Goal: Task Accomplishment & Management: Use online tool/utility

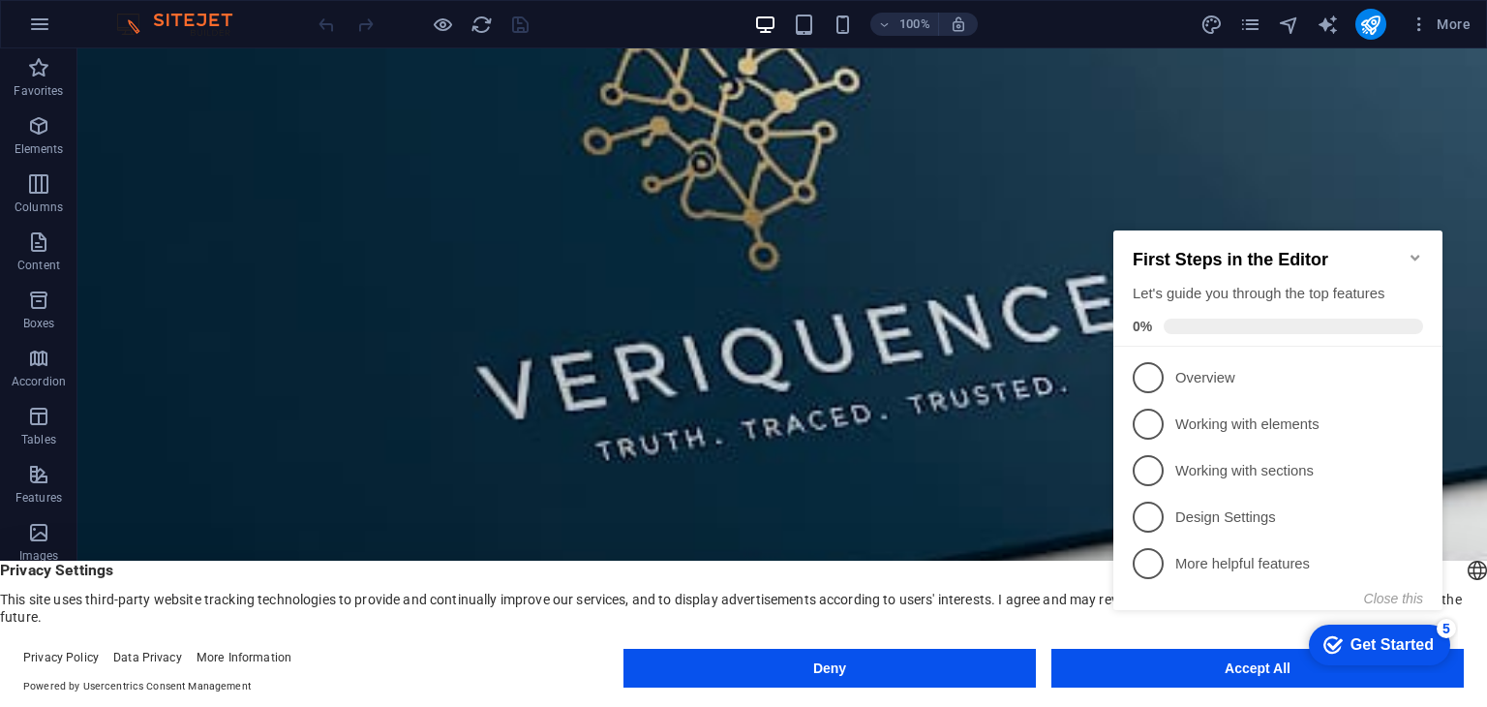
click at [1161, 667] on div "checkmark Get Started 5 First Steps in the Editor Let's guide you through the t…" at bounding box center [1281, 436] width 352 height 471
click at [885, 663] on button "Deny" at bounding box center [829, 668] width 412 height 39
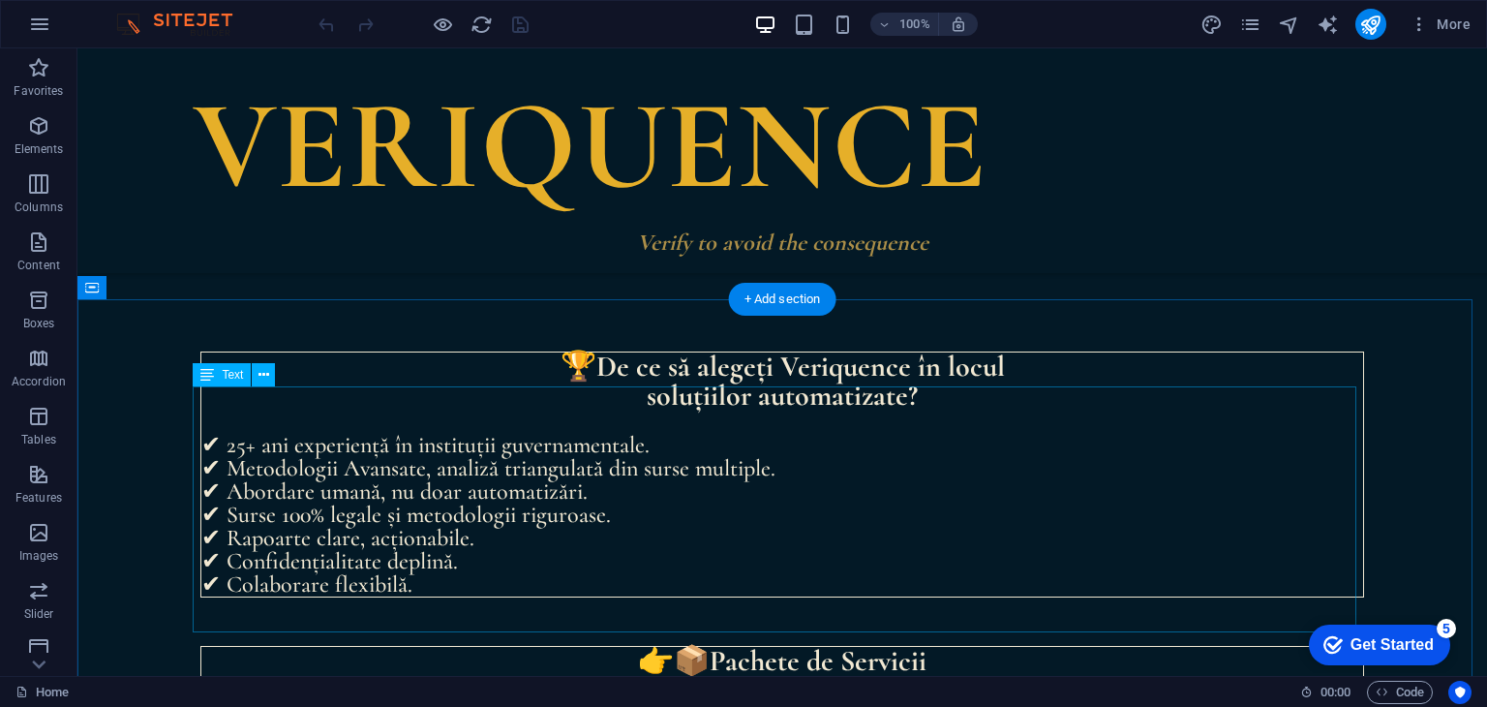
scroll to position [2452, 0]
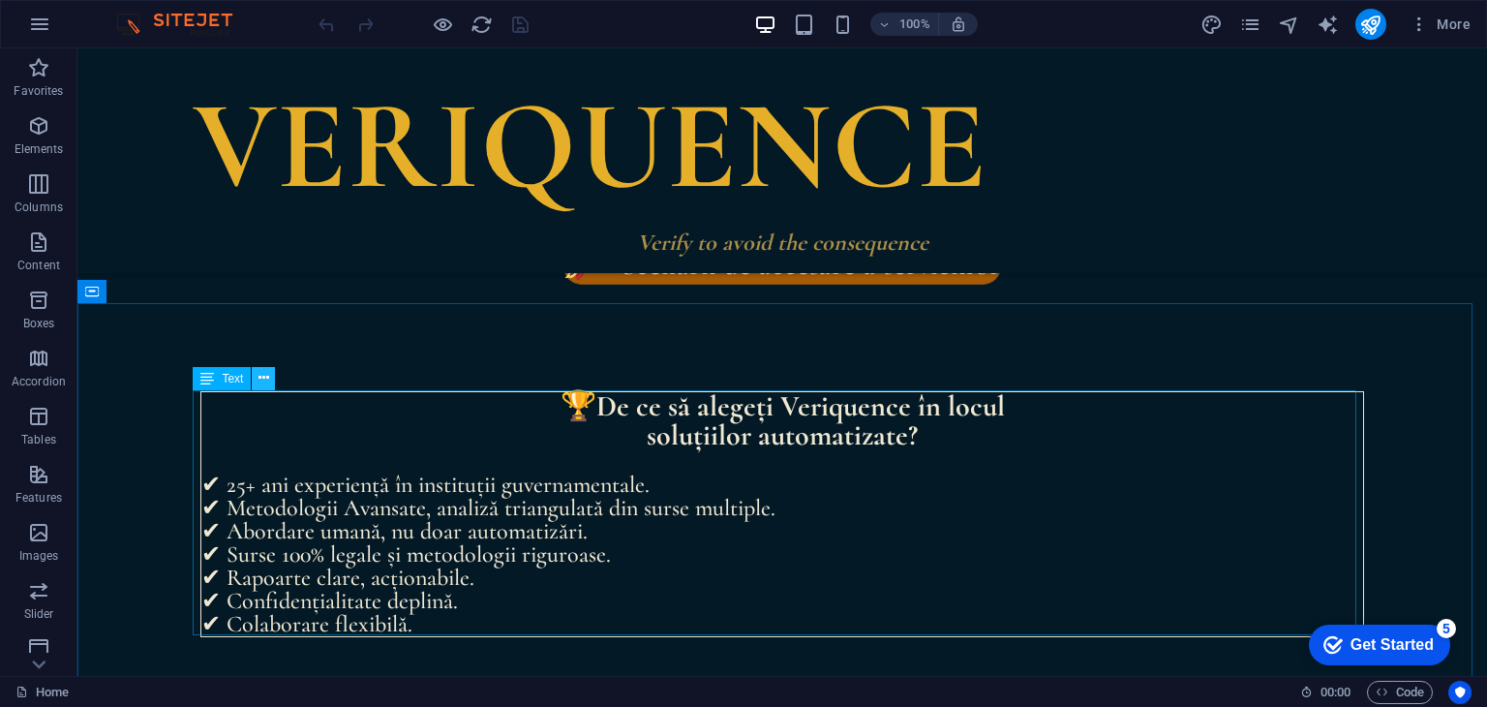
click at [267, 376] on icon at bounding box center [263, 378] width 11 height 20
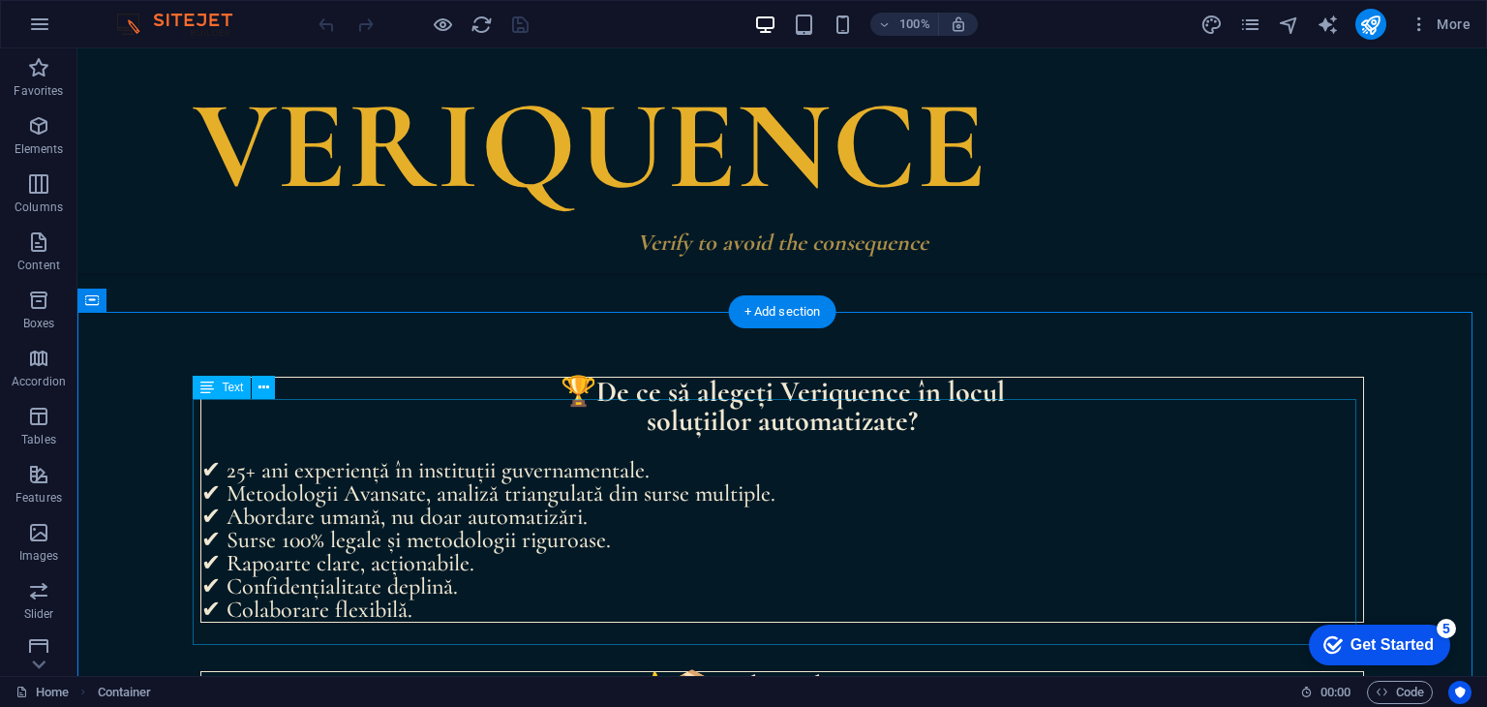
scroll to position [2408, 0]
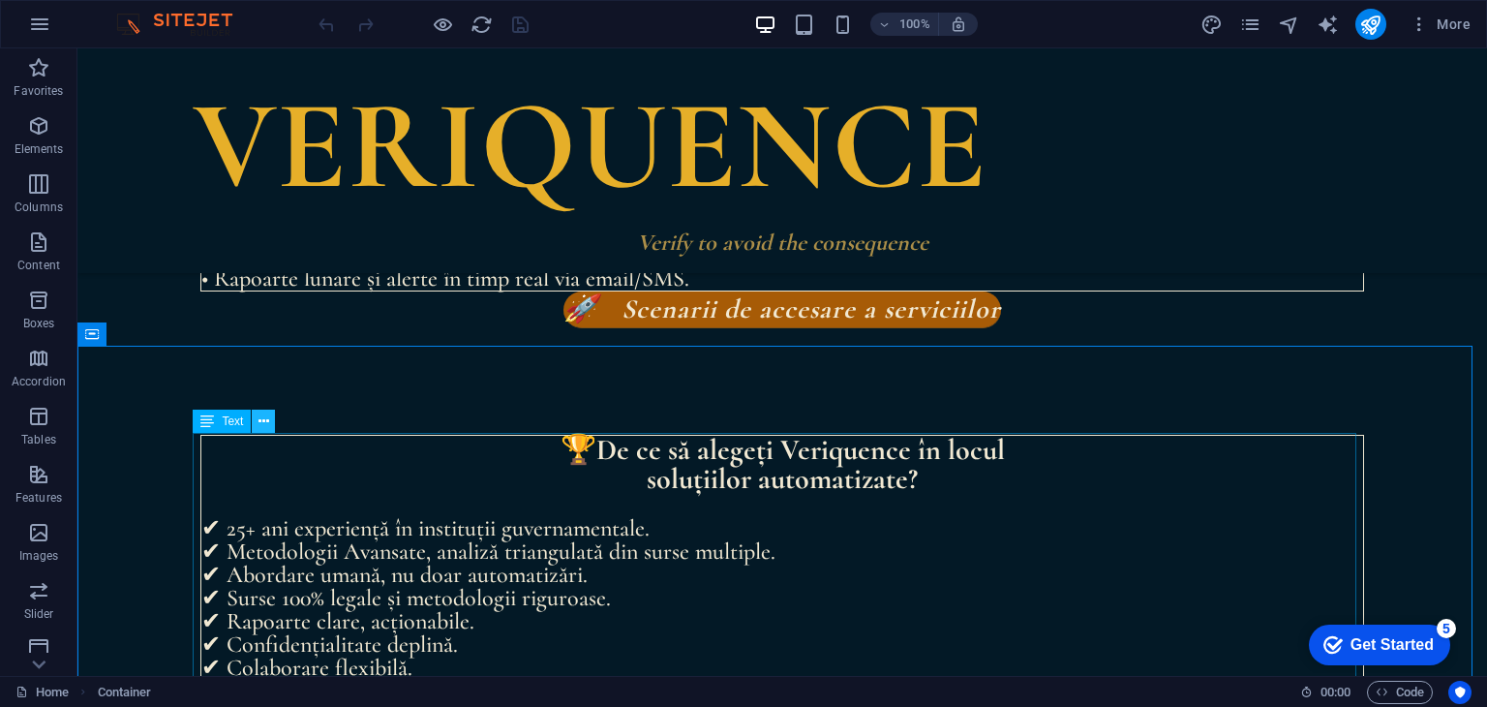
click at [264, 421] on icon at bounding box center [263, 421] width 11 height 20
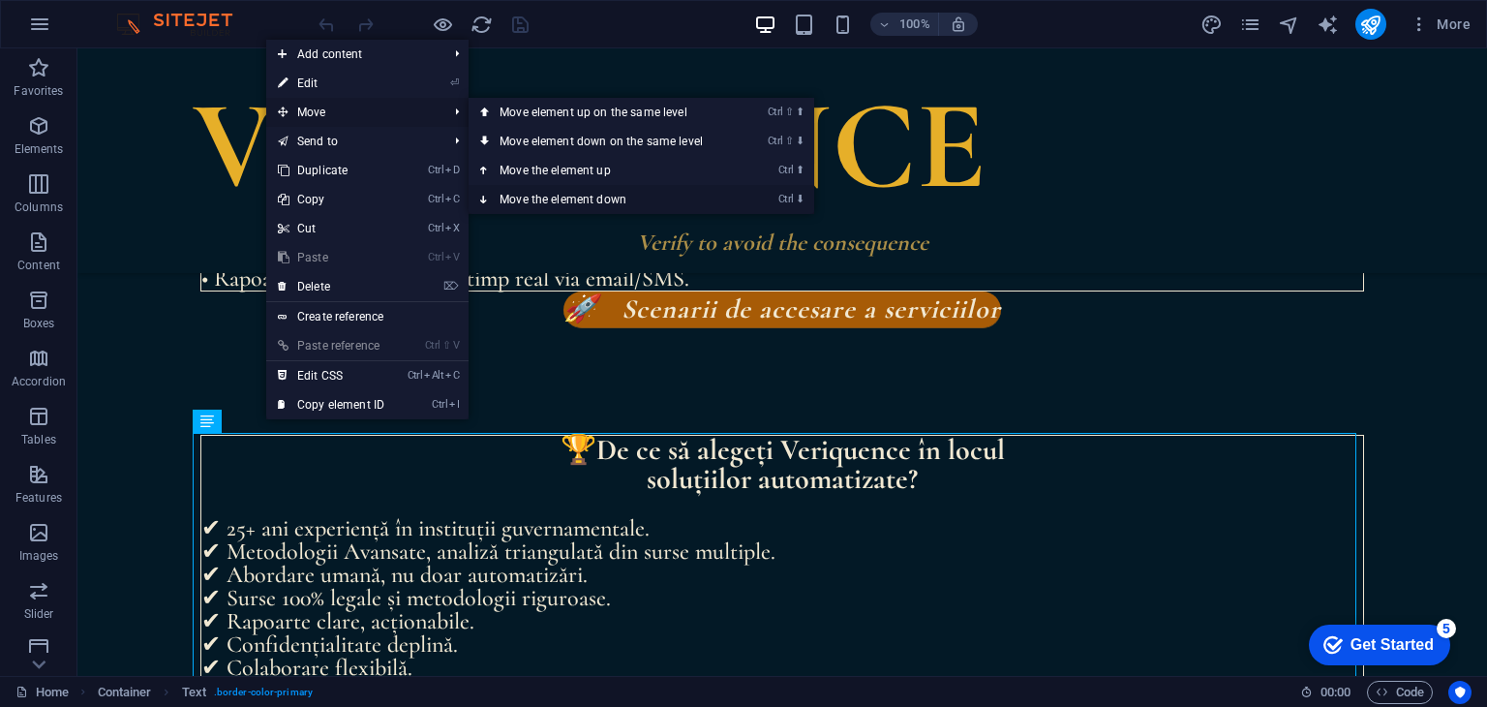
click at [564, 194] on link "Ctrl ⬇ Move the element down" at bounding box center [605, 199] width 273 height 29
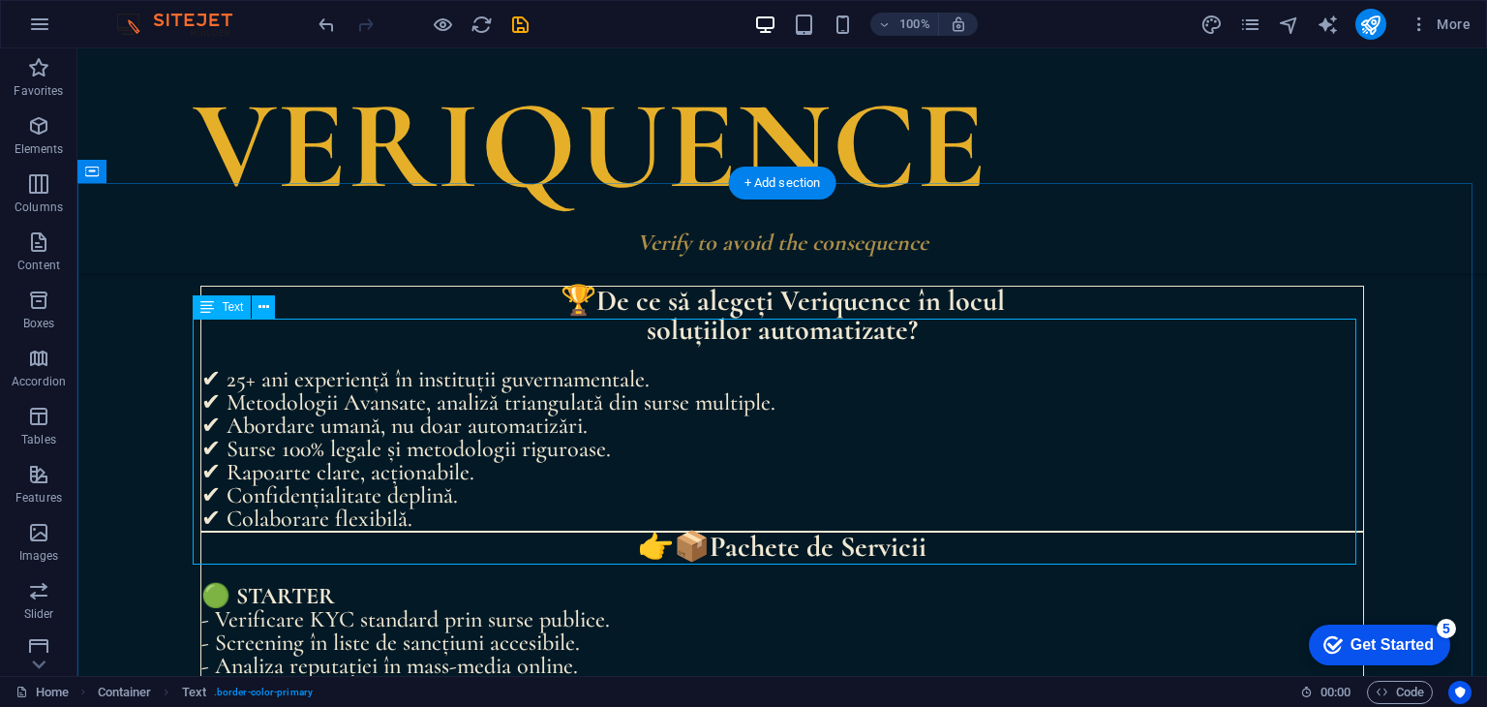
scroll to position [2538, 0]
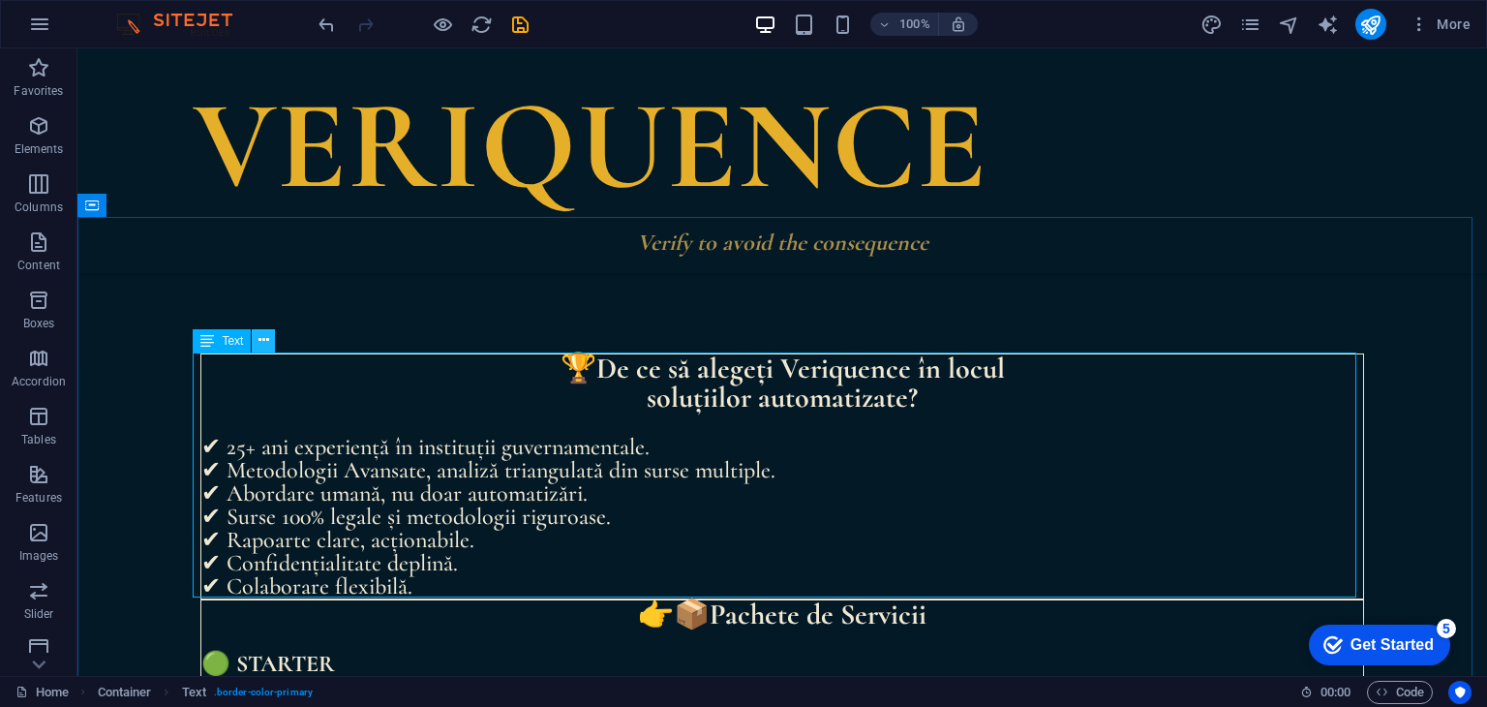
click at [260, 339] on icon at bounding box center [263, 340] width 11 height 20
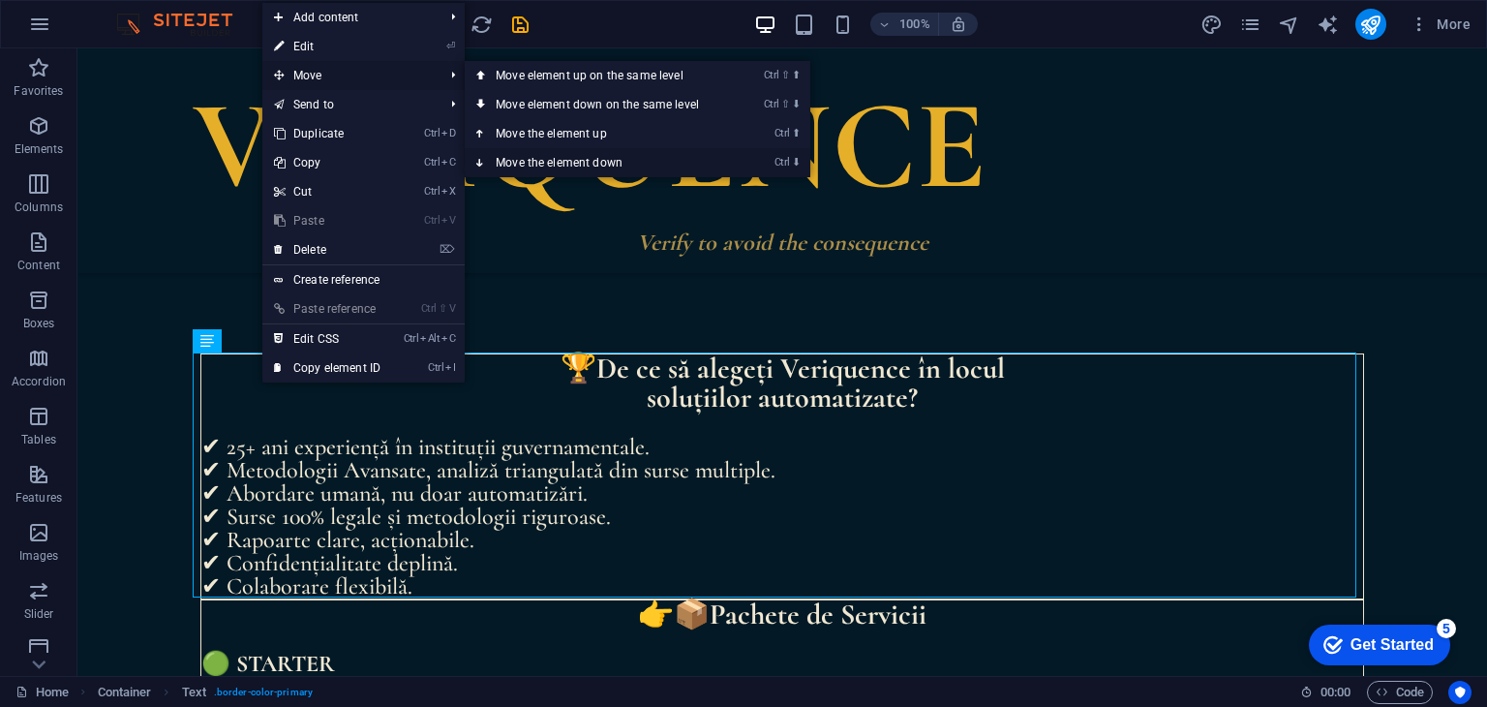
click at [563, 157] on link "Ctrl ⬇ Move the element down" at bounding box center [601, 162] width 273 height 29
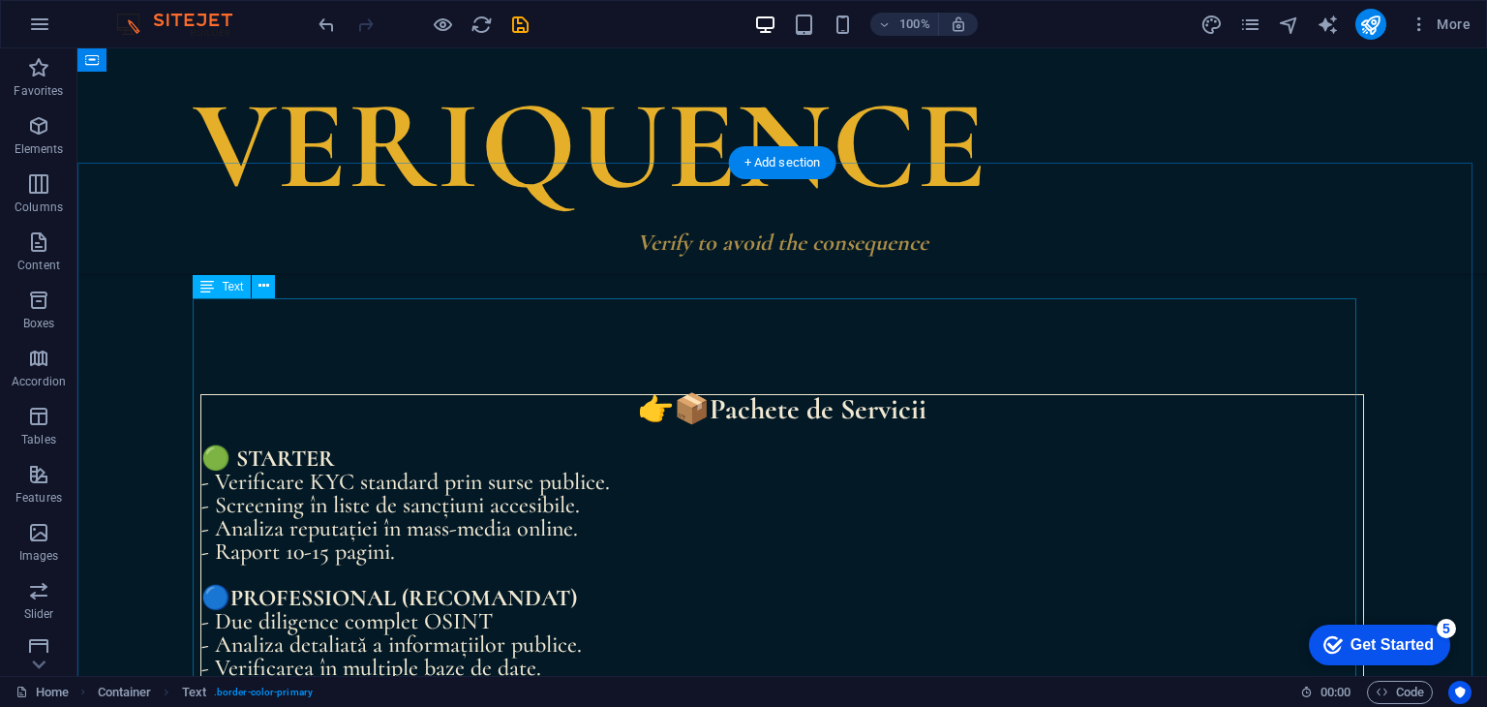
scroll to position [2483, 0]
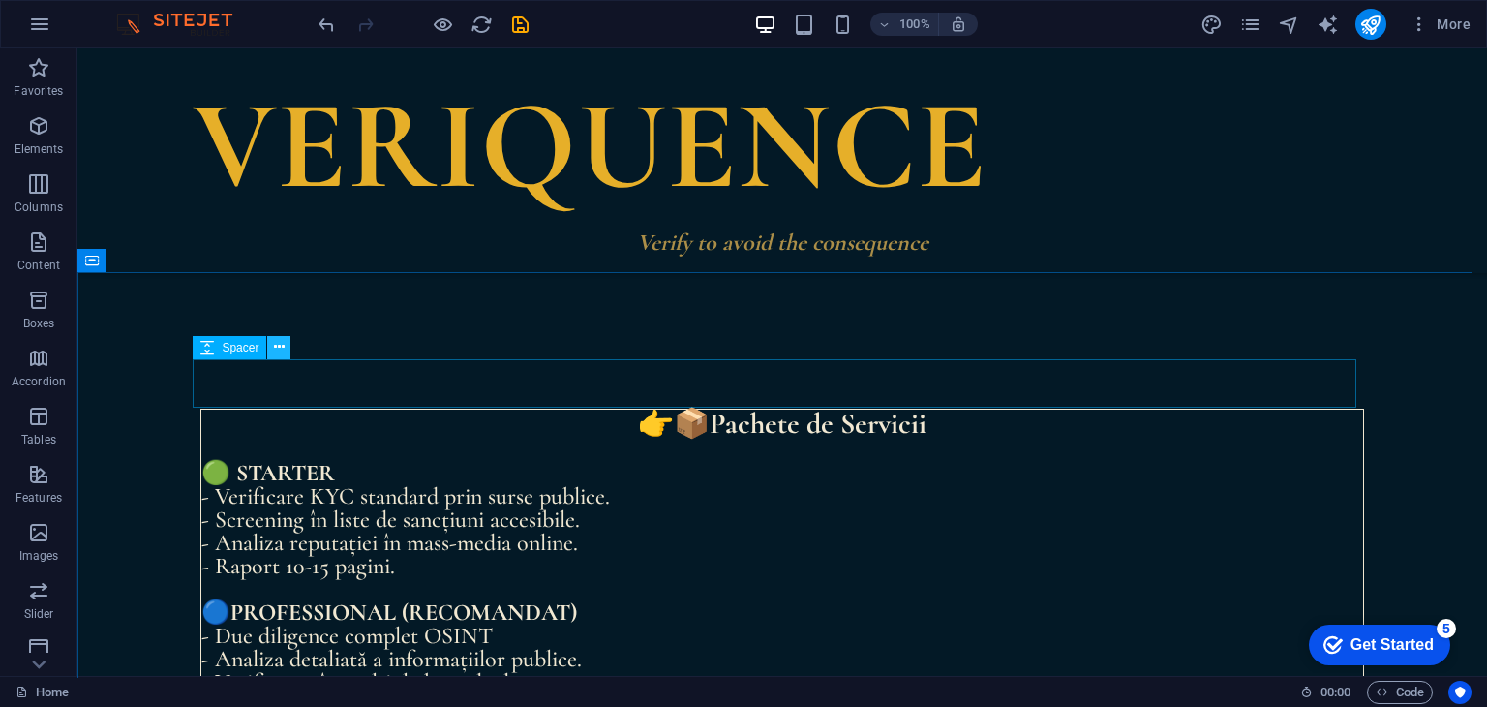
click at [284, 350] on icon at bounding box center [279, 347] width 11 height 20
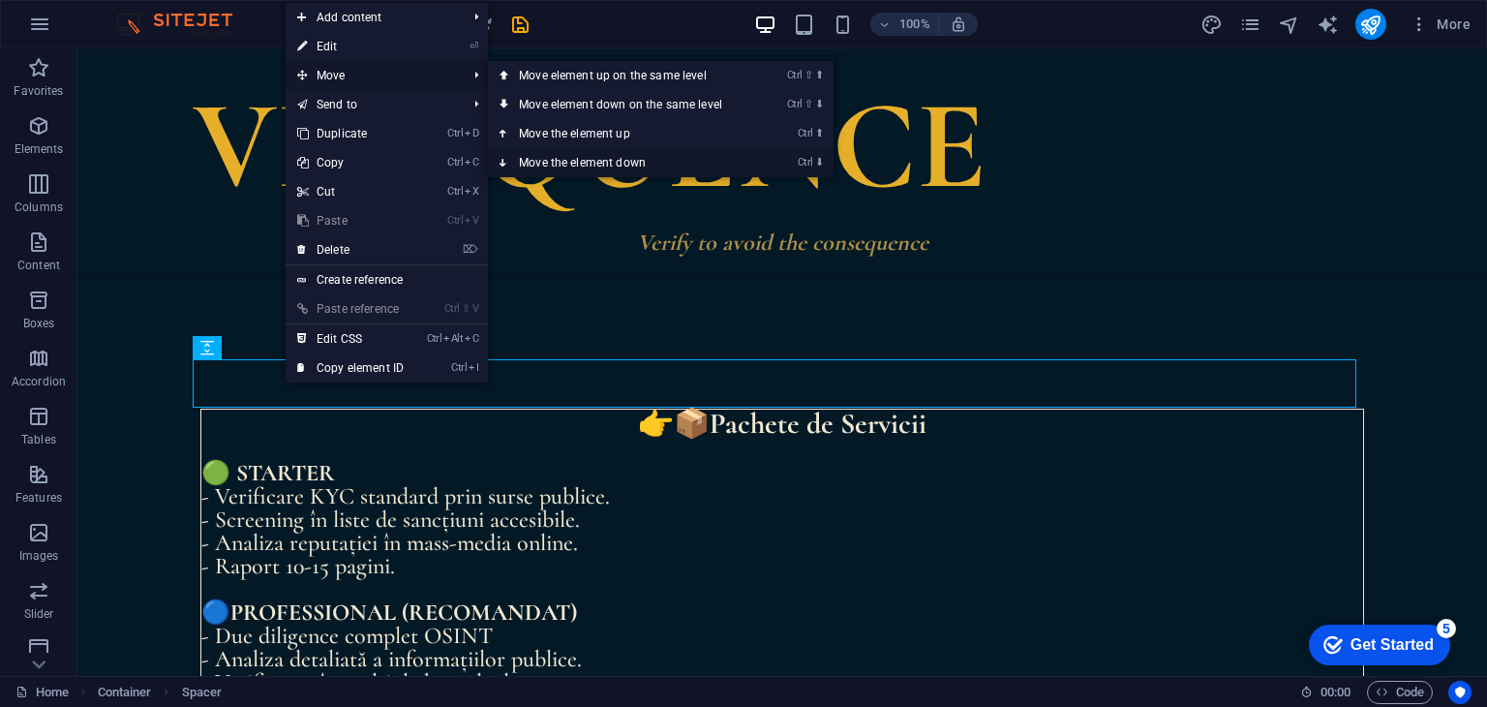
click at [557, 164] on link "Ctrl ⬇ Move the element down" at bounding box center [624, 162] width 273 height 29
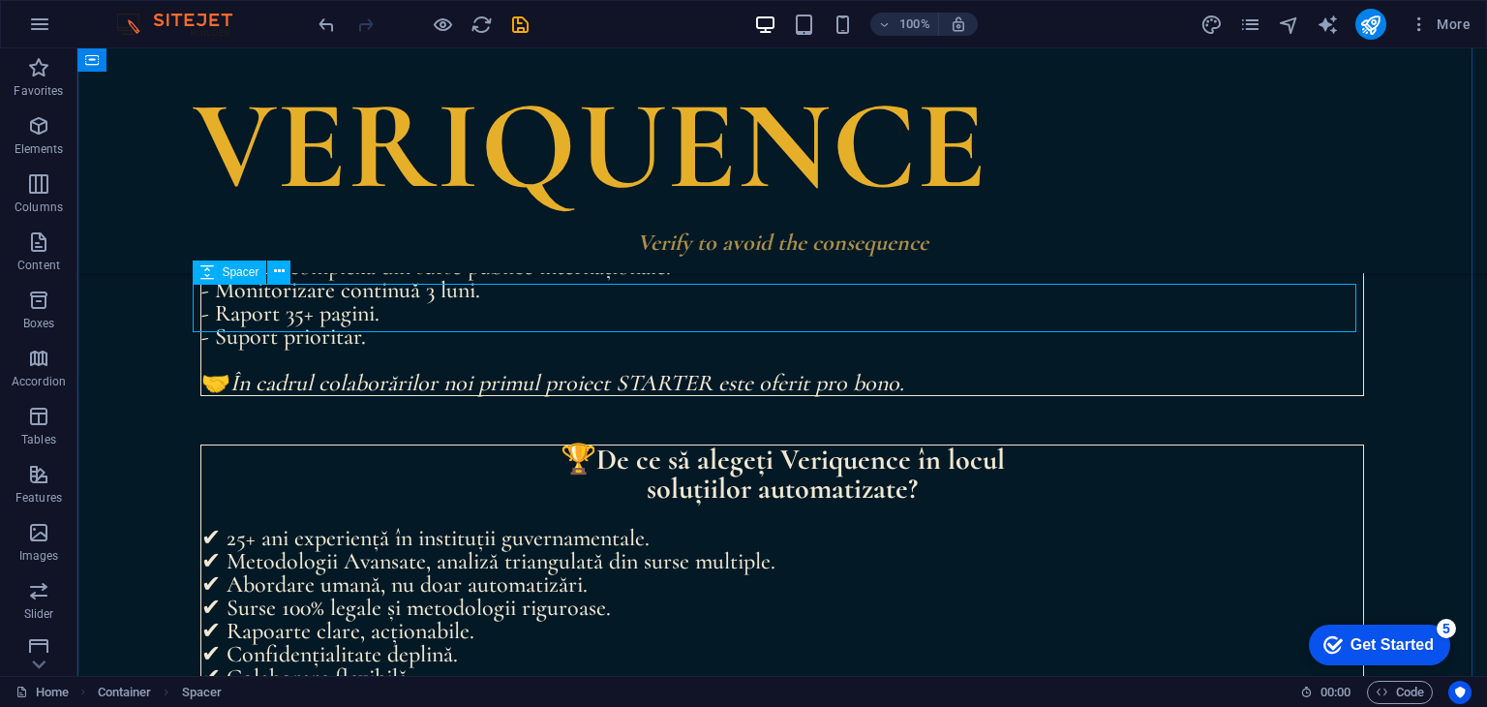
scroll to position [2981, 0]
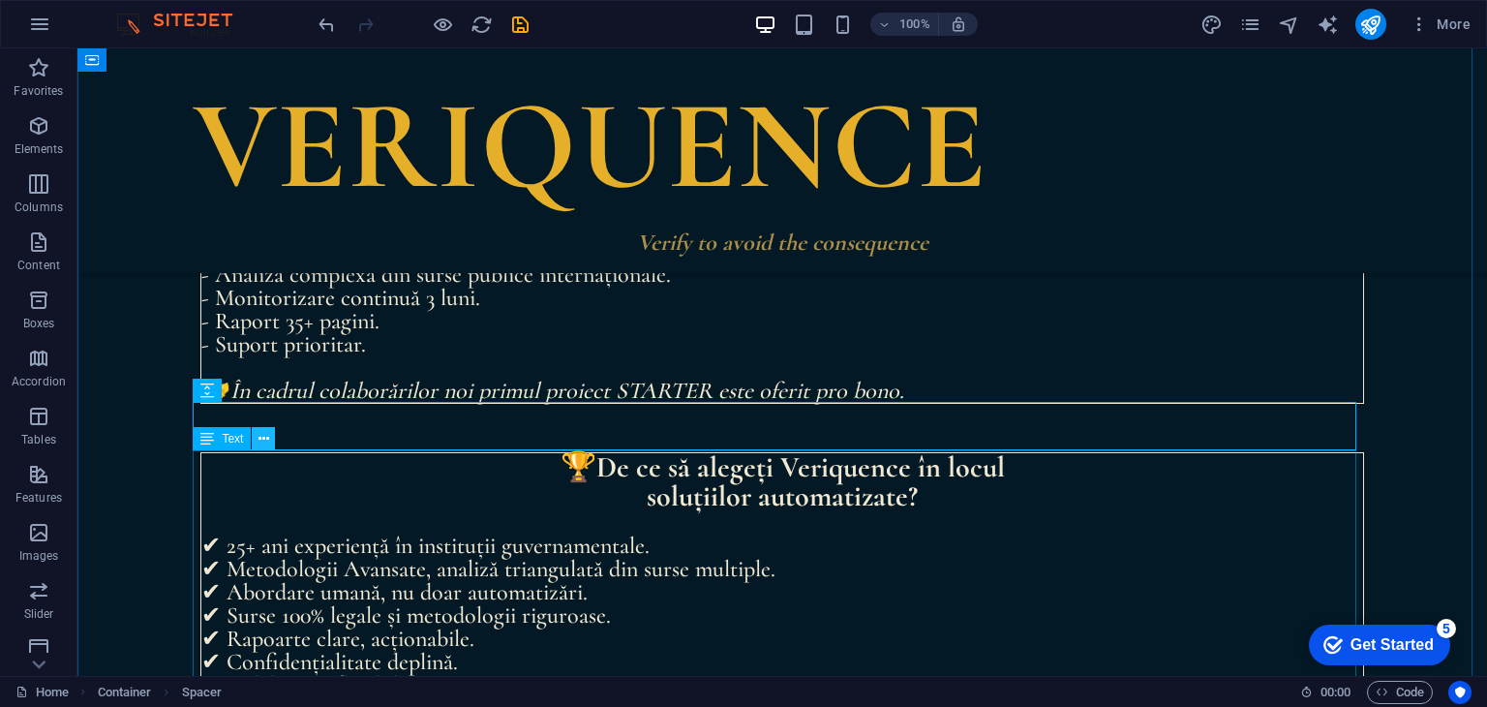
click at [268, 442] on icon at bounding box center [263, 439] width 11 height 20
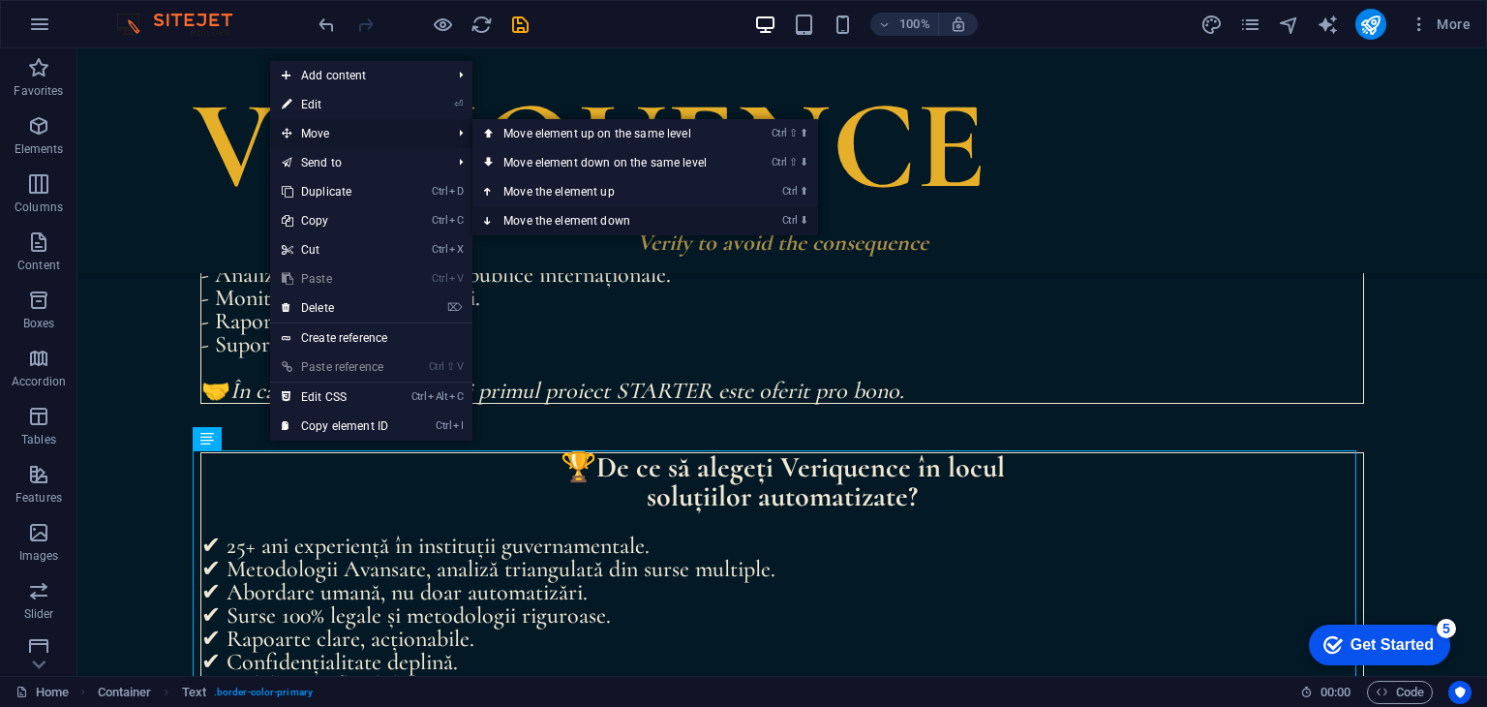
click at [625, 226] on link "Ctrl ⬇ Move the element down" at bounding box center [608, 220] width 273 height 29
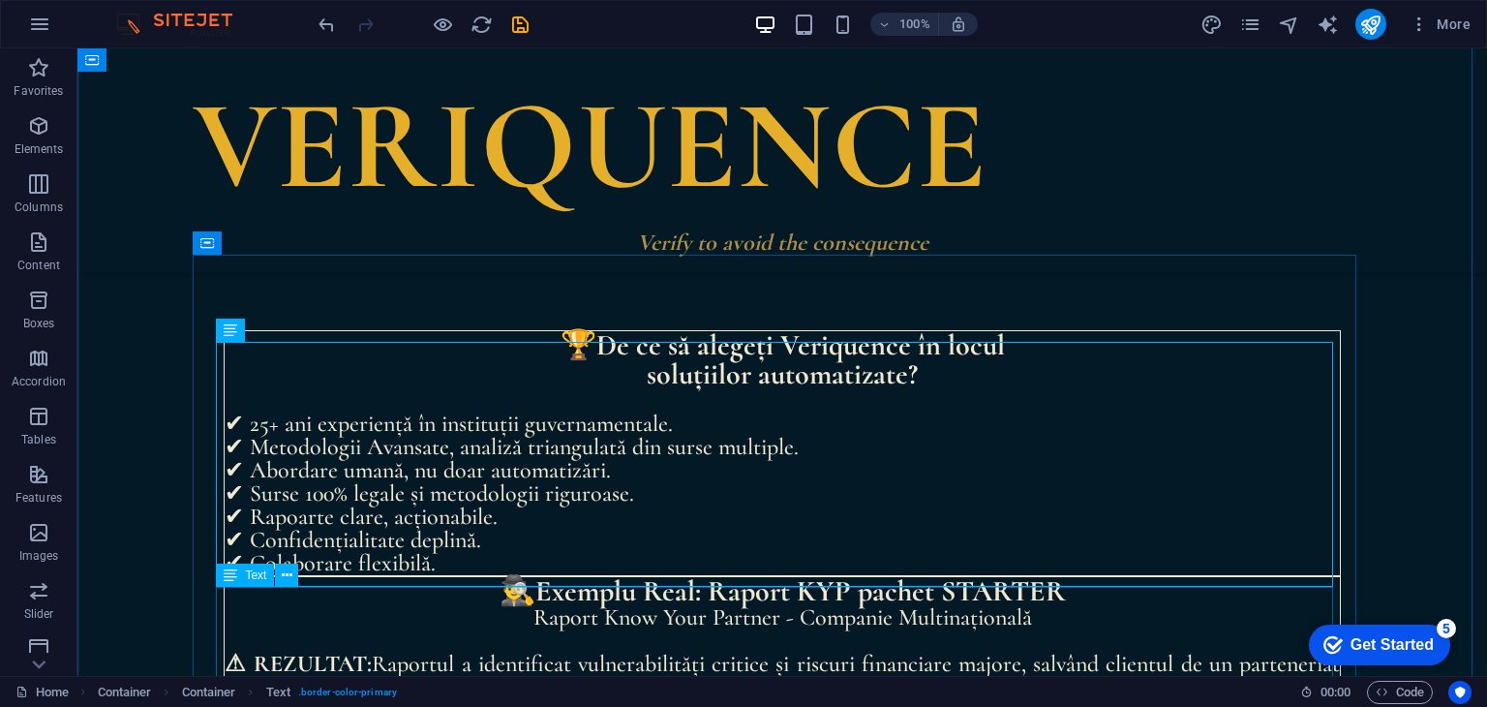
scroll to position [3175, 0]
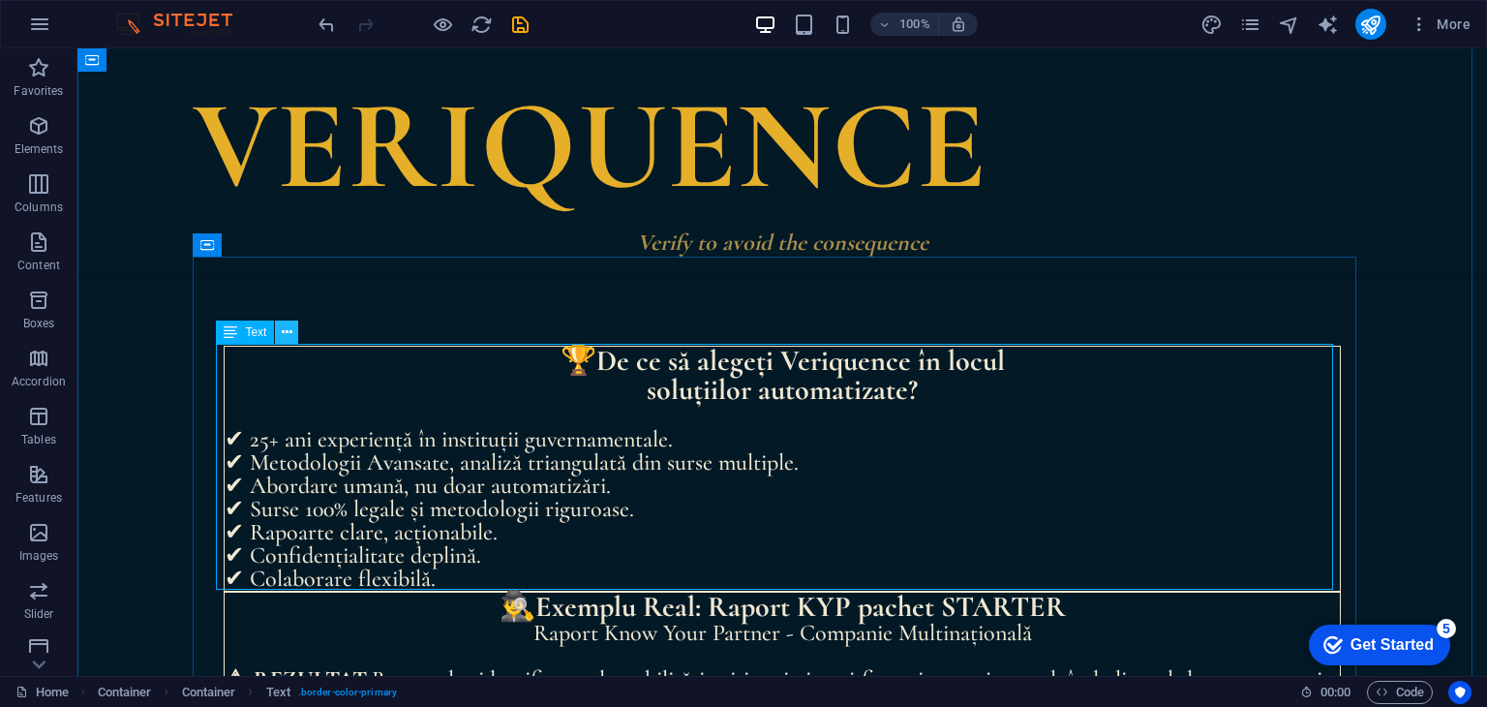
click at [290, 327] on icon at bounding box center [287, 332] width 11 height 20
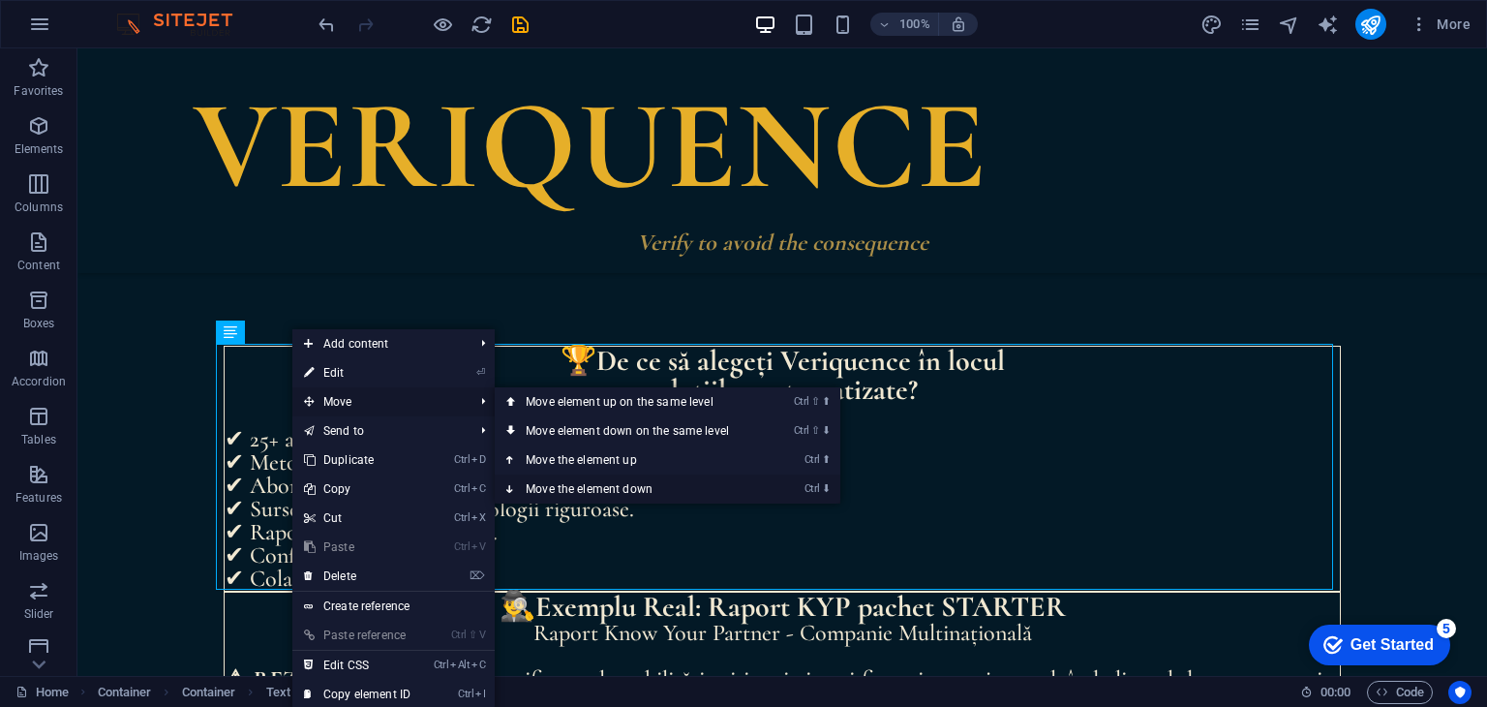
click at [599, 486] on link "Ctrl ⬇ Move the element down" at bounding box center [631, 488] width 273 height 29
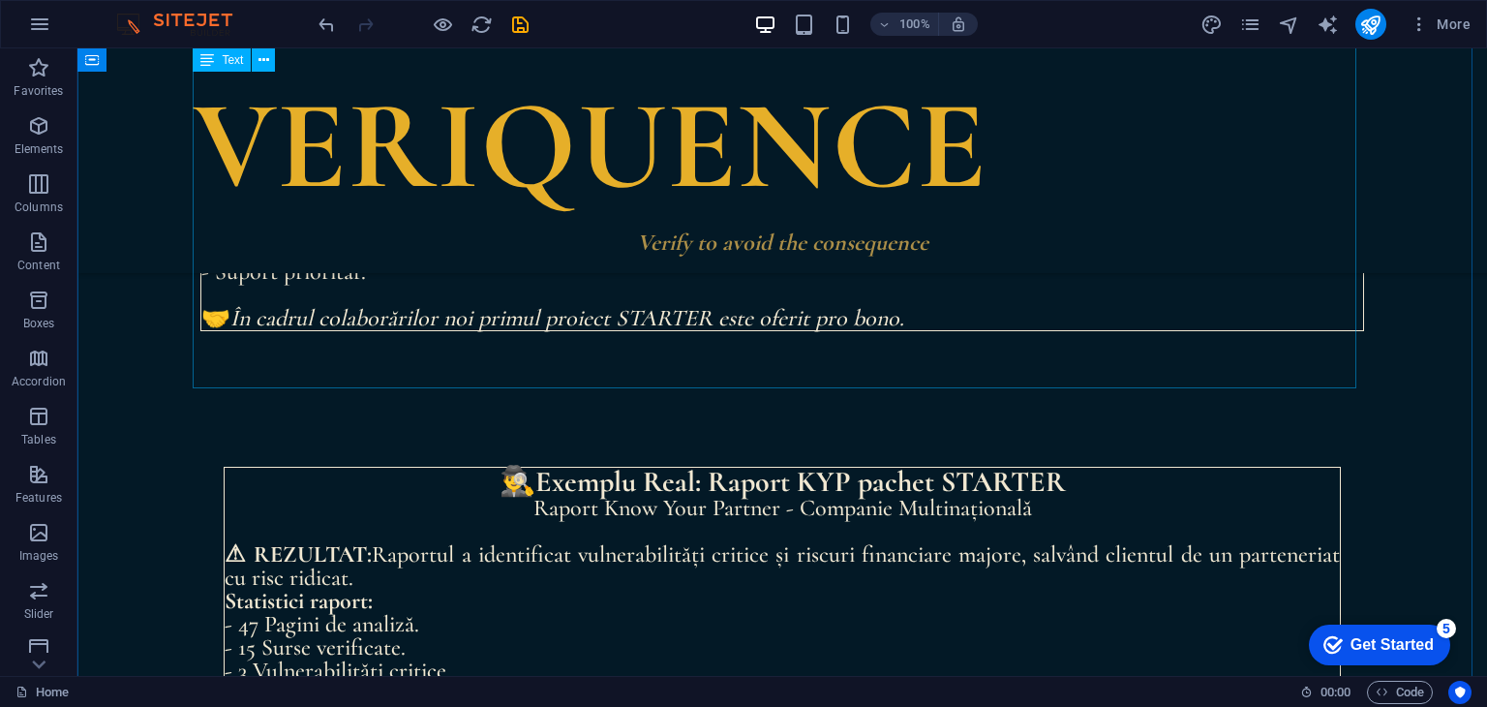
scroll to position [2949, 0]
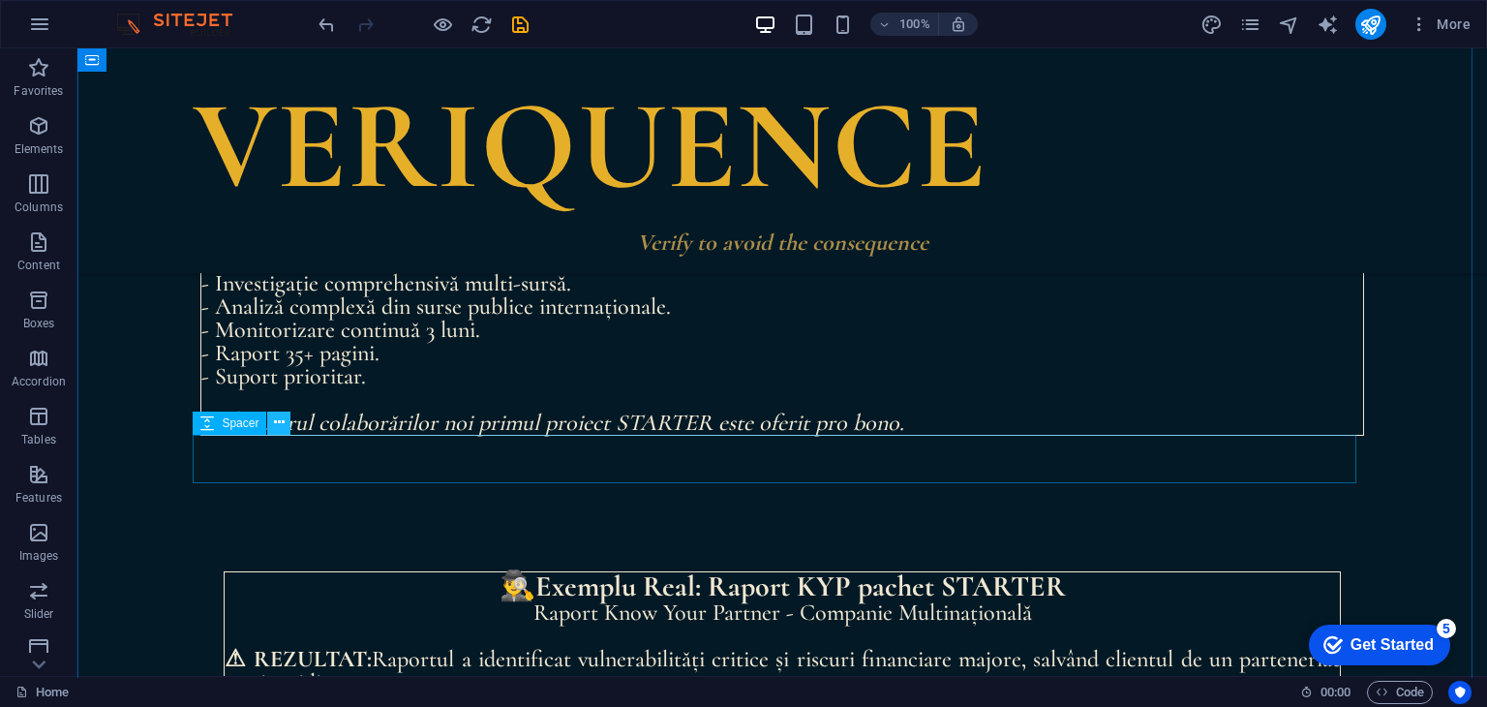
click at [279, 430] on icon at bounding box center [279, 422] width 11 height 20
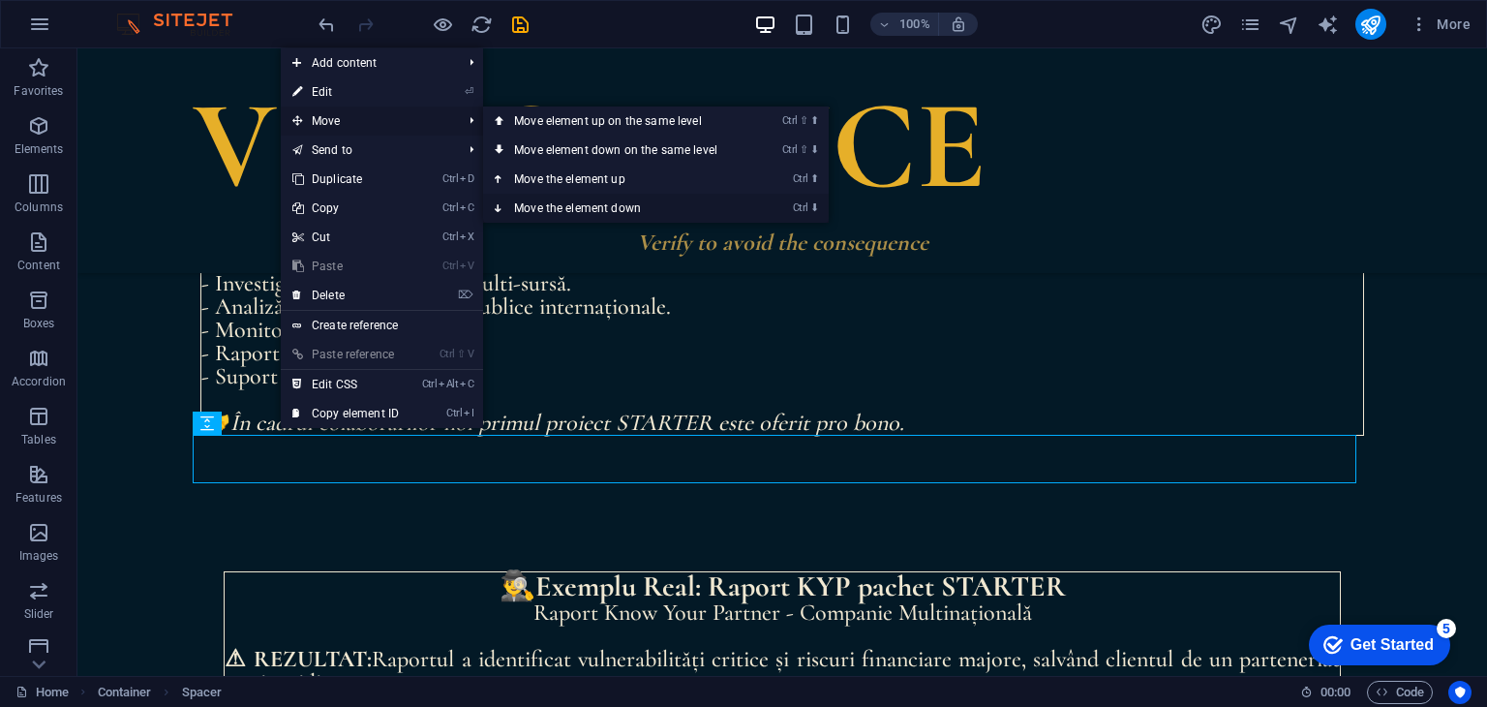
click at [600, 206] on link "Ctrl ⬇ Move the element down" at bounding box center [619, 208] width 273 height 29
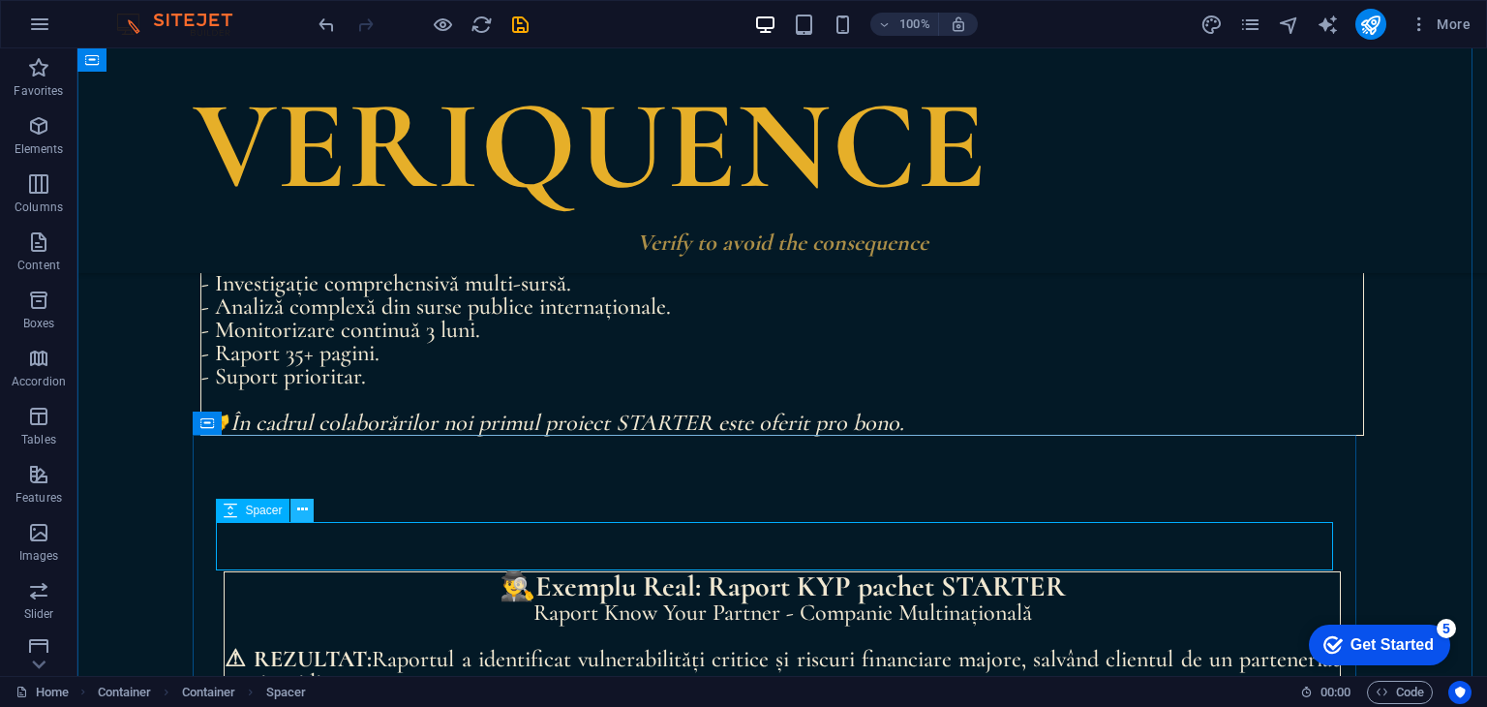
click at [310, 505] on button at bounding box center [301, 510] width 23 height 23
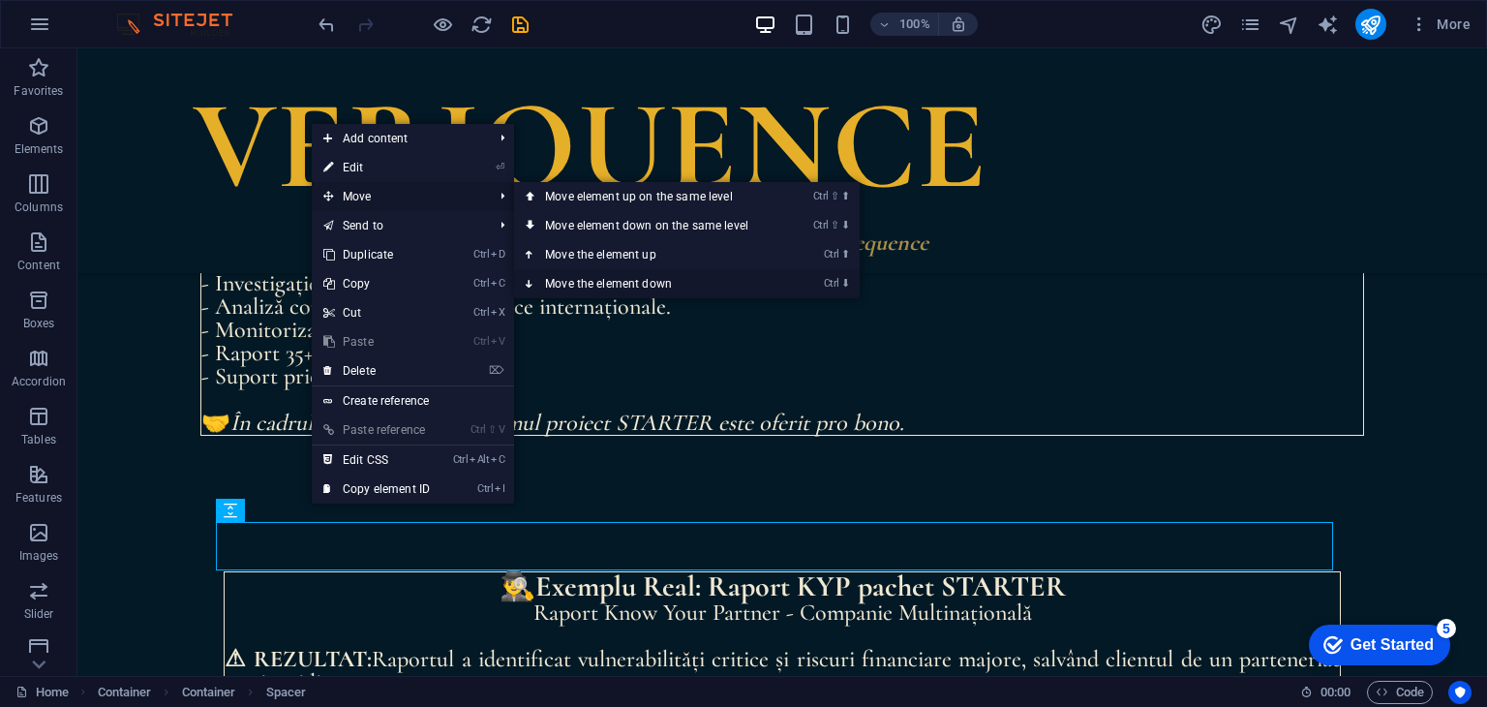
click at [593, 280] on link "Ctrl ⬇ Move the element down" at bounding box center [650, 283] width 273 height 29
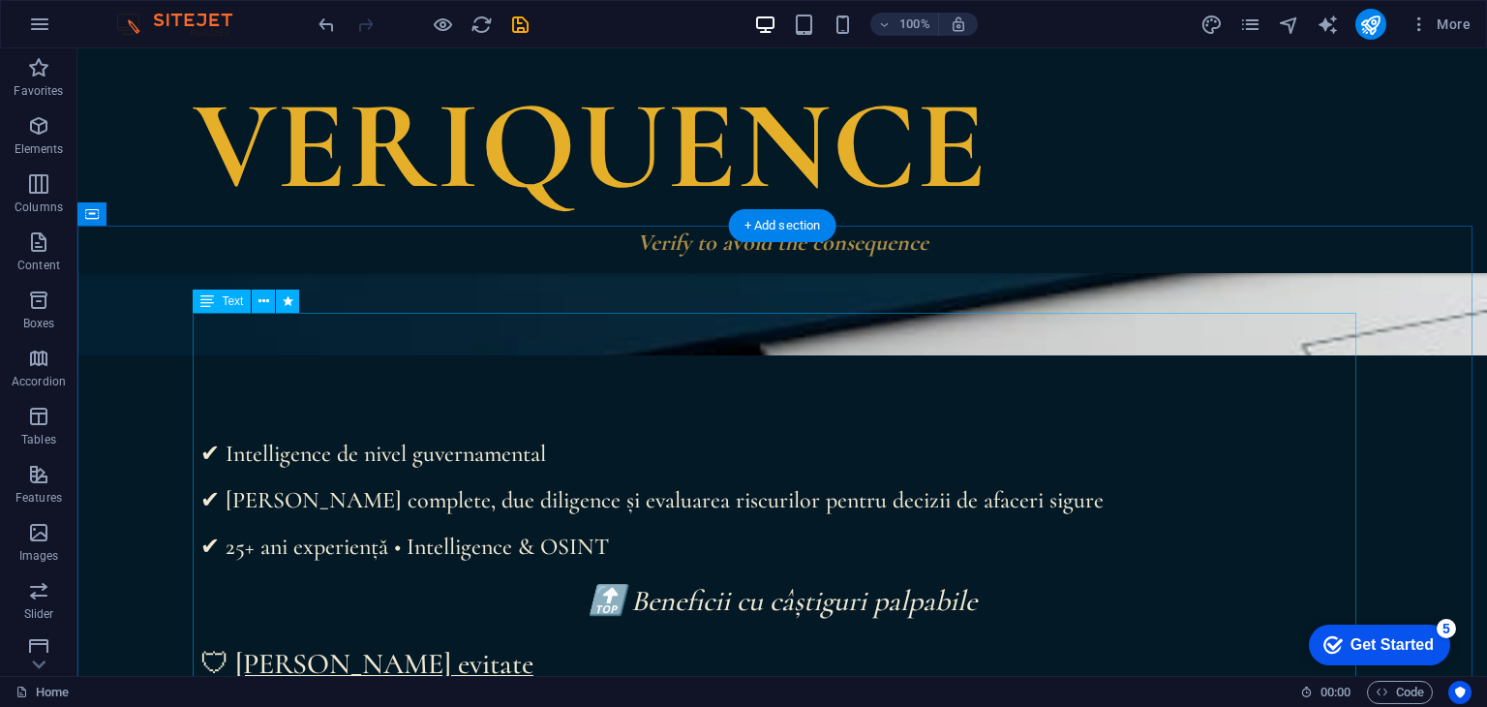
scroll to position [387, 0]
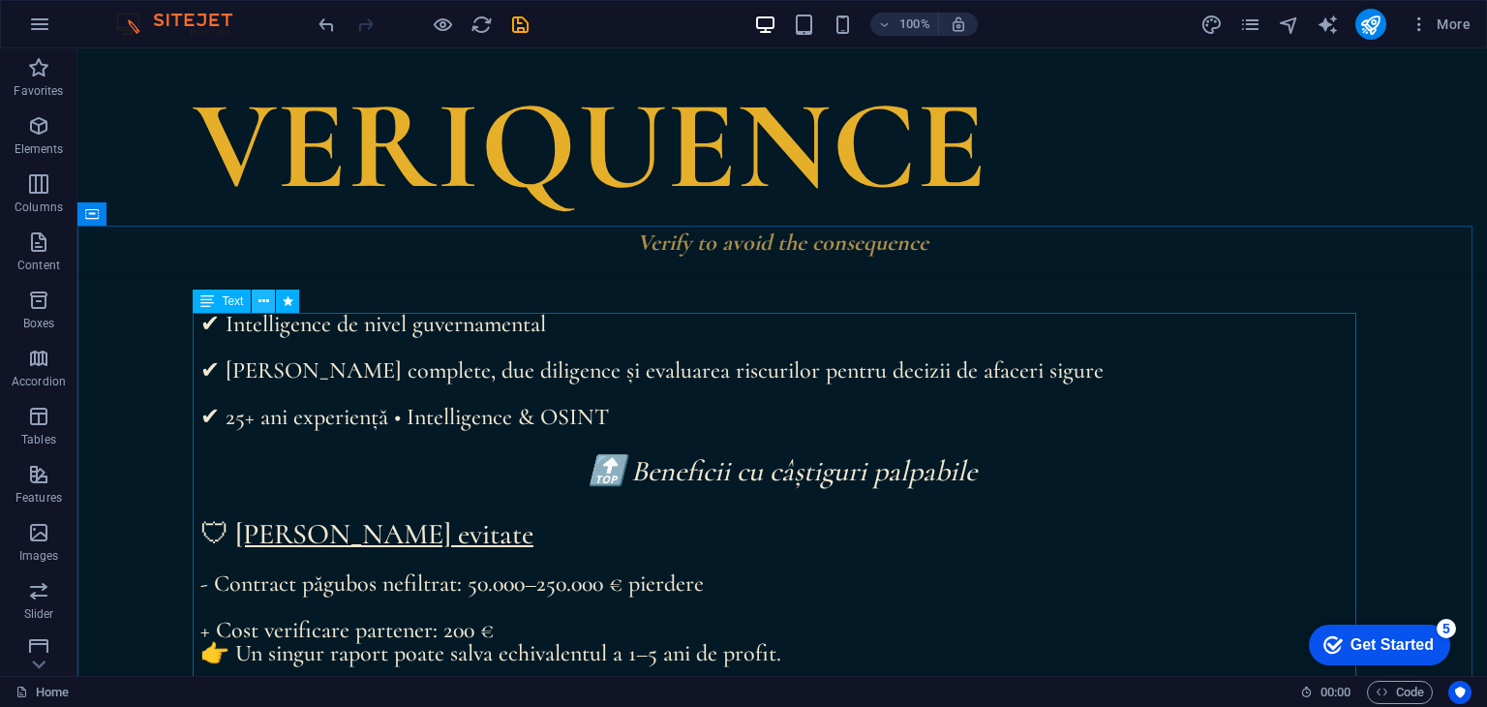
click at [264, 296] on icon at bounding box center [263, 301] width 11 height 20
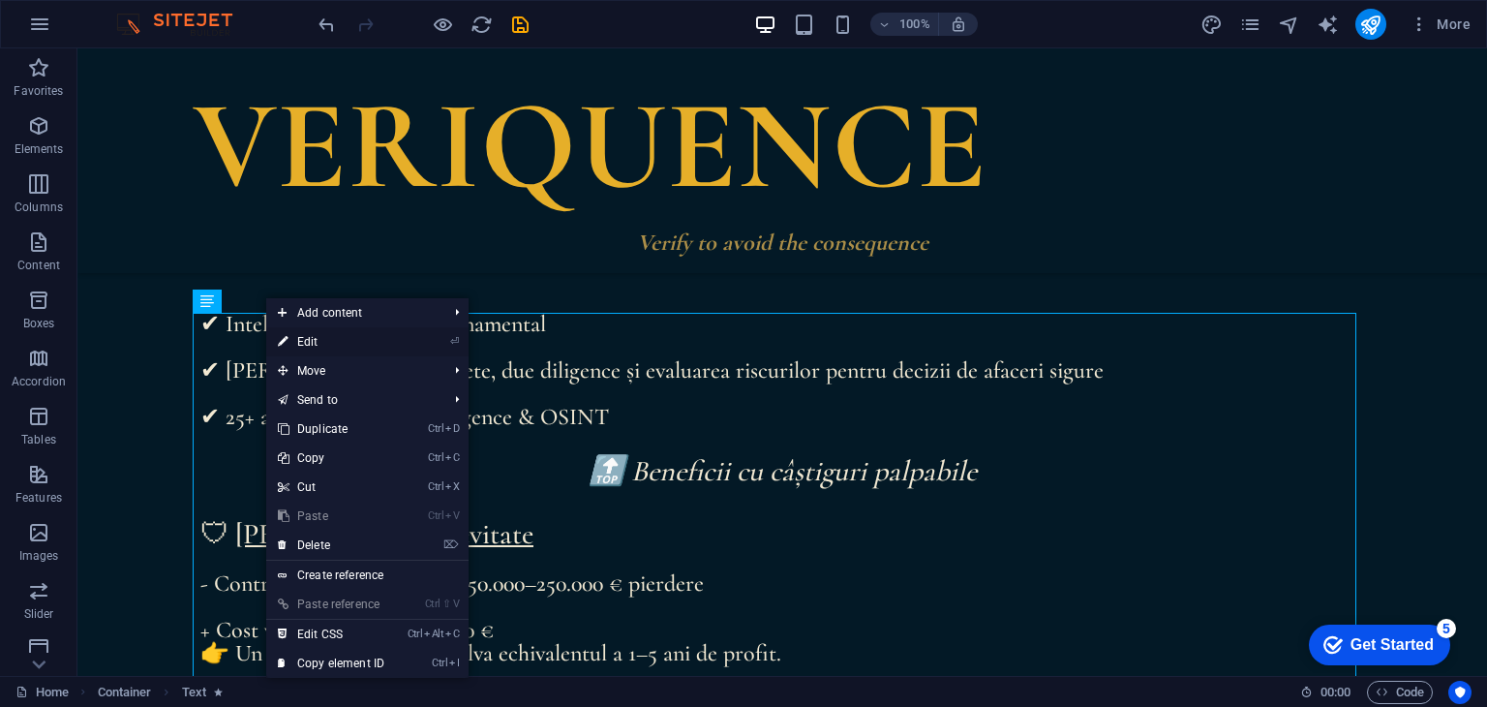
click at [344, 340] on link "⏎ Edit" at bounding box center [331, 341] width 130 height 29
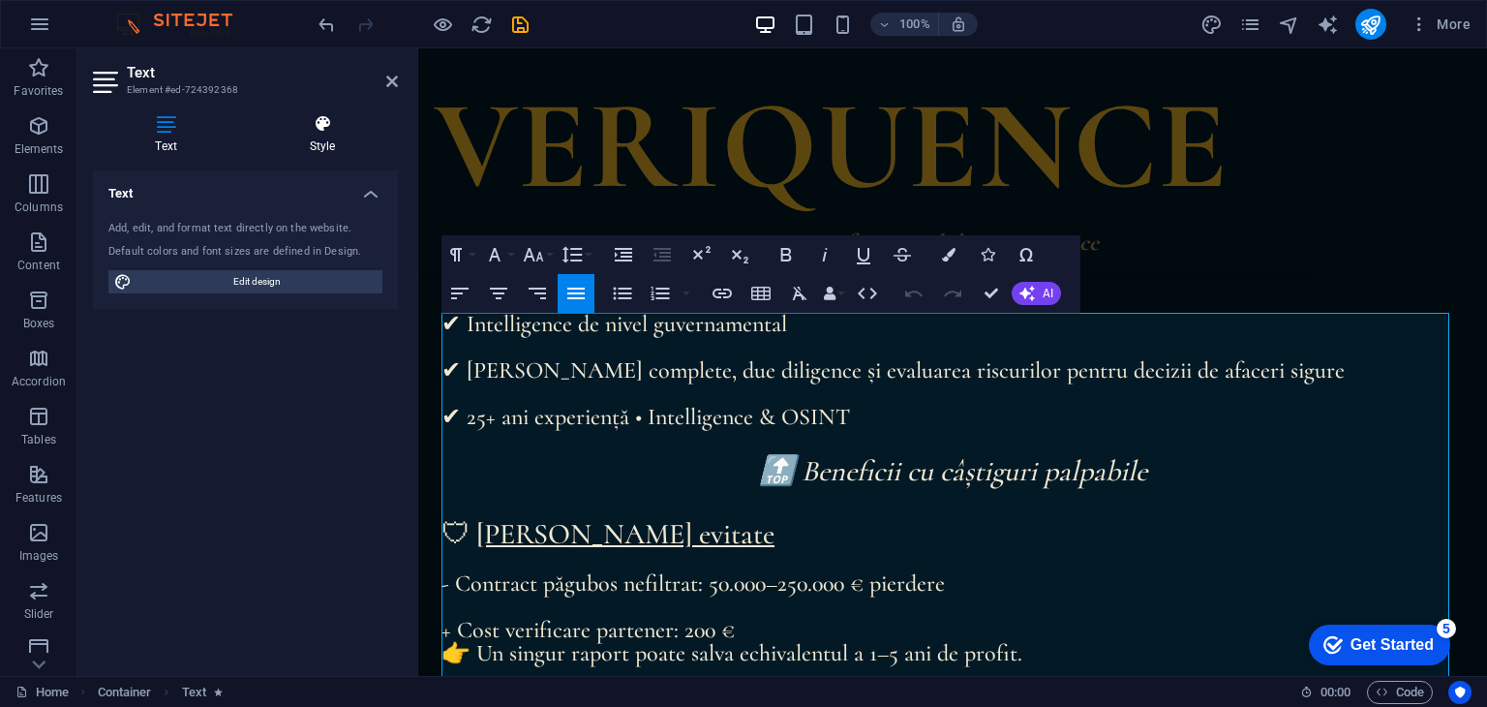
click at [325, 139] on h4 "Style" at bounding box center [322, 134] width 151 height 41
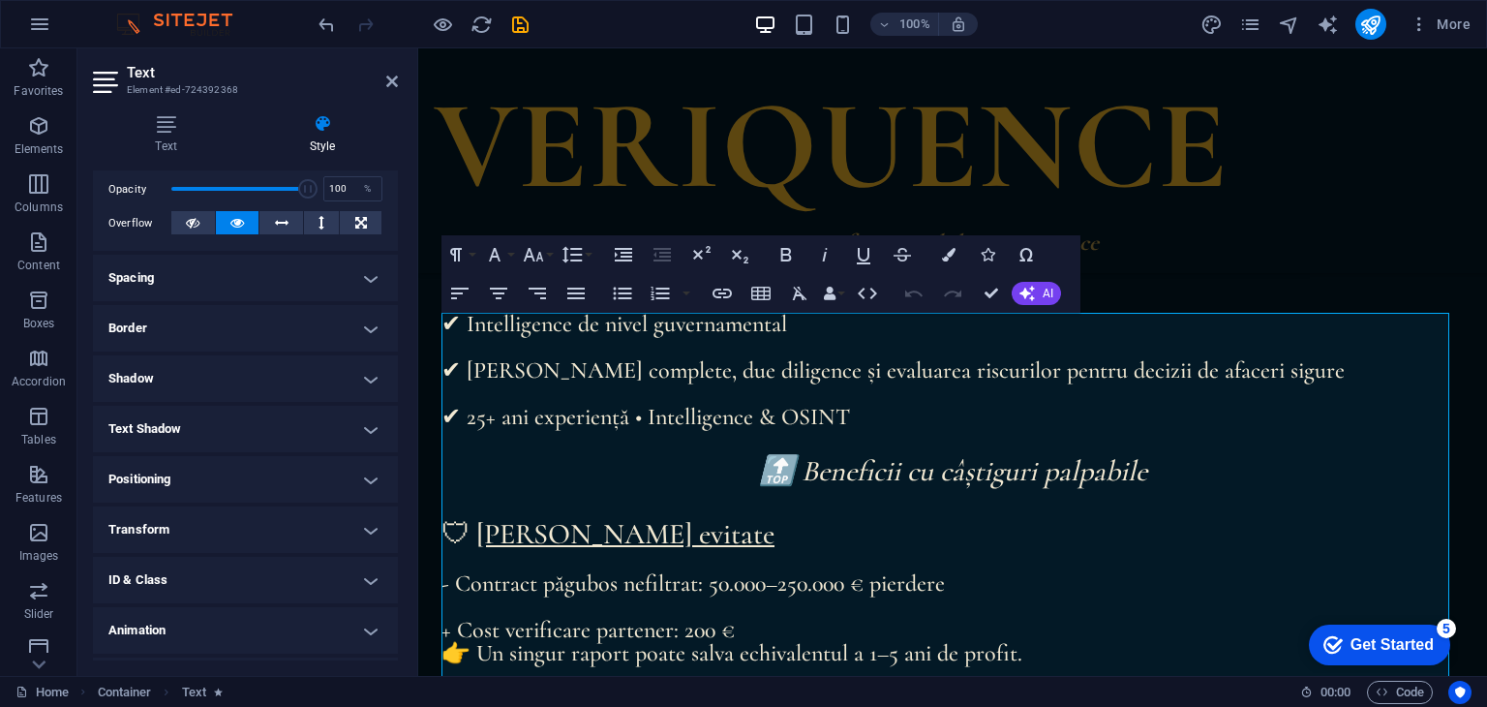
scroll to position [327, 0]
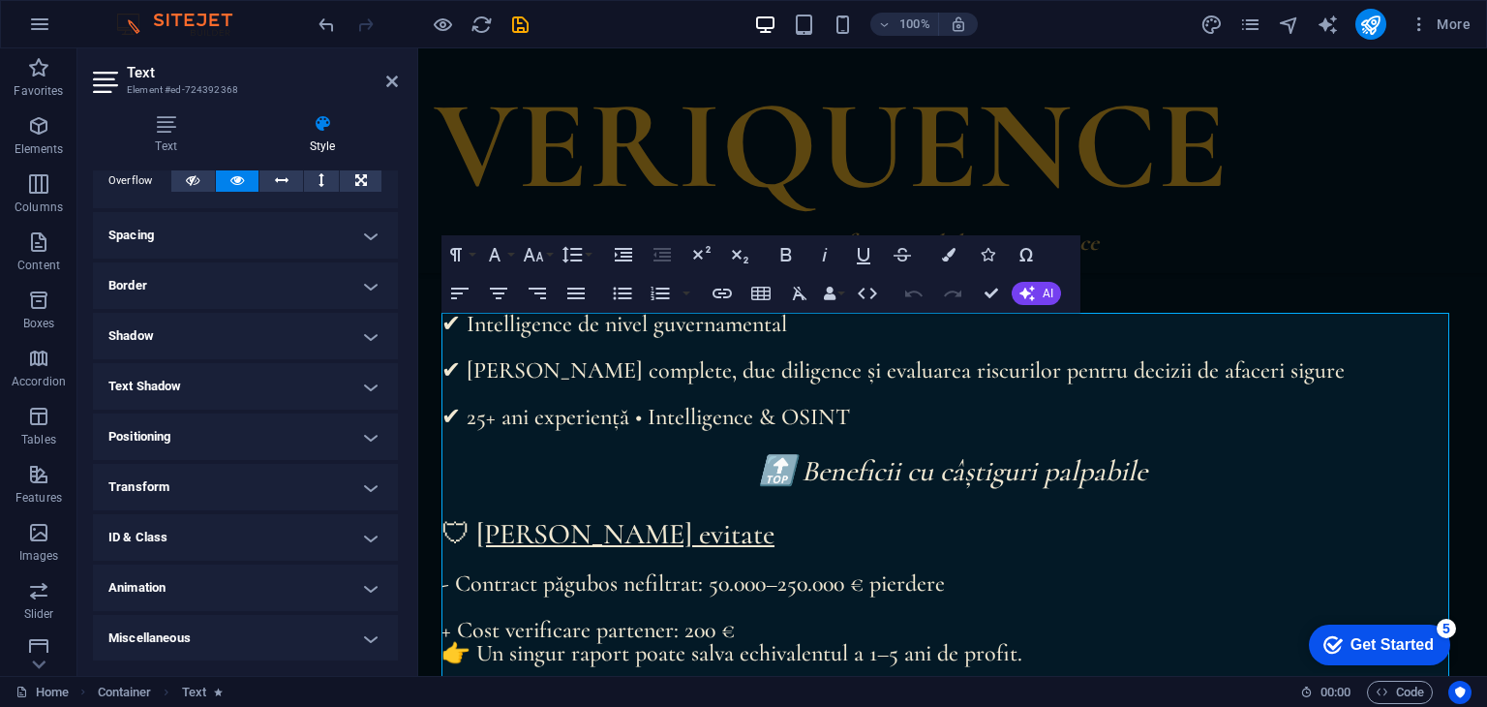
click at [373, 584] on h4 "Animation" at bounding box center [245, 587] width 305 height 46
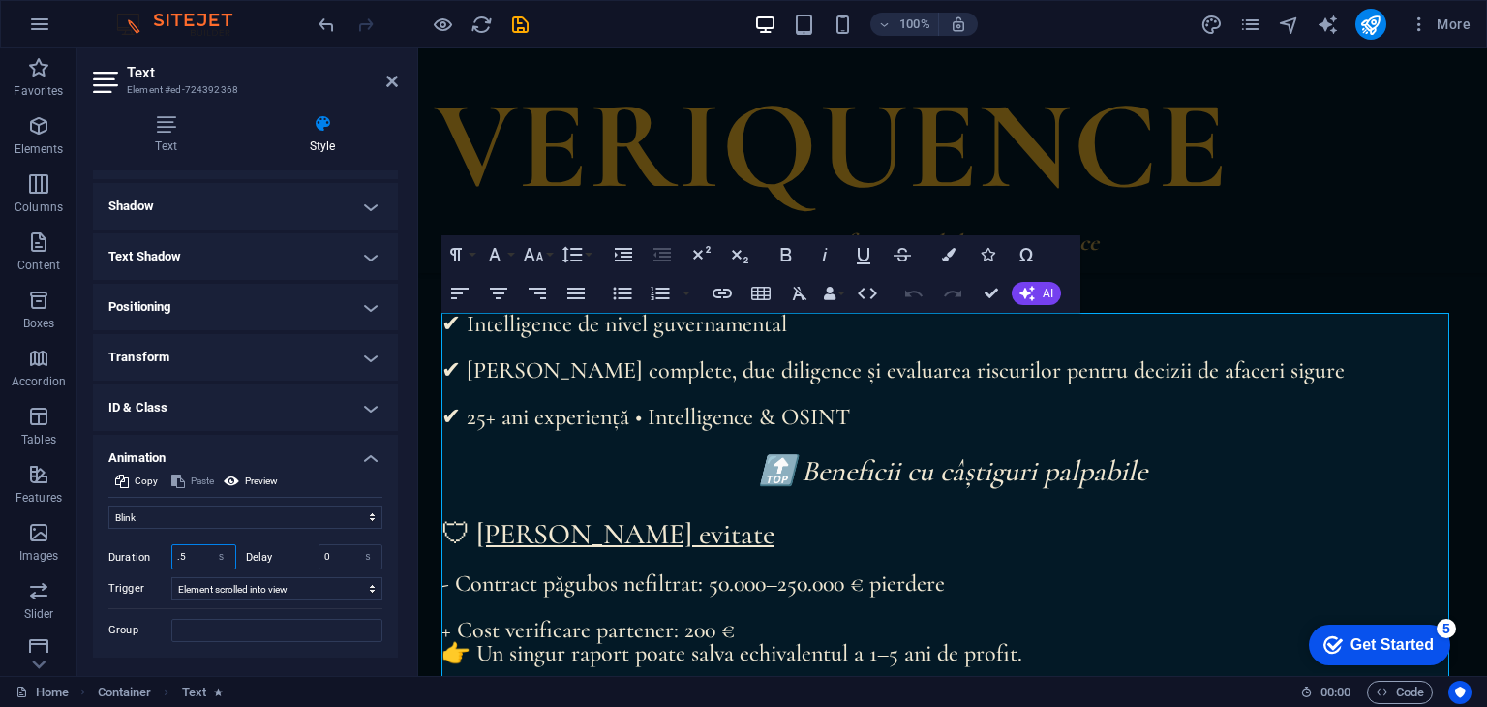
drag, startPoint x: 202, startPoint y: 555, endPoint x: 141, endPoint y: 547, distance: 61.5
click at [141, 547] on div "Duration .5 s ms" at bounding box center [172, 556] width 128 height 25
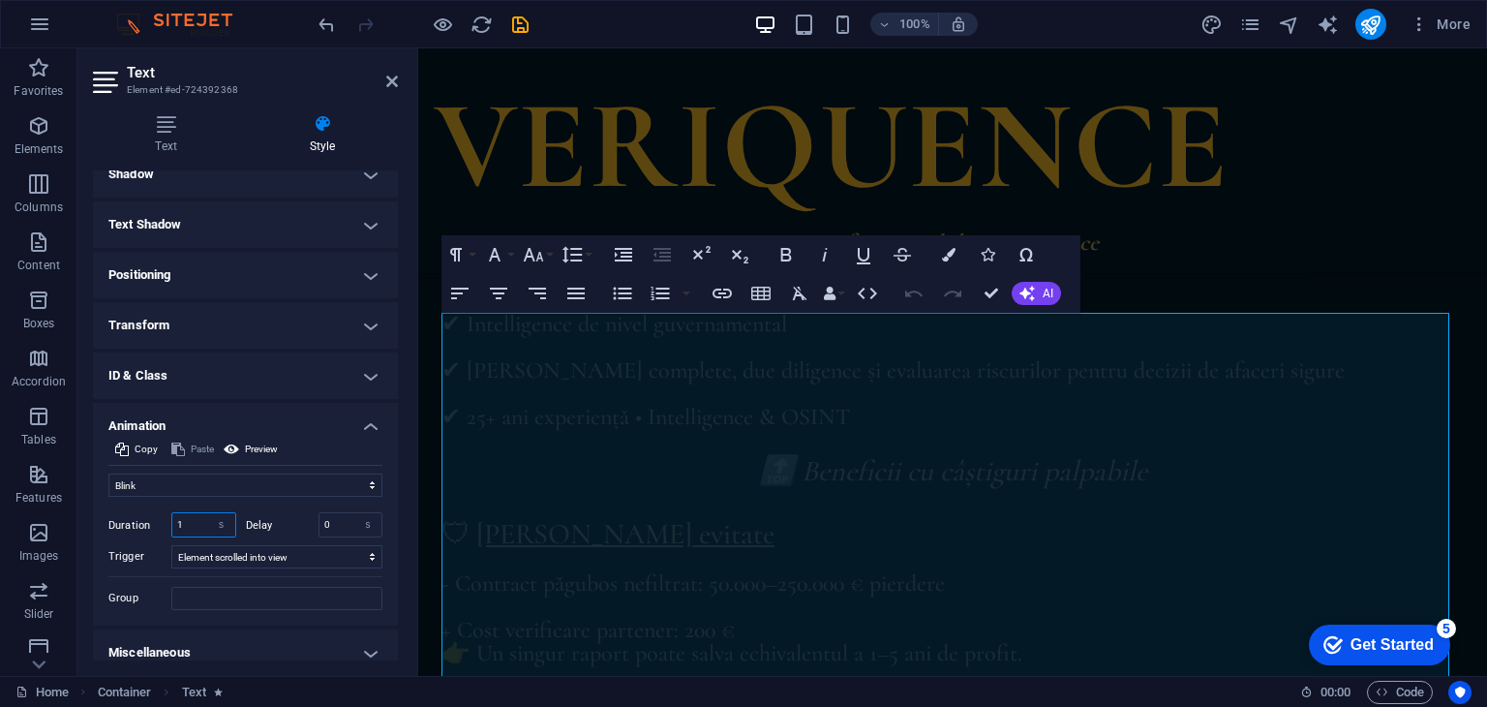
scroll to position [503, 0]
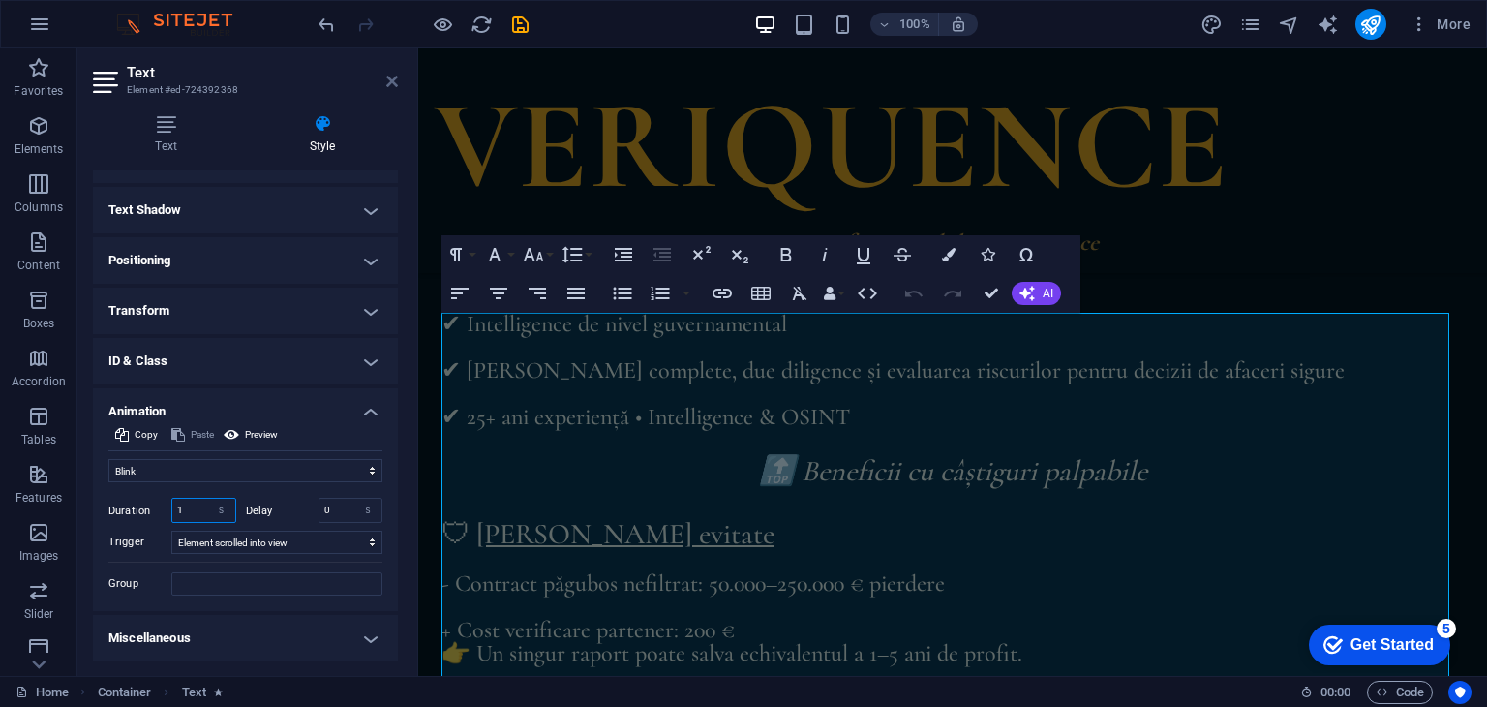
type input "1"
click at [393, 77] on icon at bounding box center [392, 81] width 12 height 15
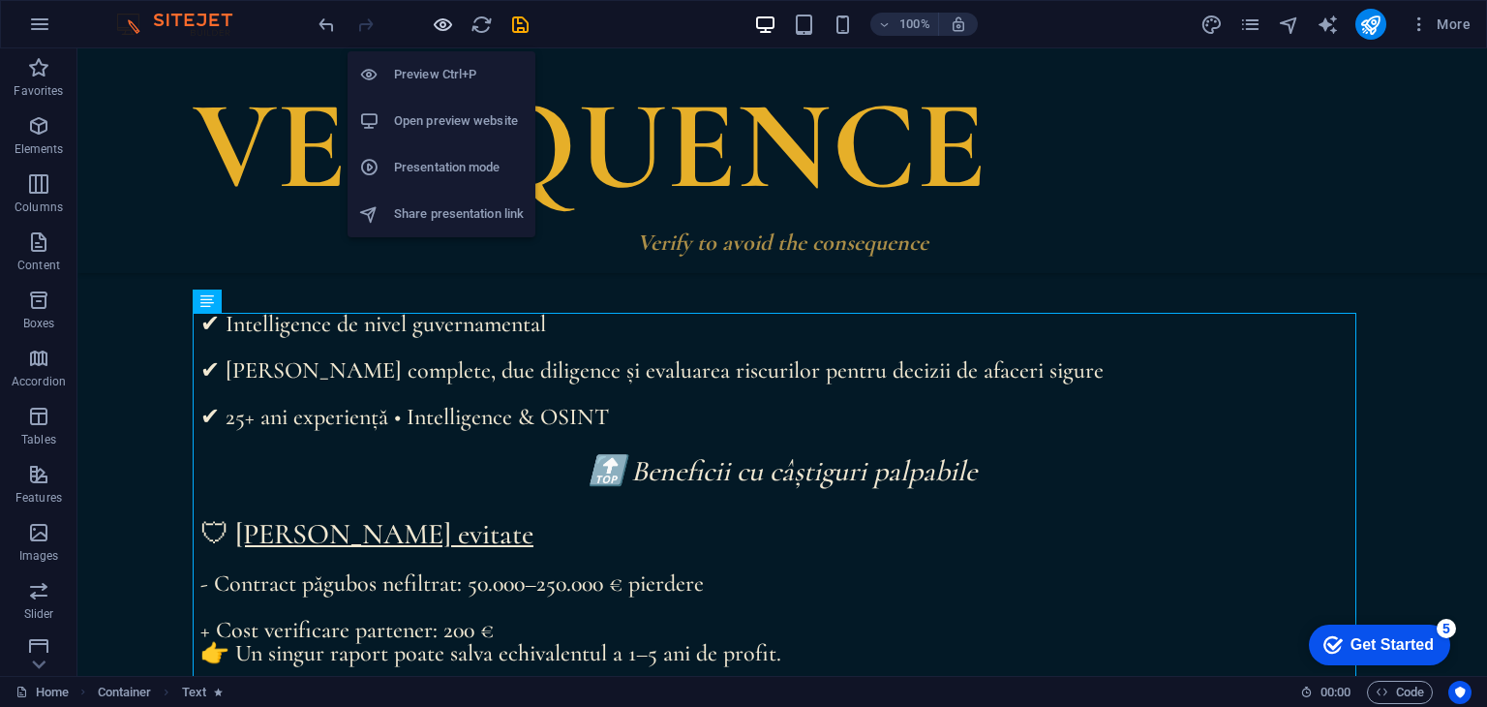
click at [443, 24] on icon "button" at bounding box center [443, 25] width 22 height 22
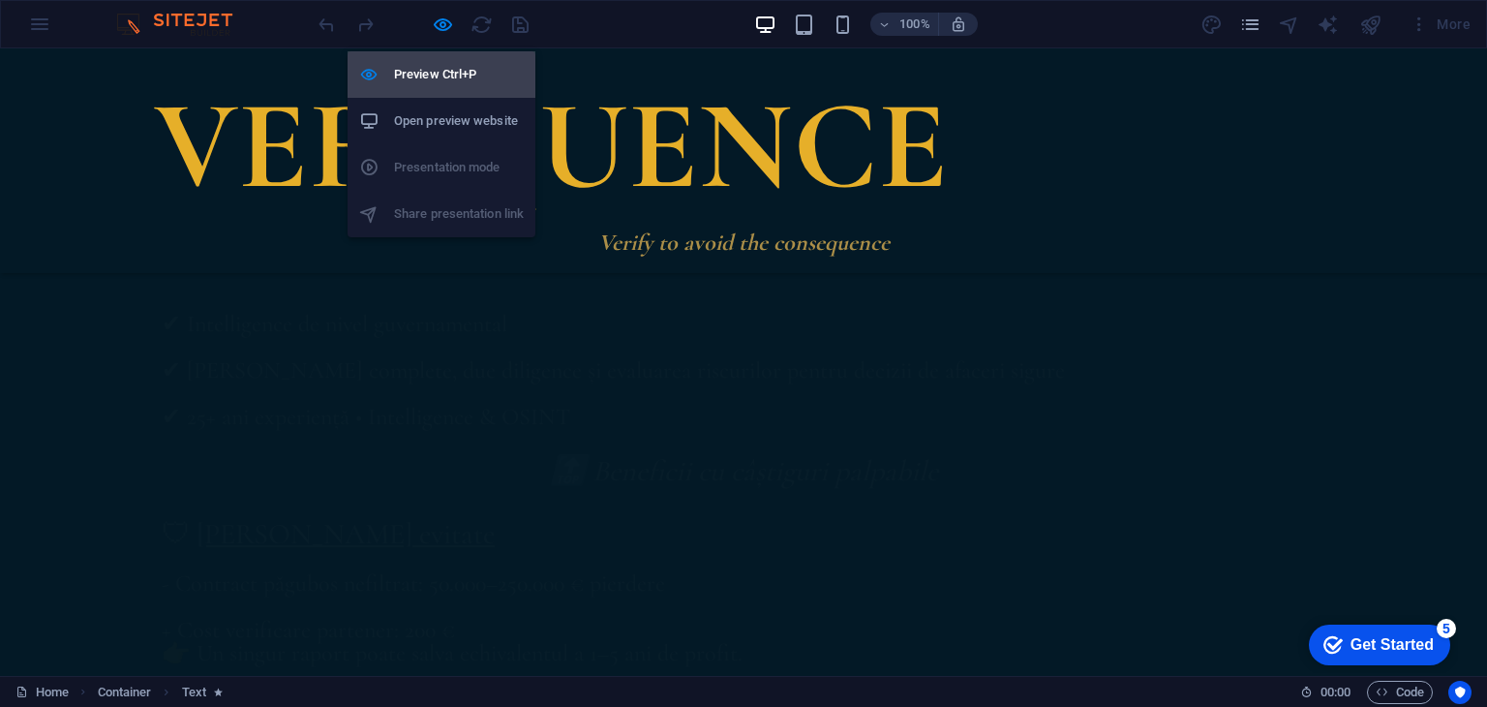
click at [470, 81] on h6 "Preview Ctrl+P" at bounding box center [459, 74] width 130 height 23
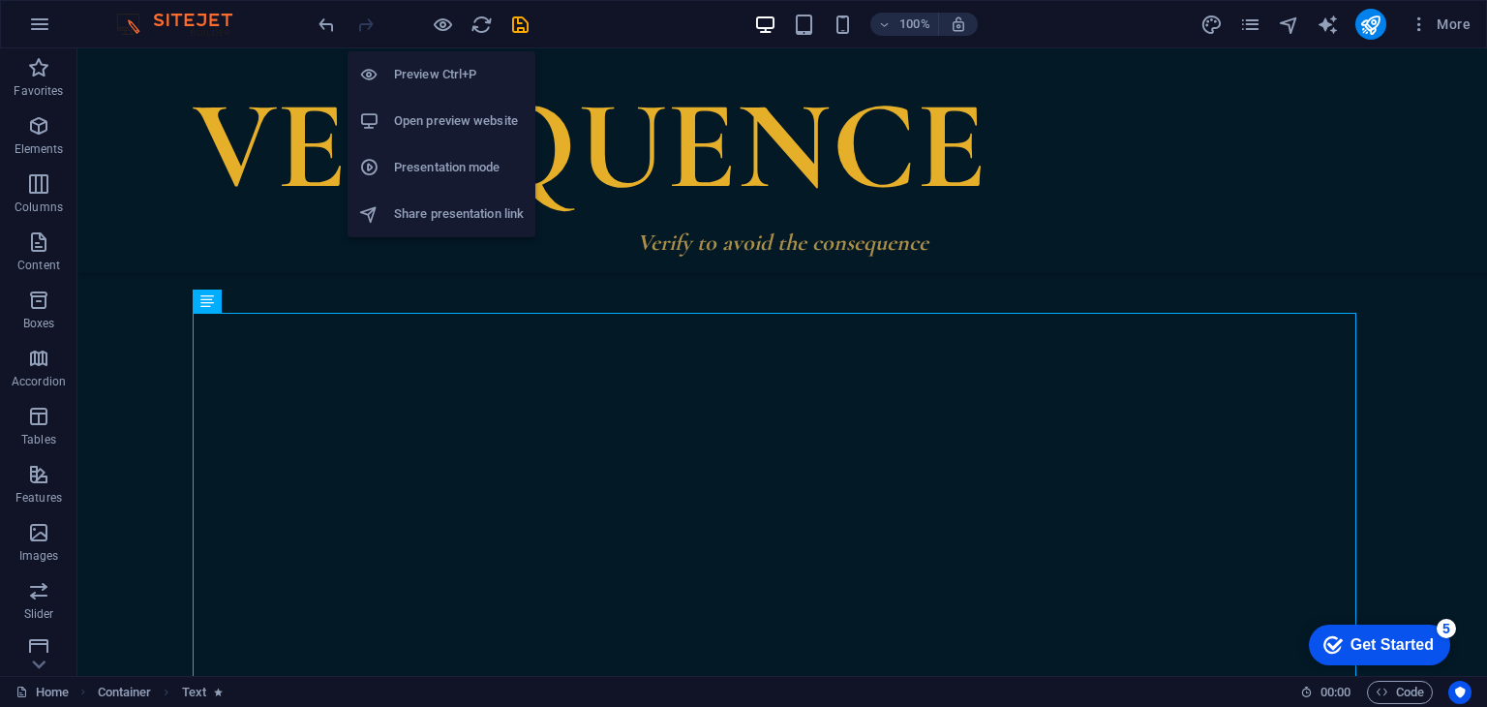
click at [470, 81] on h6 "Preview Ctrl+P" at bounding box center [459, 74] width 130 height 23
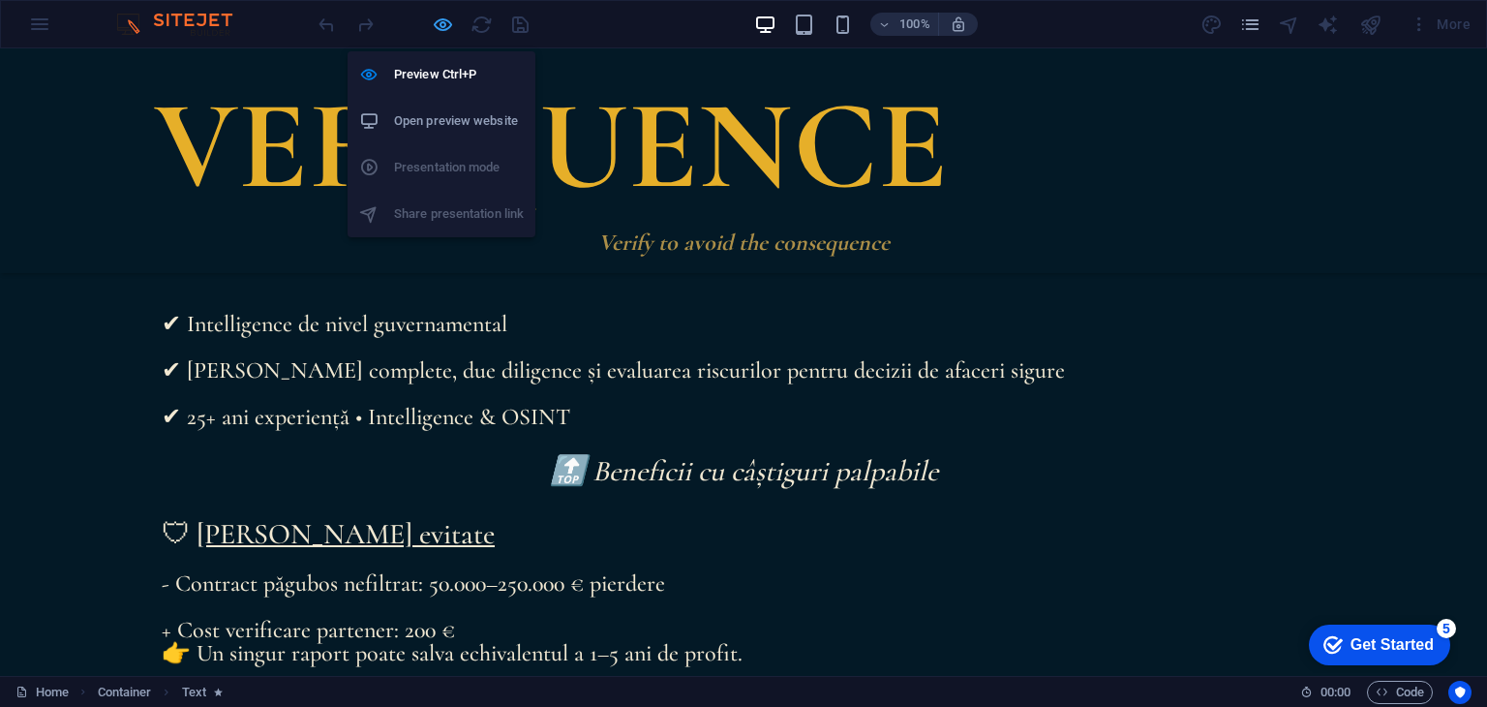
click at [445, 24] on icon "button" at bounding box center [443, 25] width 22 height 22
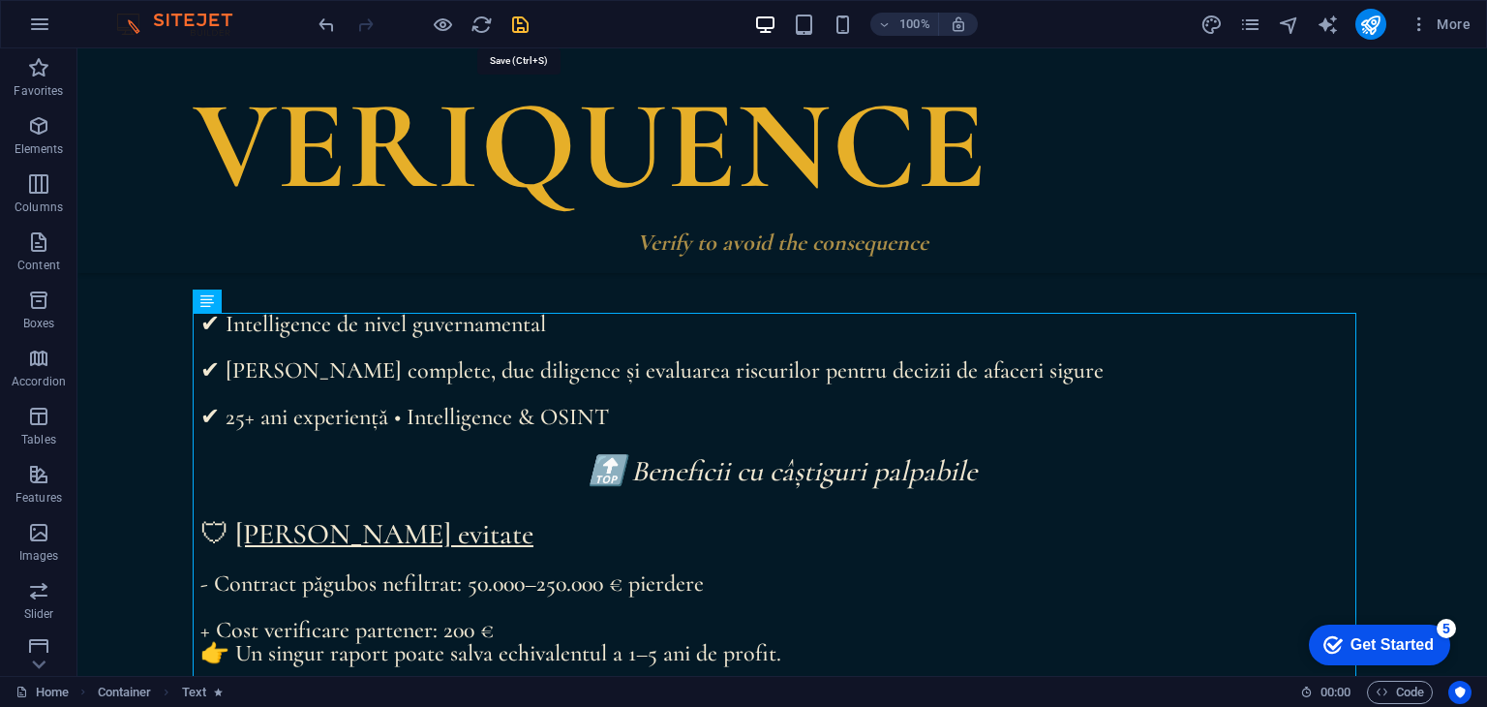
click at [523, 30] on icon "save" at bounding box center [520, 25] width 22 height 22
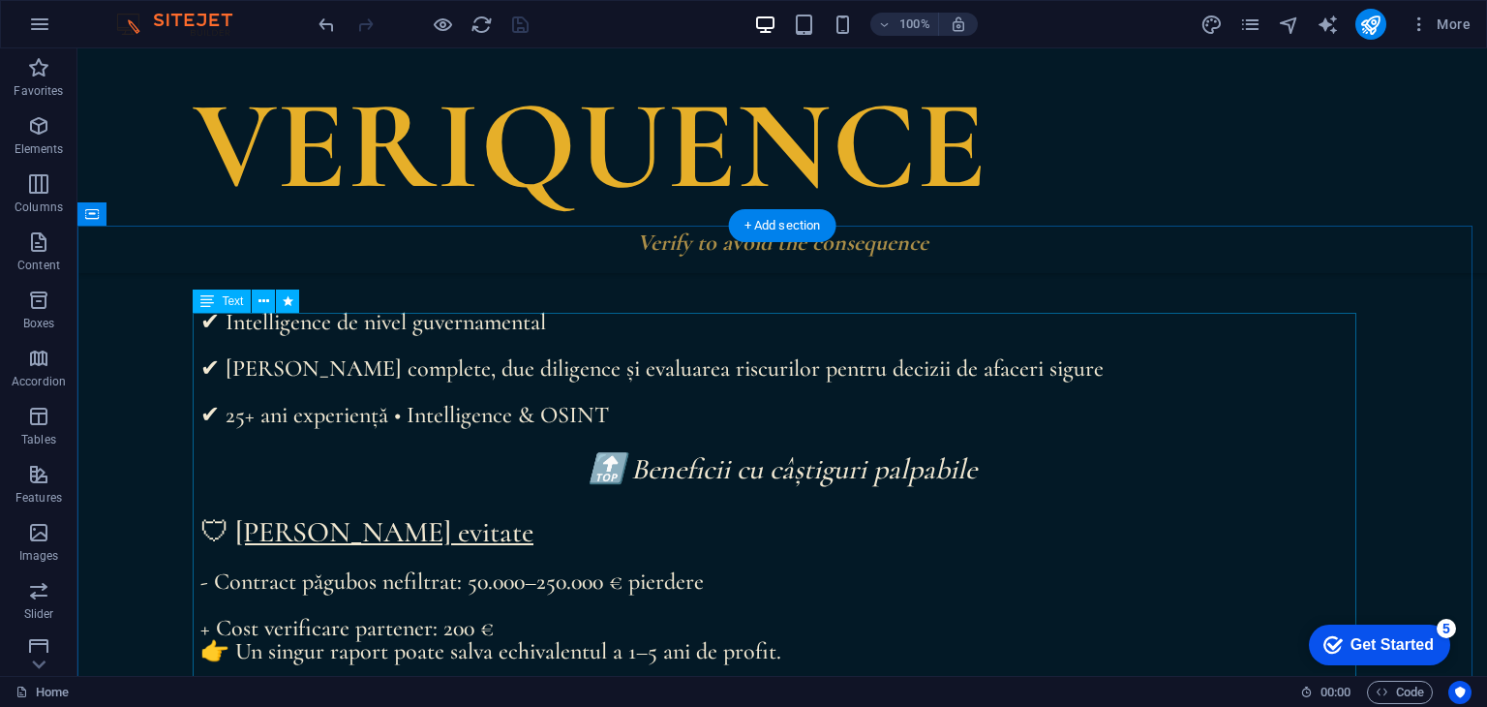
scroll to position [387, 0]
click at [264, 291] on icon at bounding box center [263, 301] width 11 height 20
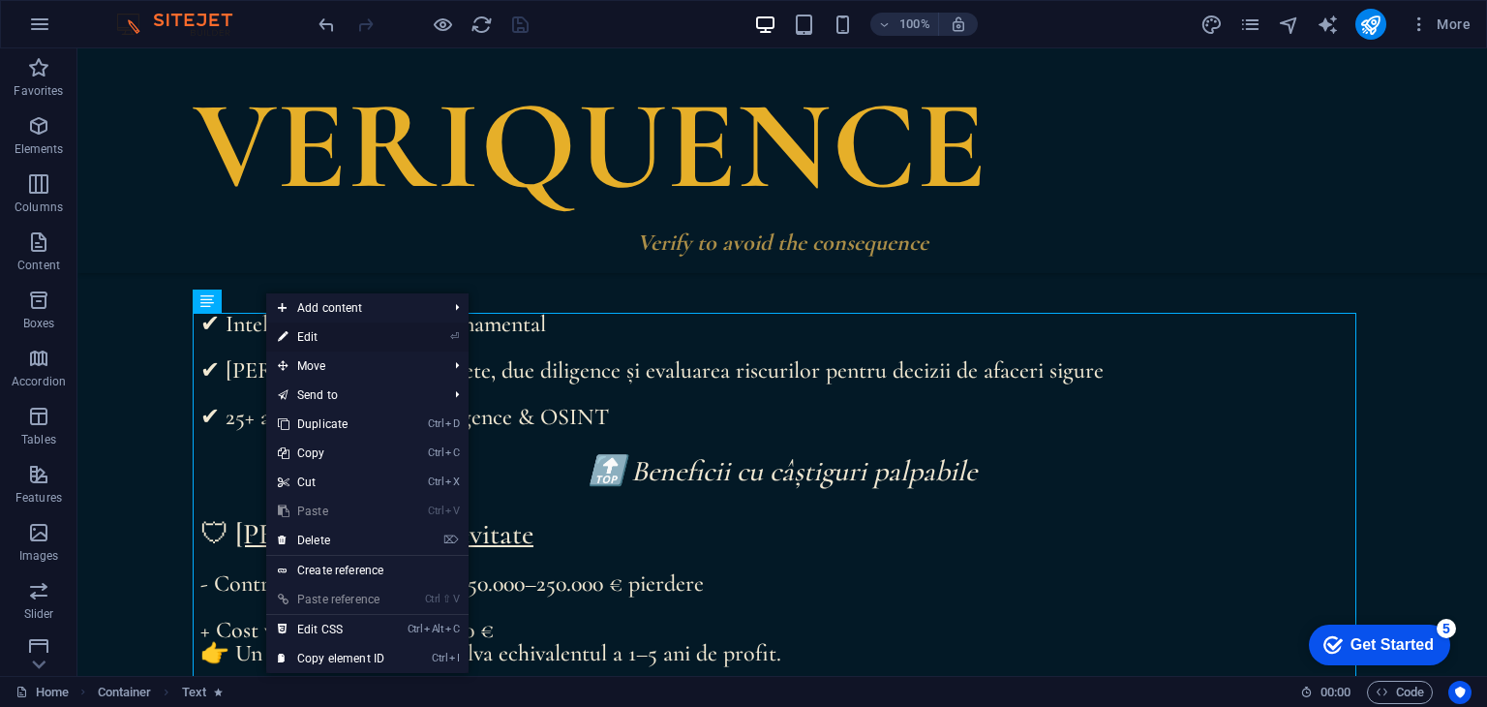
click at [325, 336] on link "⏎ Edit" at bounding box center [331, 336] width 130 height 29
select select "flash"
select select "s"
select select "scroll"
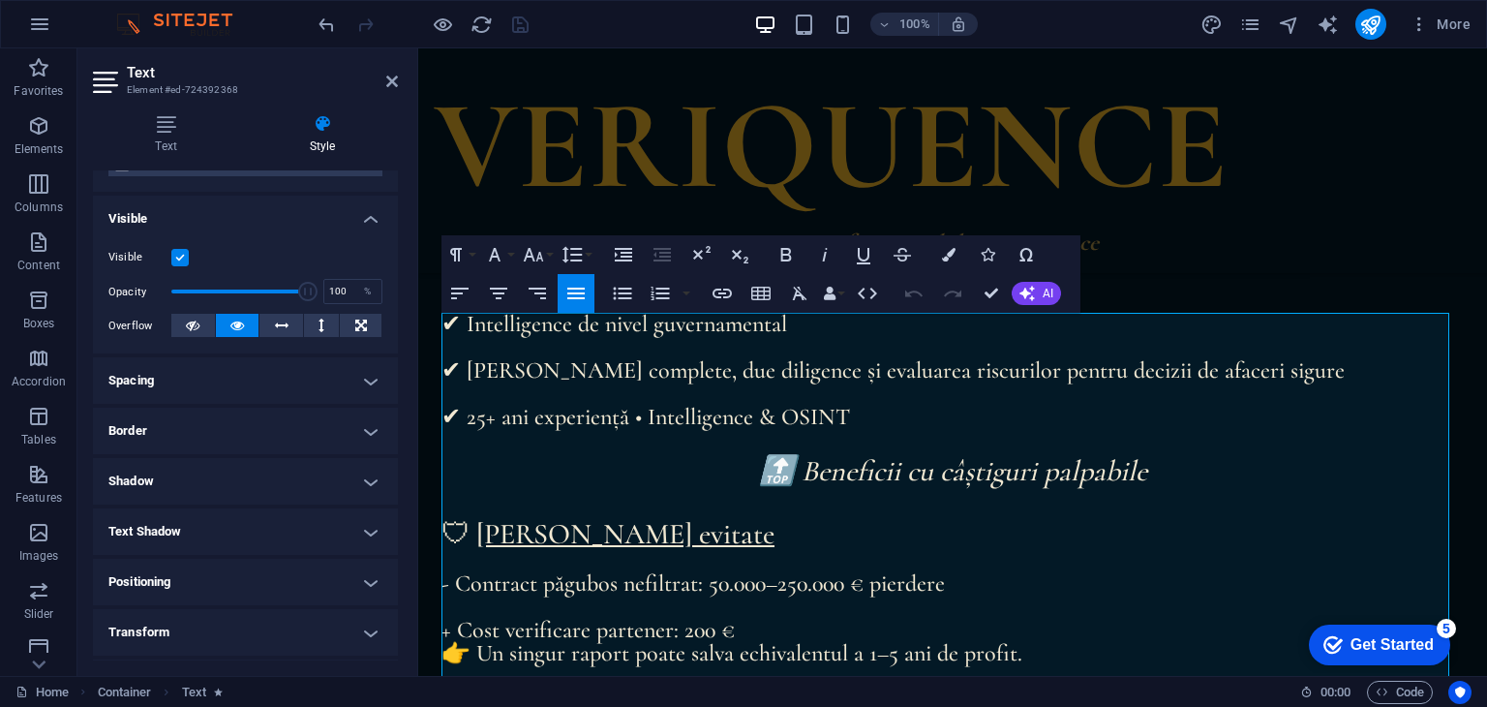
scroll to position [180, 0]
click at [303, 125] on icon at bounding box center [322, 123] width 151 height 19
click at [321, 125] on icon at bounding box center [322, 123] width 151 height 19
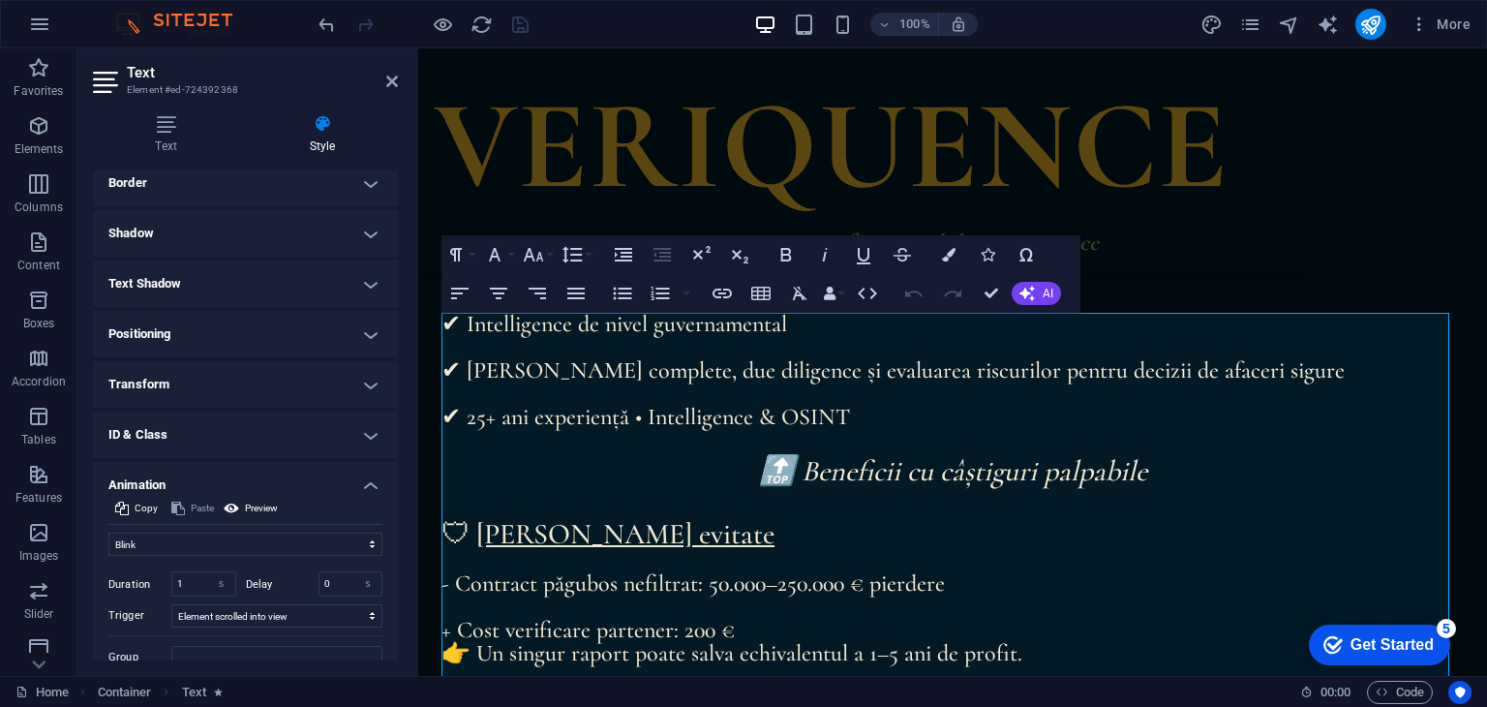
scroll to position [439, 0]
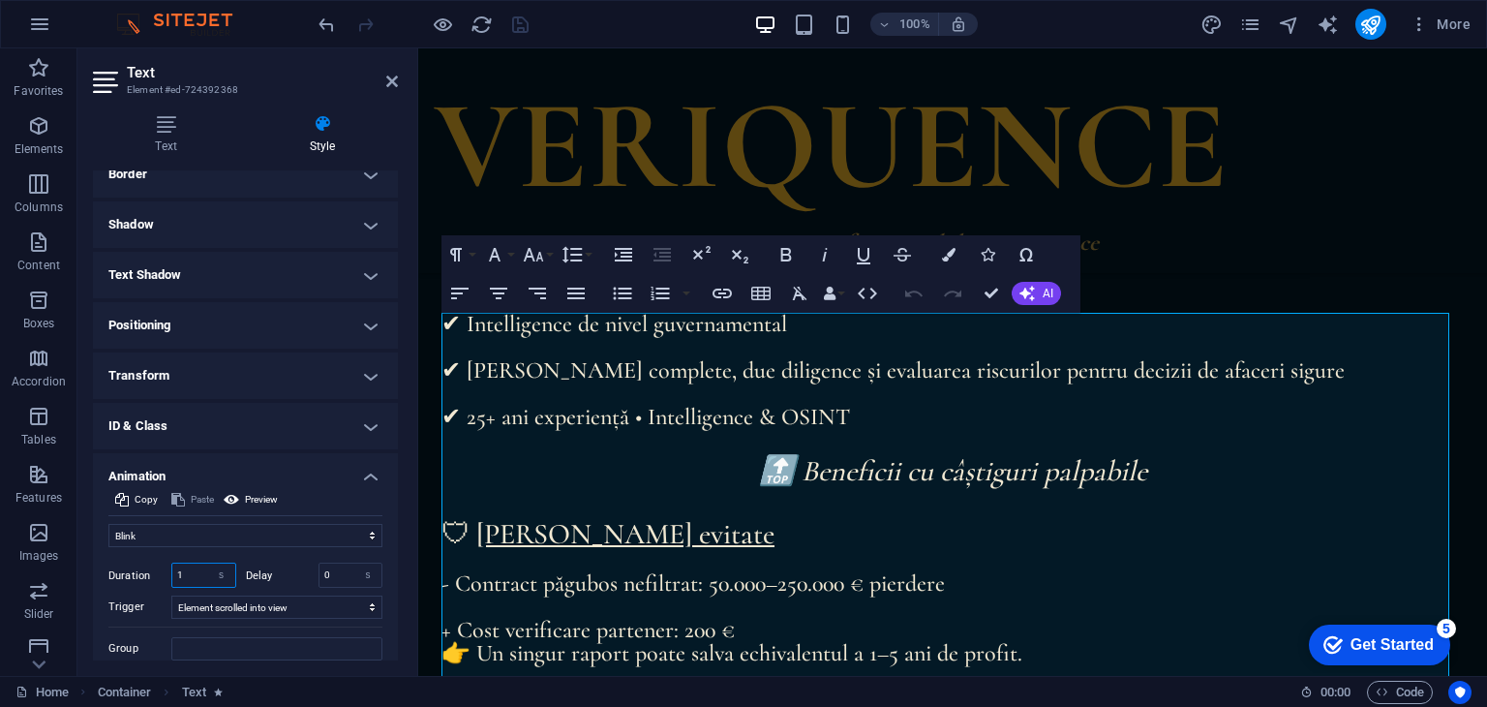
drag, startPoint x: 203, startPoint y: 573, endPoint x: 145, endPoint y: 569, distance: 58.2
click at [145, 569] on div "Duration 1 s ms" at bounding box center [172, 574] width 128 height 25
type input "3"
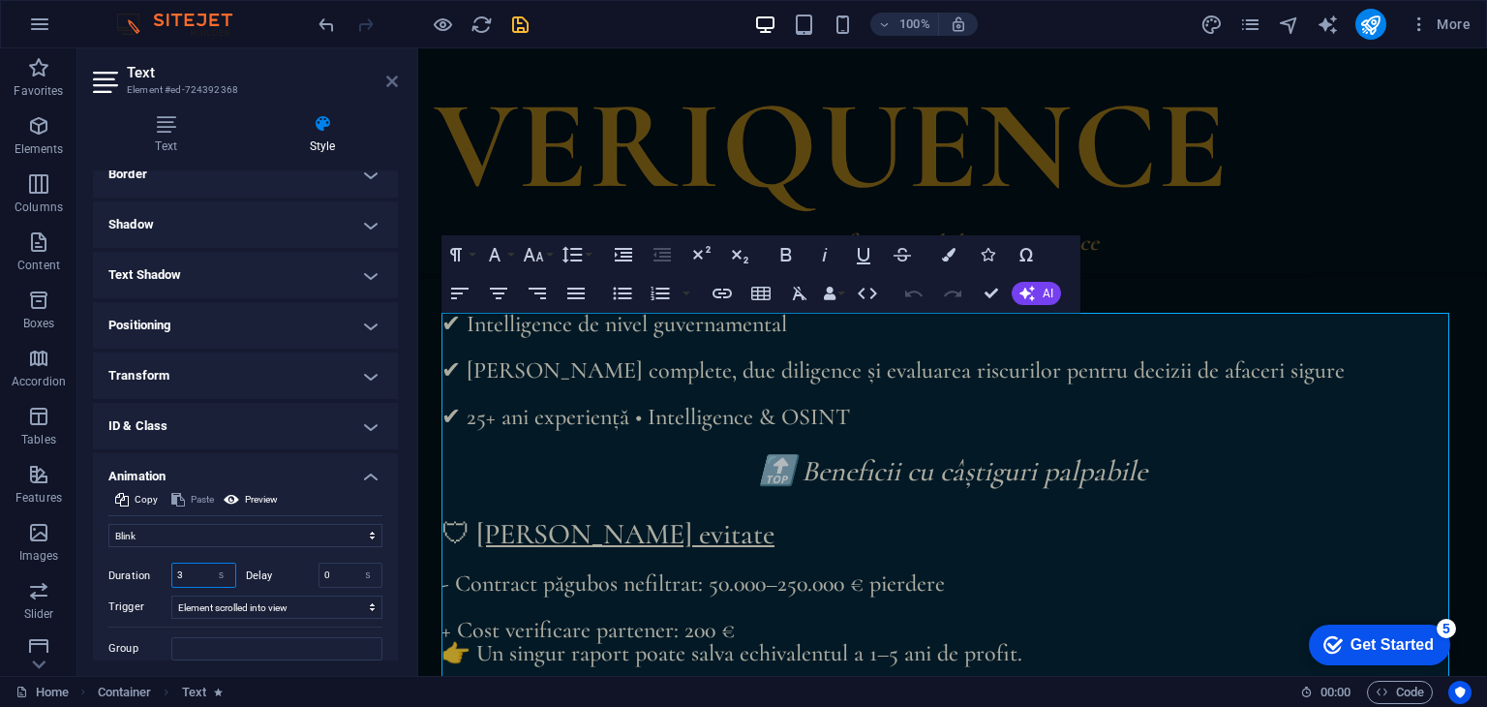
type input "3"
click at [390, 82] on icon at bounding box center [392, 81] width 12 height 15
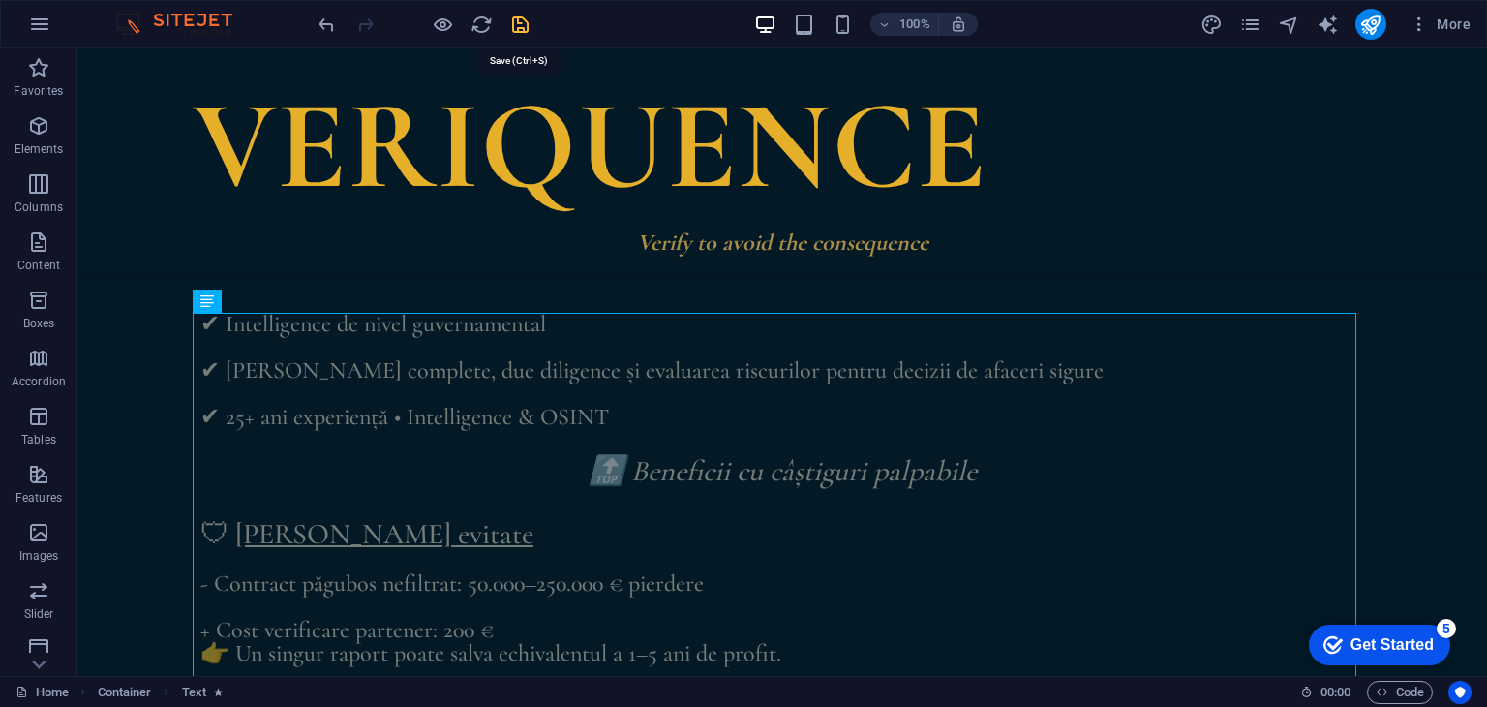
click at [519, 15] on icon "save" at bounding box center [520, 25] width 22 height 22
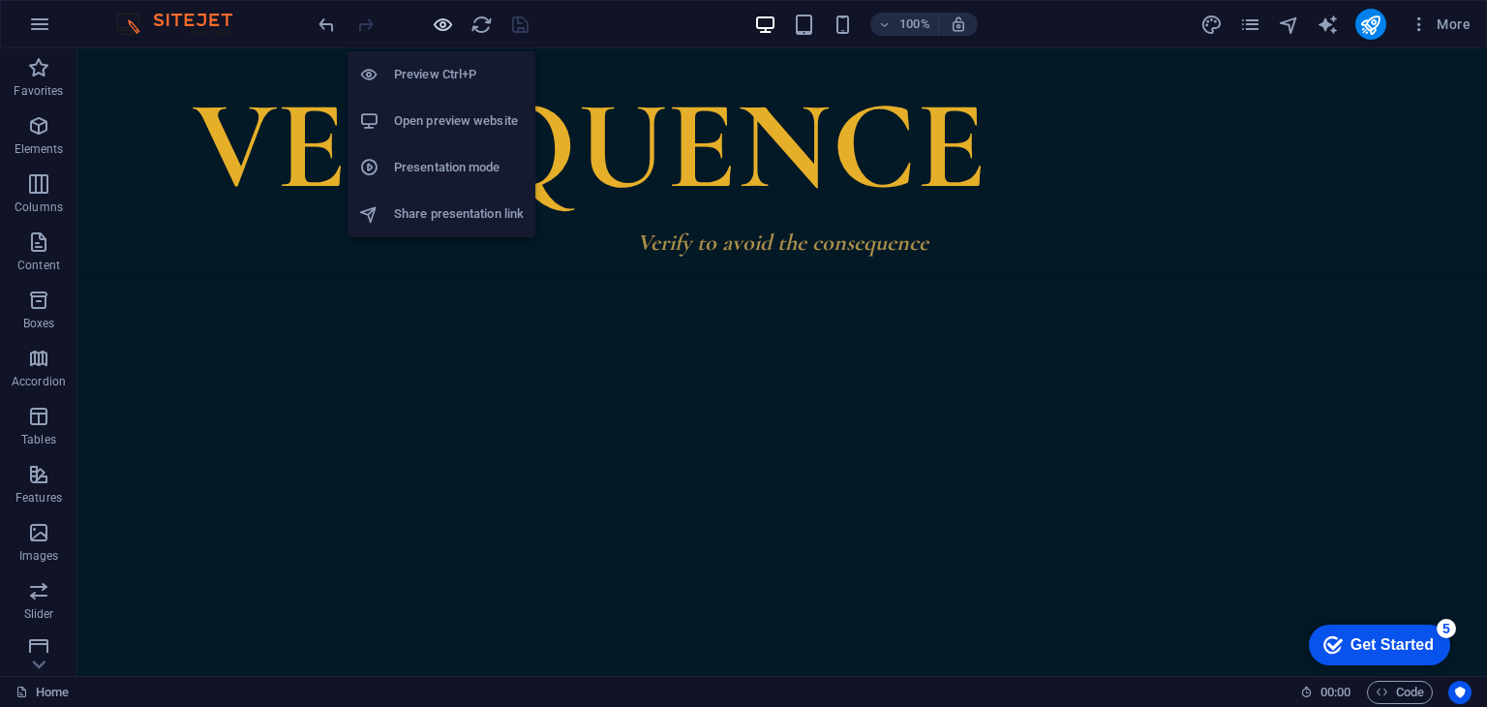
click at [443, 20] on icon "button" at bounding box center [443, 25] width 22 height 22
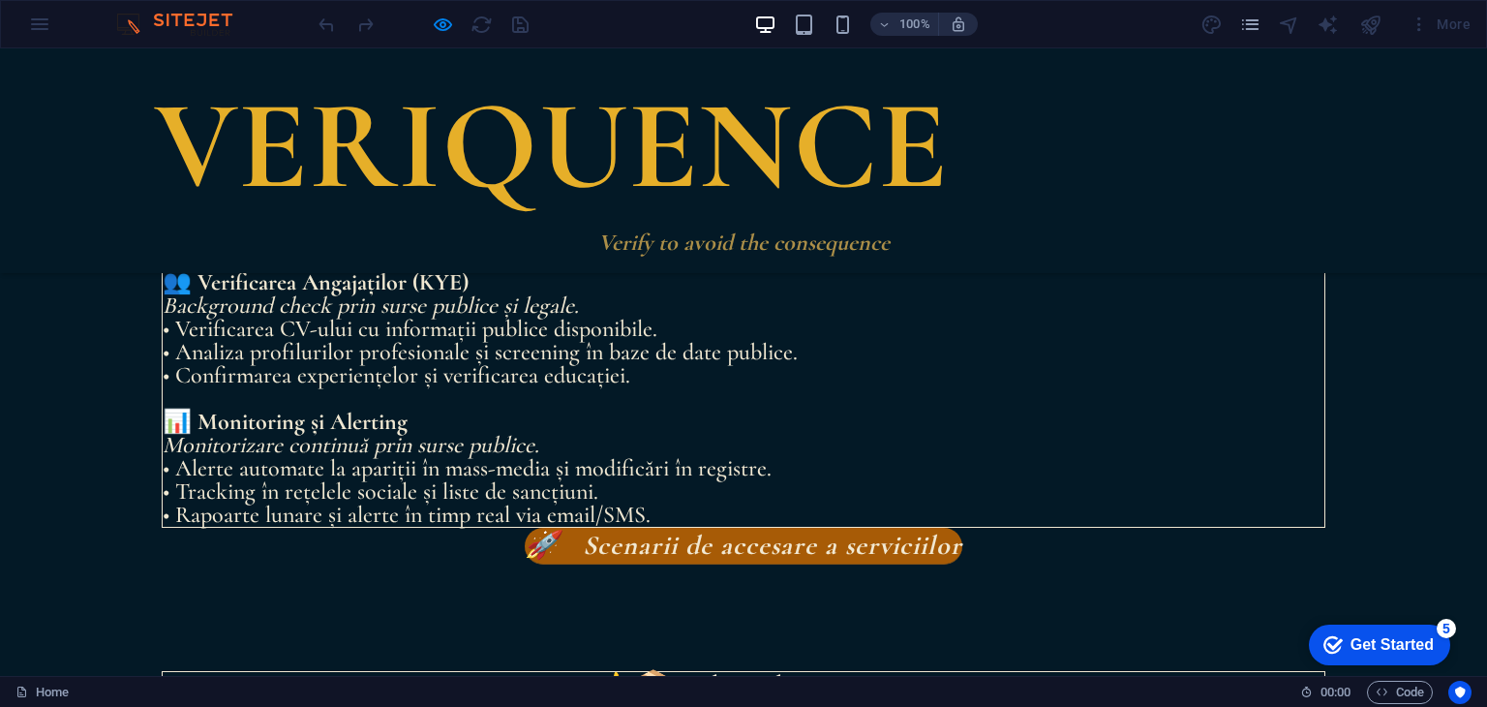
scroll to position [2193, 0]
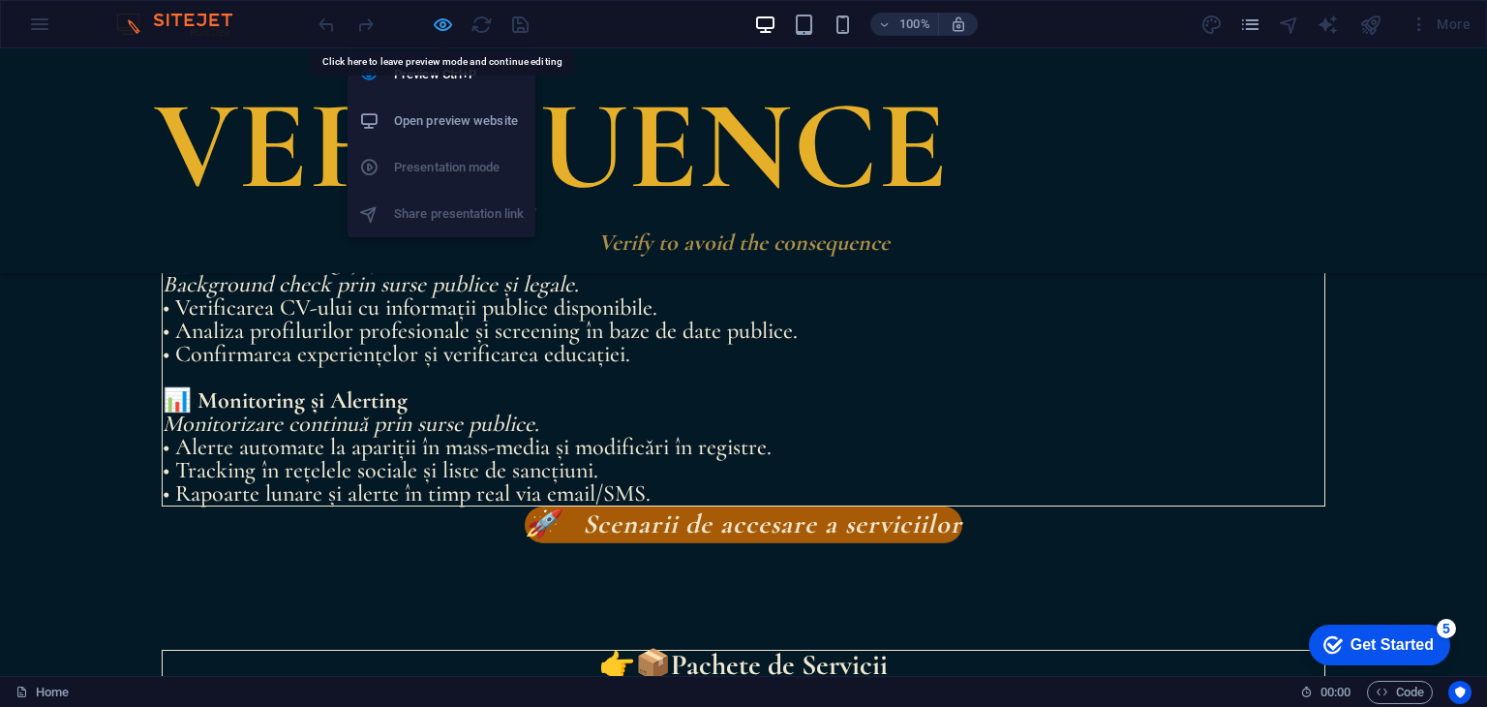
drag, startPoint x: 632, startPoint y: 471, endPoint x: 449, endPoint y: 27, distance: 480.5
click at [449, 27] on icon "button" at bounding box center [443, 25] width 22 height 22
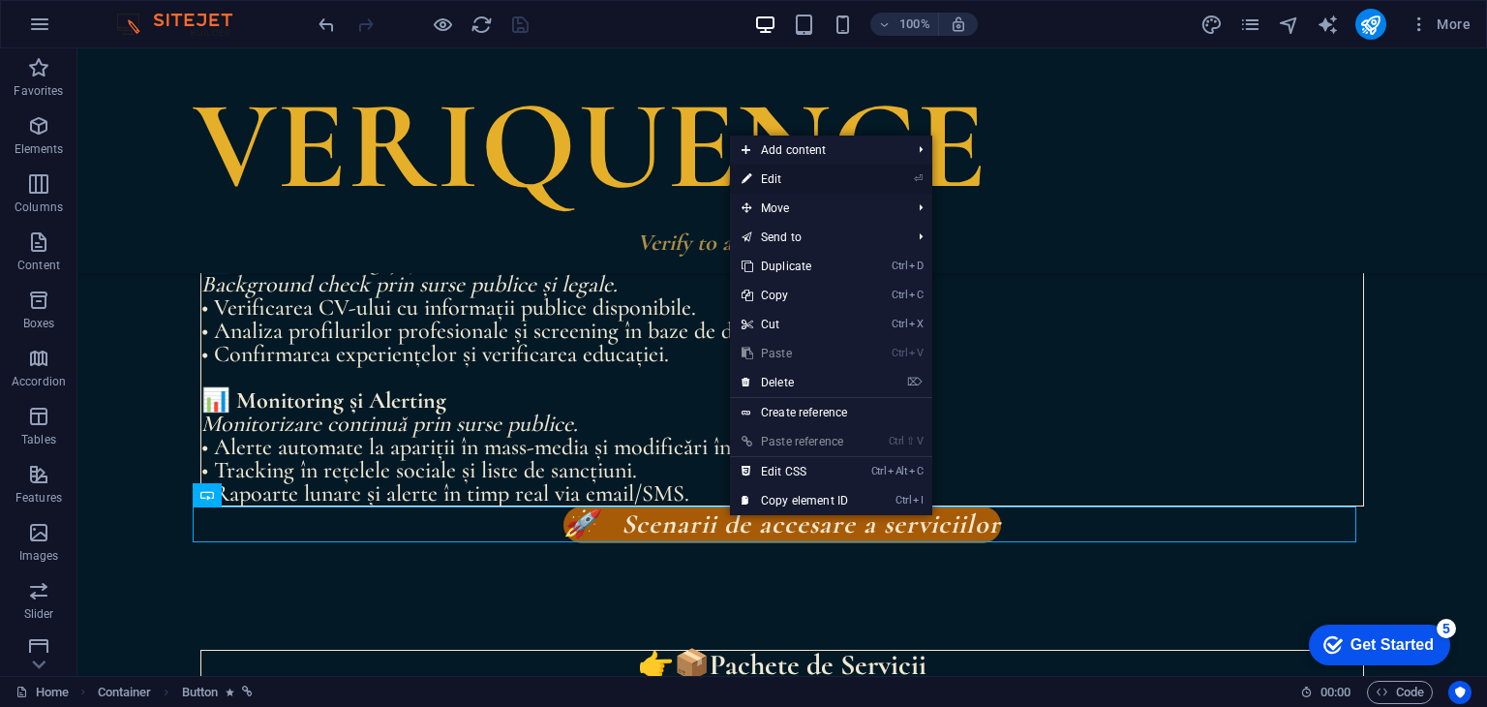
drag, startPoint x: 813, startPoint y: 179, endPoint x: 379, endPoint y: 136, distance: 435.7
click at [813, 179] on link "⏎ Edit" at bounding box center [795, 179] width 130 height 29
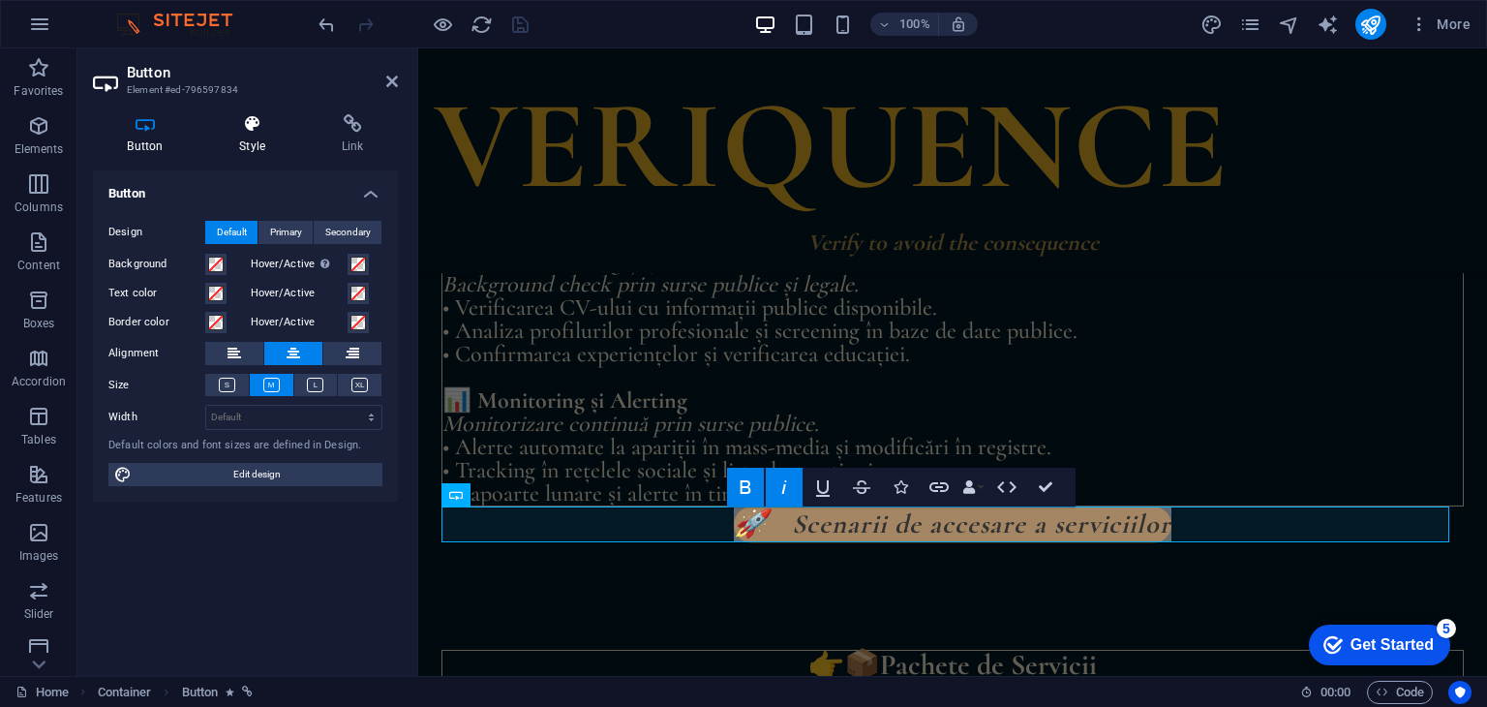
click at [260, 140] on h4 "Style" at bounding box center [256, 134] width 103 height 41
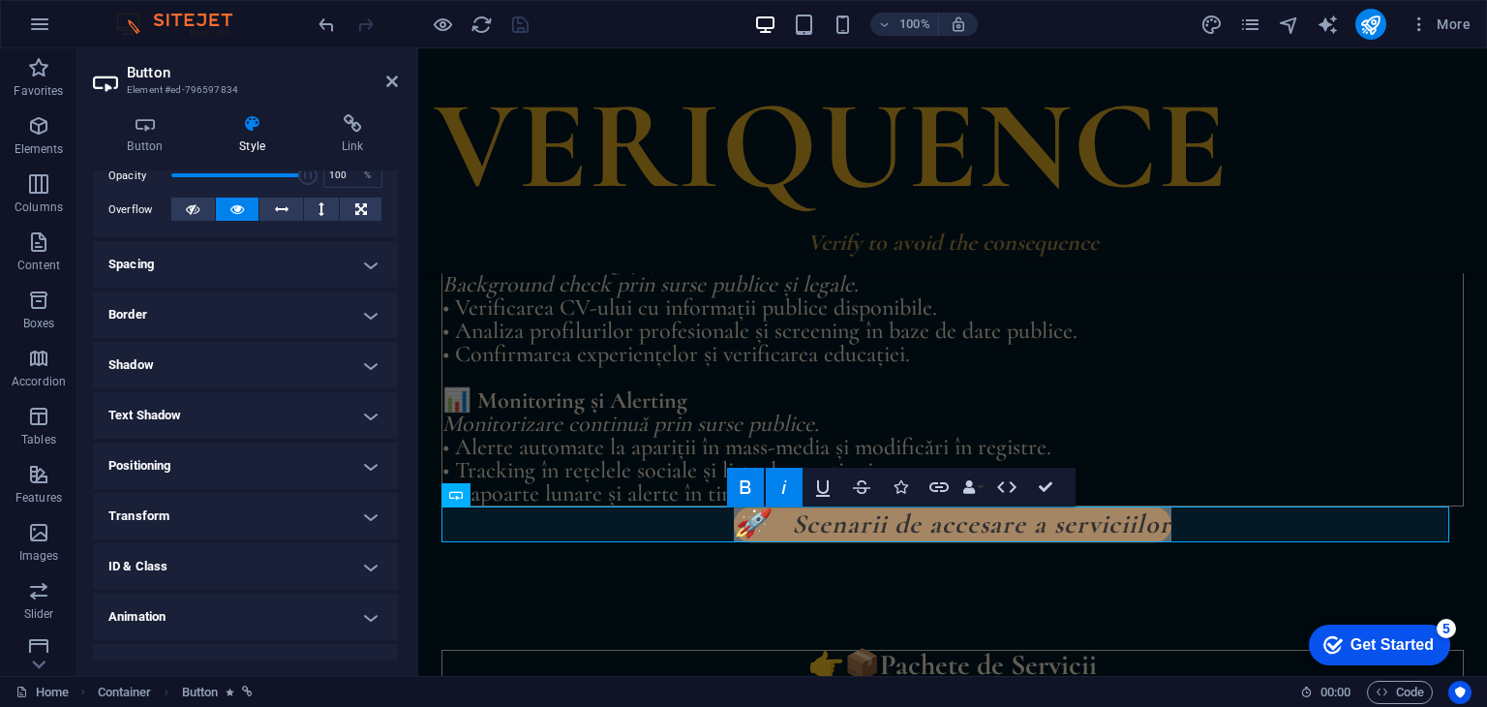
scroll to position [327, 0]
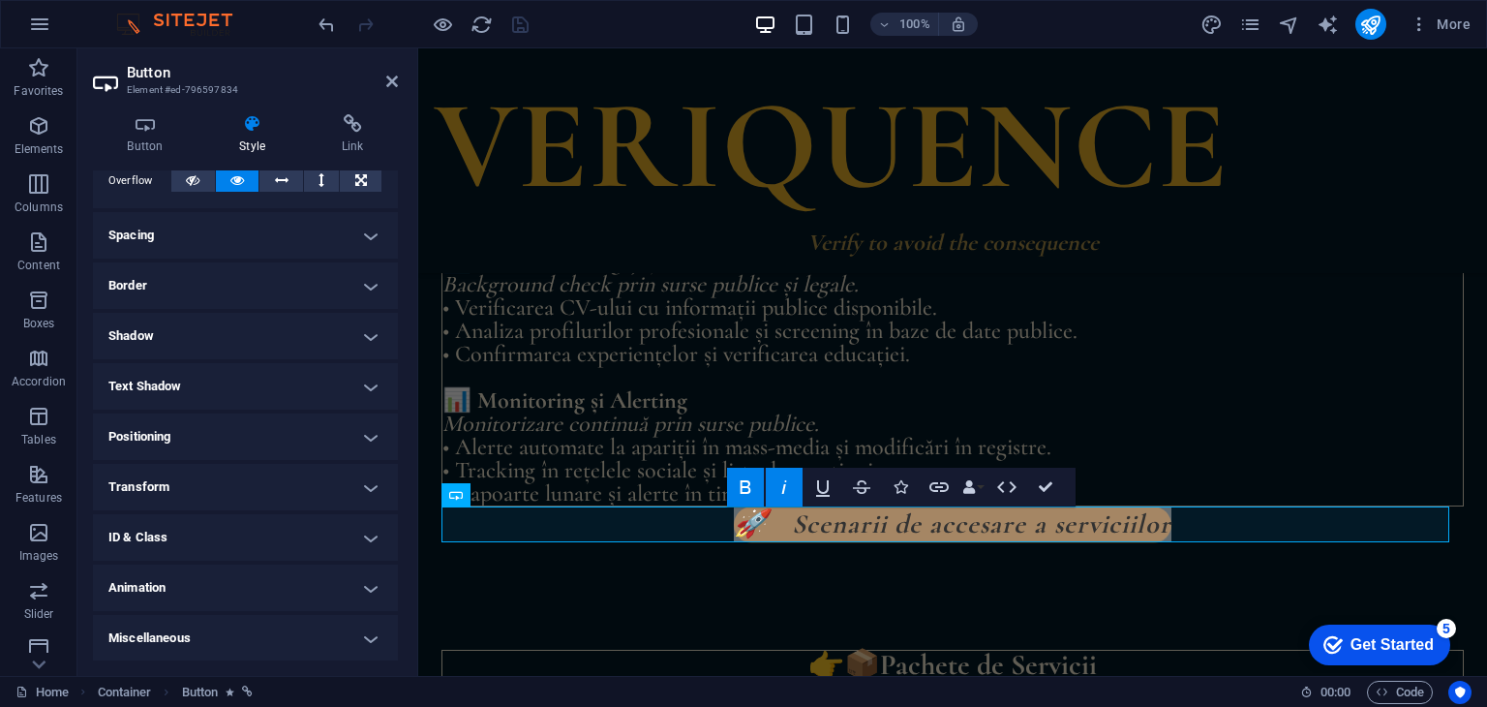
click at [288, 590] on h4 "Animation" at bounding box center [245, 587] width 305 height 46
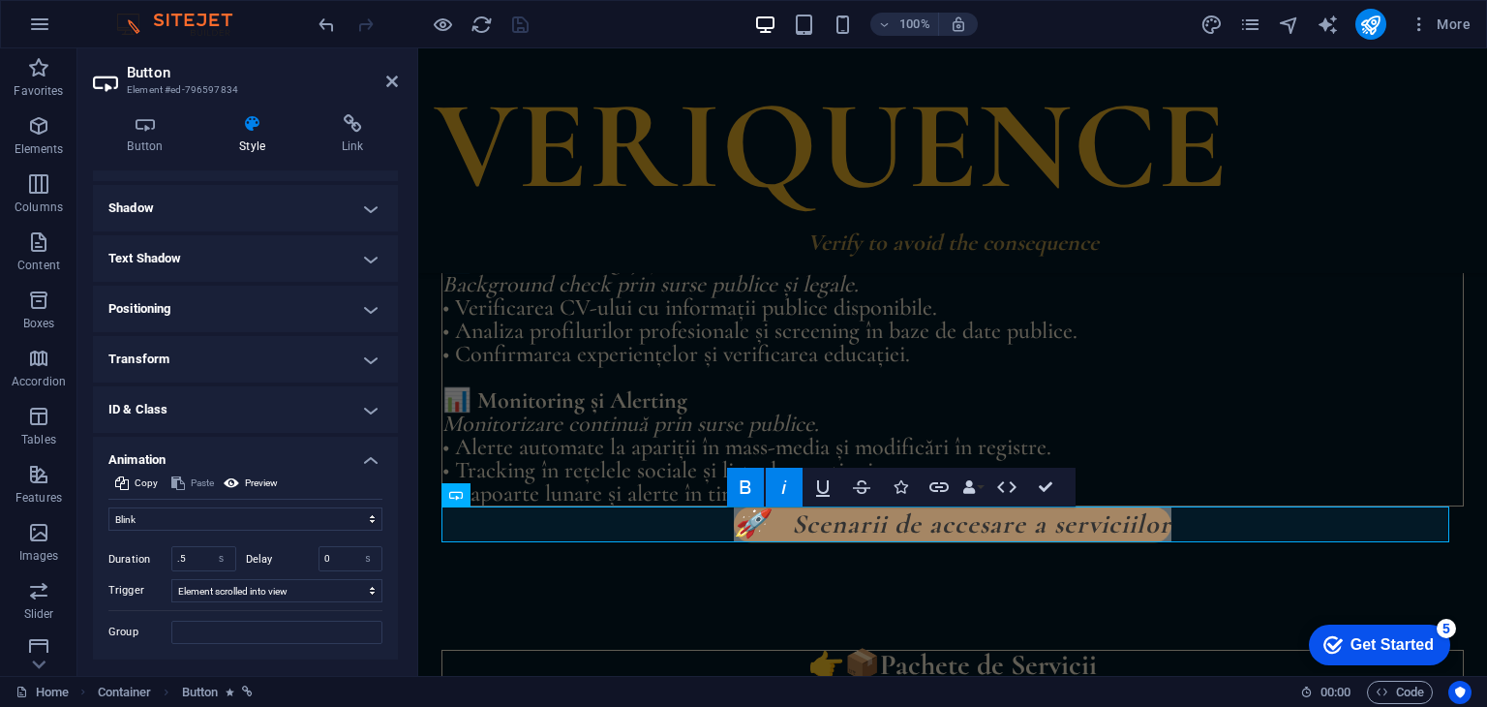
scroll to position [503, 0]
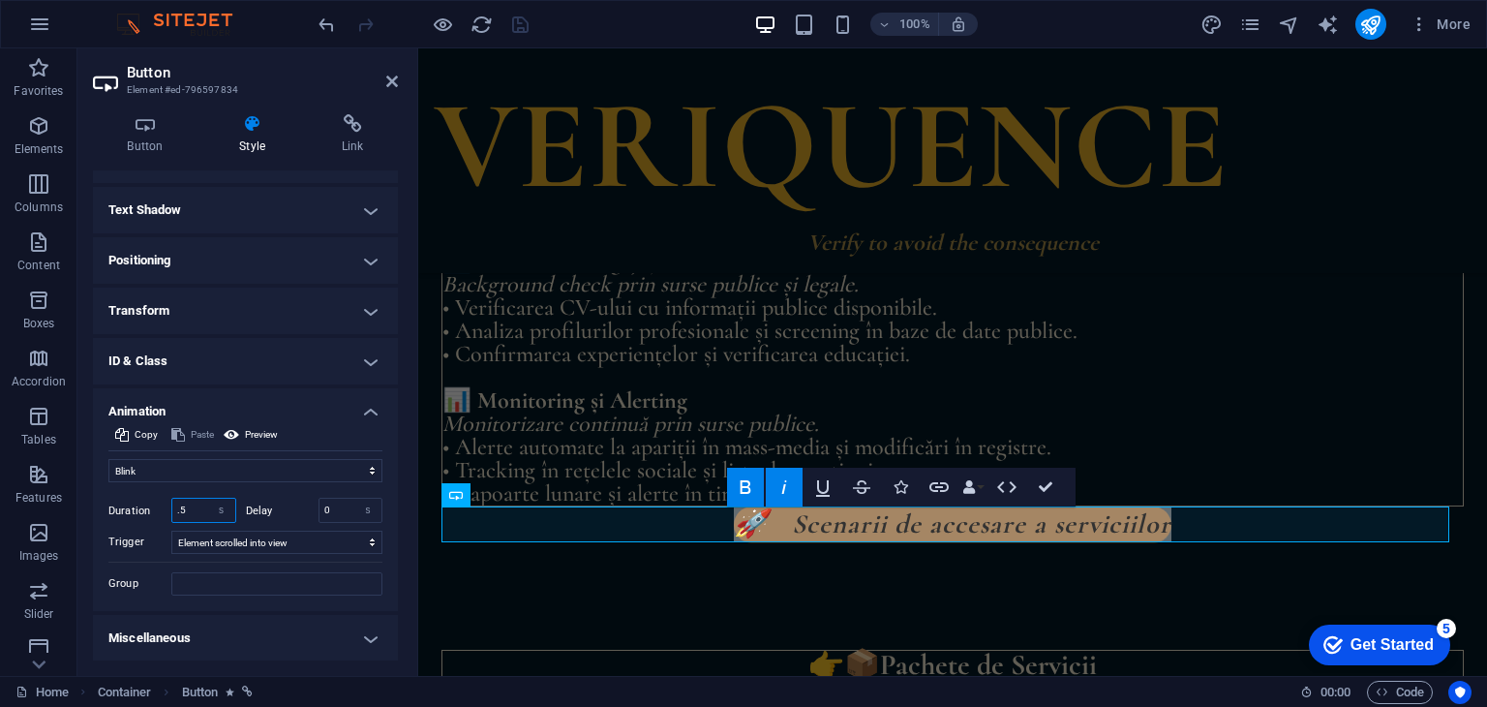
drag, startPoint x: 196, startPoint y: 502, endPoint x: 161, endPoint y: 507, distance: 35.2
click at [161, 507] on div "Duration .5 s ms" at bounding box center [172, 510] width 128 height 25
type input "2"
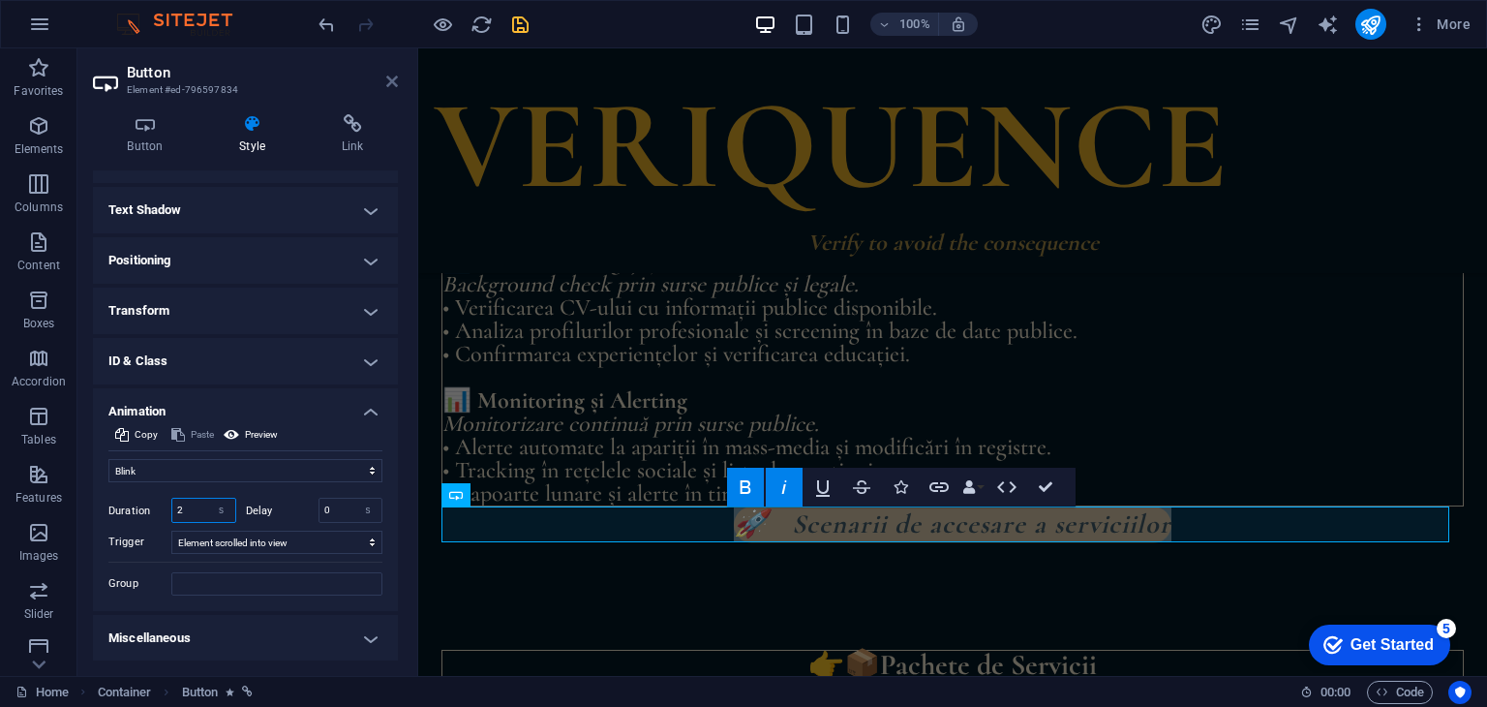
type input "2"
click at [390, 77] on icon at bounding box center [392, 81] width 12 height 15
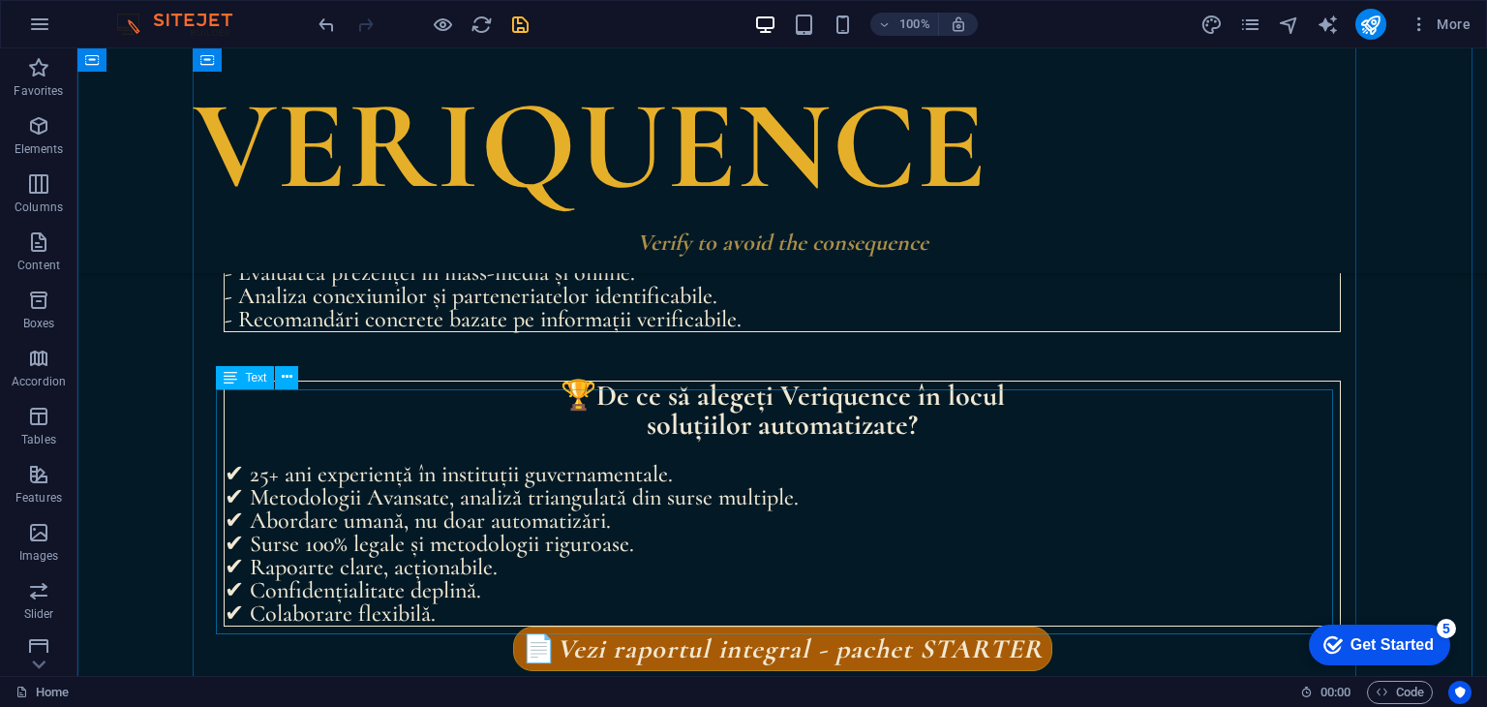
scroll to position [3549, 0]
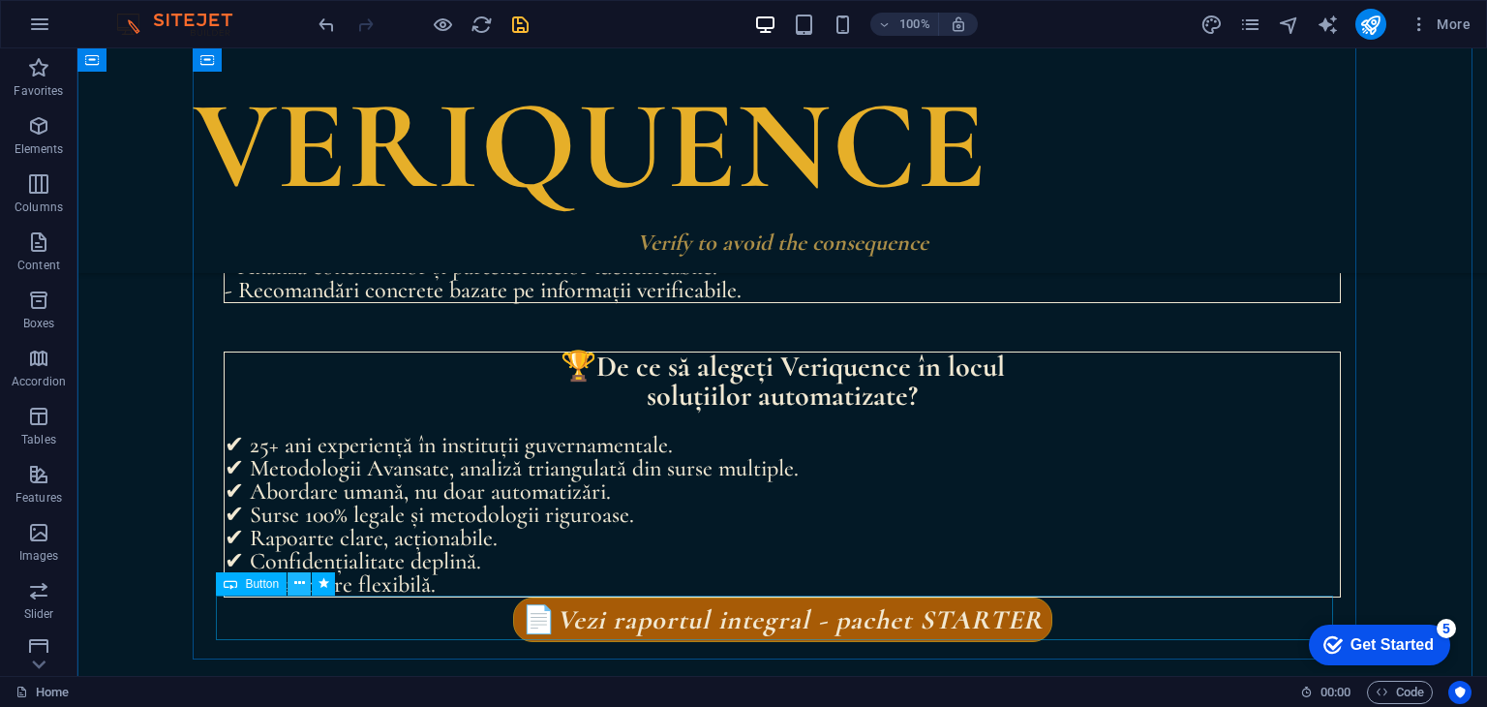
click at [292, 582] on button at bounding box center [298, 583] width 23 height 23
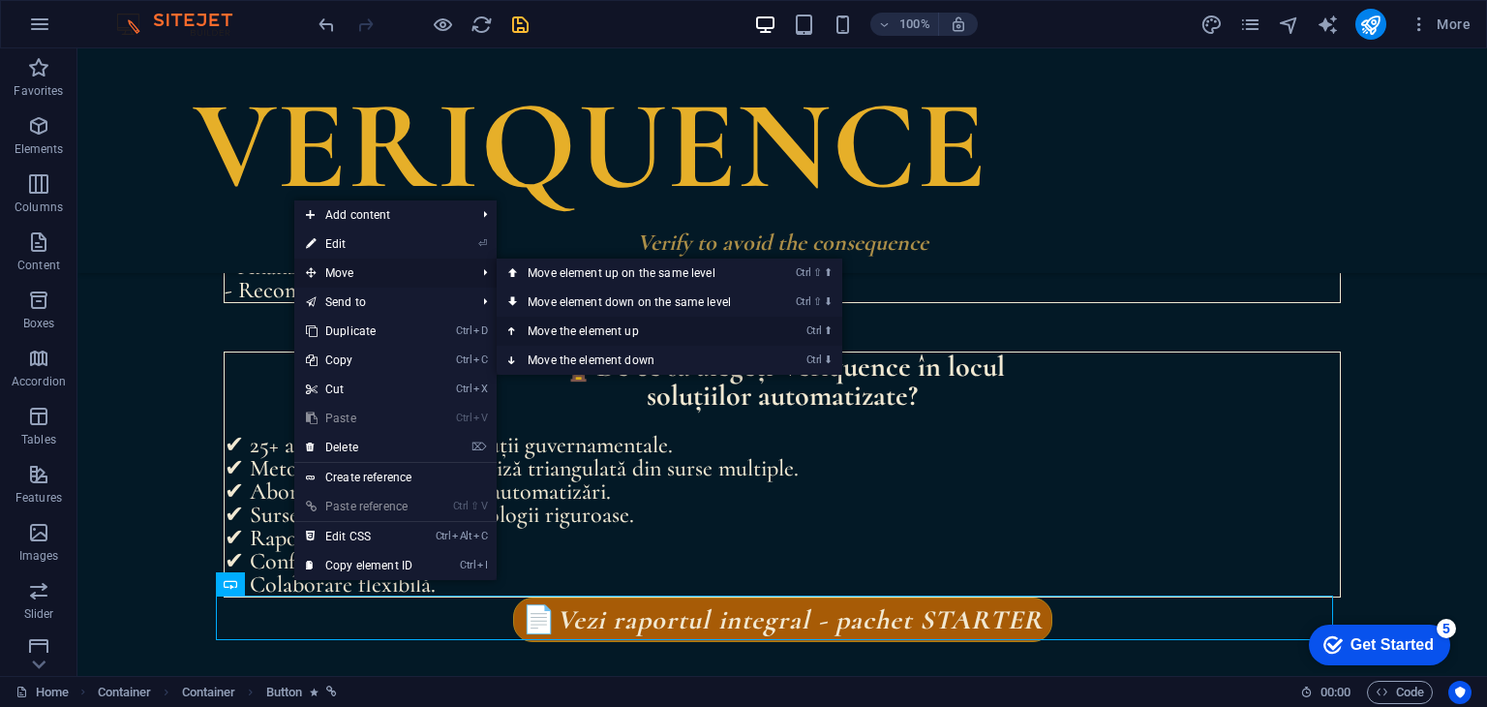
click at [669, 328] on link "Ctrl ⬆ Move the element up" at bounding box center [633, 331] width 273 height 29
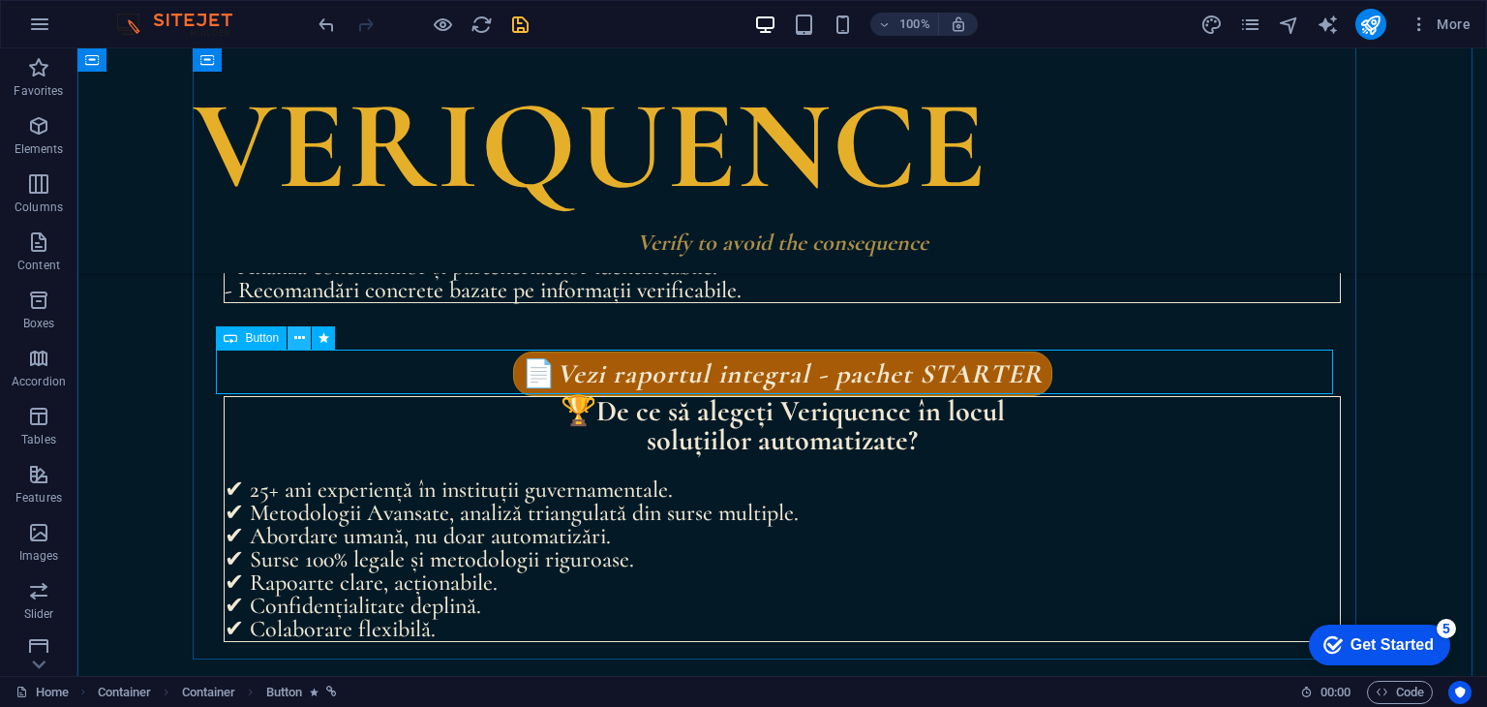
click at [301, 338] on icon at bounding box center [299, 338] width 11 height 20
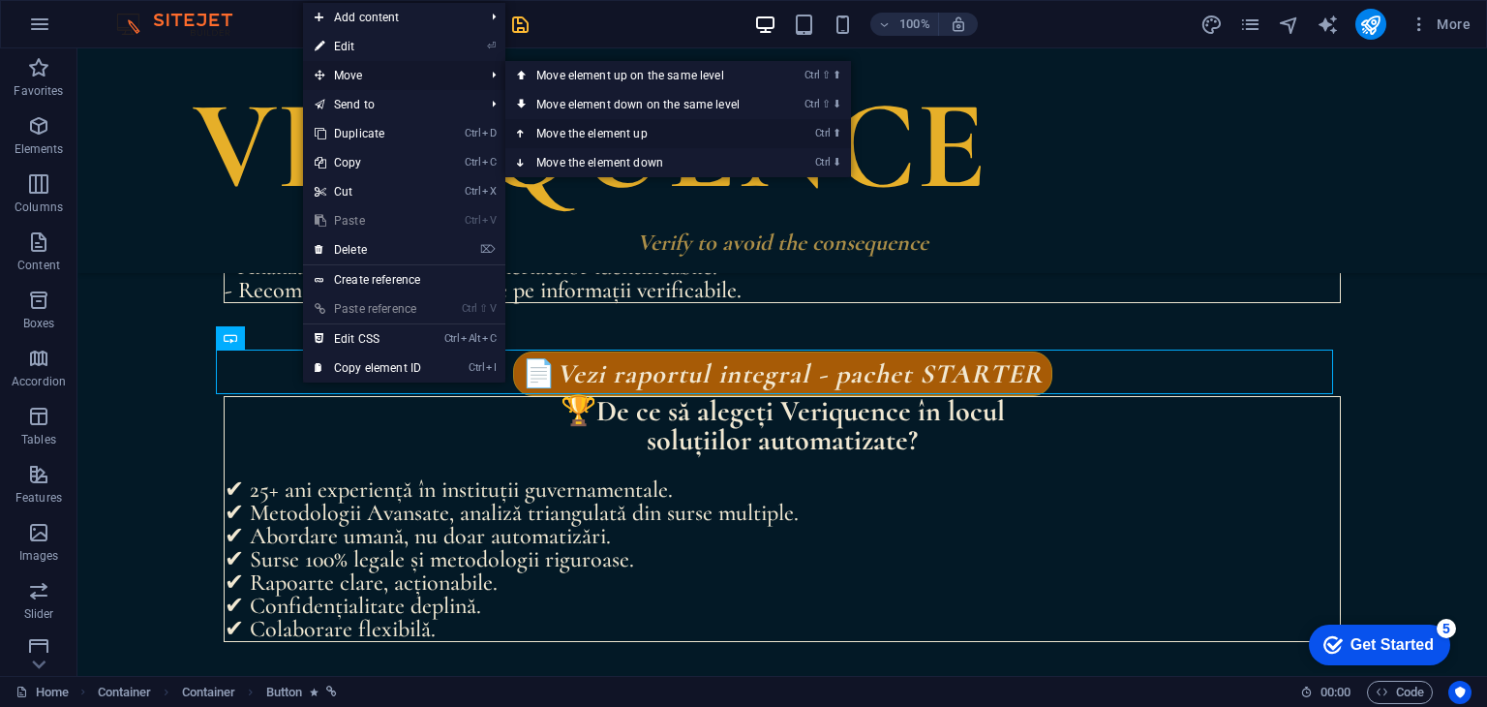
click at [627, 126] on link "Ctrl ⬆ Move the element up" at bounding box center [641, 133] width 273 height 29
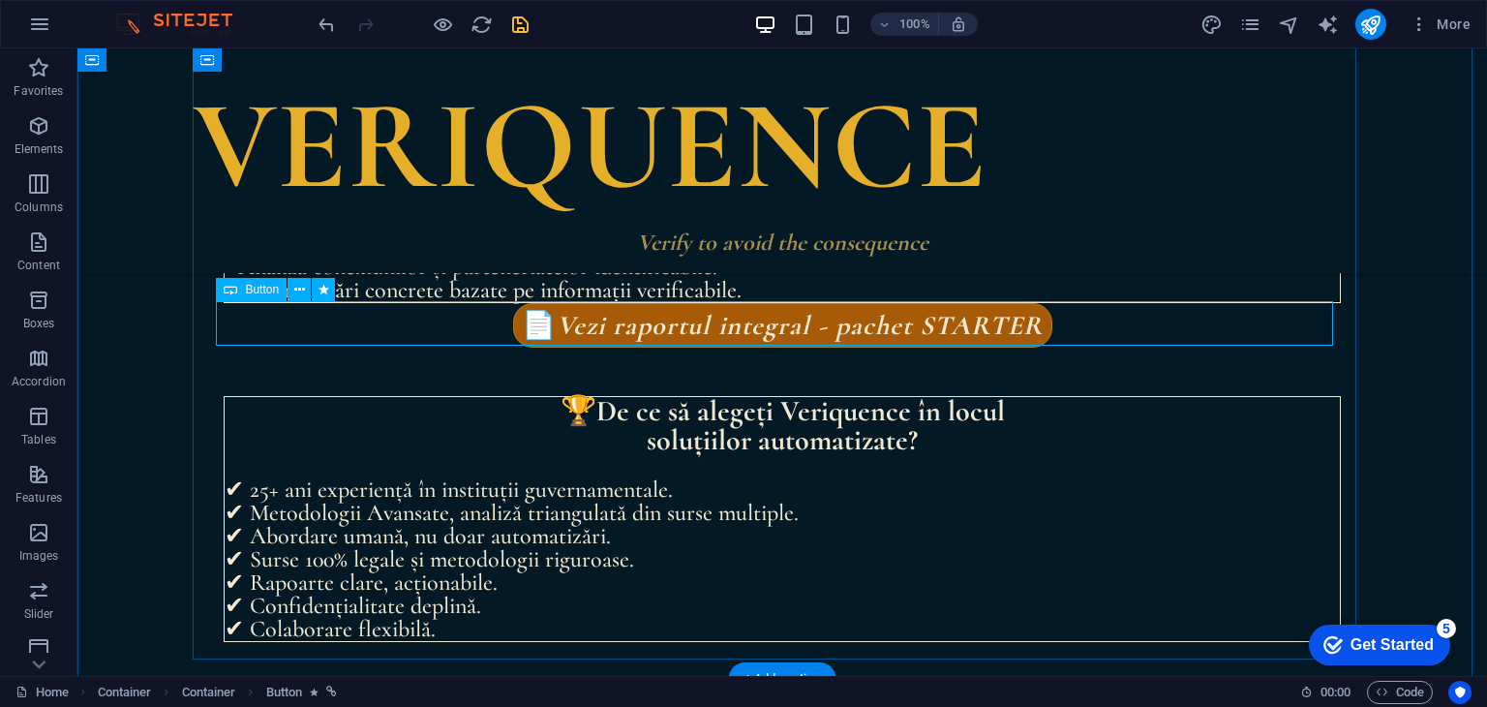
click at [755, 322] on div "📄 Vezi raportul integral - pachet STARTER" at bounding box center [782, 325] width 1117 height 45
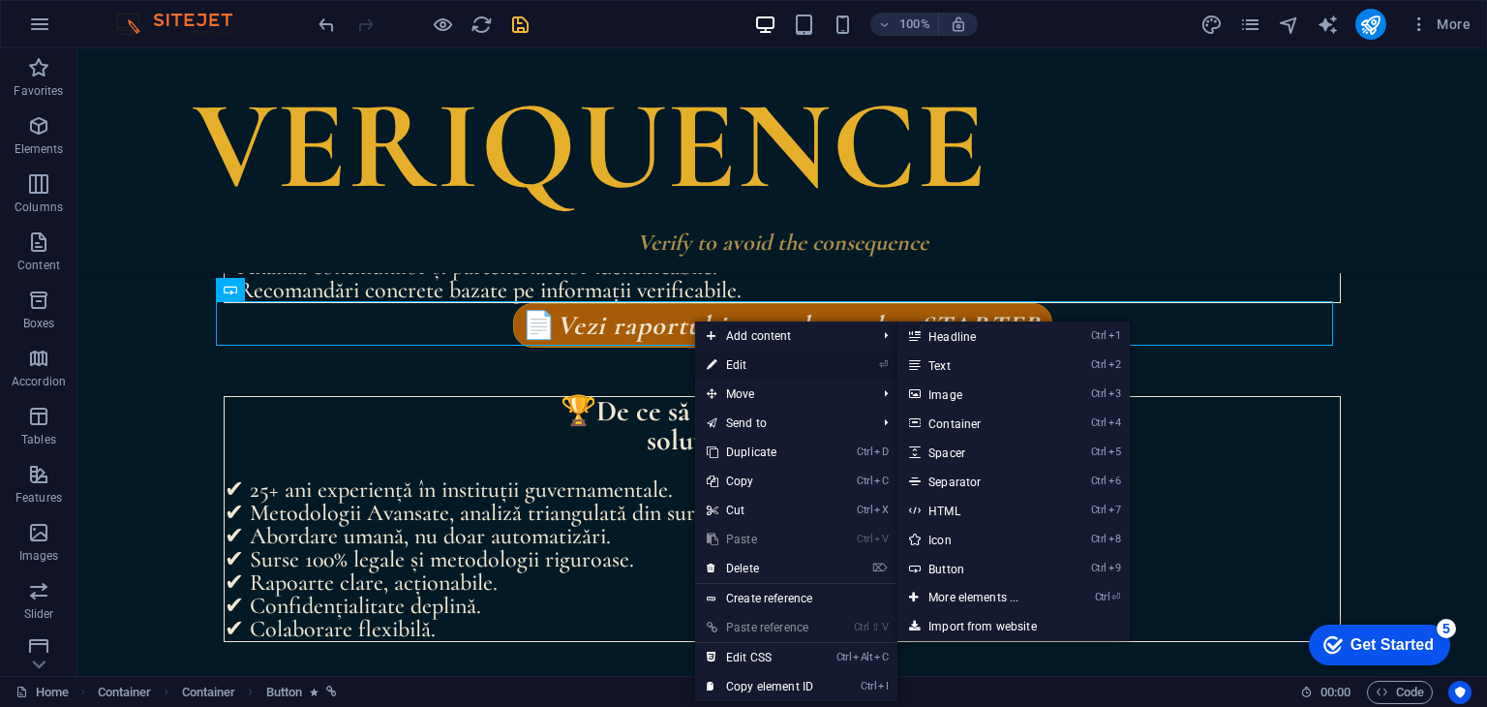
click at [725, 368] on link "⏎ Edit" at bounding box center [760, 364] width 130 height 29
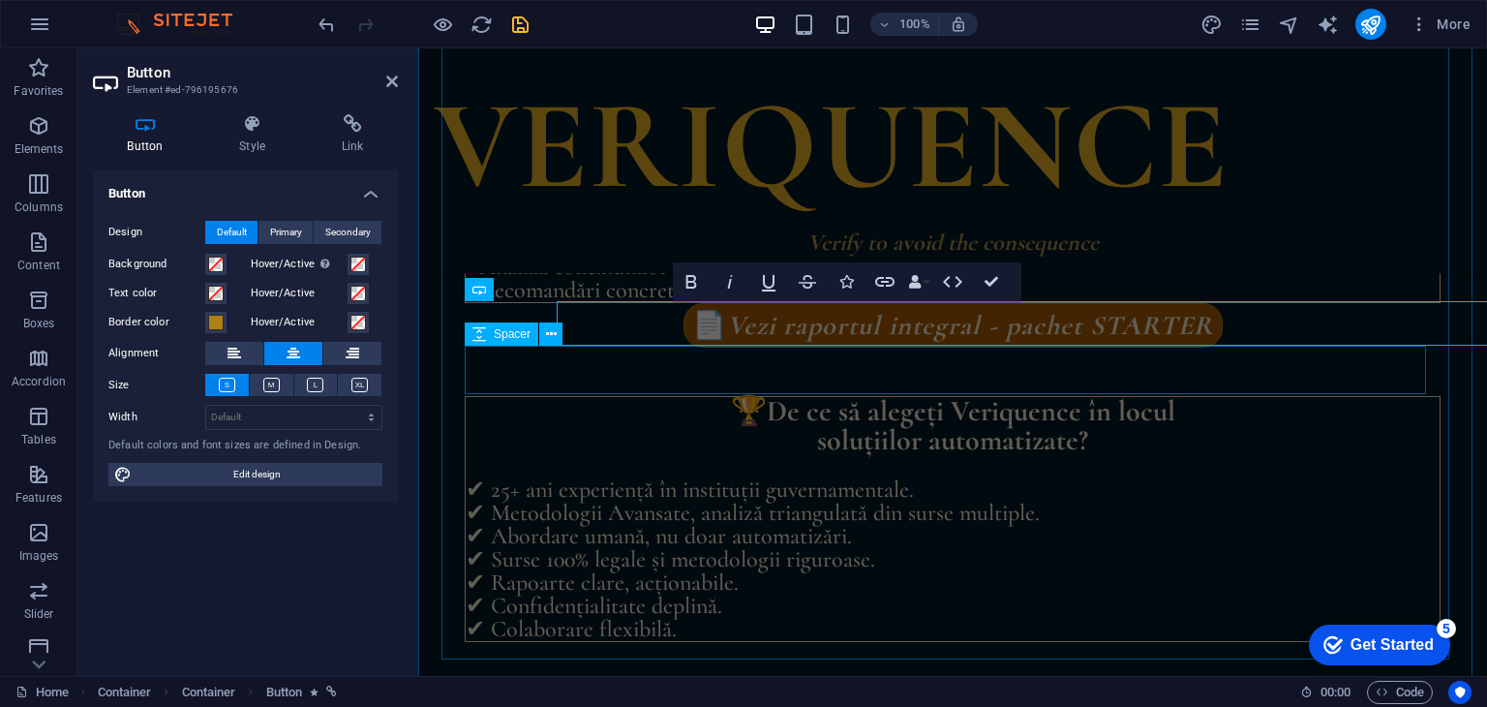
select select "flash"
select select "s"
select select "scroll"
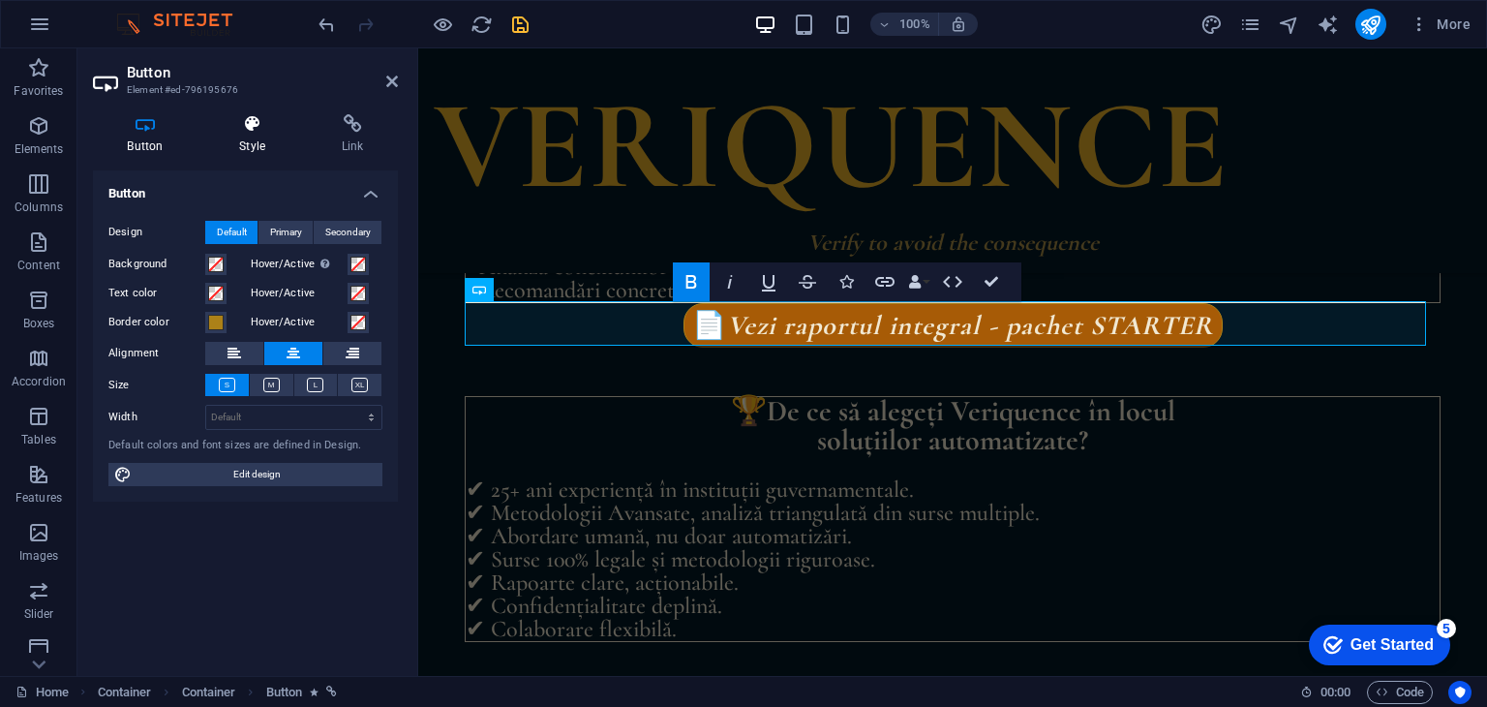
click at [256, 121] on icon at bounding box center [252, 123] width 95 height 19
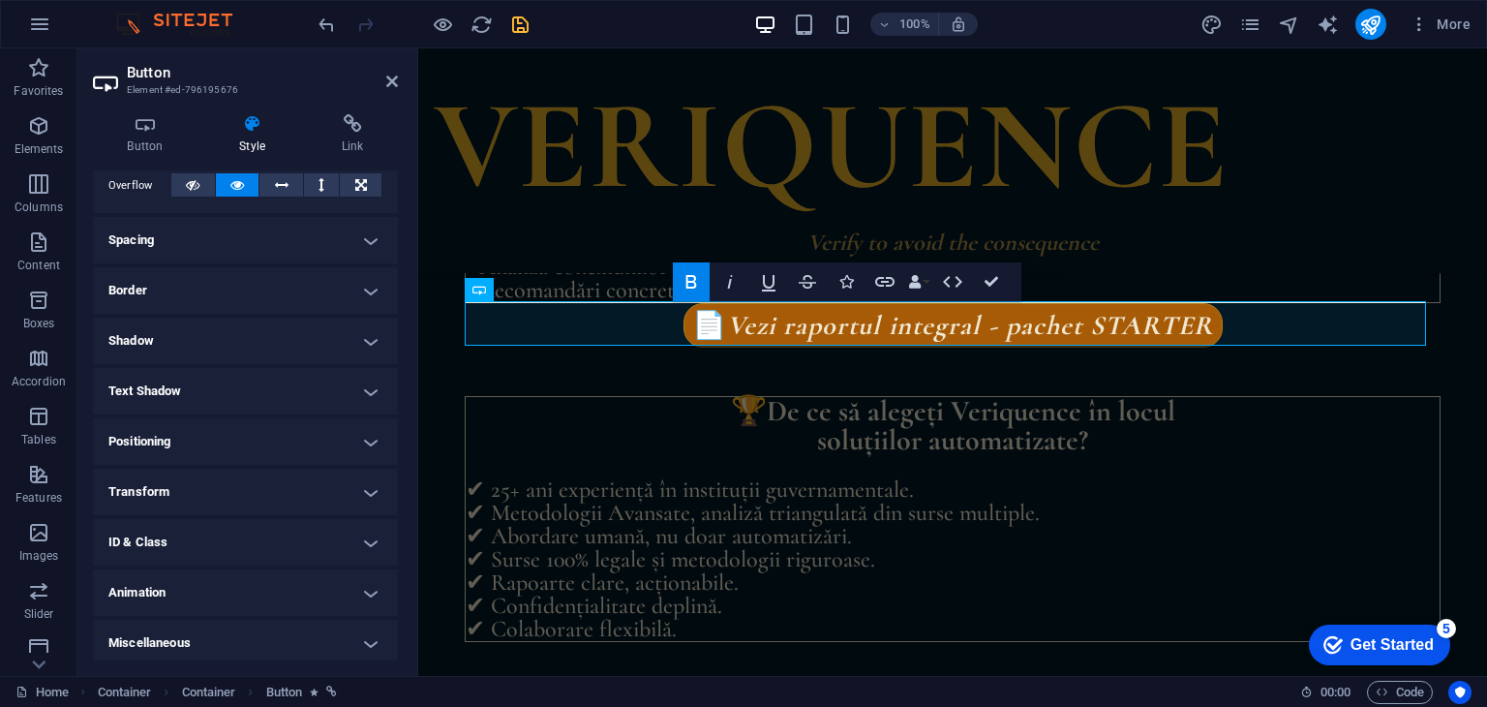
scroll to position [327, 0]
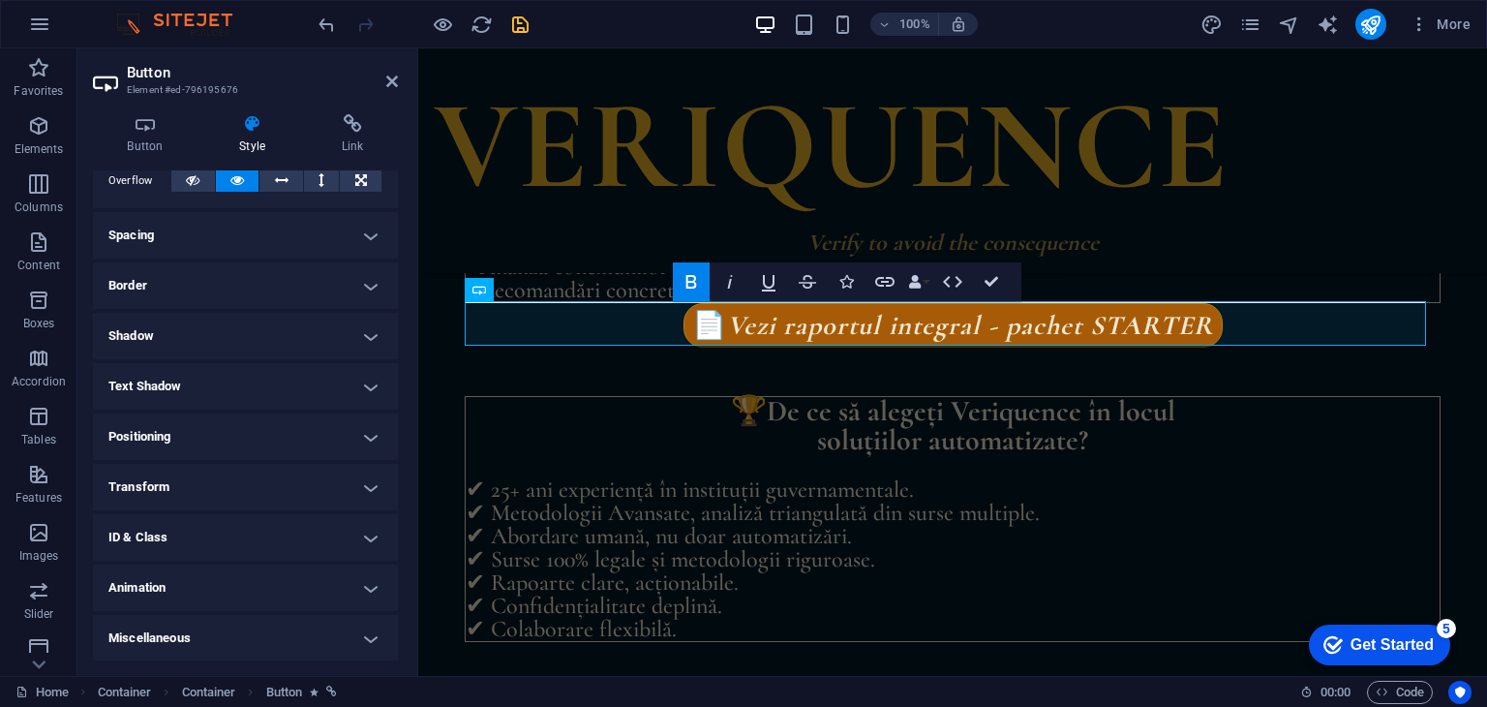
click at [373, 580] on h4 "Animation" at bounding box center [245, 587] width 305 height 46
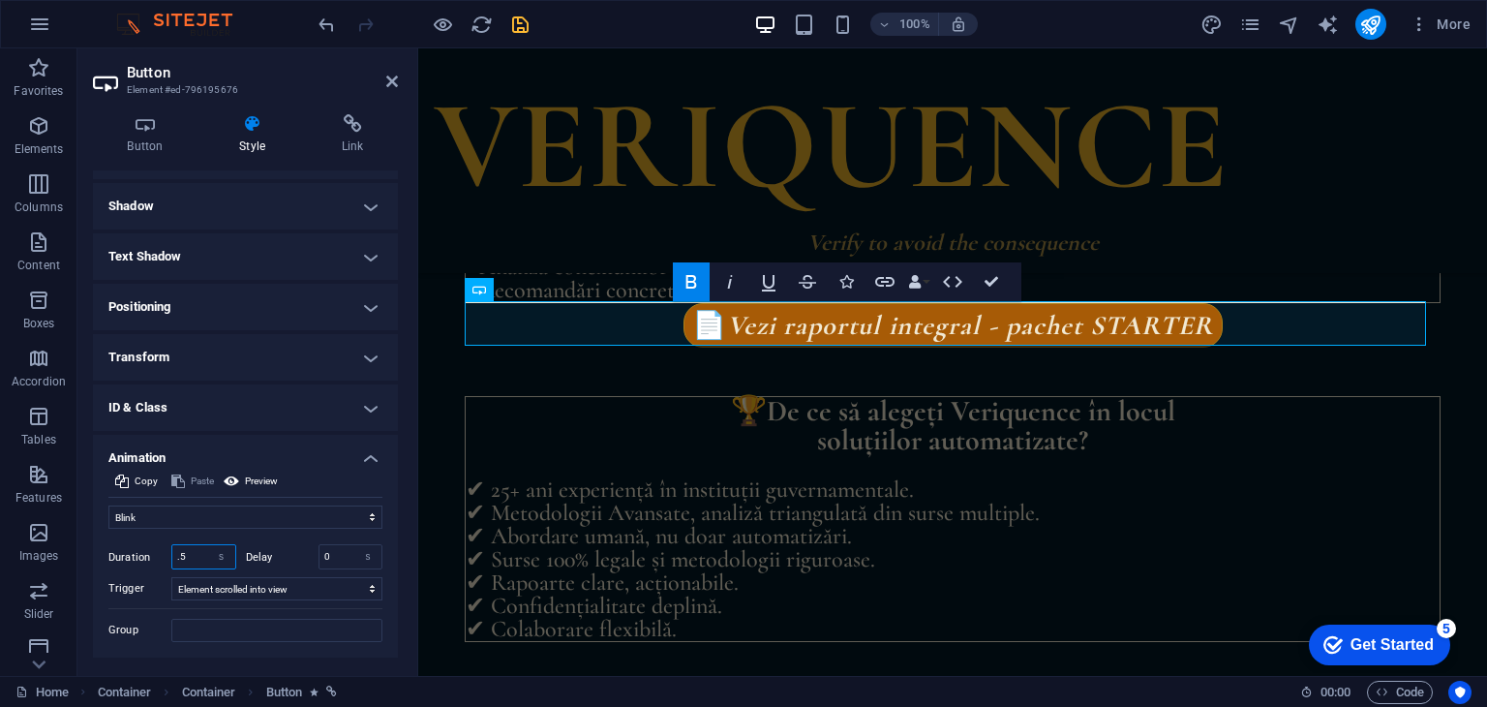
click at [190, 557] on input ".5" at bounding box center [203, 556] width 63 height 23
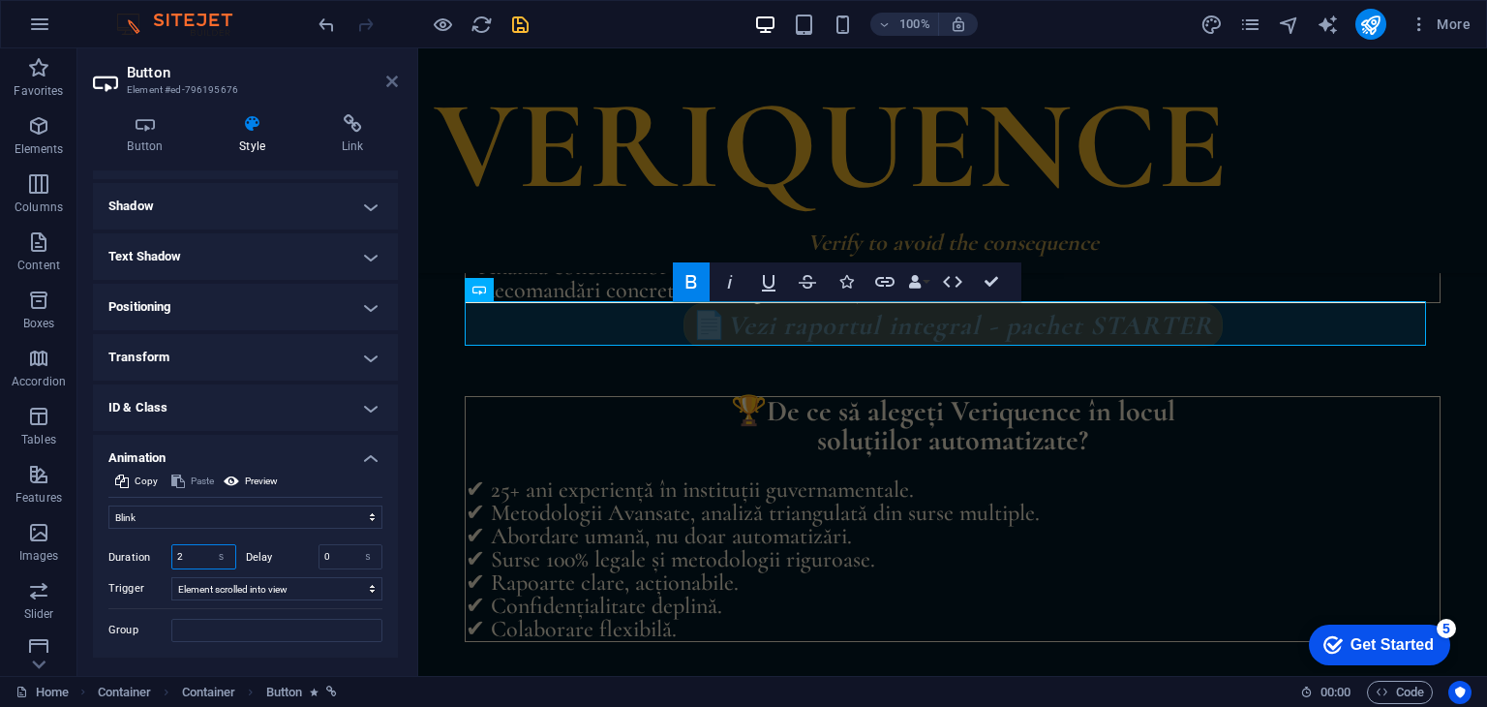
type input "2"
click at [389, 76] on icon at bounding box center [392, 81] width 12 height 15
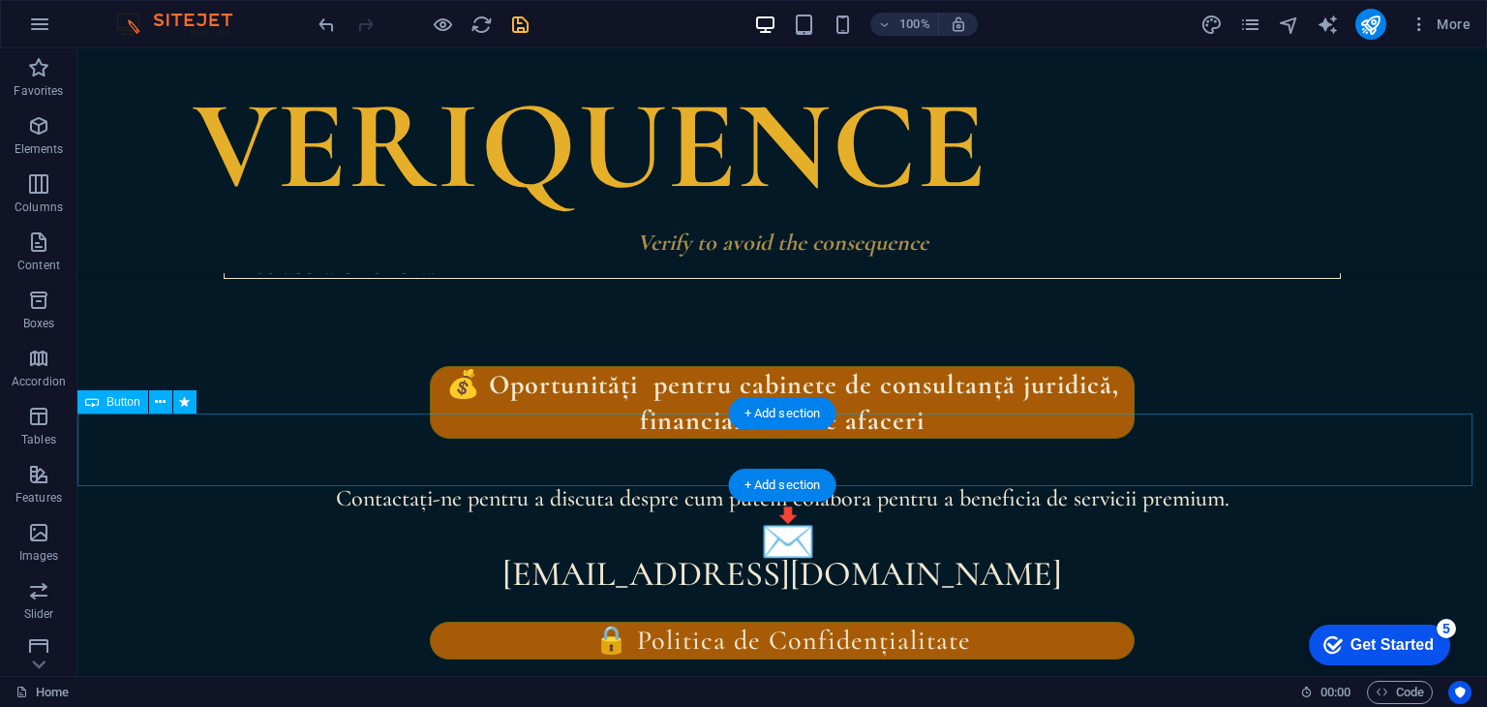
scroll to position [3828, 0]
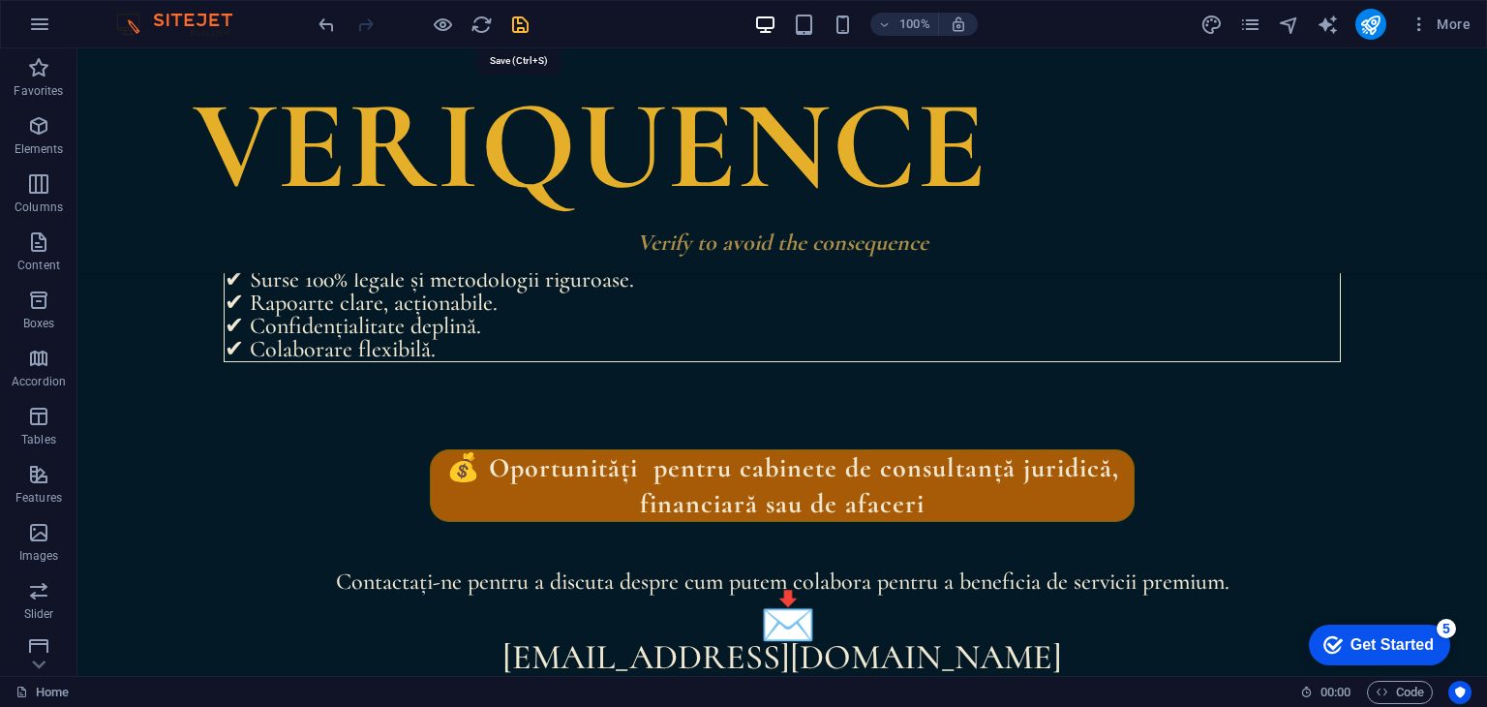
click at [522, 18] on icon "save" at bounding box center [520, 25] width 22 height 22
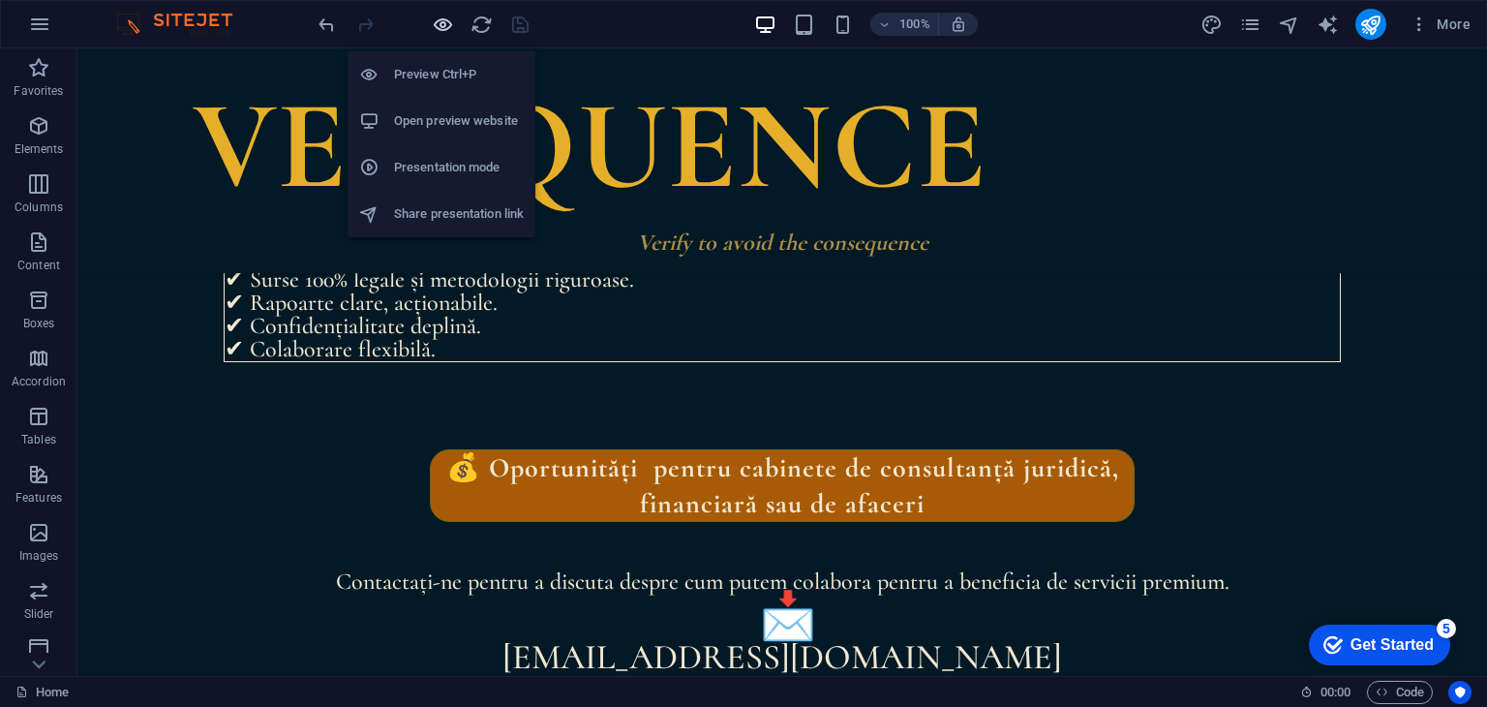
click at [446, 25] on icon "button" at bounding box center [443, 25] width 22 height 22
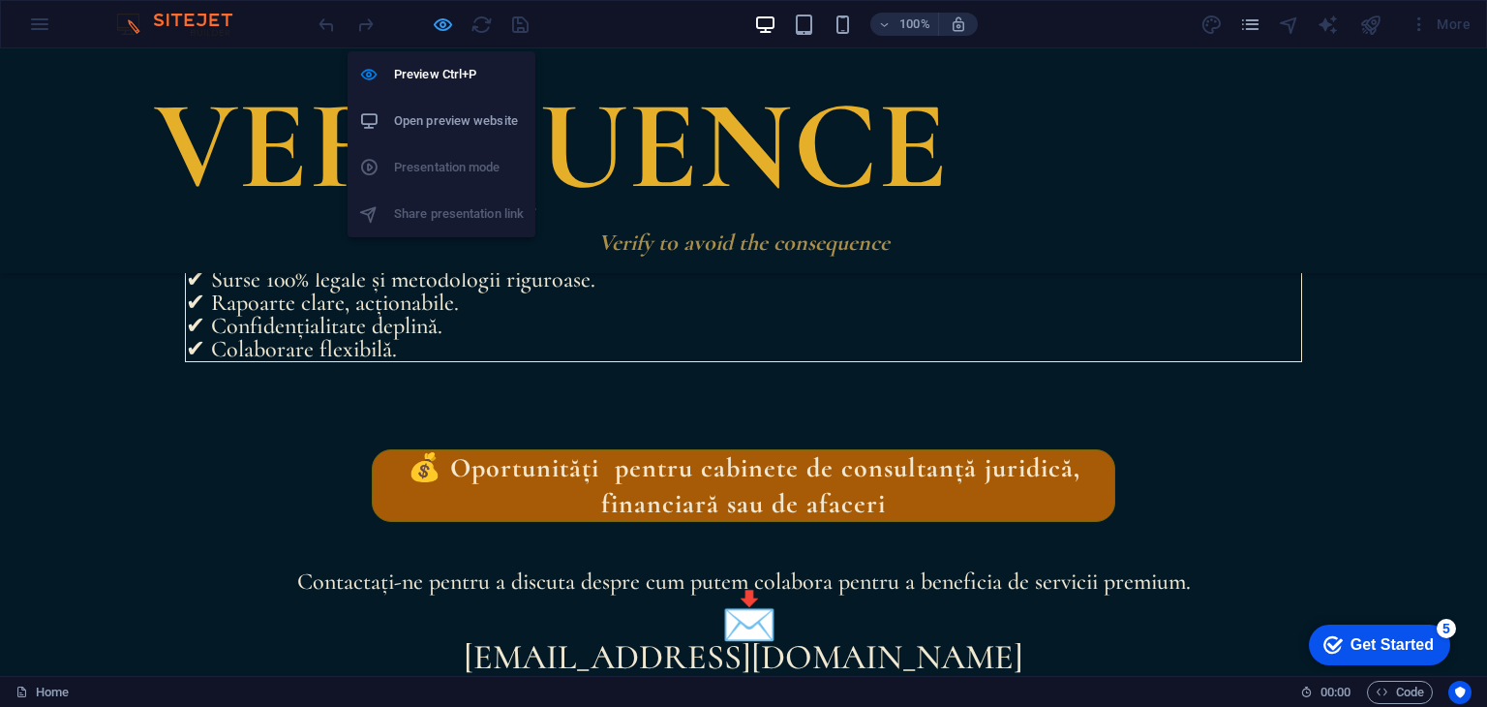
click at [442, 23] on icon "button" at bounding box center [443, 25] width 22 height 22
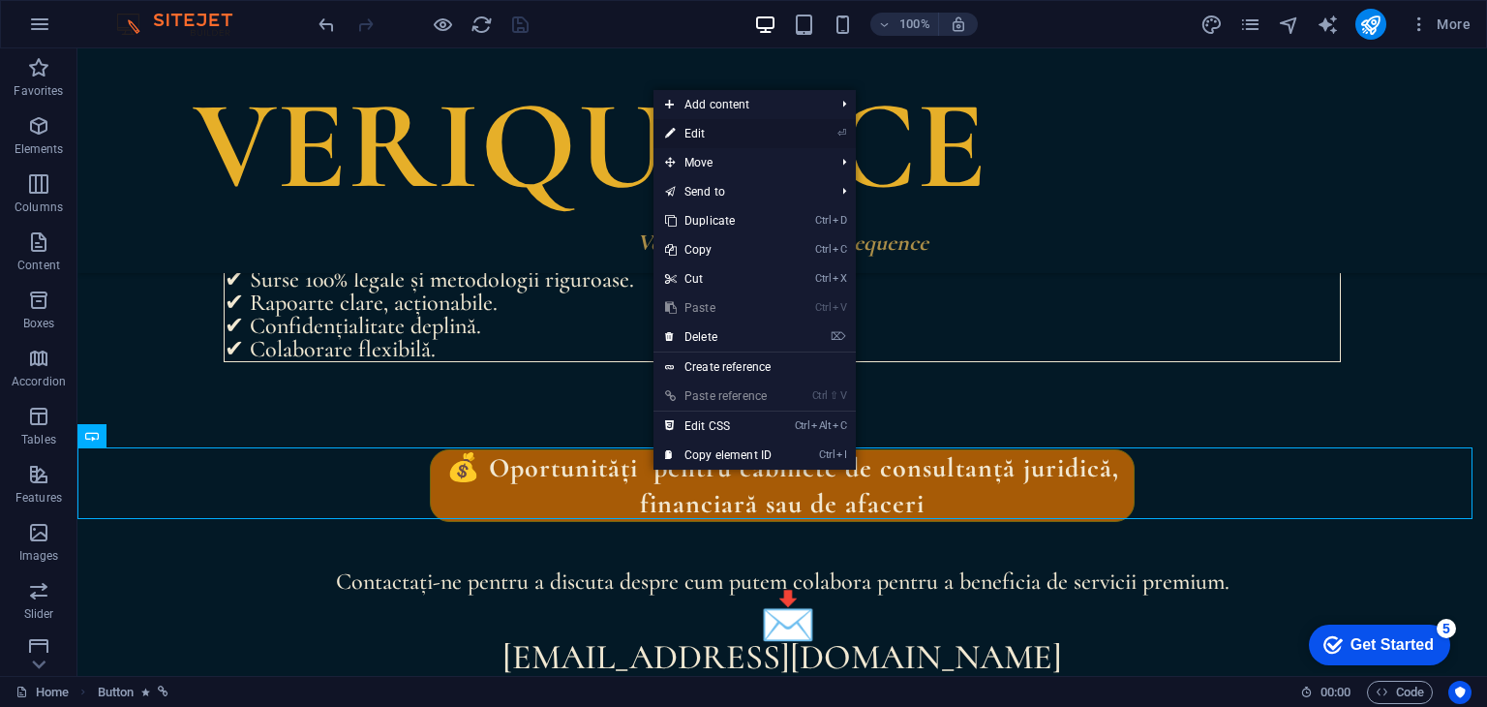
click at [721, 132] on link "⏎ Edit" at bounding box center [718, 133] width 130 height 29
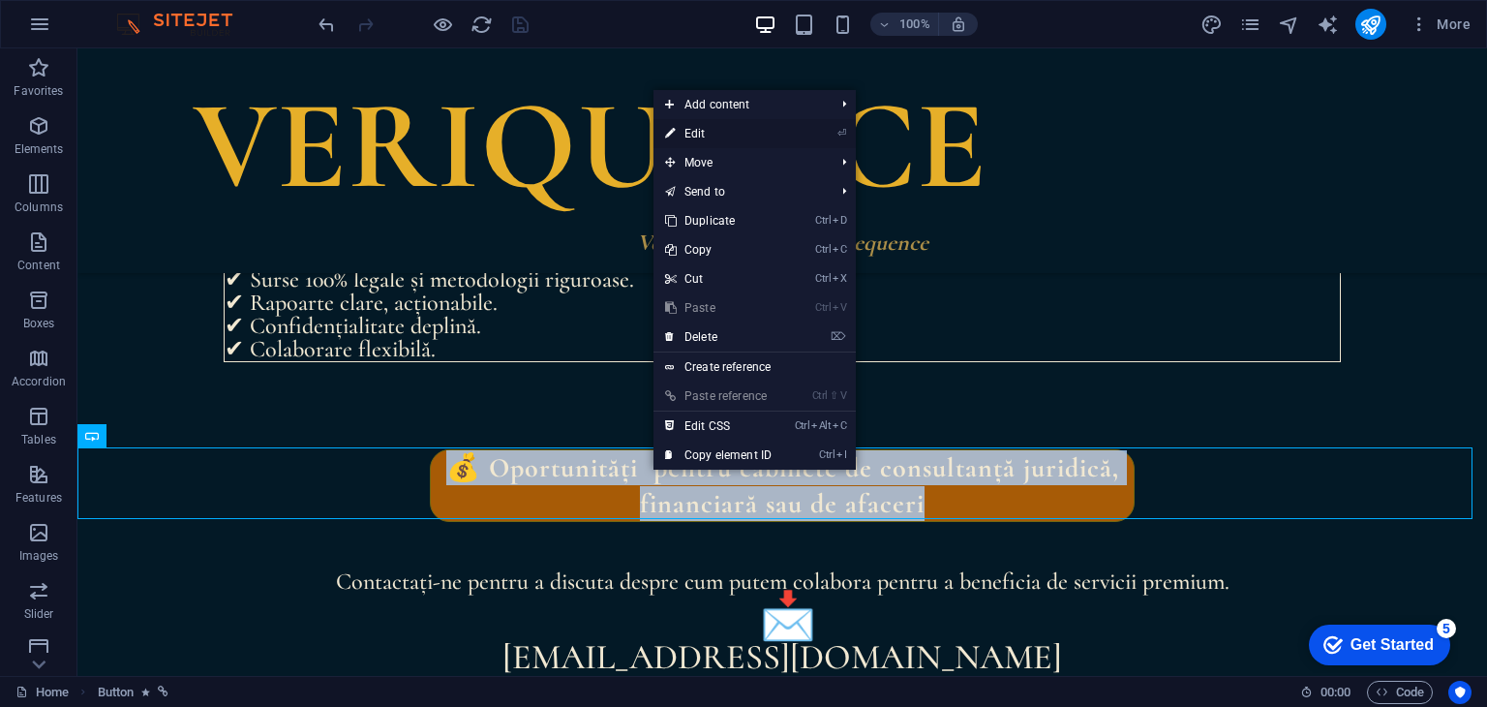
select select "%"
select select "flash"
select select "s"
select select "scroll"
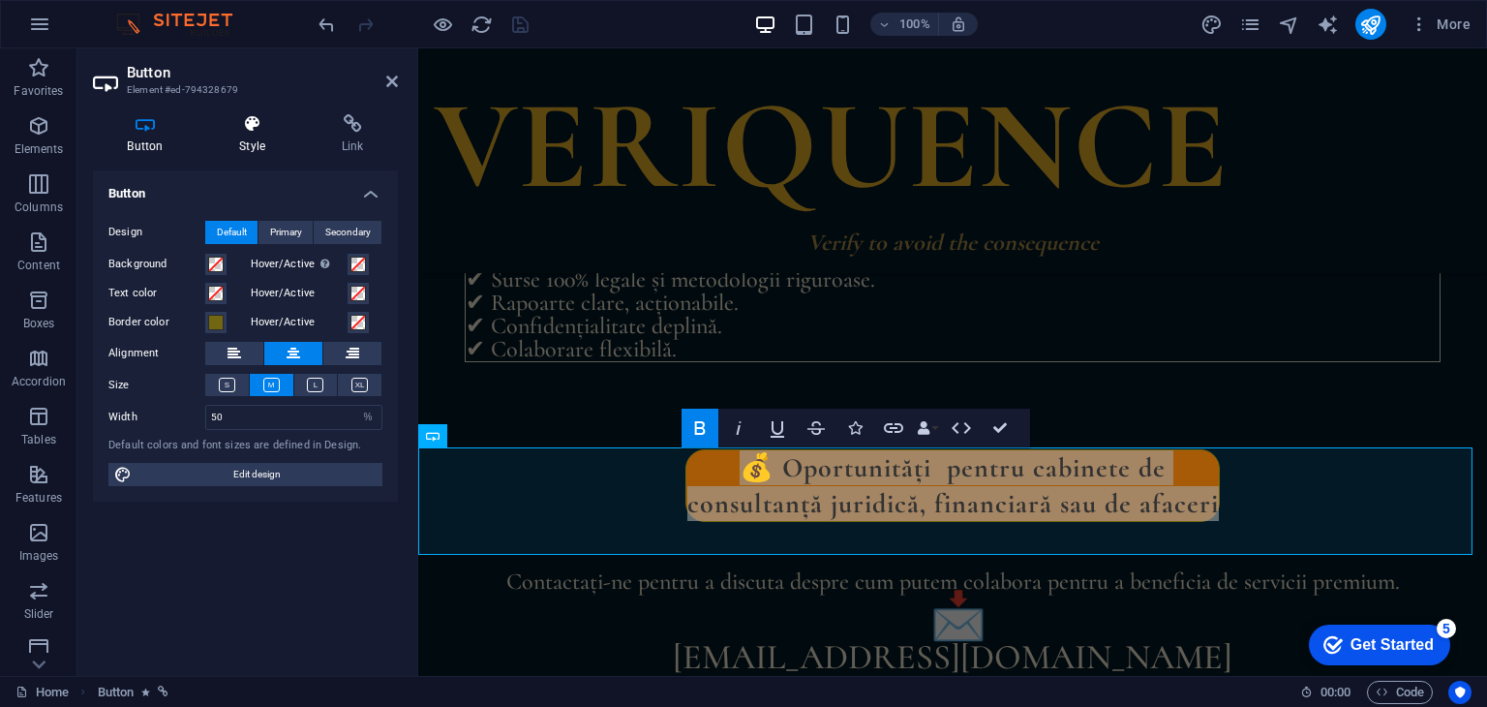
click at [263, 136] on h4 "Style" at bounding box center [256, 134] width 103 height 41
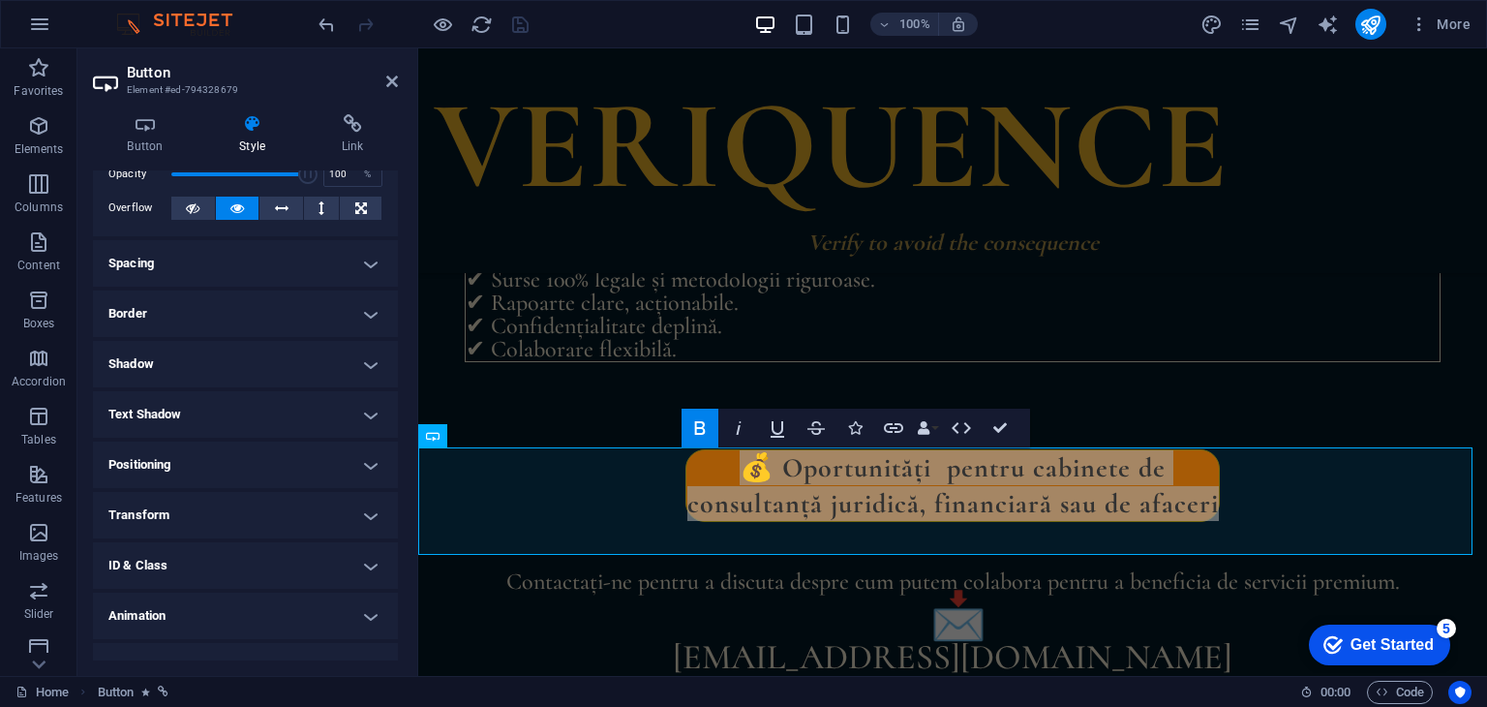
scroll to position [120, 0]
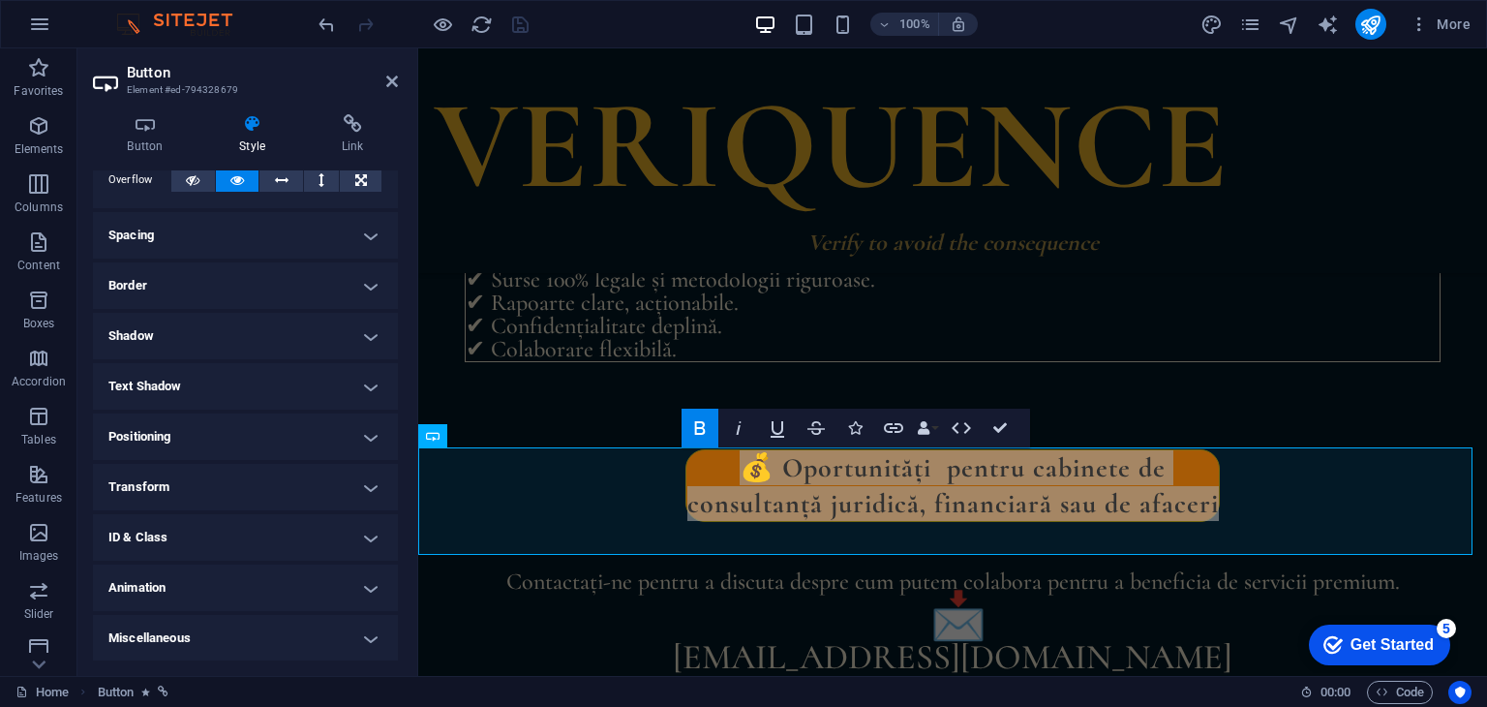
click at [179, 582] on h4 "Animation" at bounding box center [245, 587] width 305 height 46
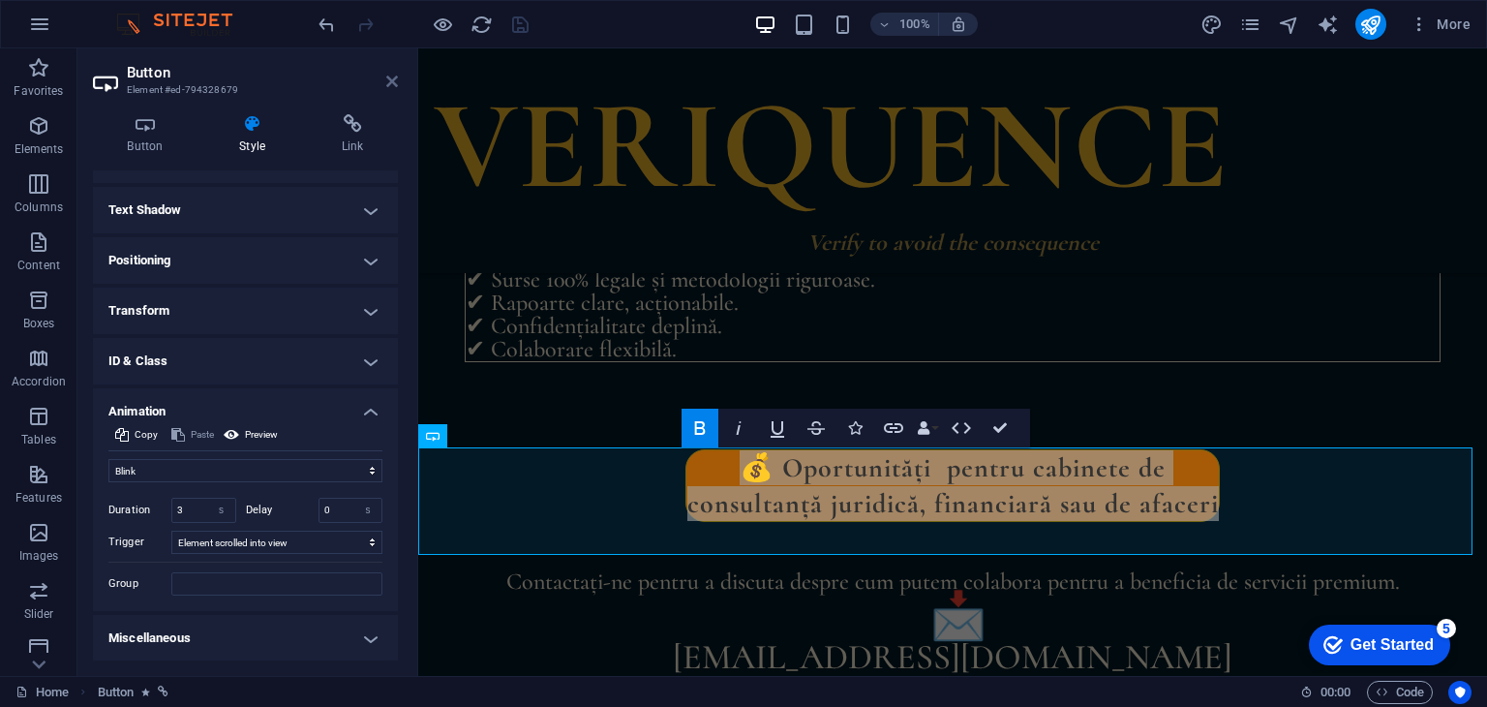
click at [393, 78] on icon at bounding box center [392, 81] width 12 height 15
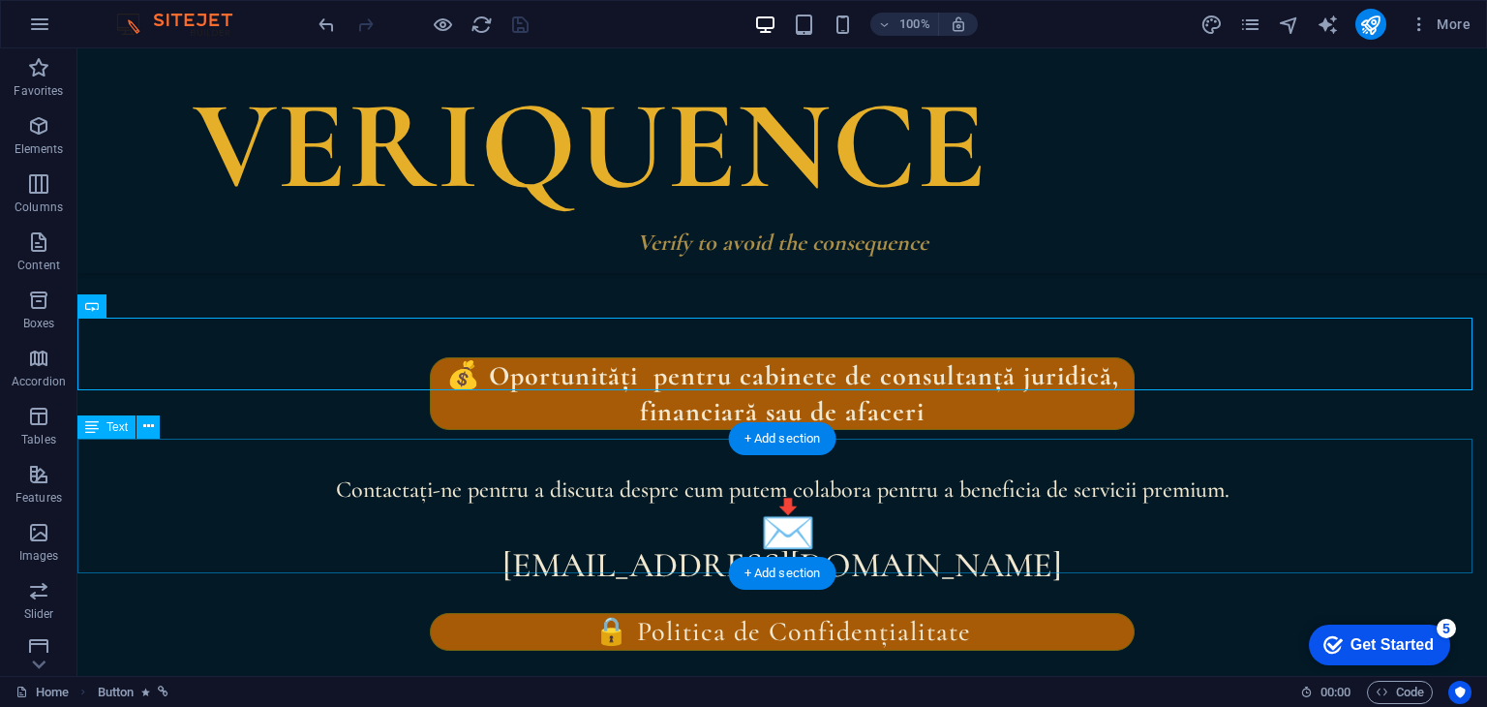
scroll to position [3957, 0]
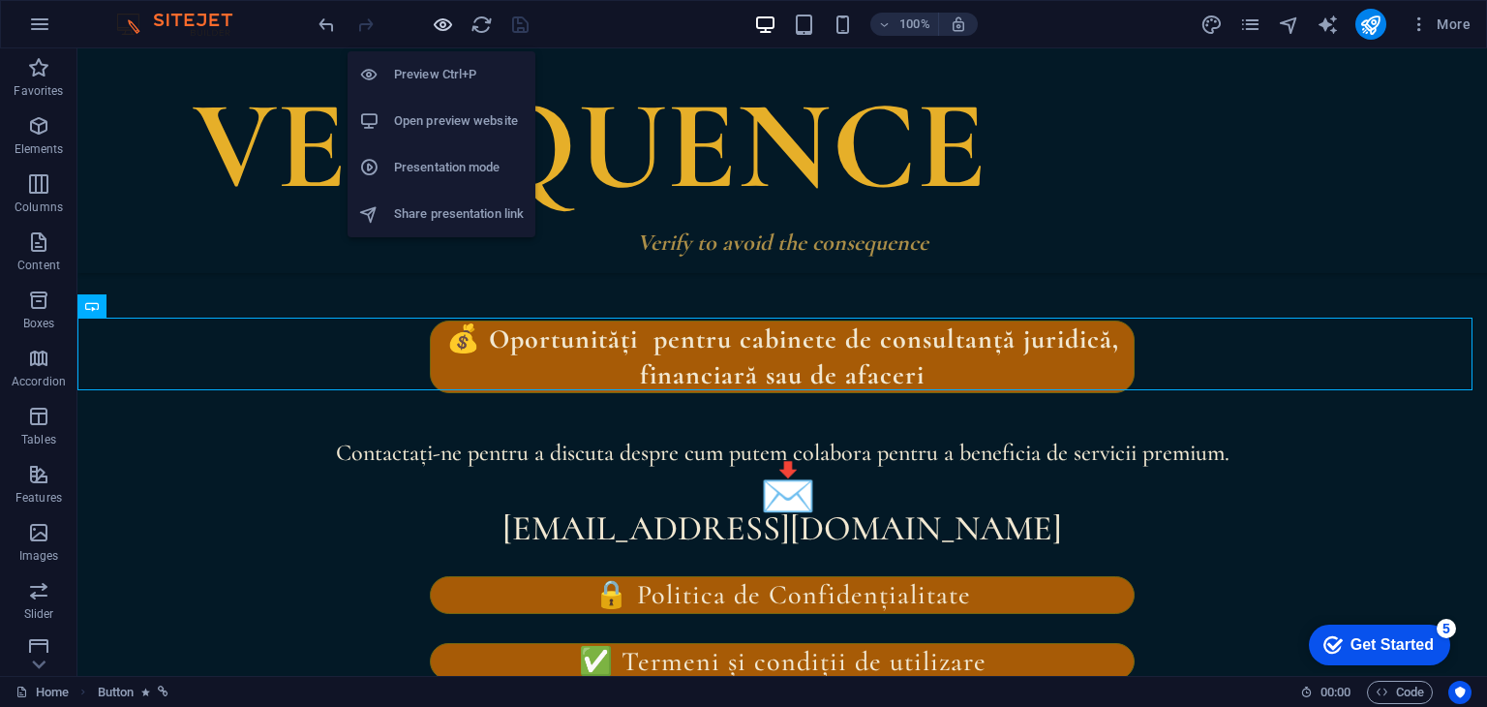
click at [441, 19] on icon "button" at bounding box center [443, 25] width 22 height 22
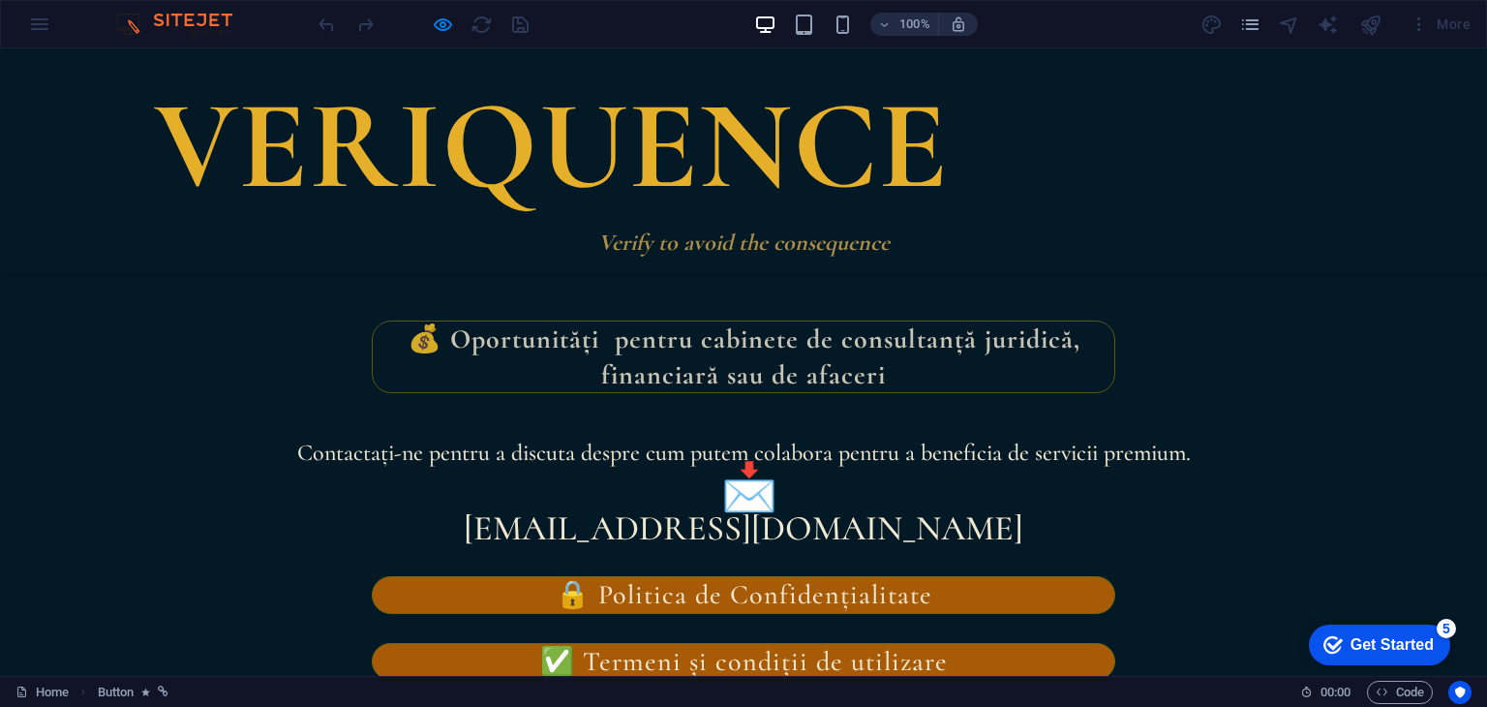
click at [709, 347] on strong "💰 Oportunități pentru cabinete de consultanță juridică, financiară sau de aface…" at bounding box center [744, 356] width 673 height 68
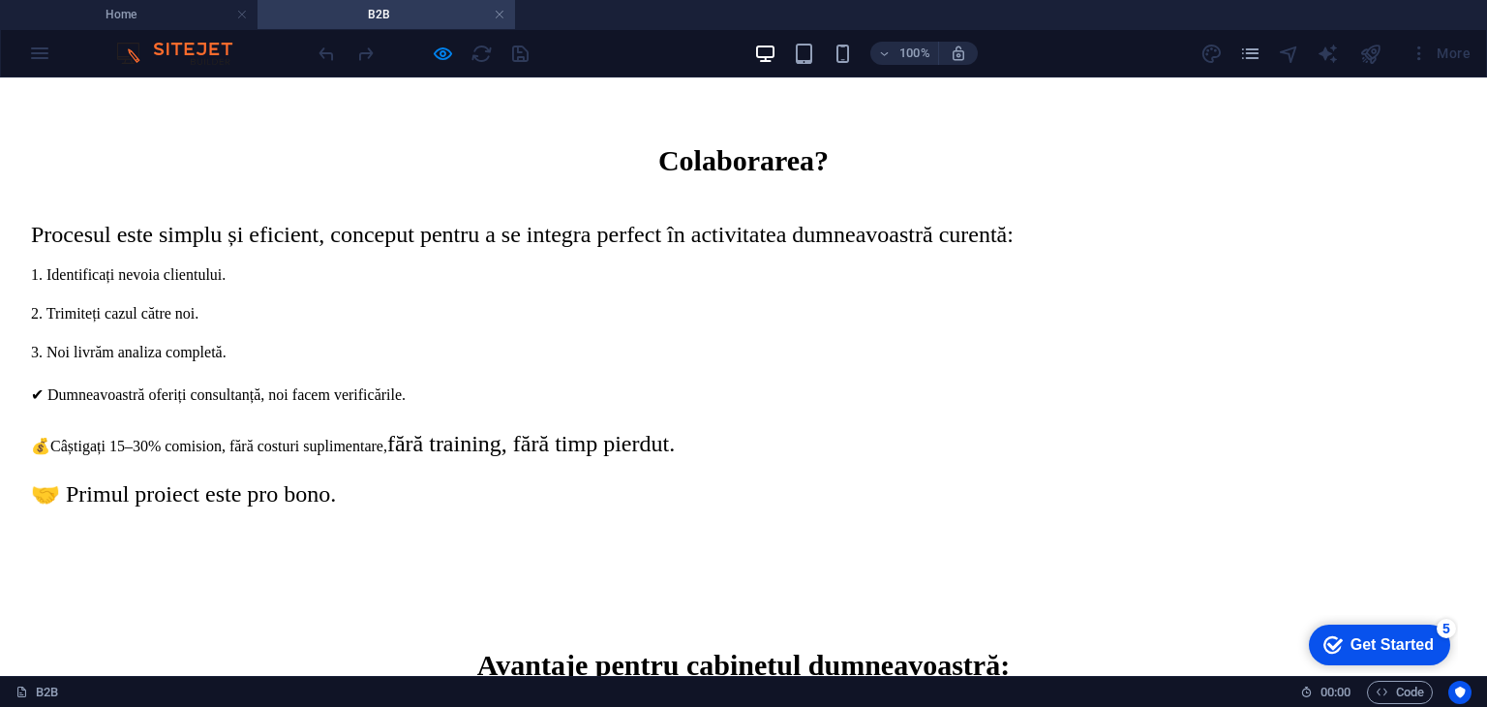
scroll to position [710, 0]
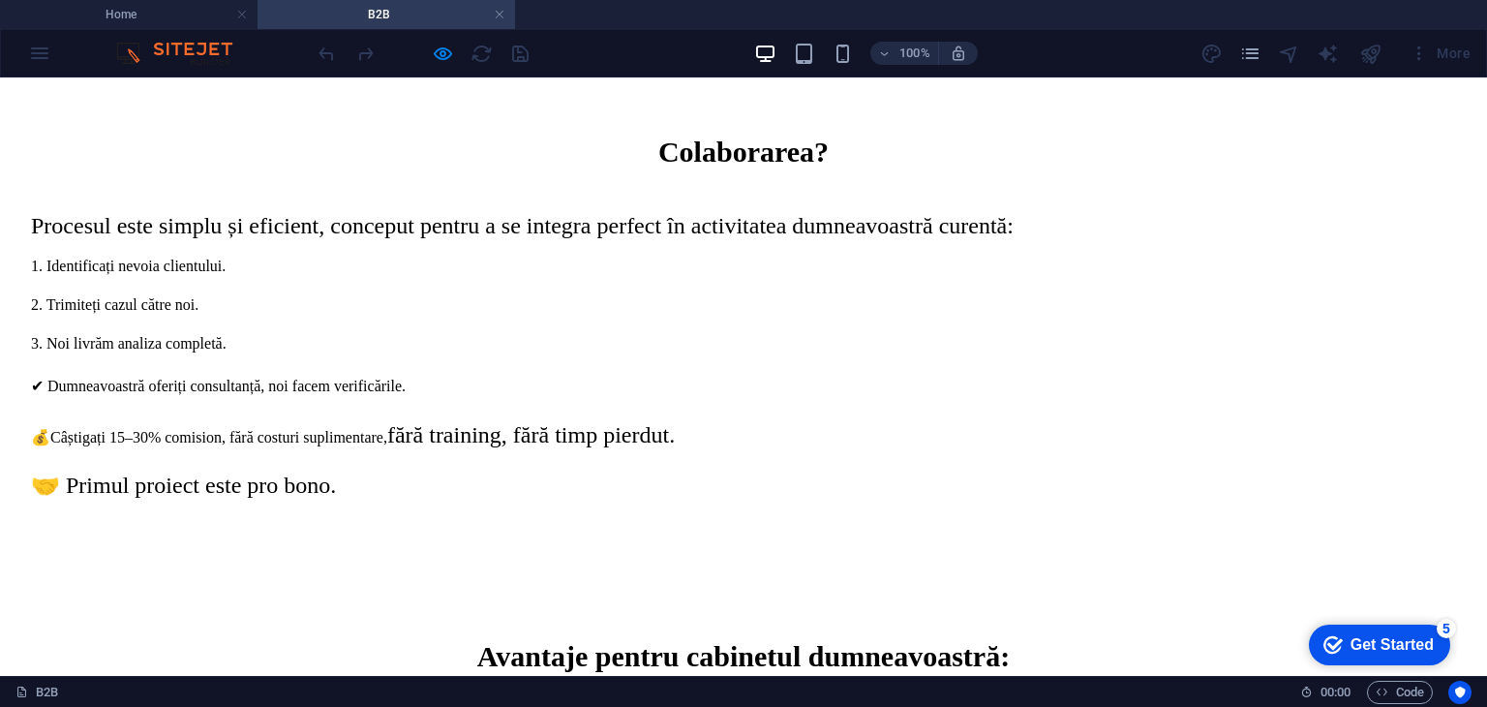
click at [280, 222] on div "Colaborarea? Procesul este simplu și eficient, conceput pentru a se integra per…" at bounding box center [743, 320] width 1425 height 366
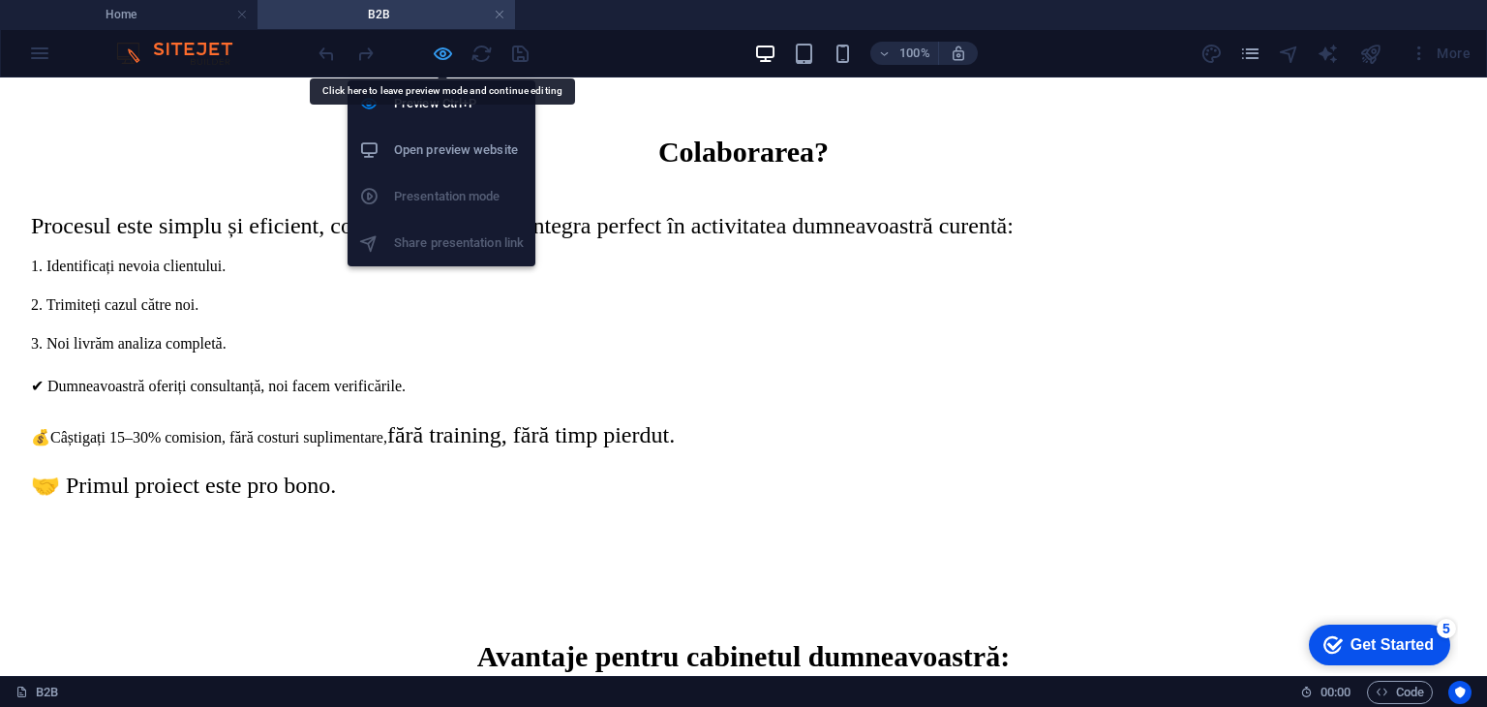
click at [445, 53] on icon "button" at bounding box center [443, 54] width 22 height 22
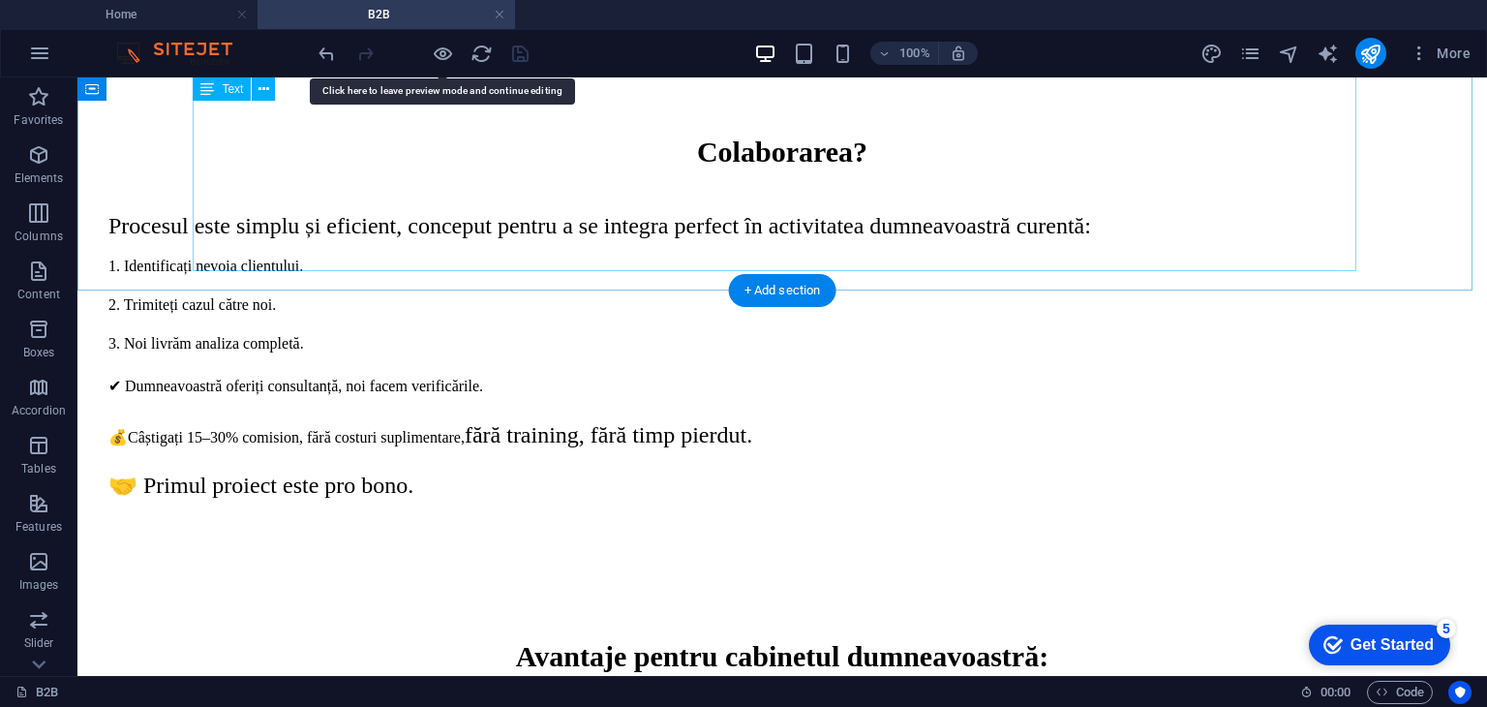
click at [327, 221] on div "Colaborarea? Procesul este simplu și eficient, conceput pentru a se integra per…" at bounding box center [781, 320] width 1347 height 366
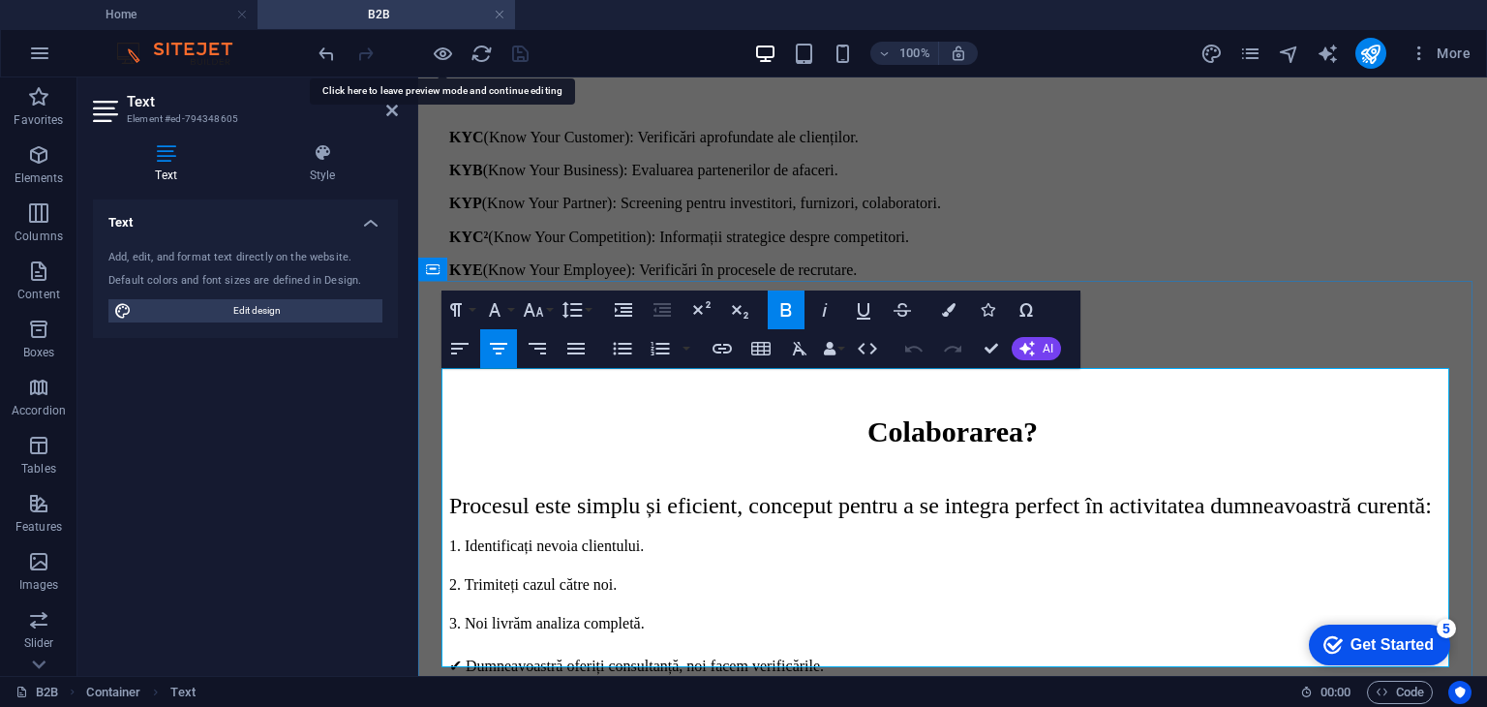
scroll to position [562, 0]
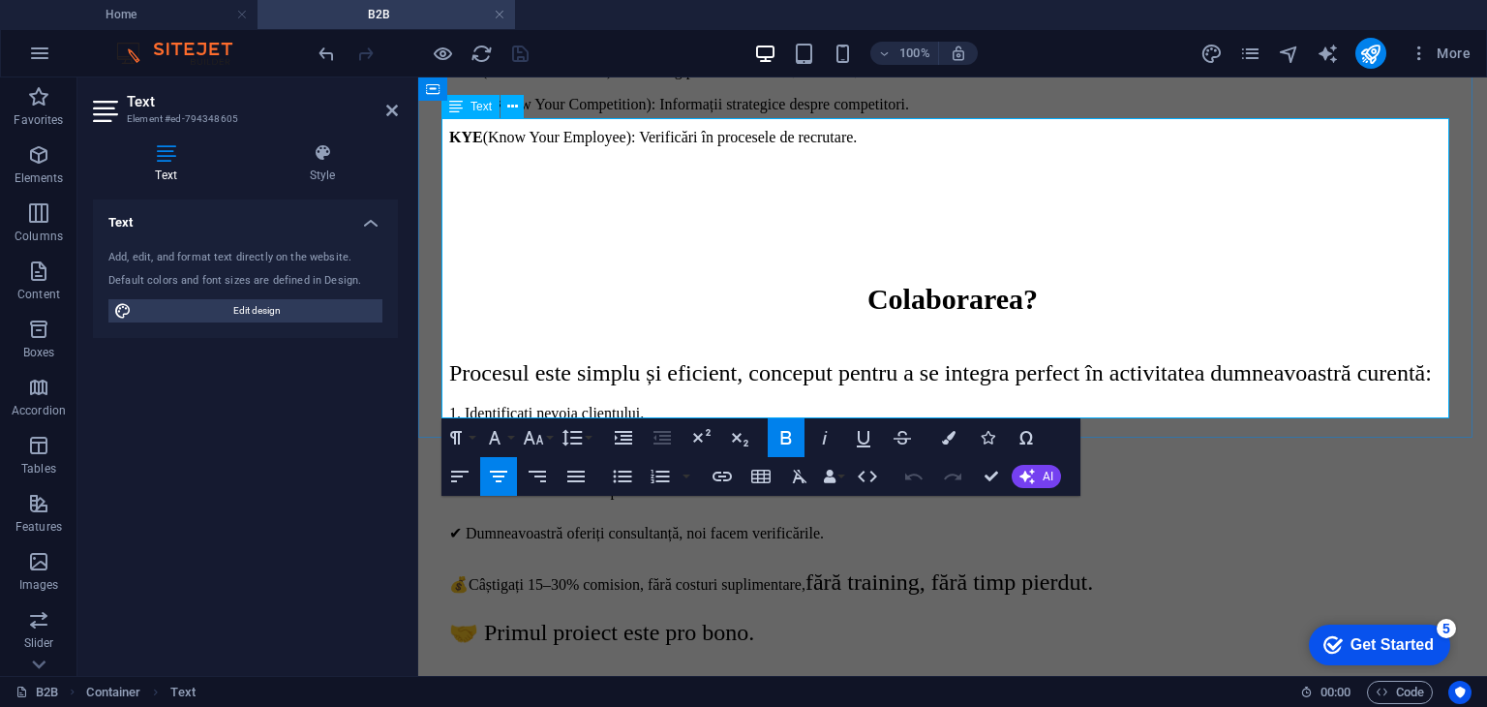
click at [568, 564] on p "💰Câștigați 15–30% comision, fără costuri suplimentare, fără training, fără timp…" at bounding box center [952, 581] width 1007 height 35
click at [397, 108] on icon at bounding box center [392, 110] width 12 height 15
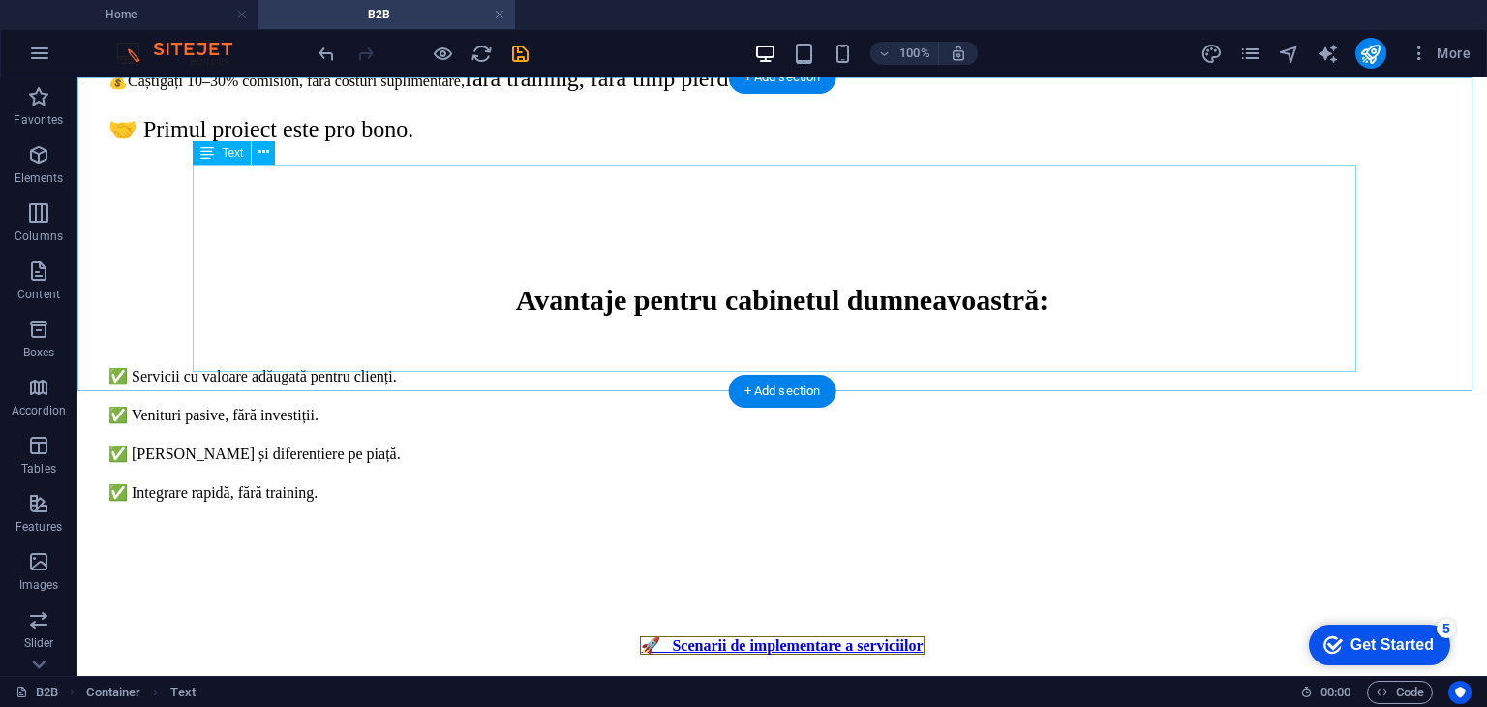
scroll to position [1079, 0]
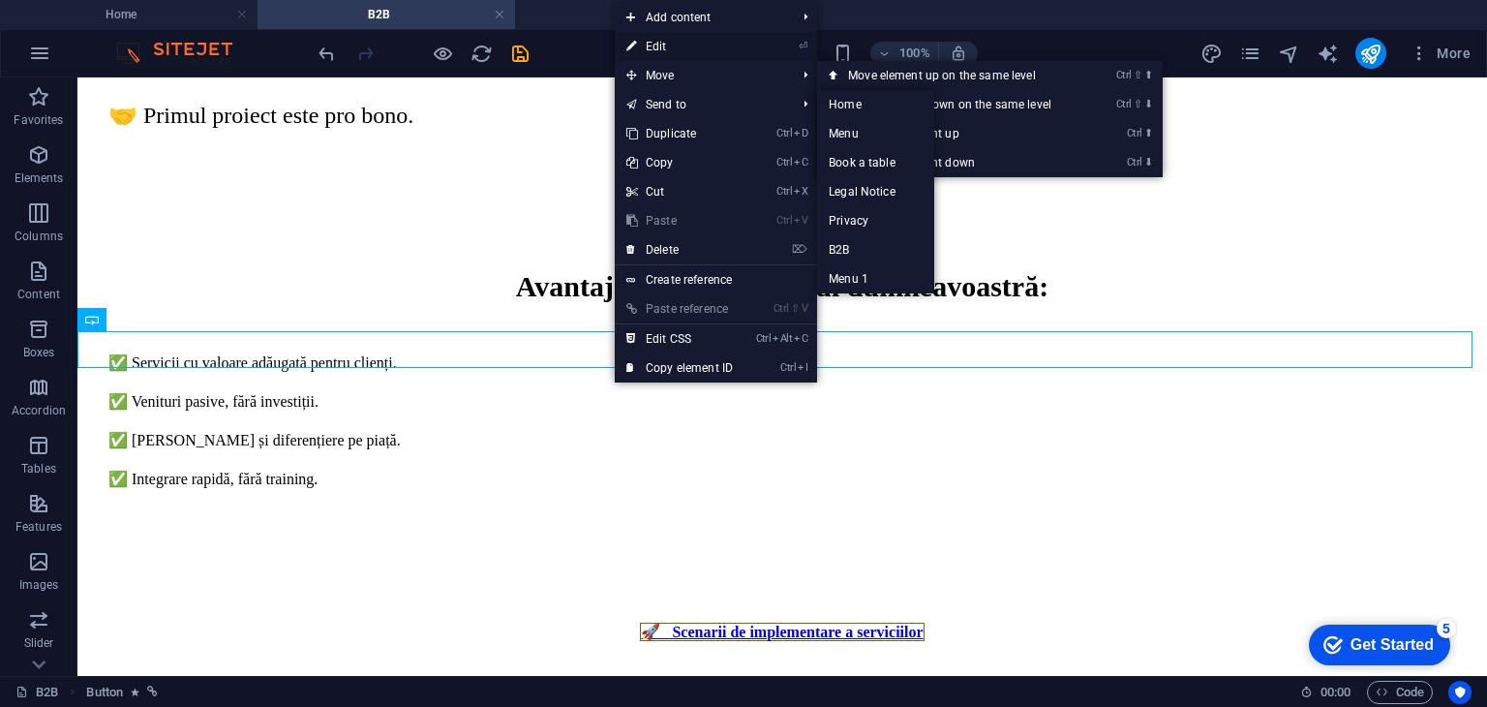
click at [680, 37] on link "⏎ Edit" at bounding box center [680, 46] width 130 height 29
select select "%"
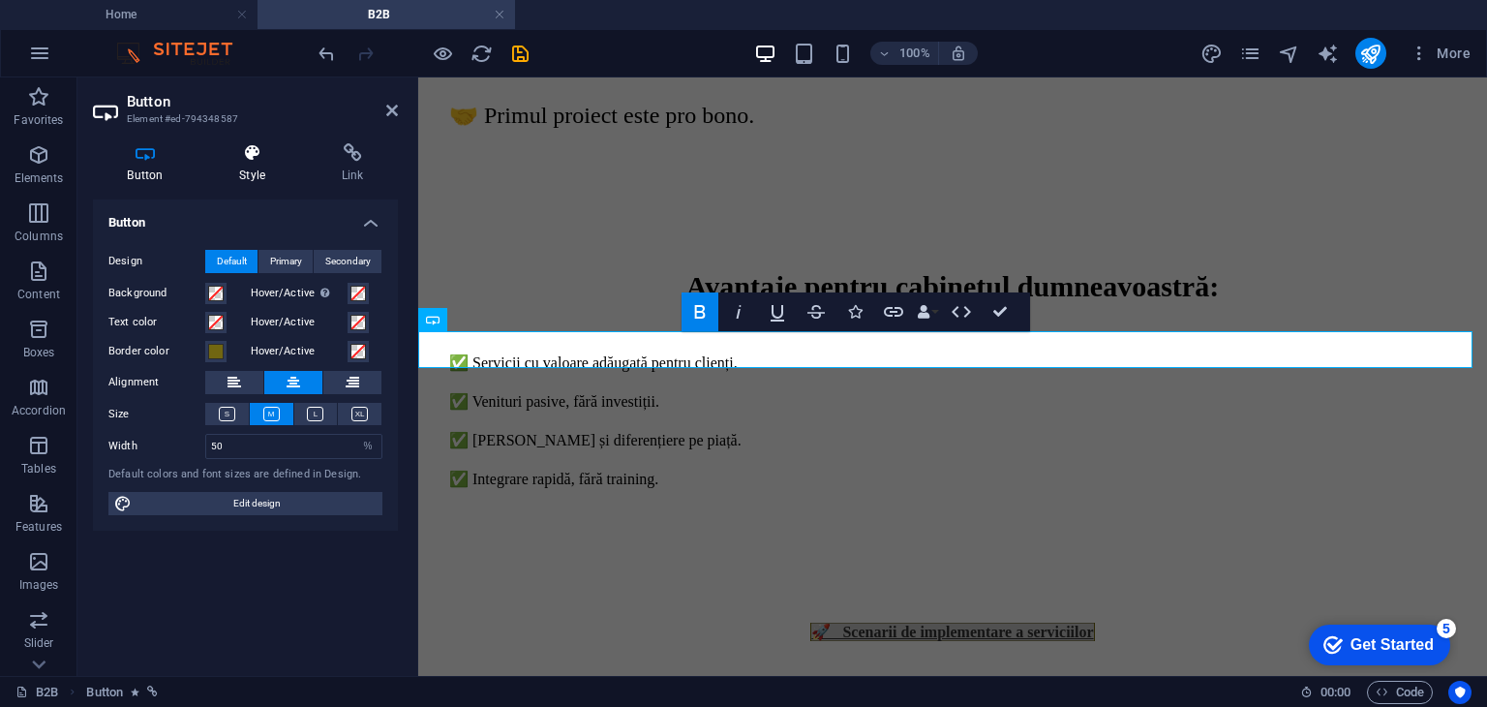
click at [262, 156] on icon at bounding box center [252, 152] width 95 height 19
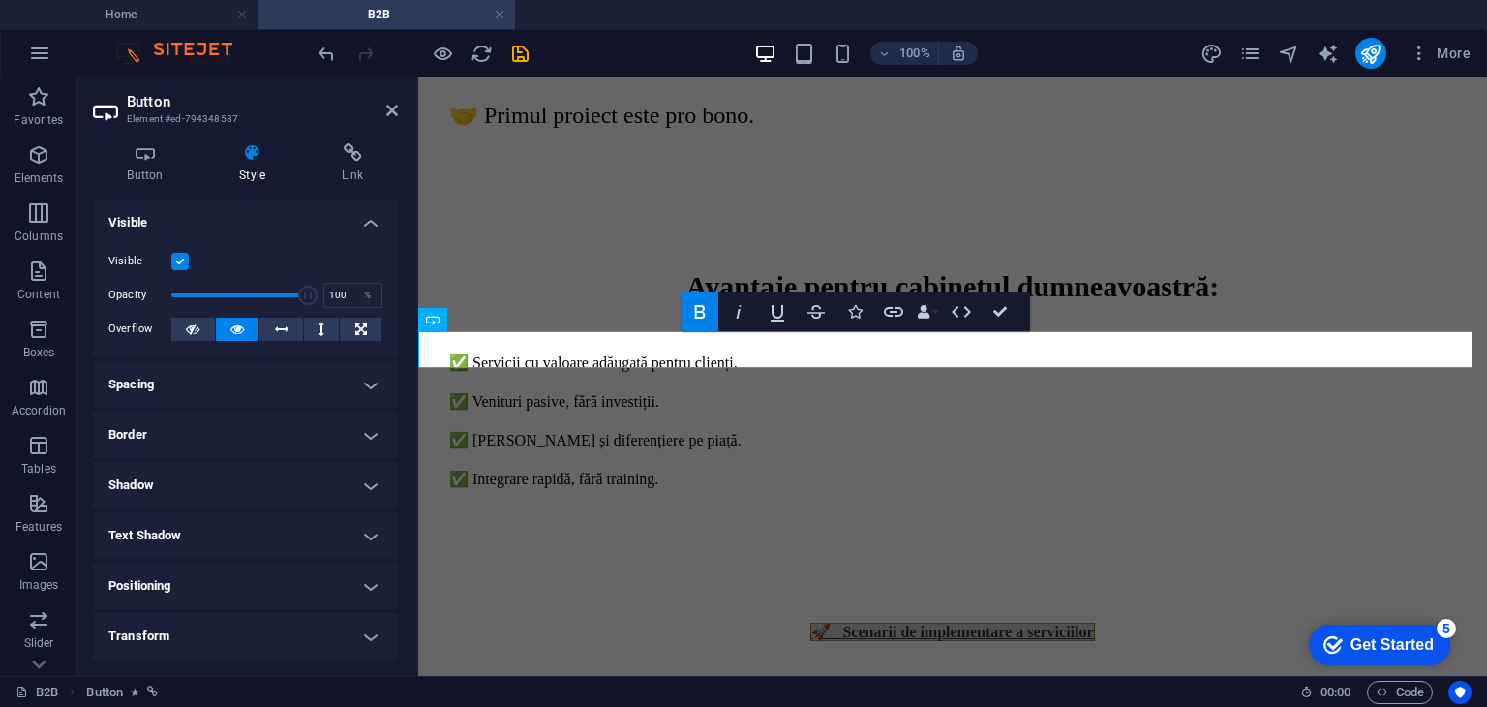
scroll to position [150, 0]
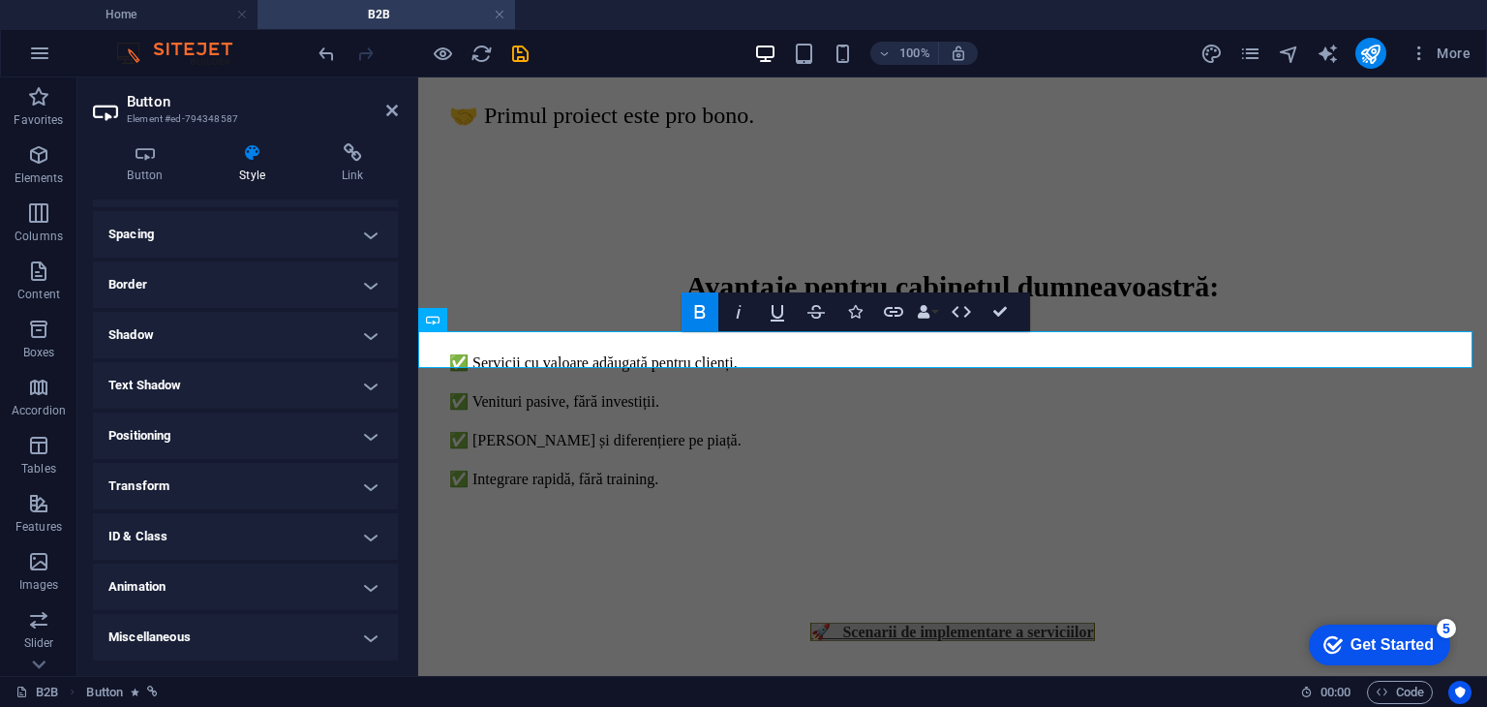
click at [170, 584] on h4 "Animation" at bounding box center [245, 586] width 305 height 46
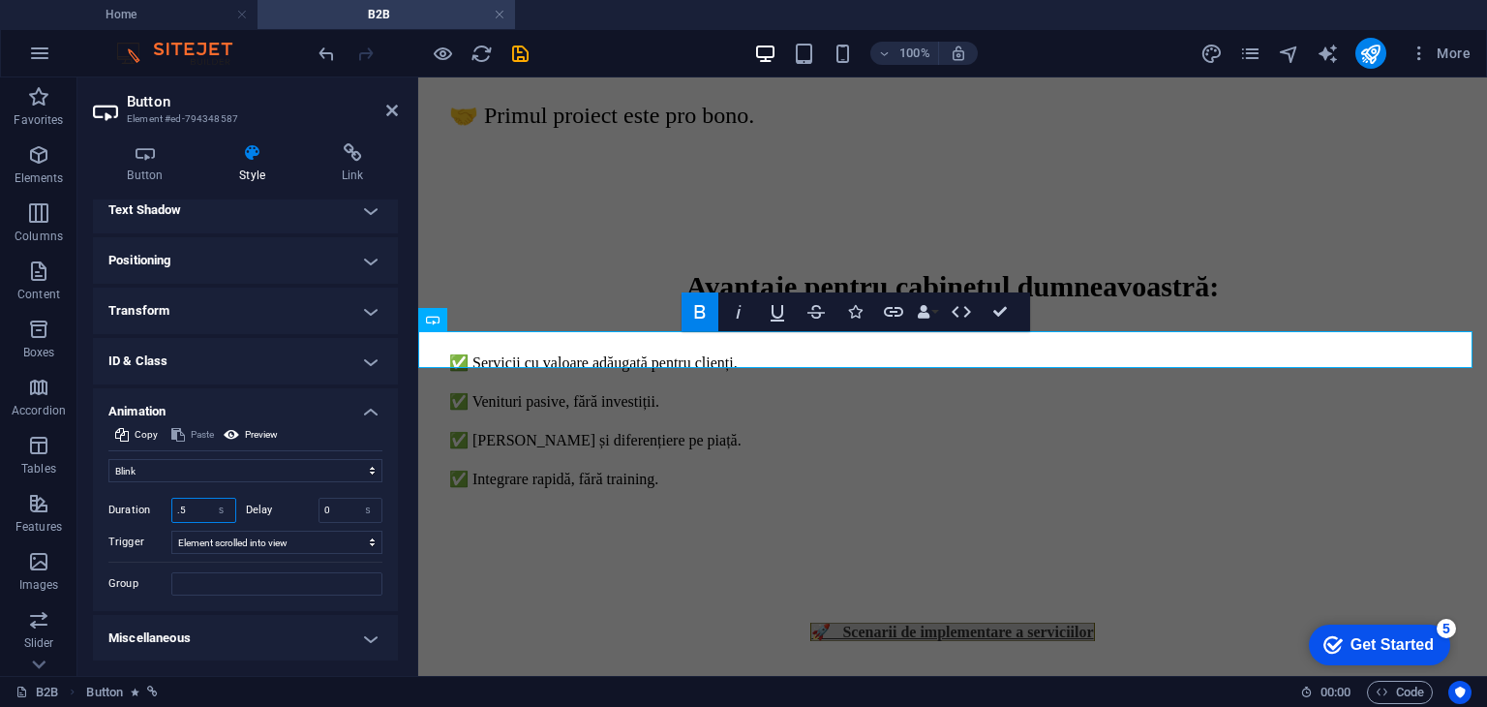
drag, startPoint x: 194, startPoint y: 504, endPoint x: 128, endPoint y: 504, distance: 65.8
click at [128, 504] on div "Duration .5 s ms" at bounding box center [172, 510] width 128 height 25
type input "2"
click at [389, 106] on icon at bounding box center [392, 110] width 12 height 15
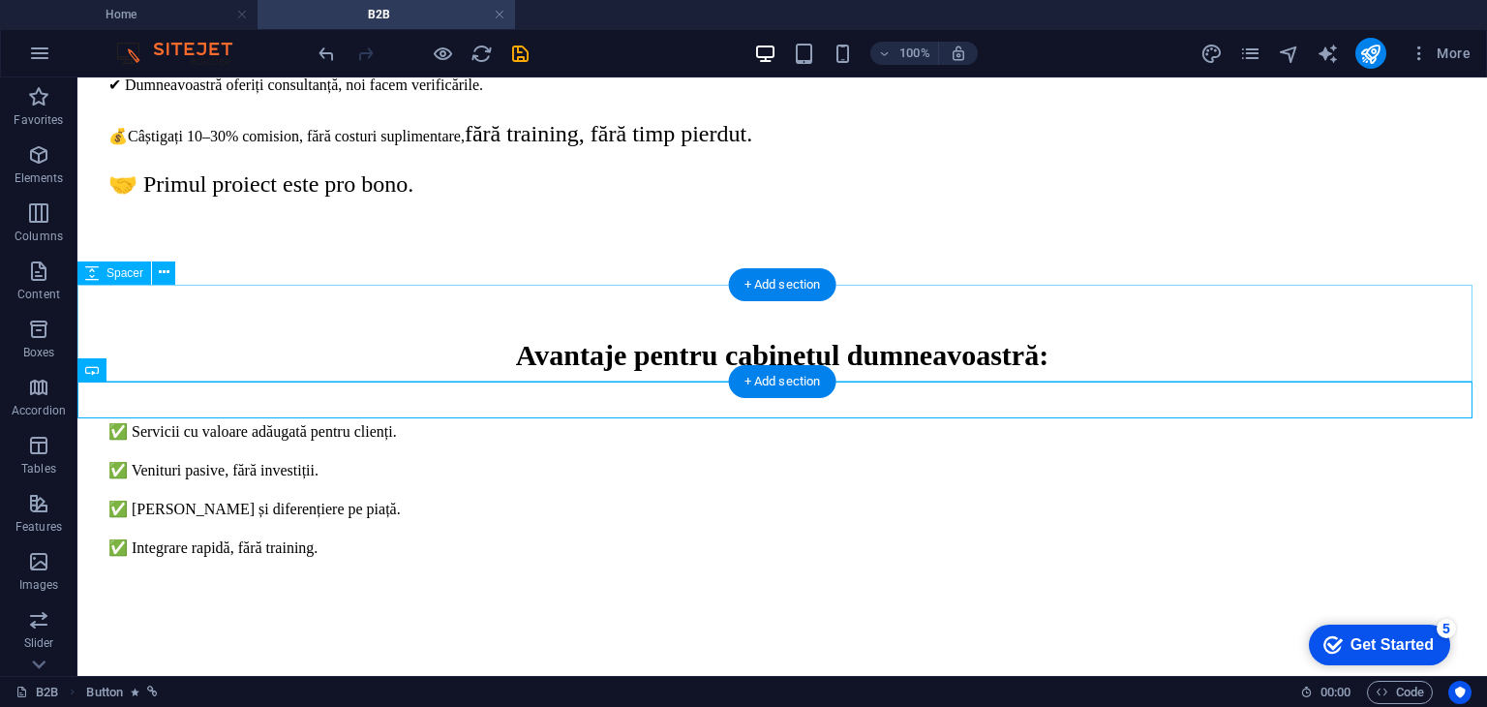
scroll to position [1009, 0]
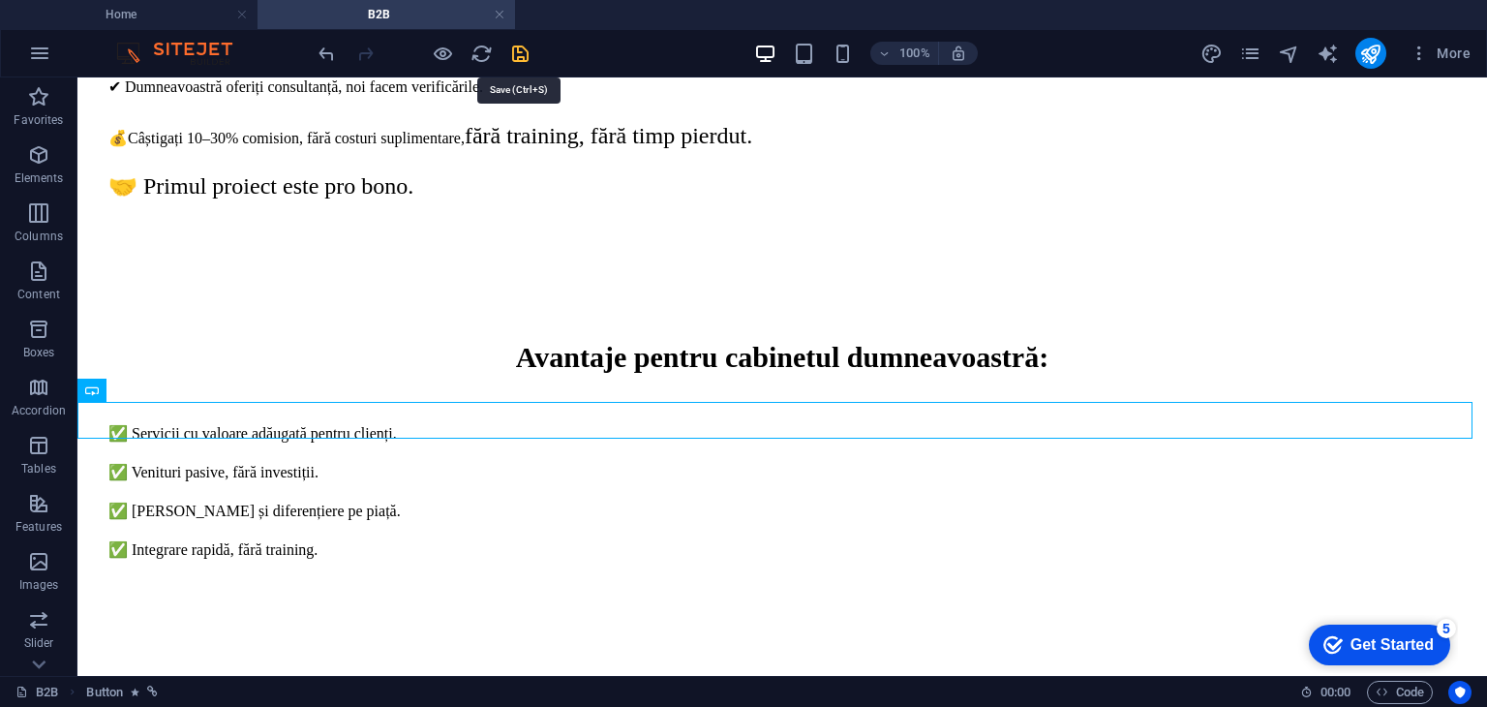
click at [514, 51] on icon "save" at bounding box center [520, 54] width 22 height 22
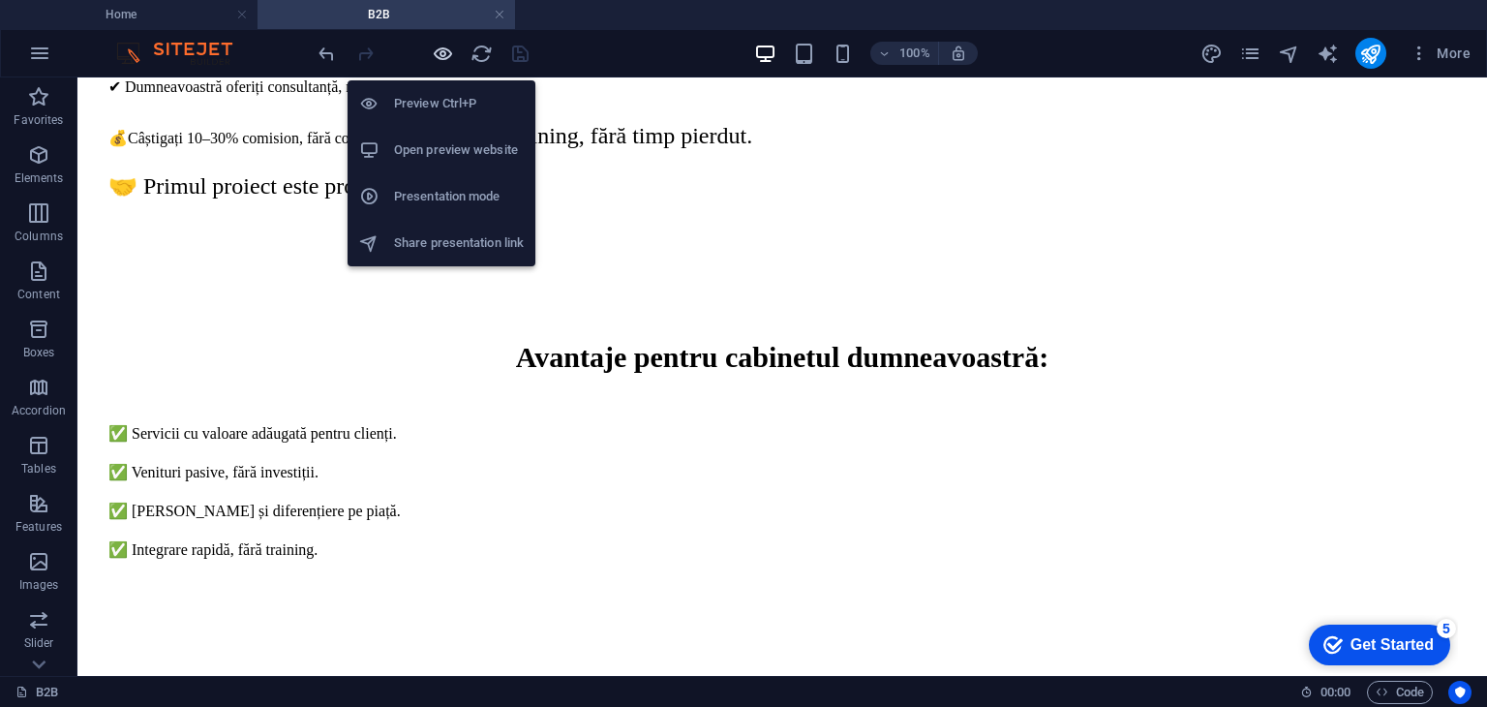
click at [441, 47] on icon "button" at bounding box center [443, 54] width 22 height 22
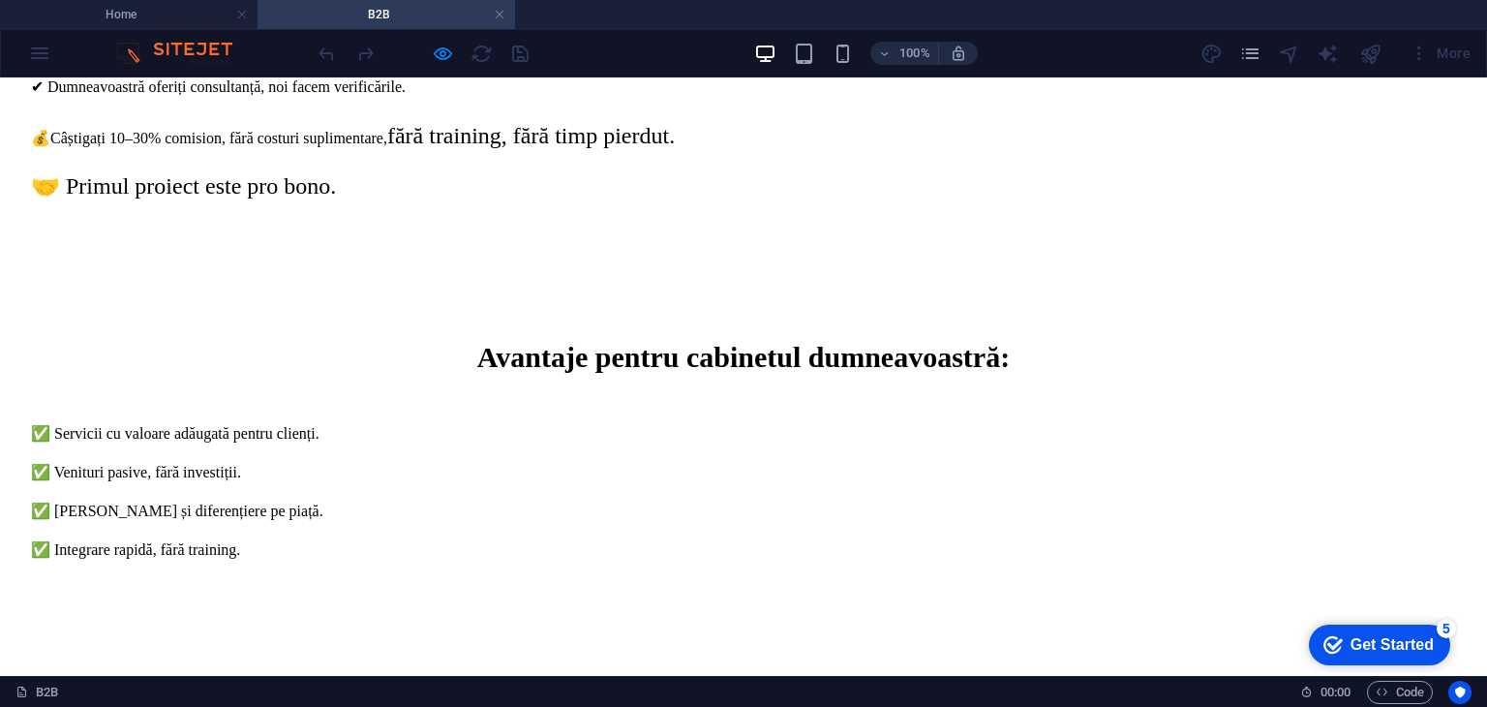
click at [602, 694] on strong "🚀 Scenarii de implementare a serviciilor" at bounding box center [743, 702] width 282 height 16
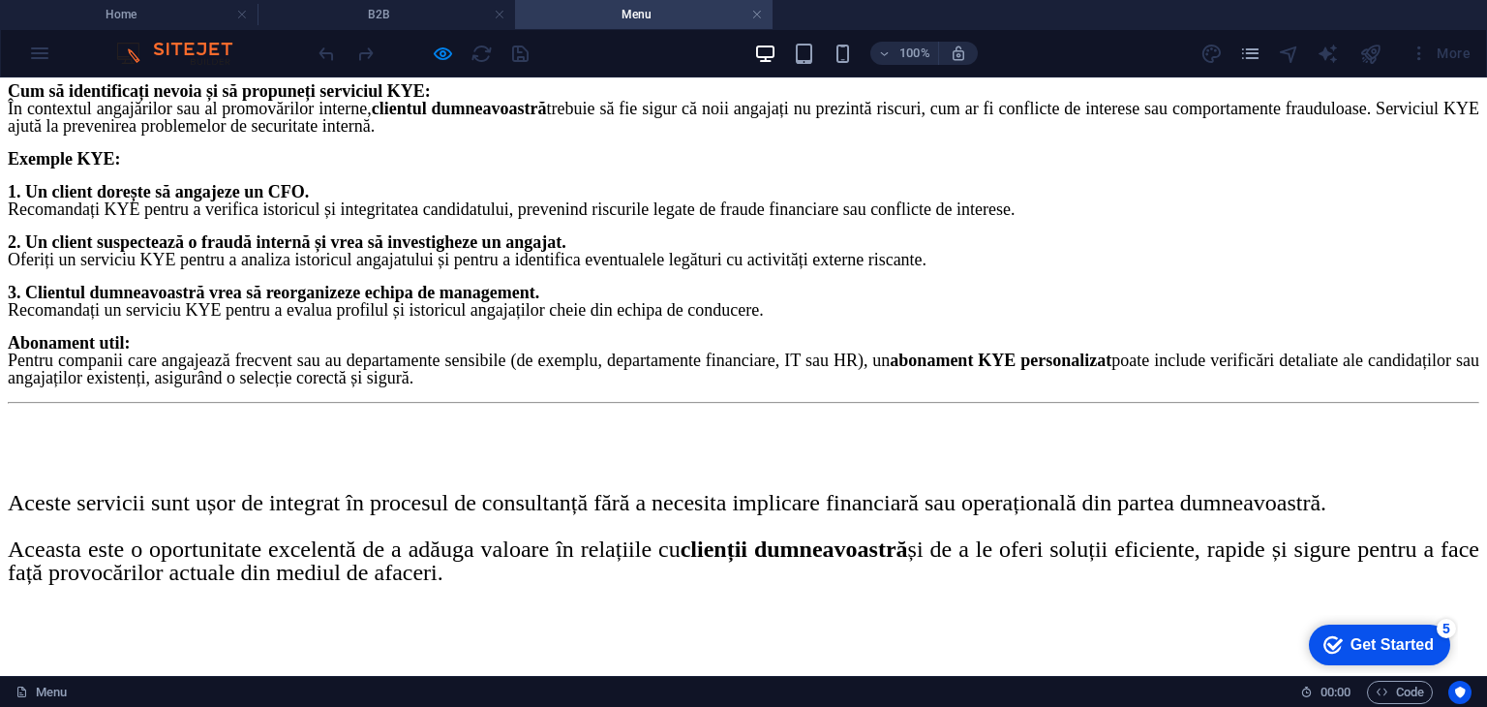
scroll to position [2193, 0]
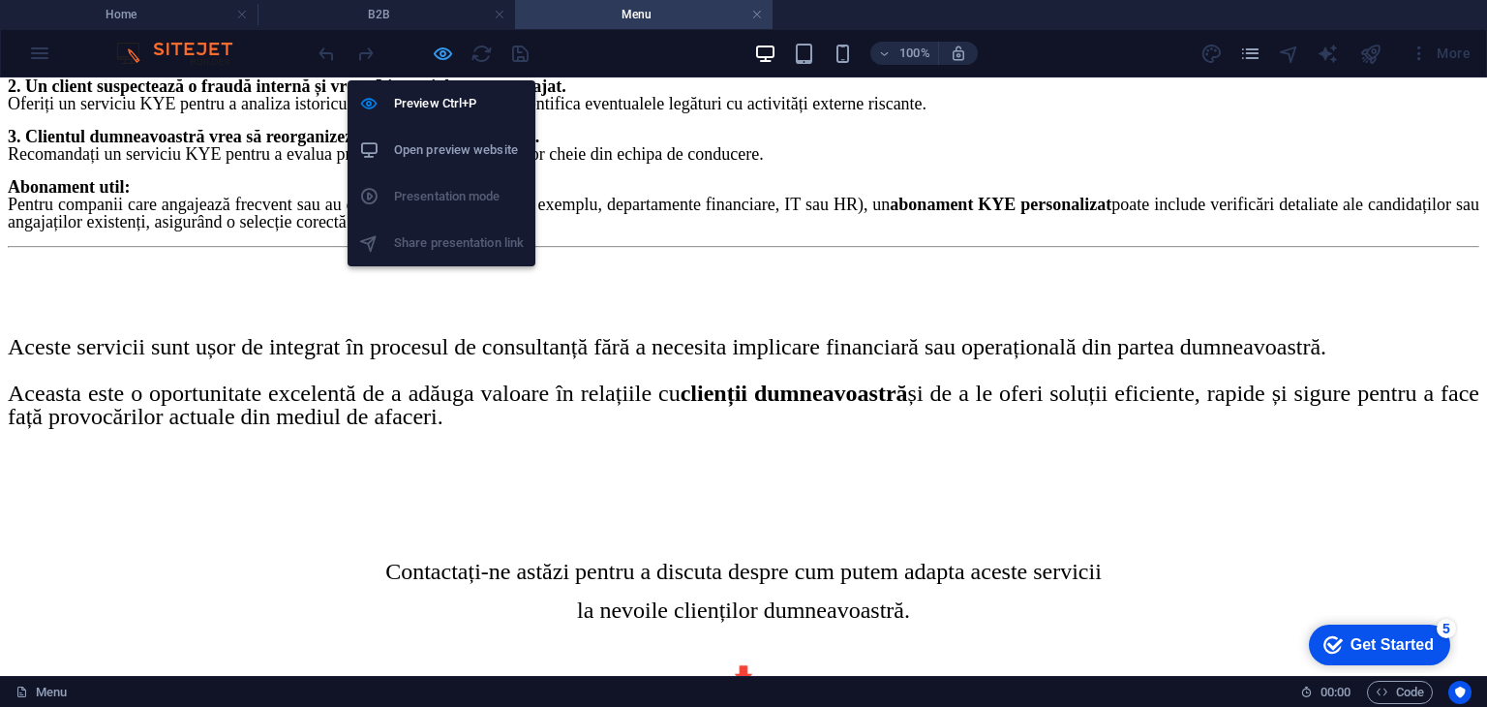
click at [444, 46] on icon "button" at bounding box center [443, 54] width 22 height 22
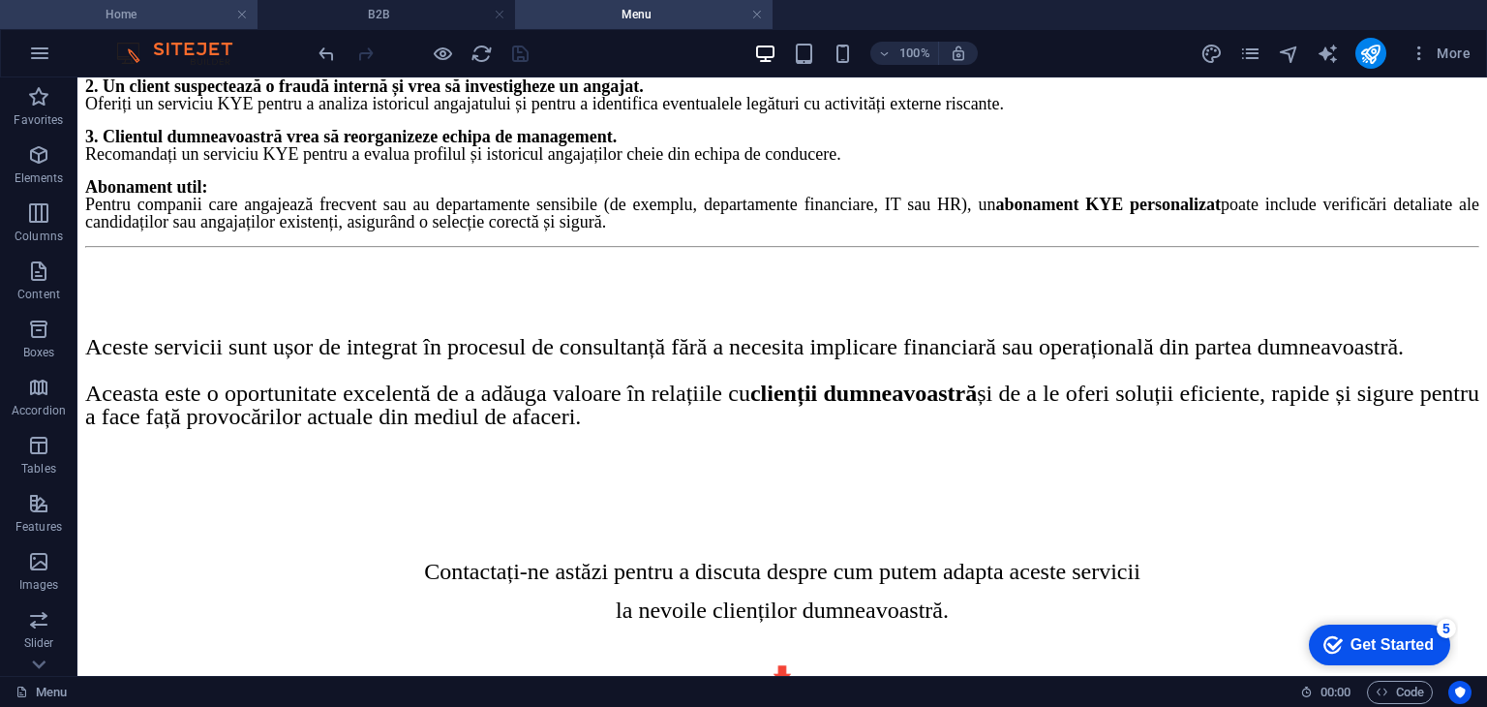
click at [163, 8] on h4 "Home" at bounding box center [128, 14] width 257 height 21
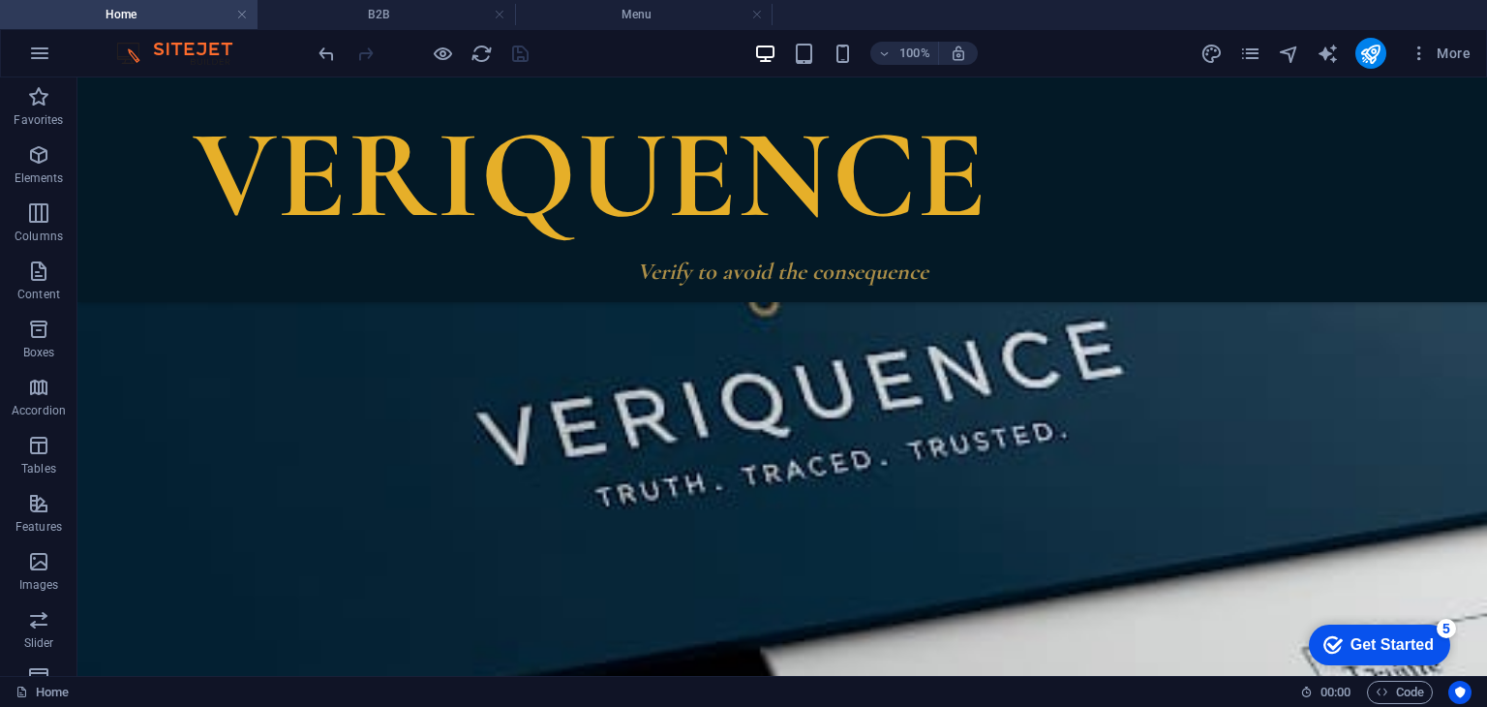
scroll to position [3952, 0]
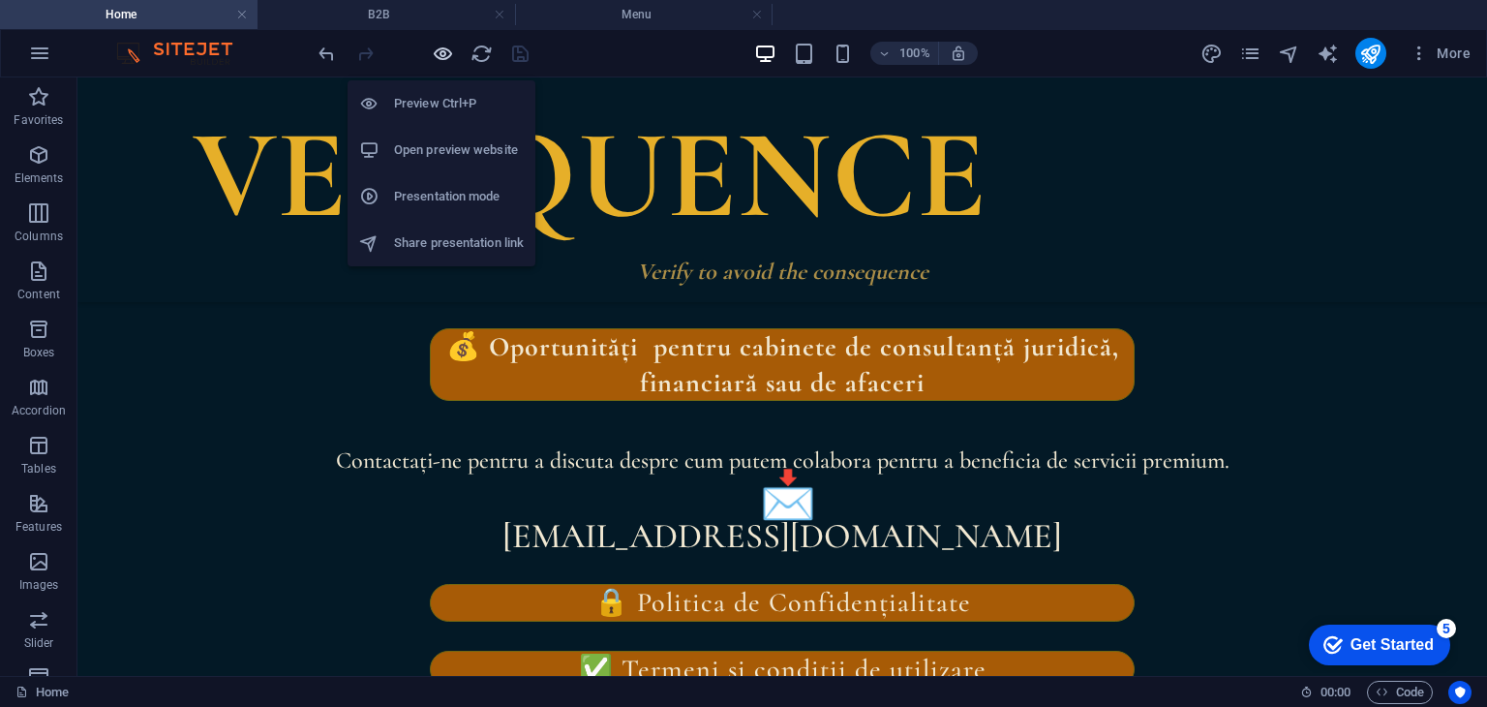
click at [440, 47] on icon "button" at bounding box center [443, 54] width 22 height 22
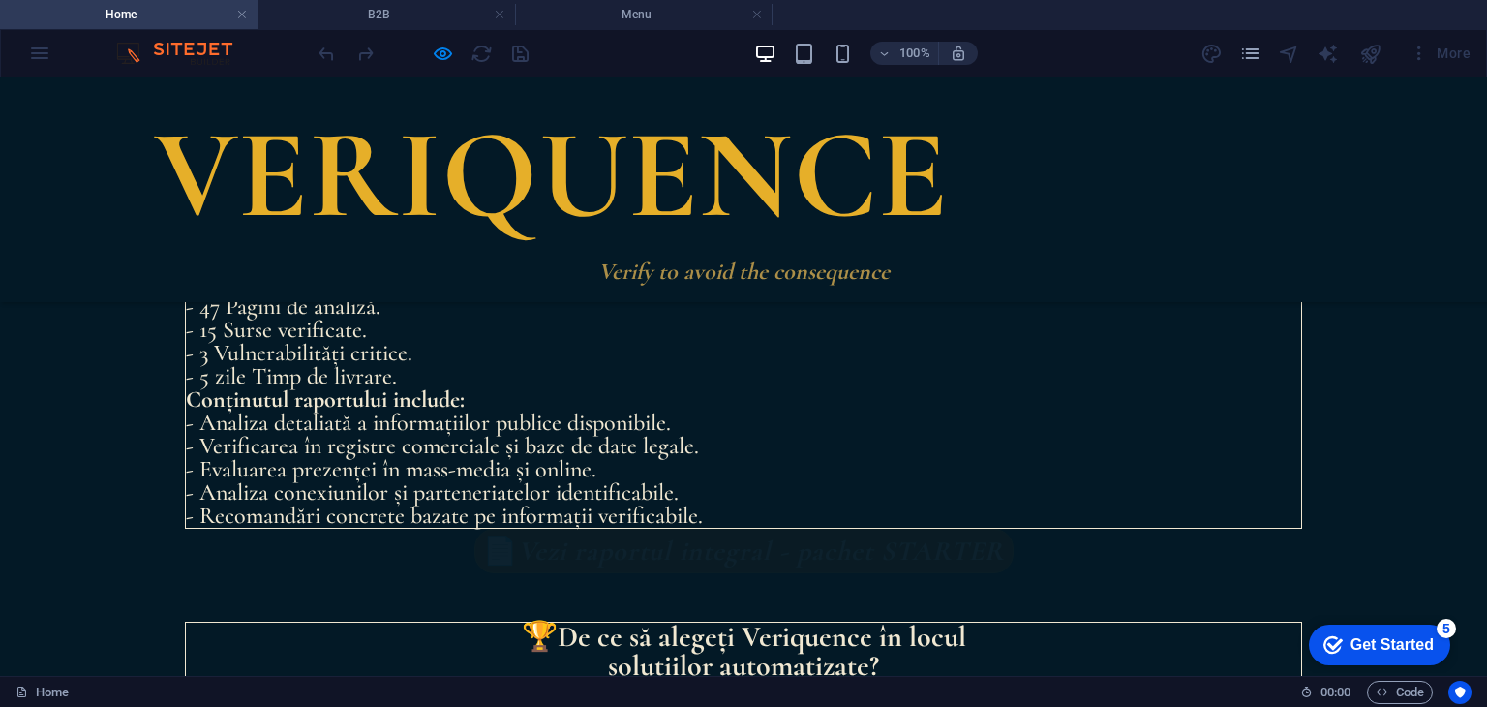
scroll to position [3444, 0]
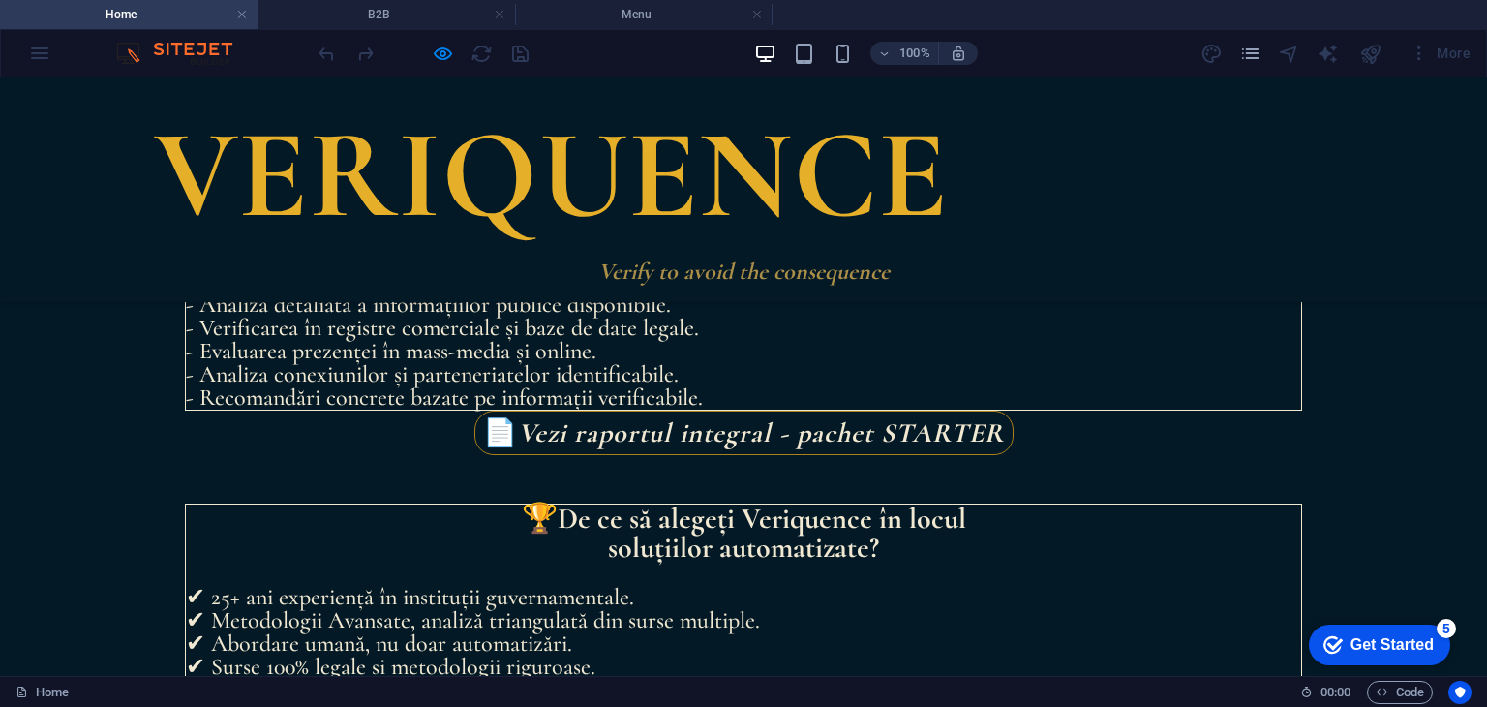
click at [717, 426] on strong "Vezi raportul integral - pachet STARTER" at bounding box center [761, 432] width 487 height 33
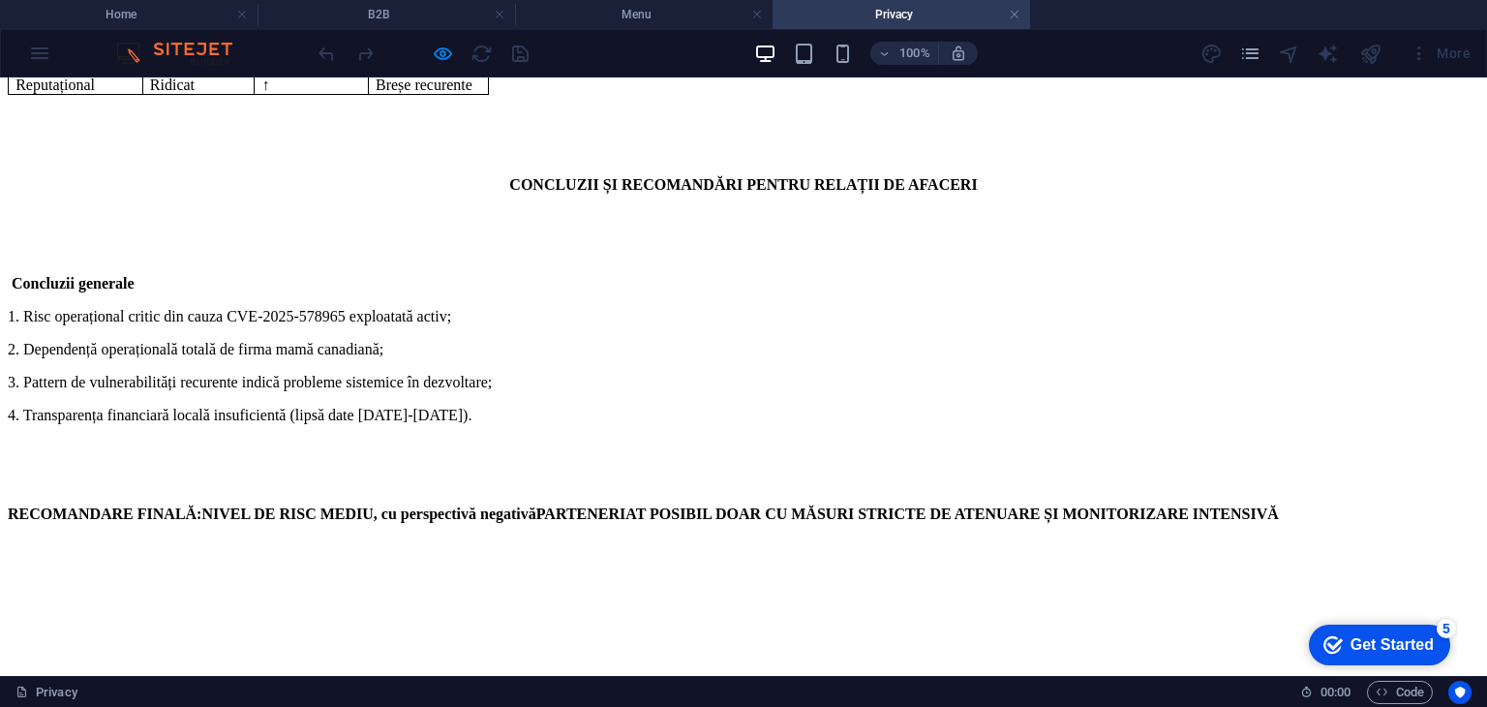
scroll to position [12386, 0]
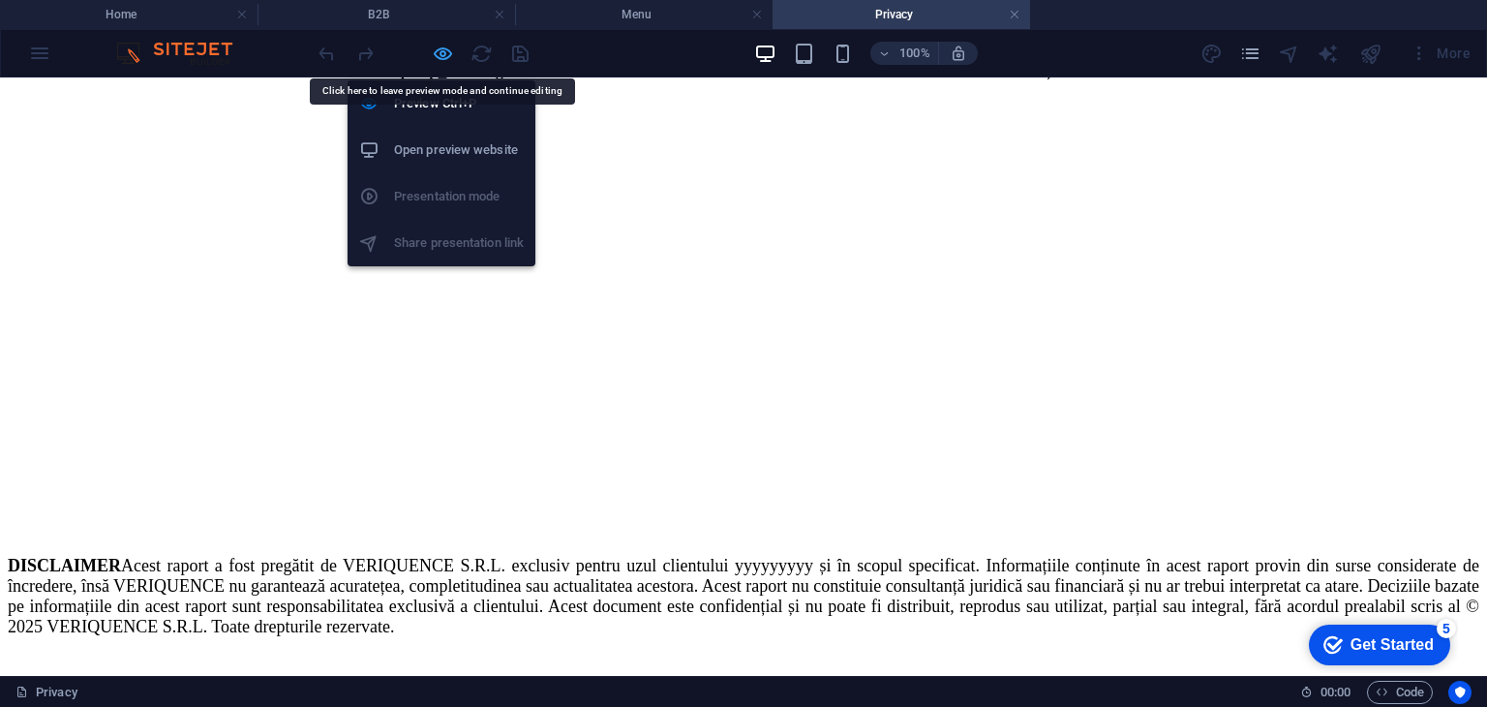
click at [443, 50] on icon "button" at bounding box center [443, 54] width 22 height 22
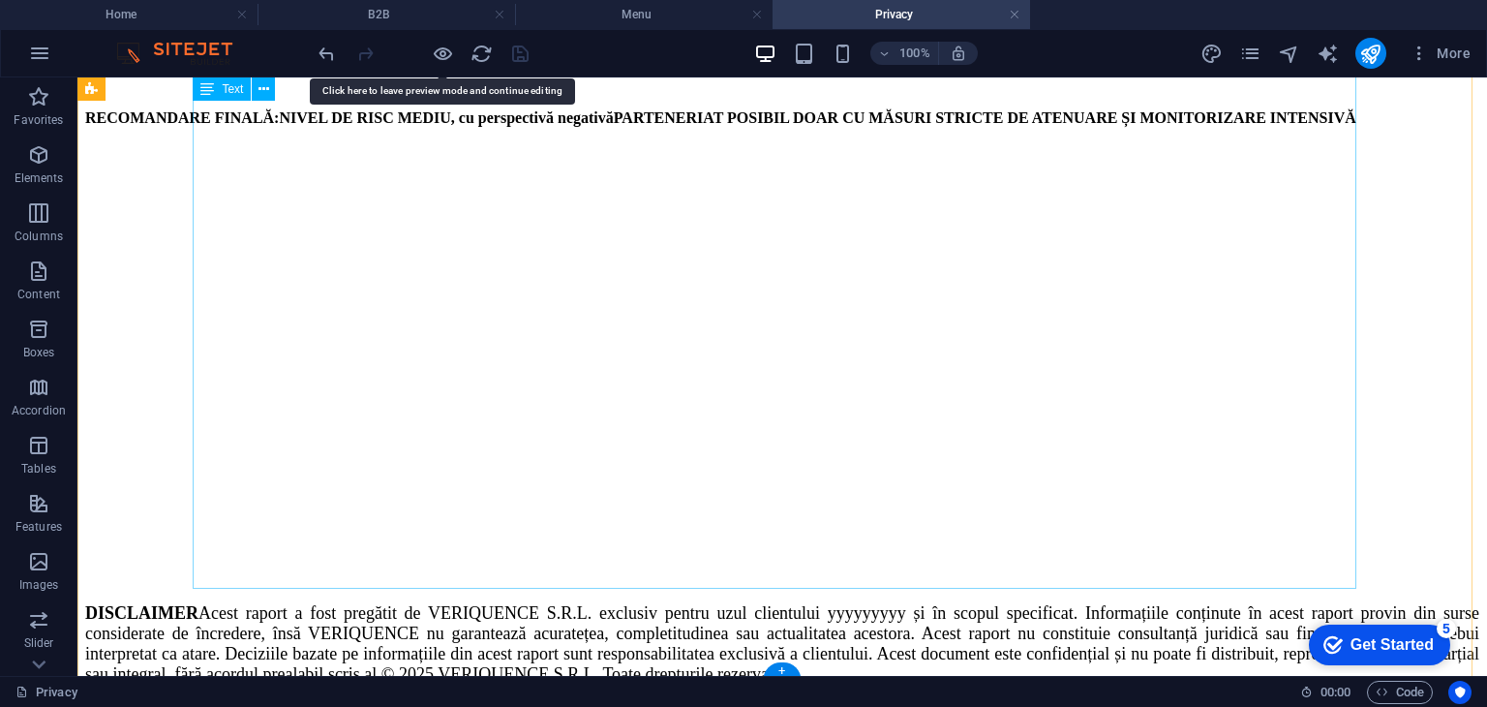
scroll to position [12193, 0]
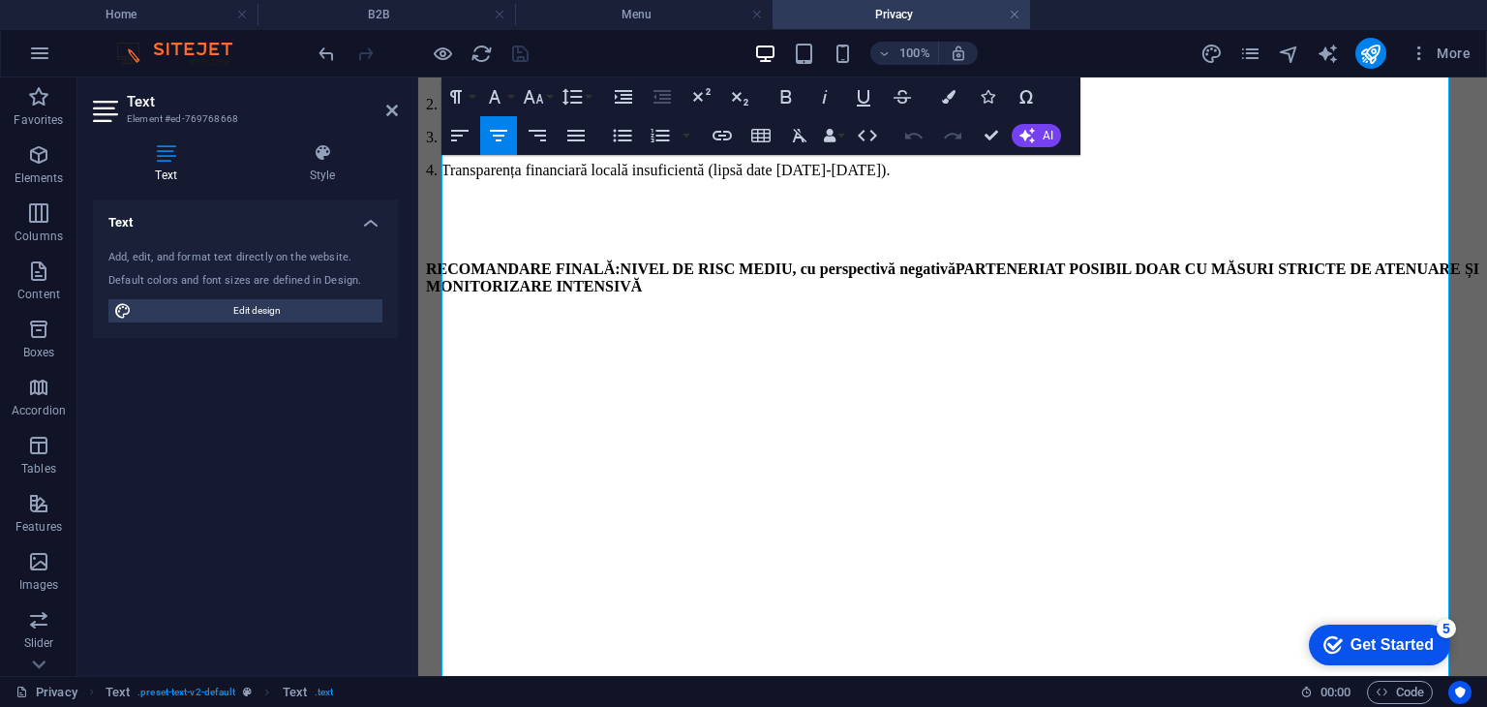
scroll to position [12608, 0]
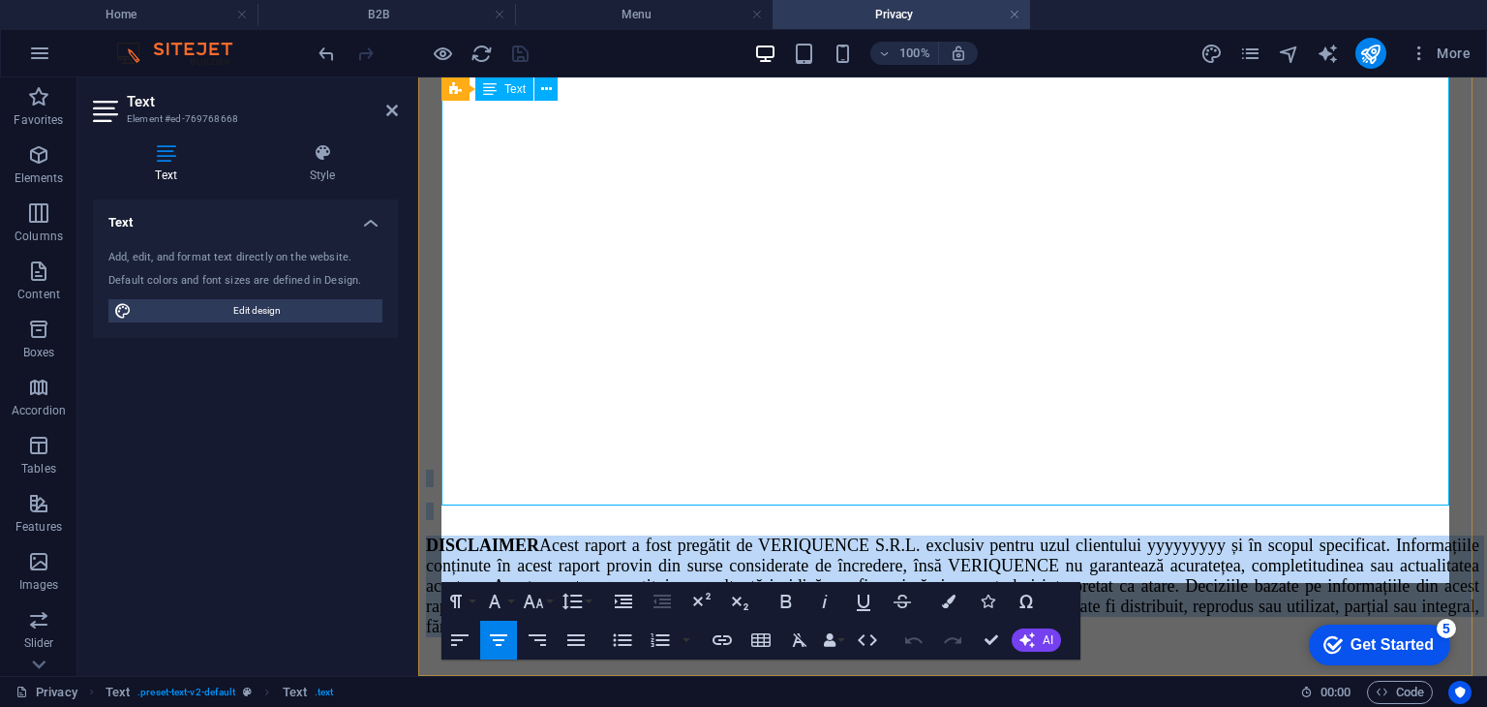
drag, startPoint x: 499, startPoint y: 364, endPoint x: 1164, endPoint y: 577, distance: 698.3
copy div "DISCLAIMER Acest raport a fost pregătit de VERIQUENCE S.R.L. exclusiv pentru uz…"
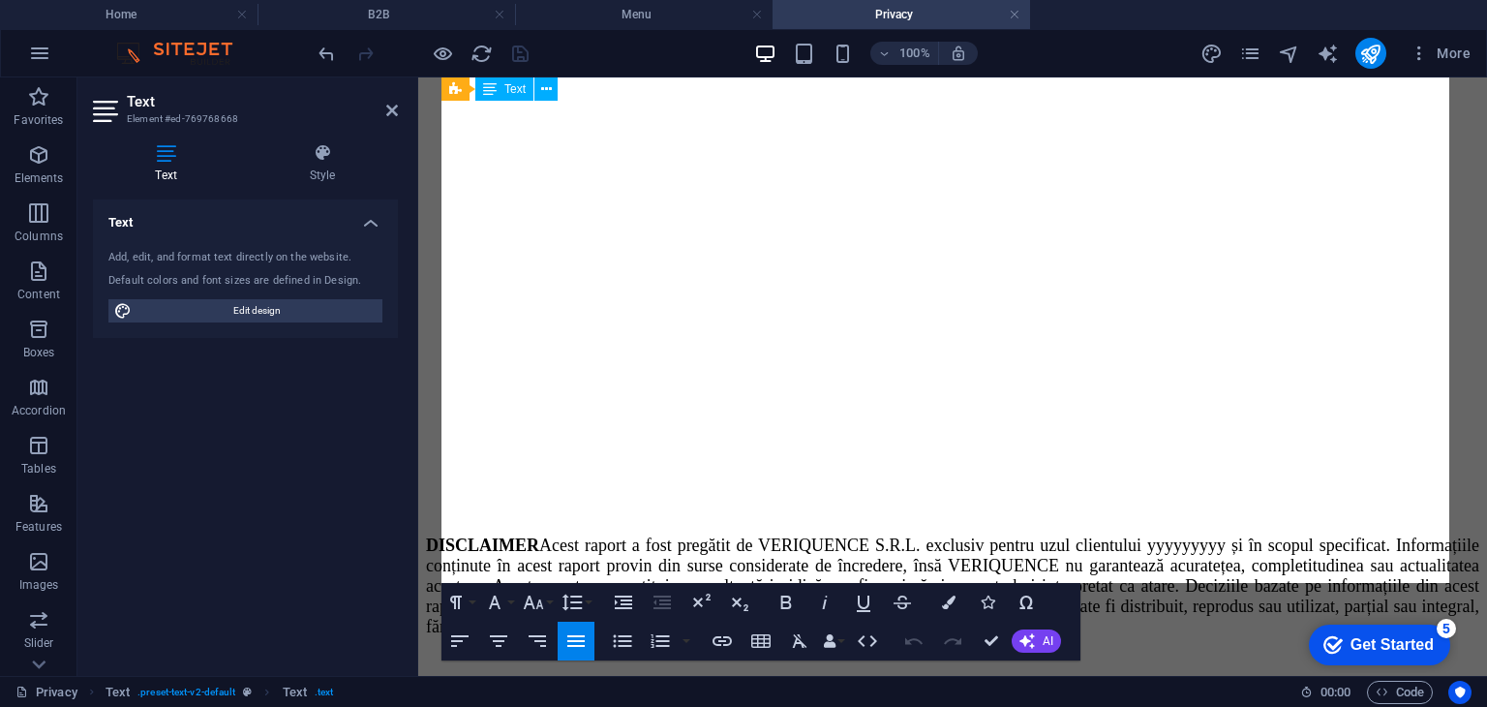
scroll to position [14233, 0]
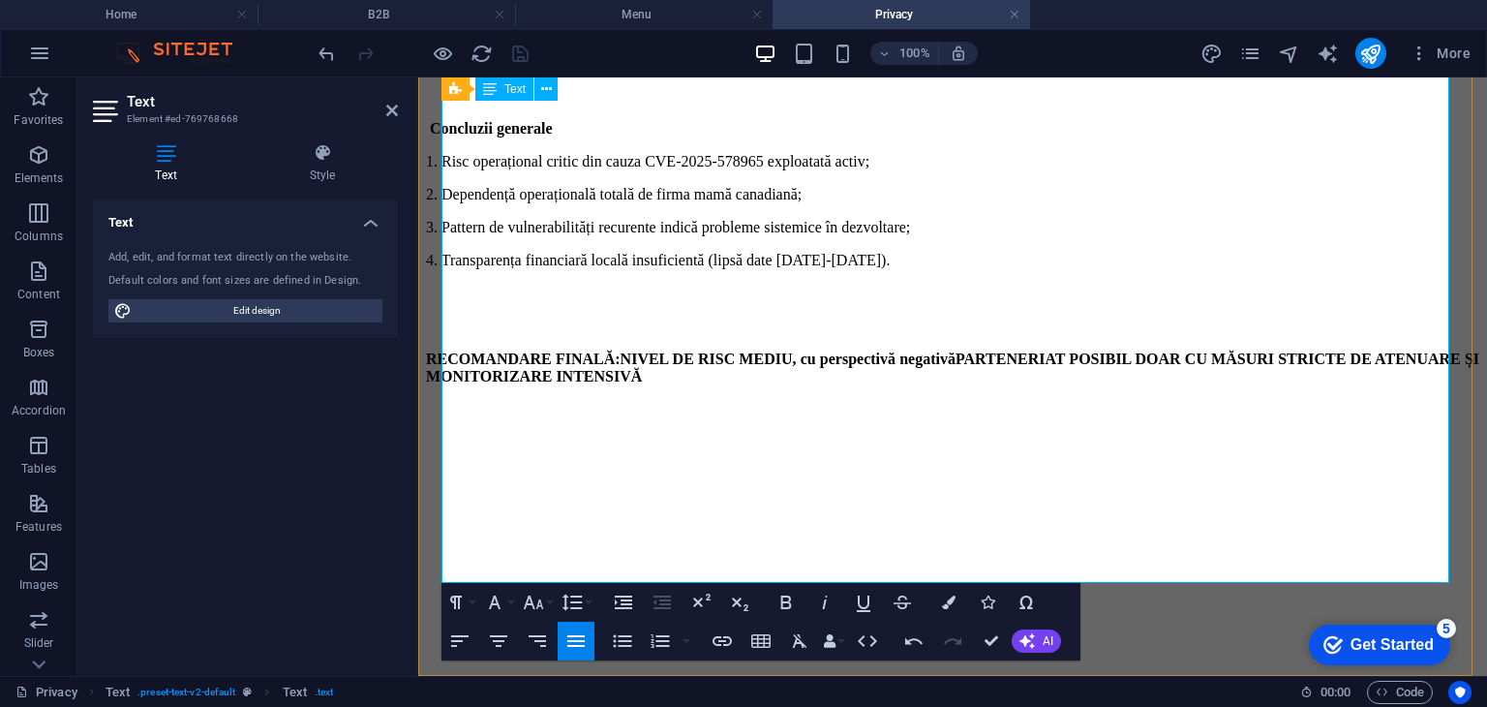
click at [1305, 350] on p "RECOMANDARE FINALĂ: NIVEL DE RISC MEDIU, cu perspectivă negativă PARTENERIAT PO…" at bounding box center [952, 367] width 1053 height 35
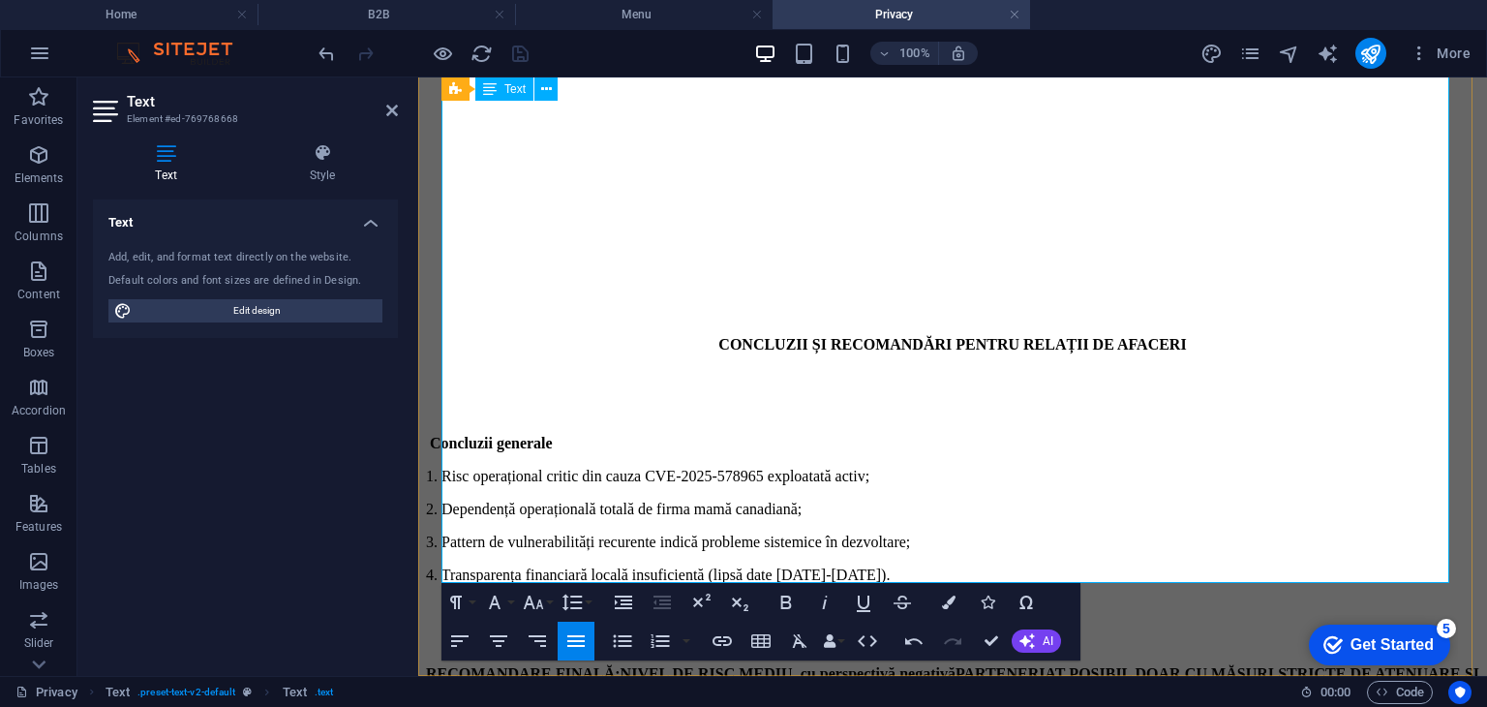
scroll to position [13890, 0]
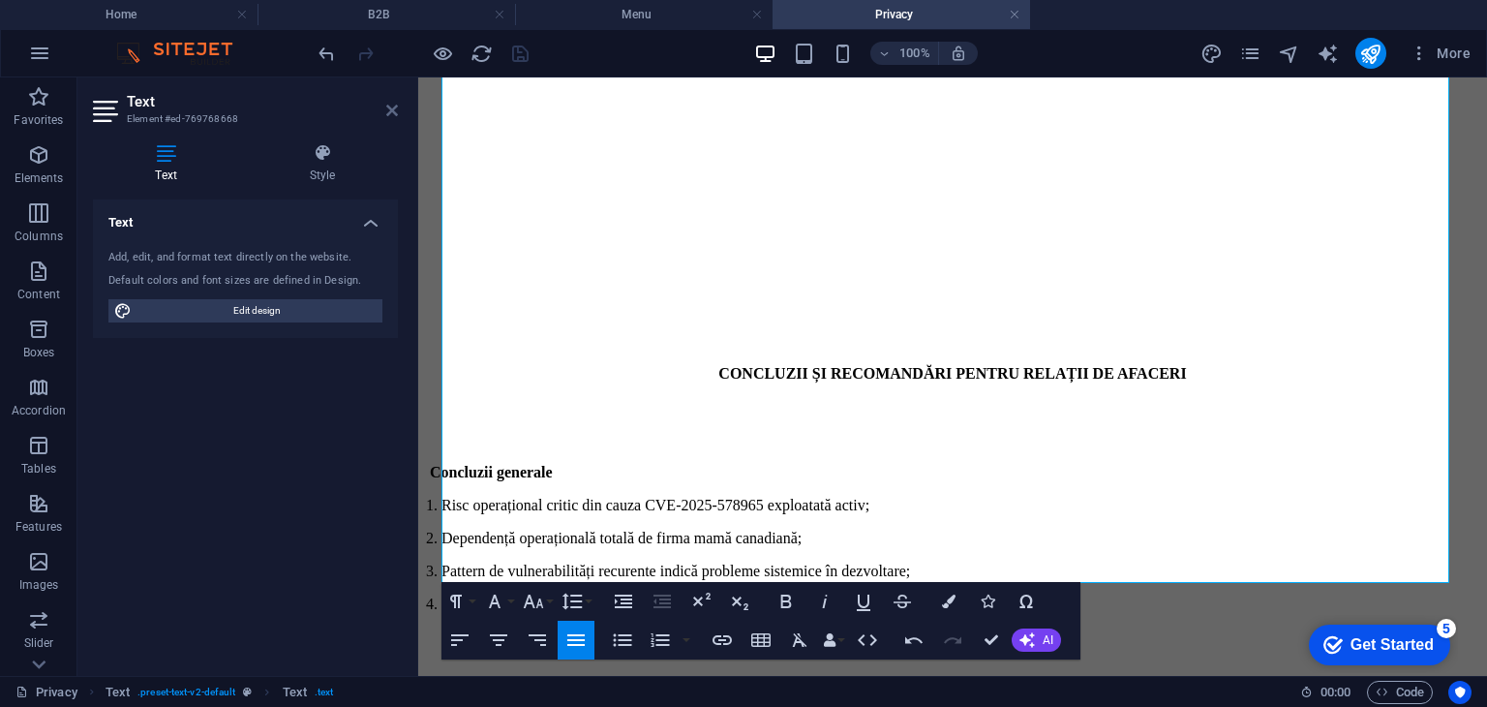
click at [395, 109] on icon at bounding box center [392, 110] width 12 height 15
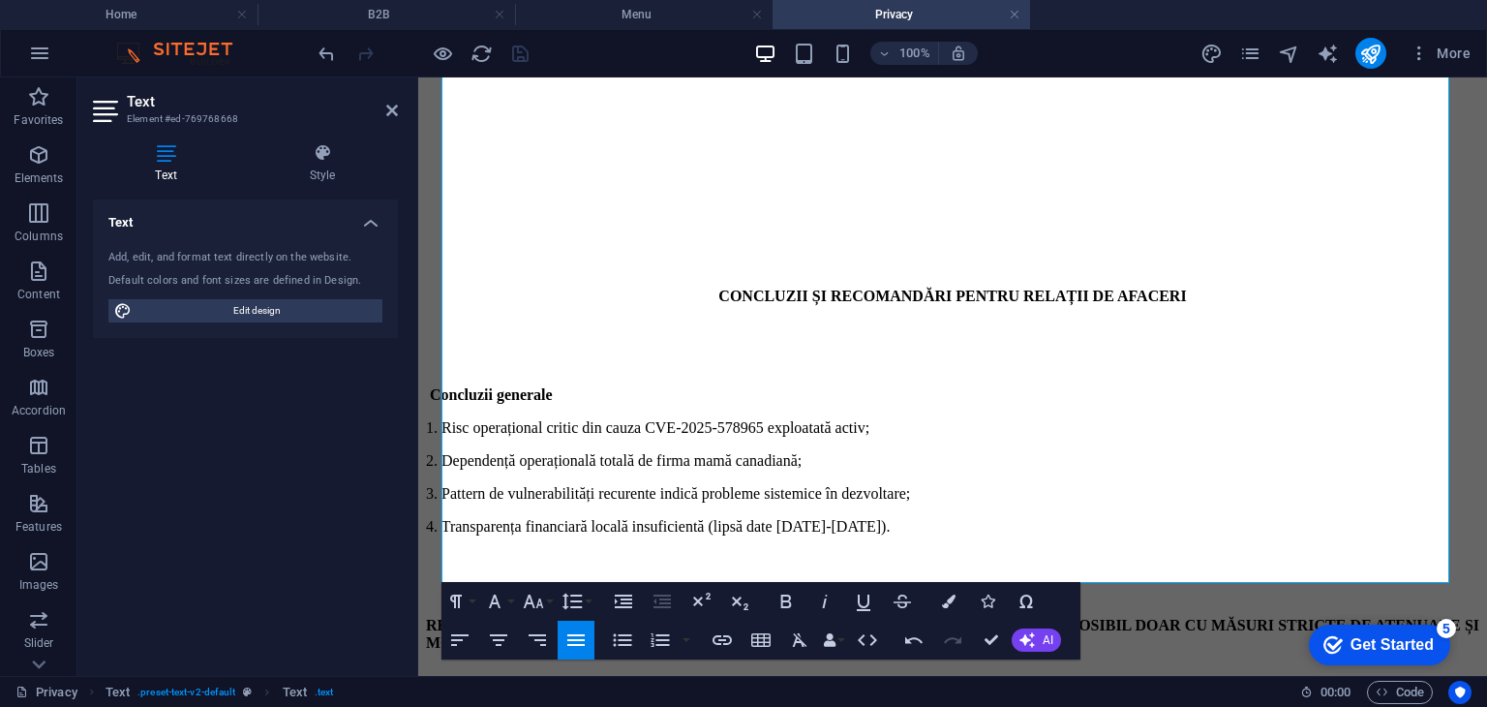
scroll to position [13698, 0]
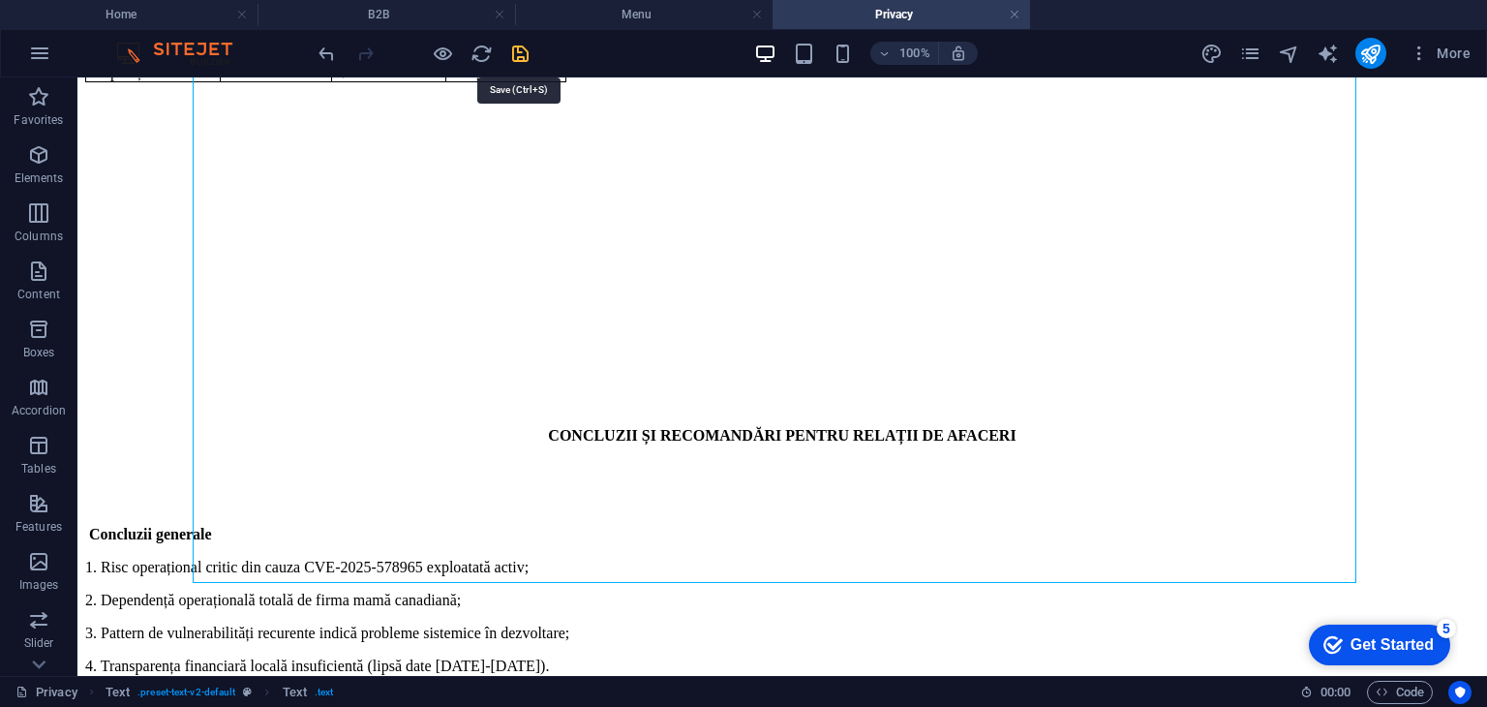
click at [527, 44] on icon "save" at bounding box center [520, 54] width 22 height 22
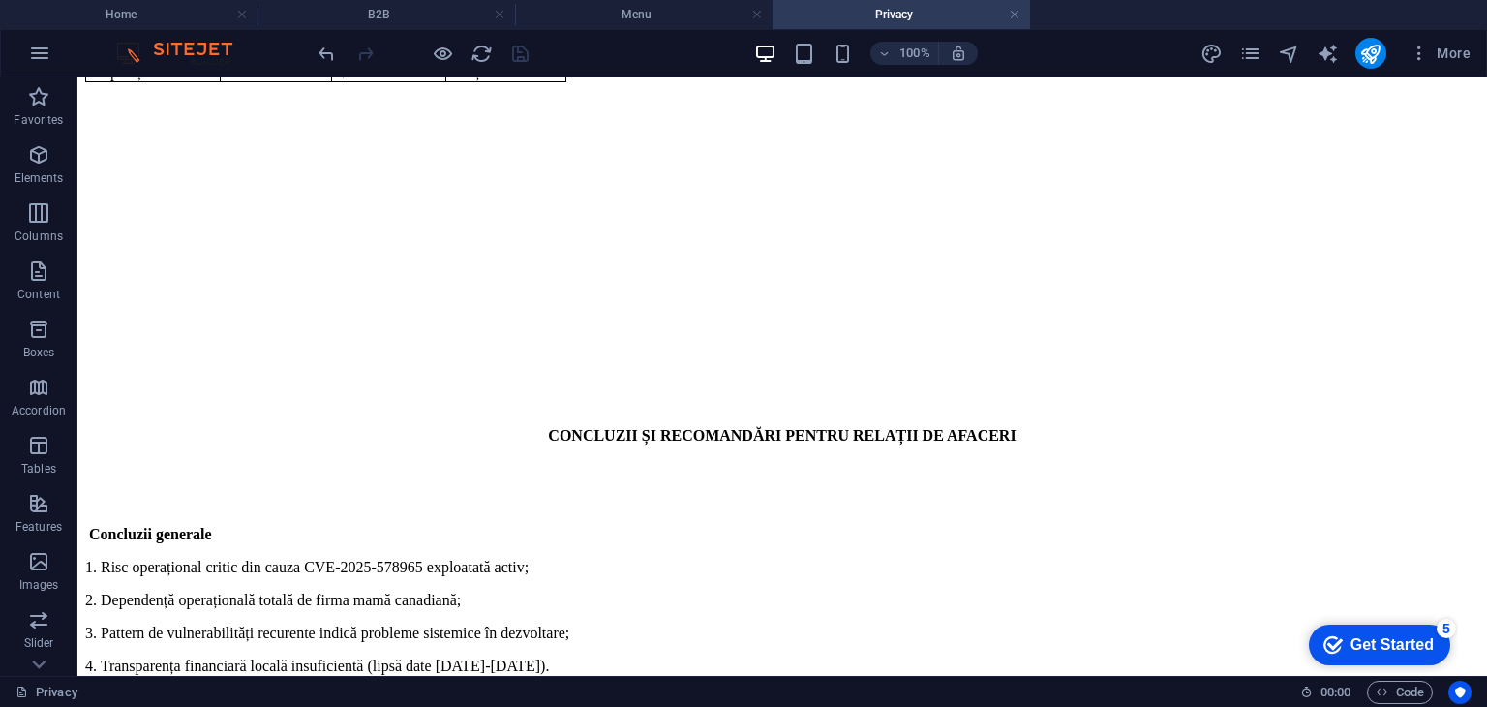
drag, startPoint x: 1477, startPoint y: 648, endPoint x: 227, endPoint y: 94, distance: 1367.7
click at [666, 13] on h4 "Menu" at bounding box center [643, 14] width 257 height 21
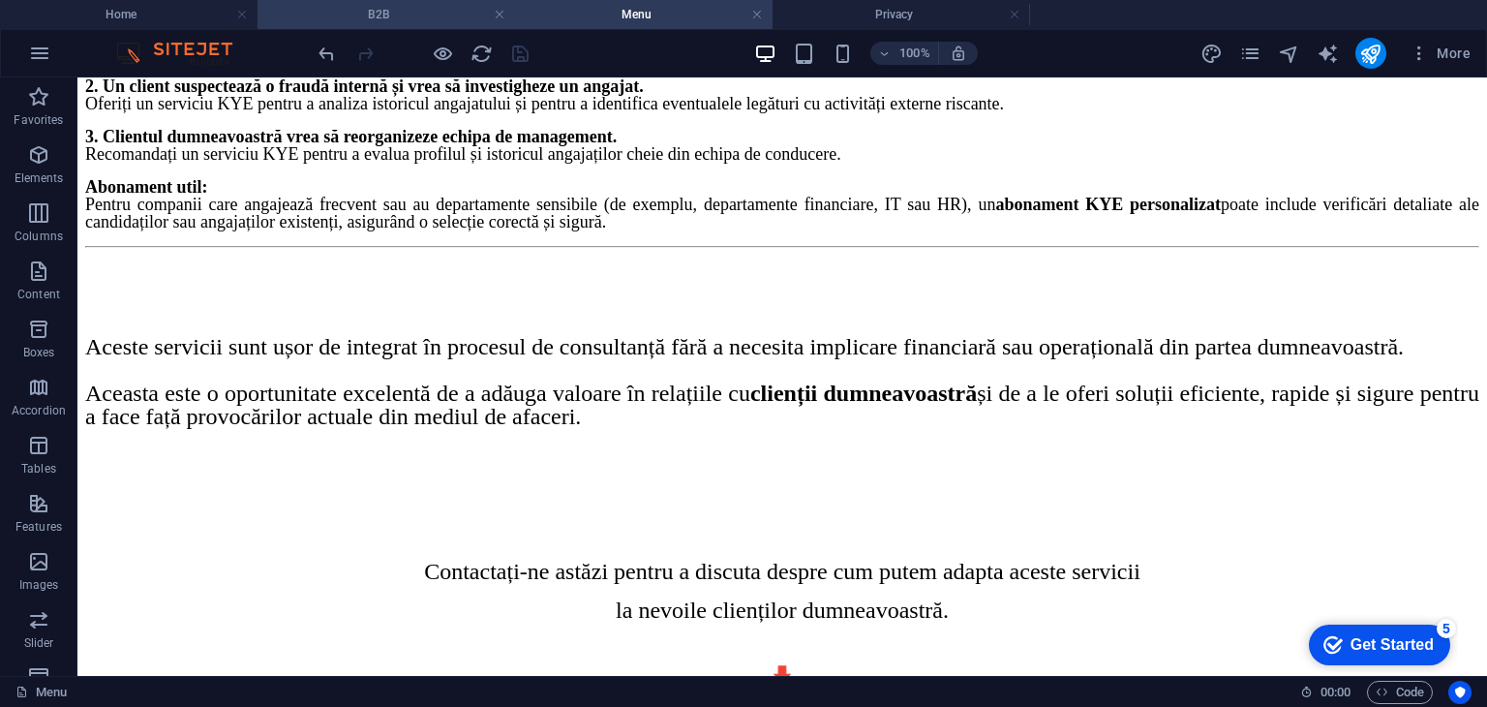
drag, startPoint x: 386, startPoint y: 18, endPoint x: 273, endPoint y: 15, distance: 113.3
click at [182, 6] on h4 "Home" at bounding box center [128, 14] width 257 height 21
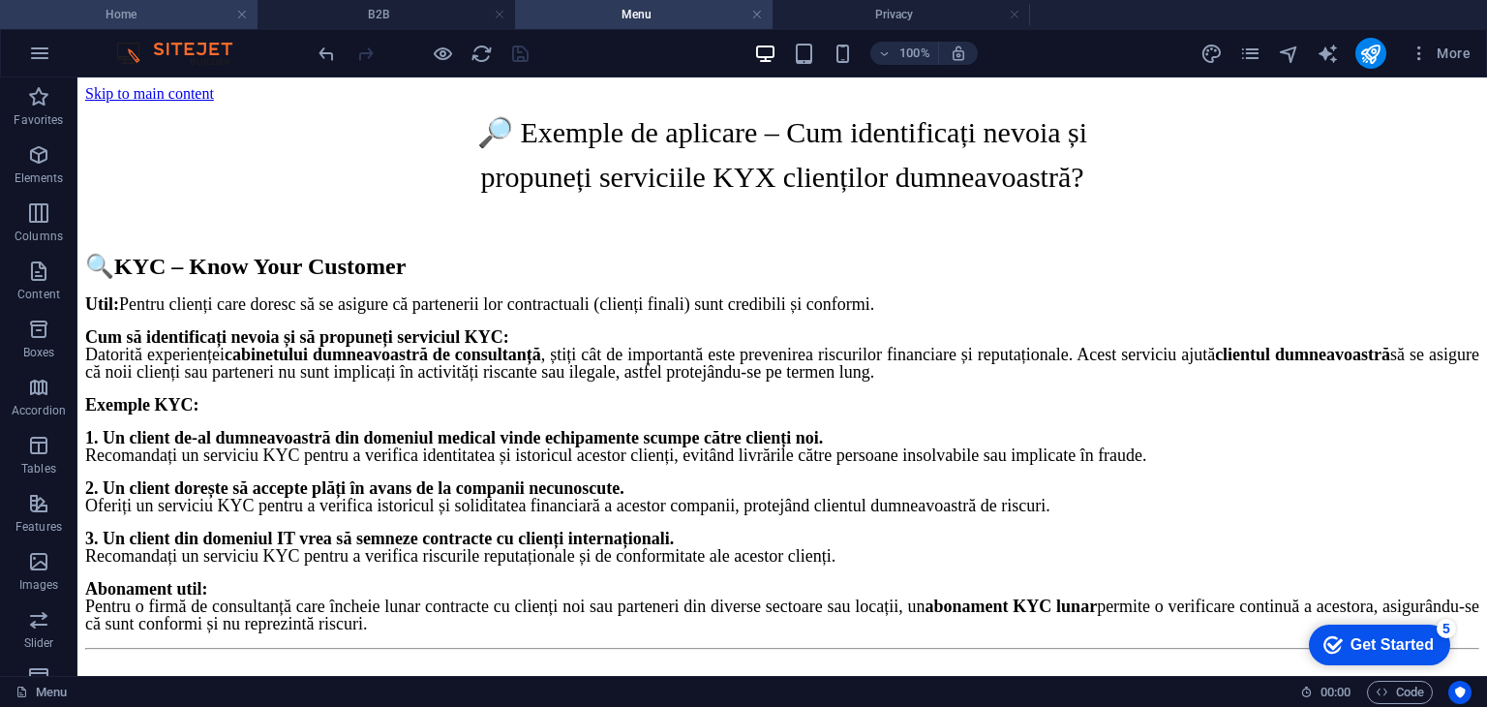
scroll to position [3516, 0]
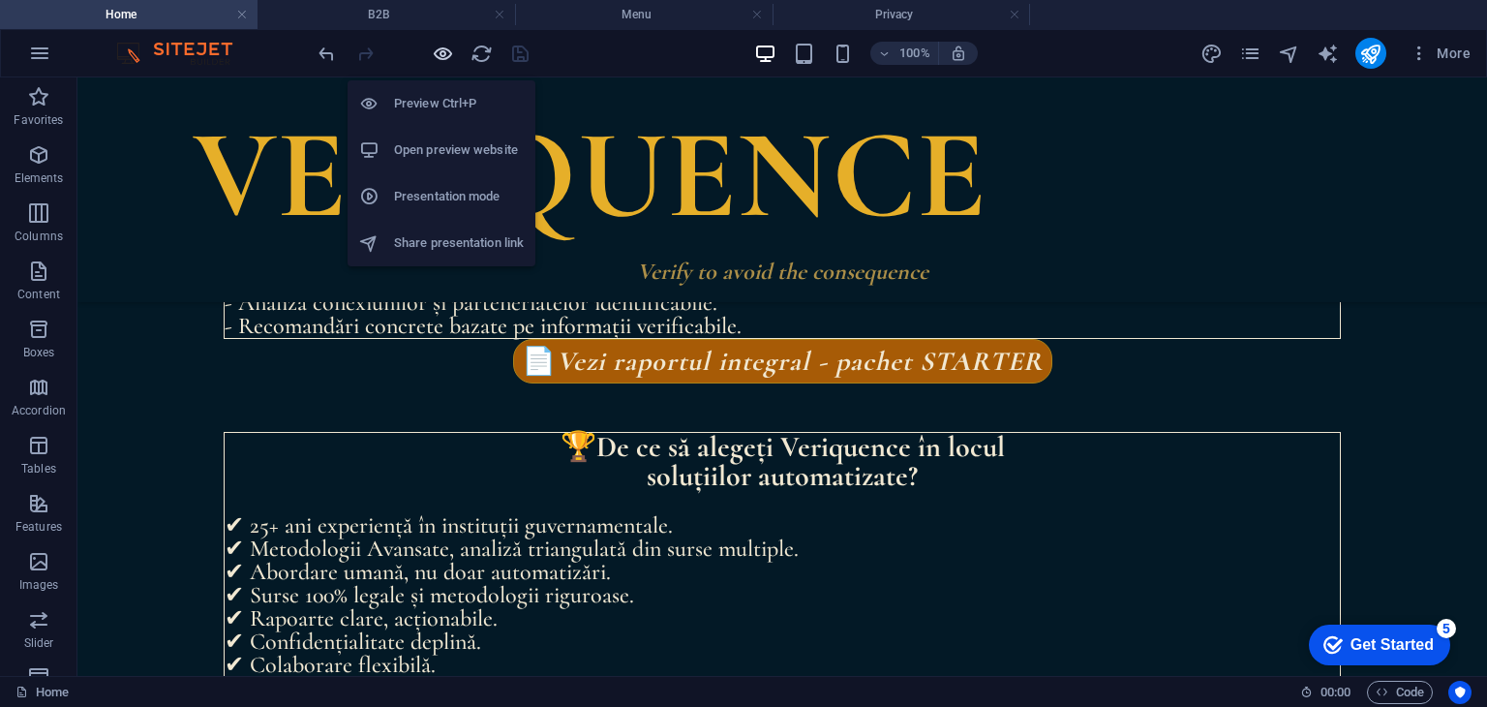
click at [448, 48] on icon "button" at bounding box center [443, 54] width 22 height 22
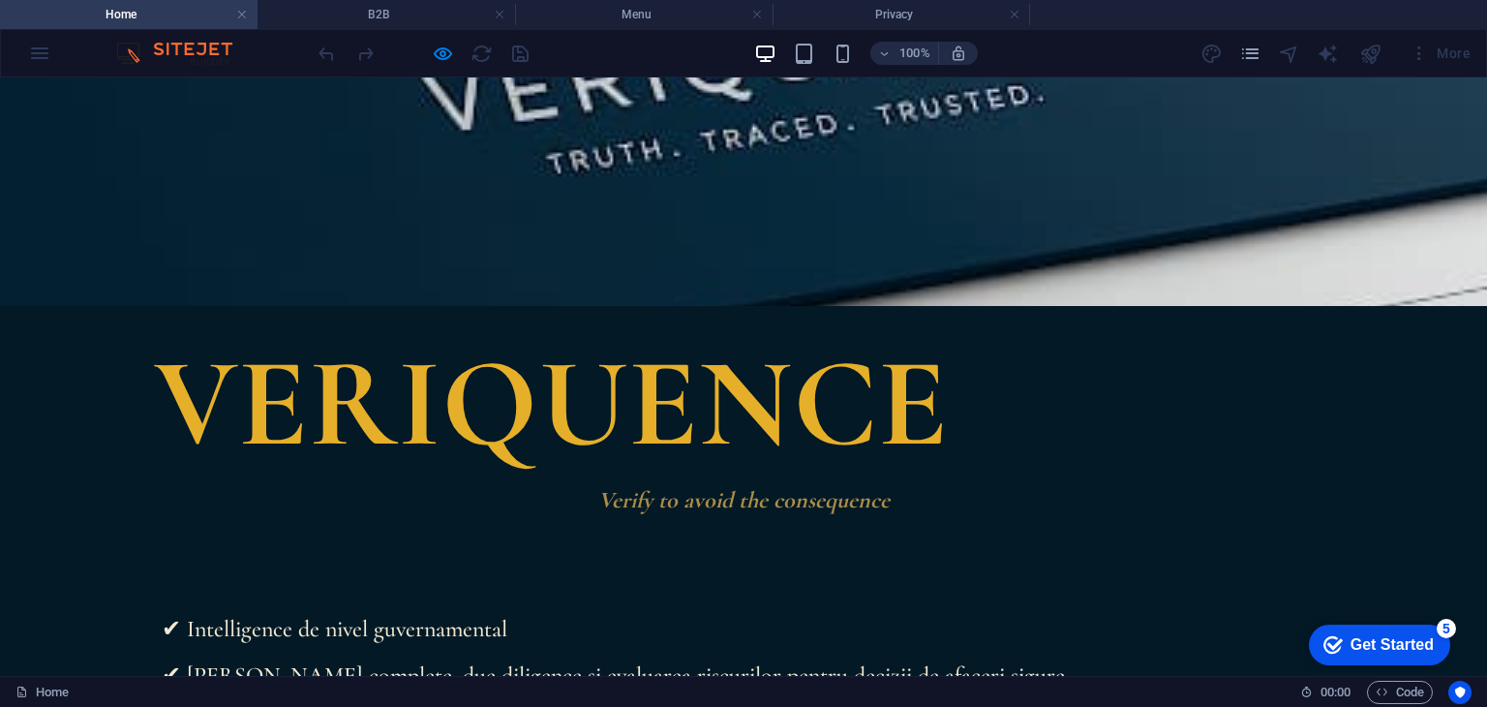
scroll to position [96, 0]
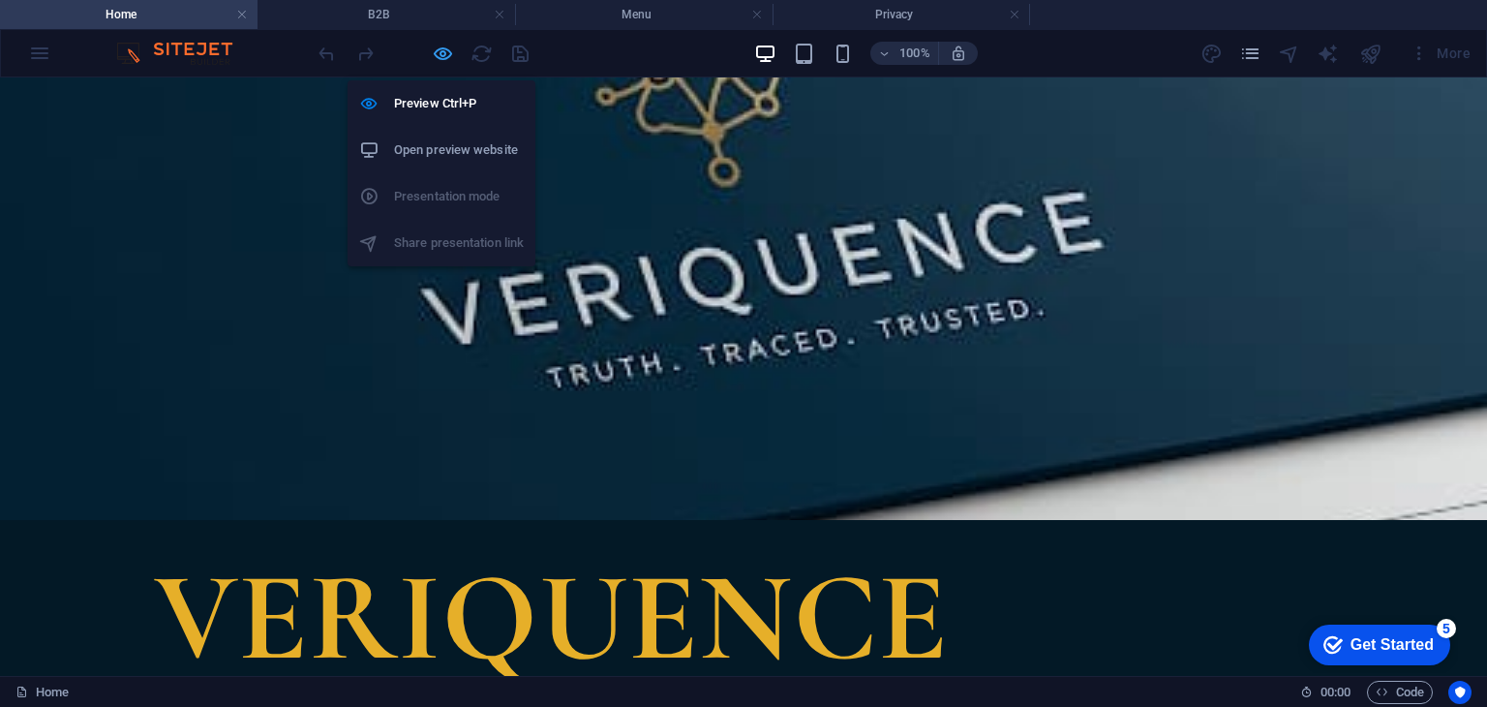
click at [441, 47] on icon "button" at bounding box center [443, 54] width 22 height 22
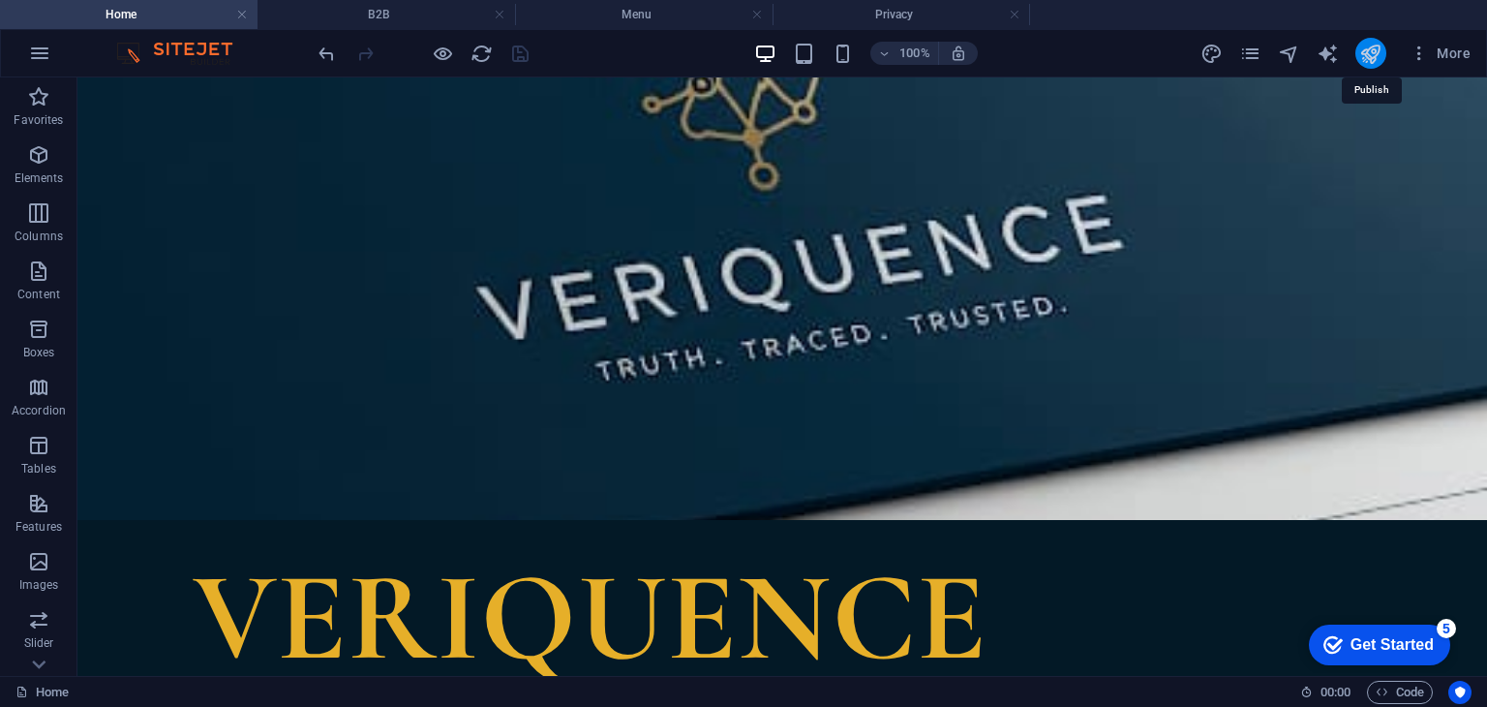
click at [1367, 46] on icon "publish" at bounding box center [1370, 54] width 22 height 22
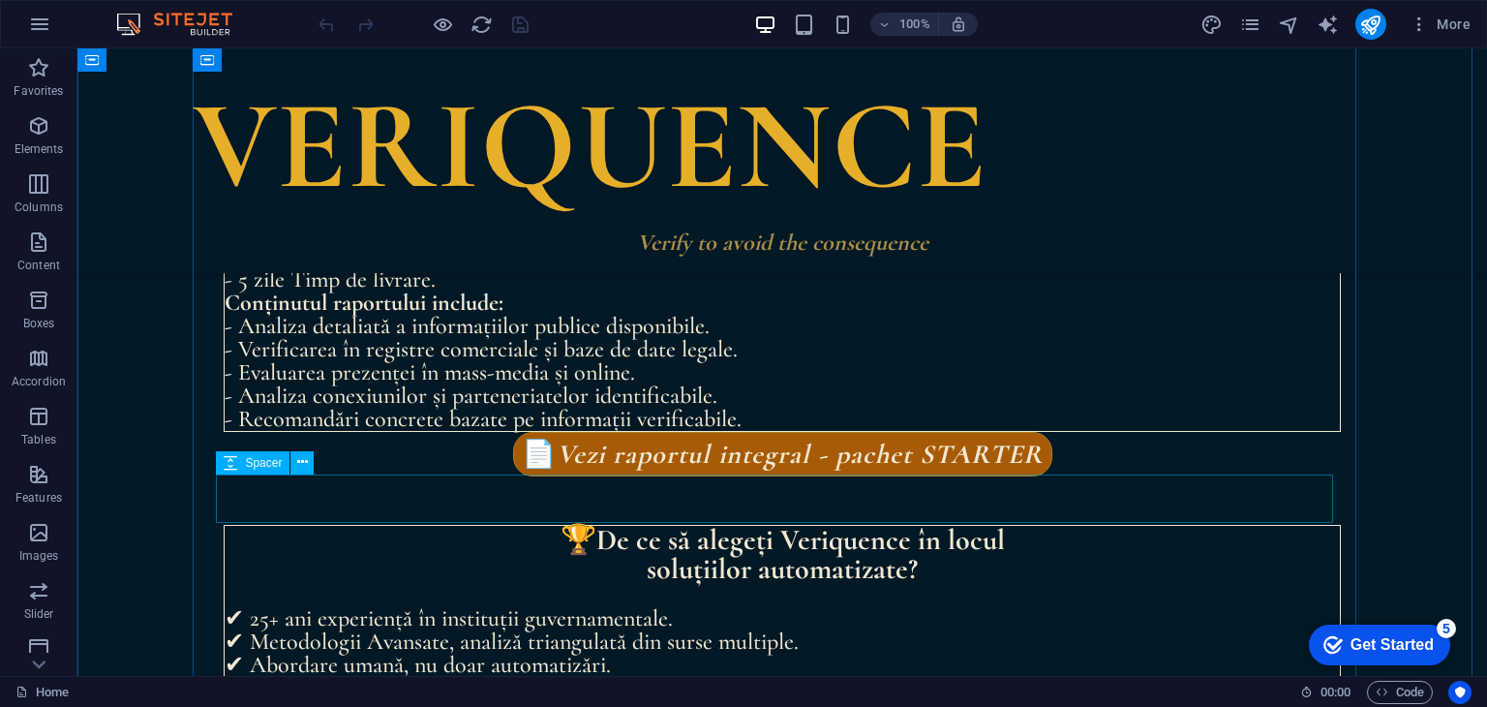
scroll to position [3033, 0]
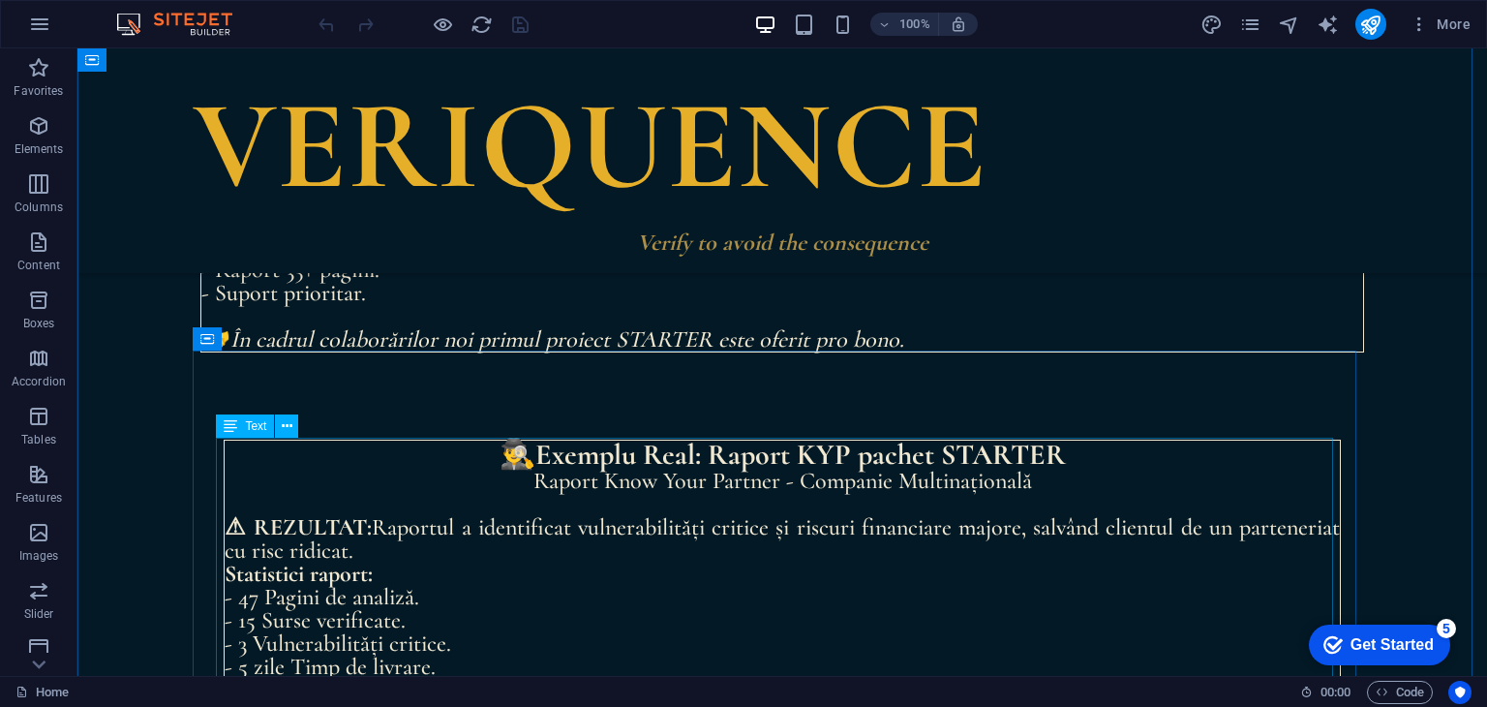
click at [673, 463] on div "🕵‍♂Exemplu Real: Raport KYP pachet STARTER Raport Know Your Partner - Companie …" at bounding box center [782, 628] width 1117 height 379
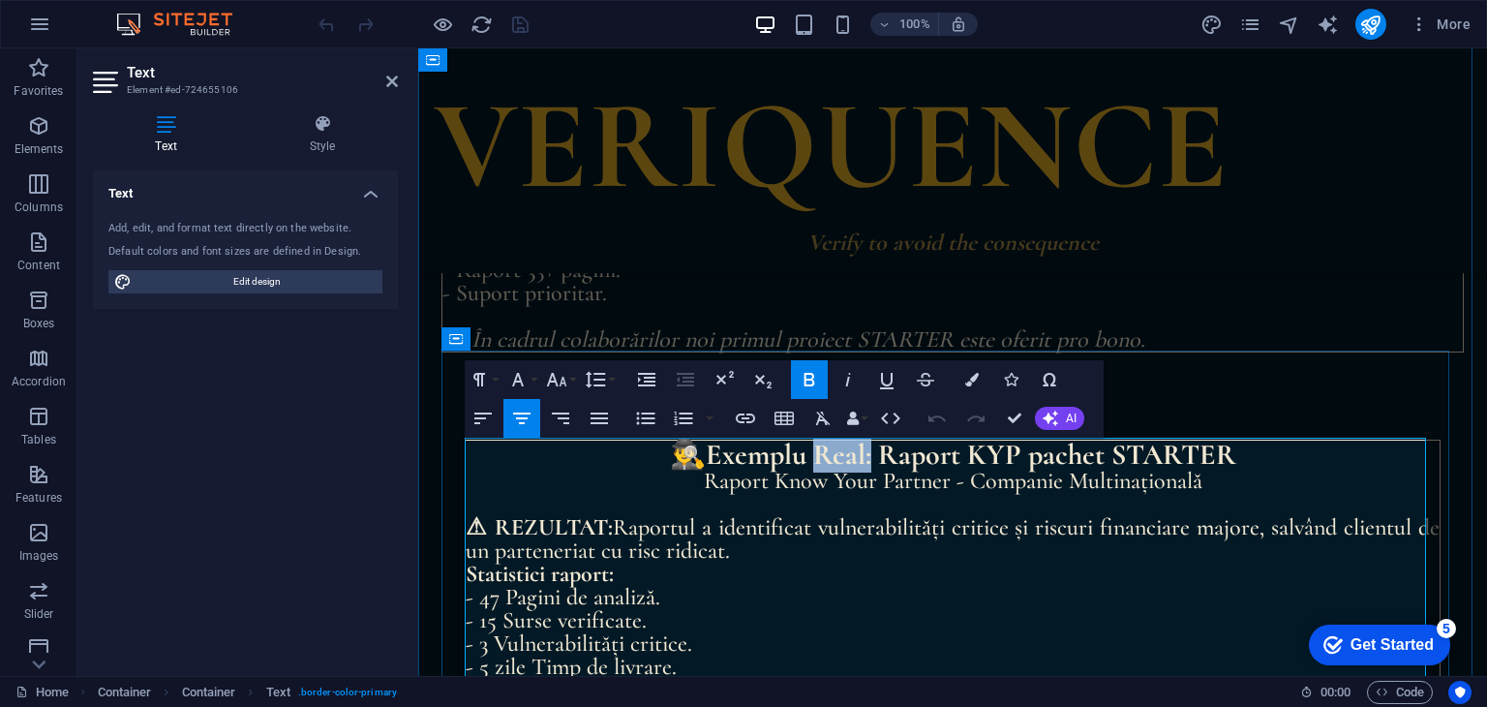
drag, startPoint x: 867, startPoint y: 453, endPoint x: 814, endPoint y: 458, distance: 53.5
click at [814, 458] on strong "🕵‍♂Exemplu Real: Raport KYP pachet STARTER" at bounding box center [953, 455] width 566 height 36
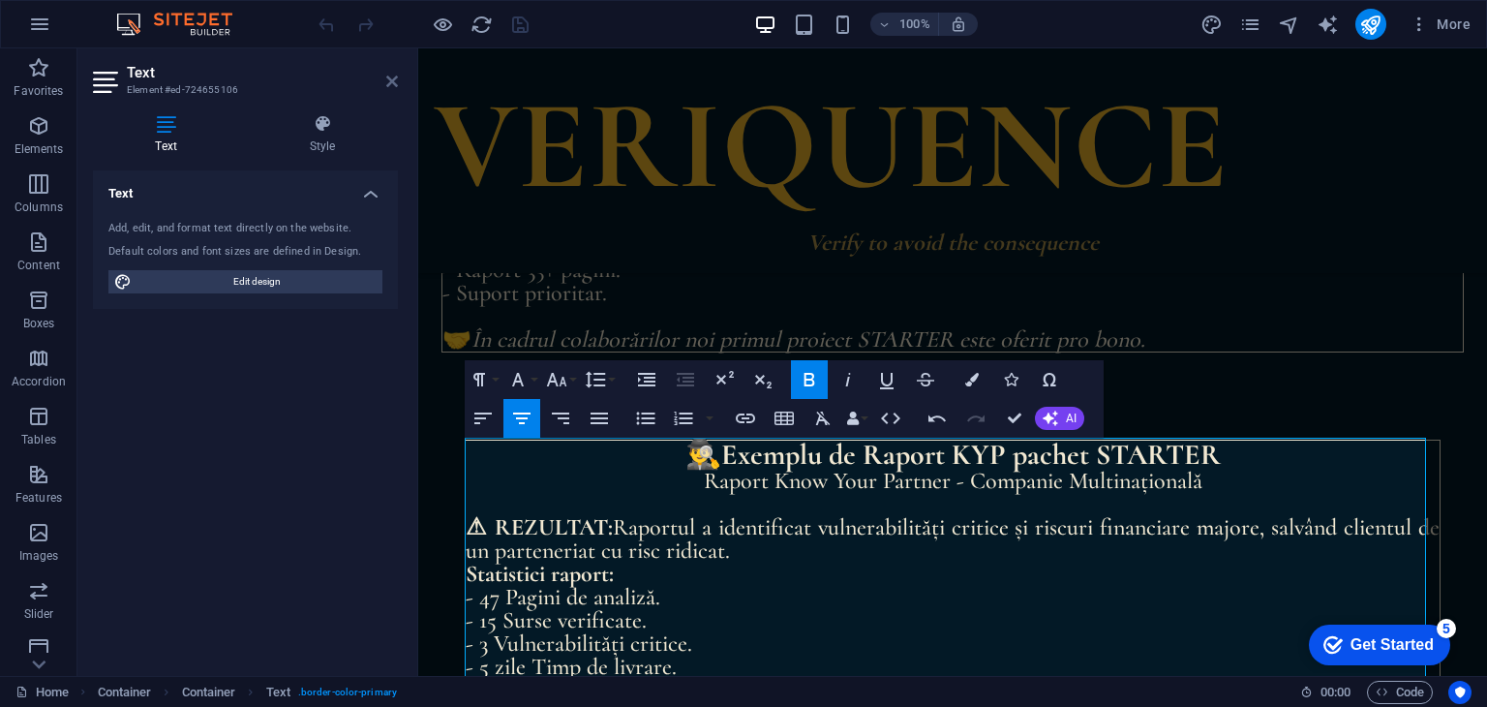
click at [387, 81] on icon at bounding box center [392, 81] width 12 height 15
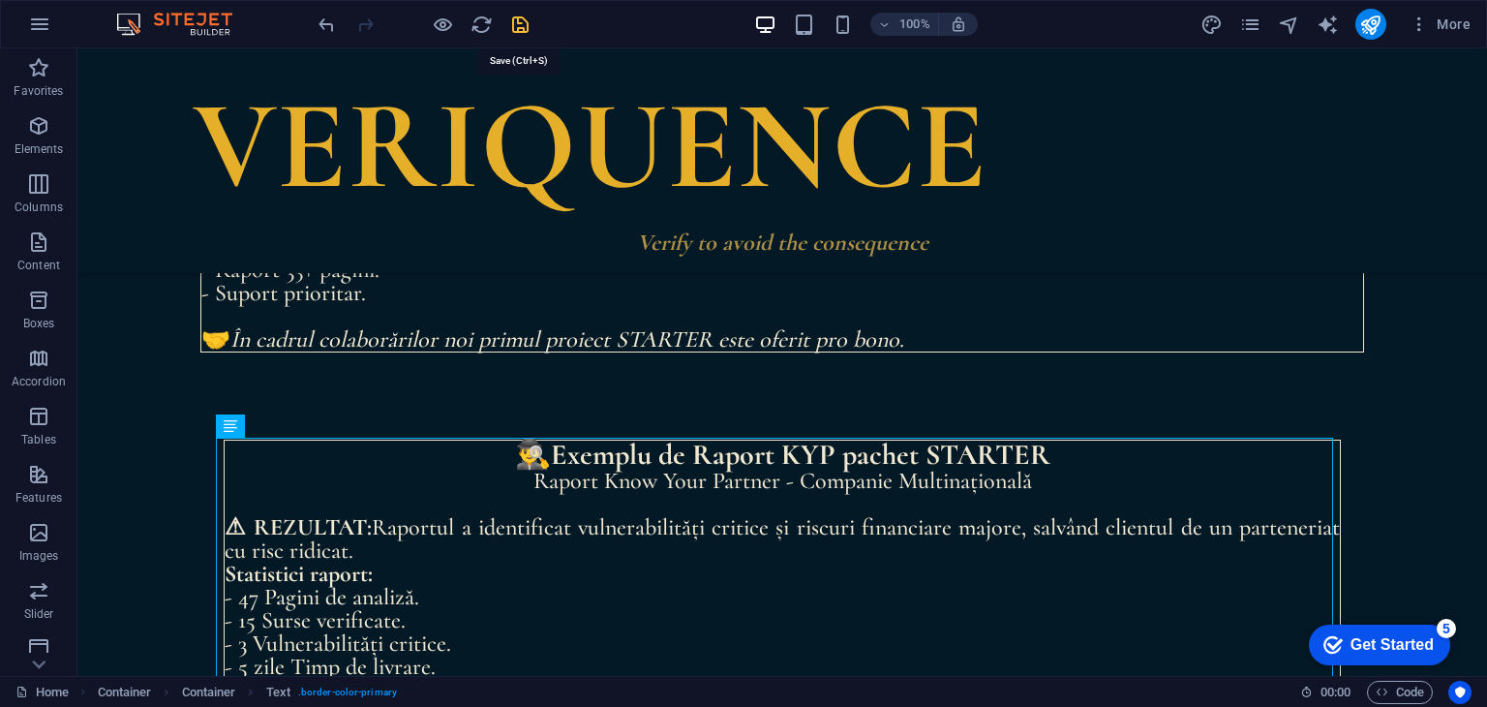
click at [515, 19] on icon "save" at bounding box center [520, 25] width 22 height 22
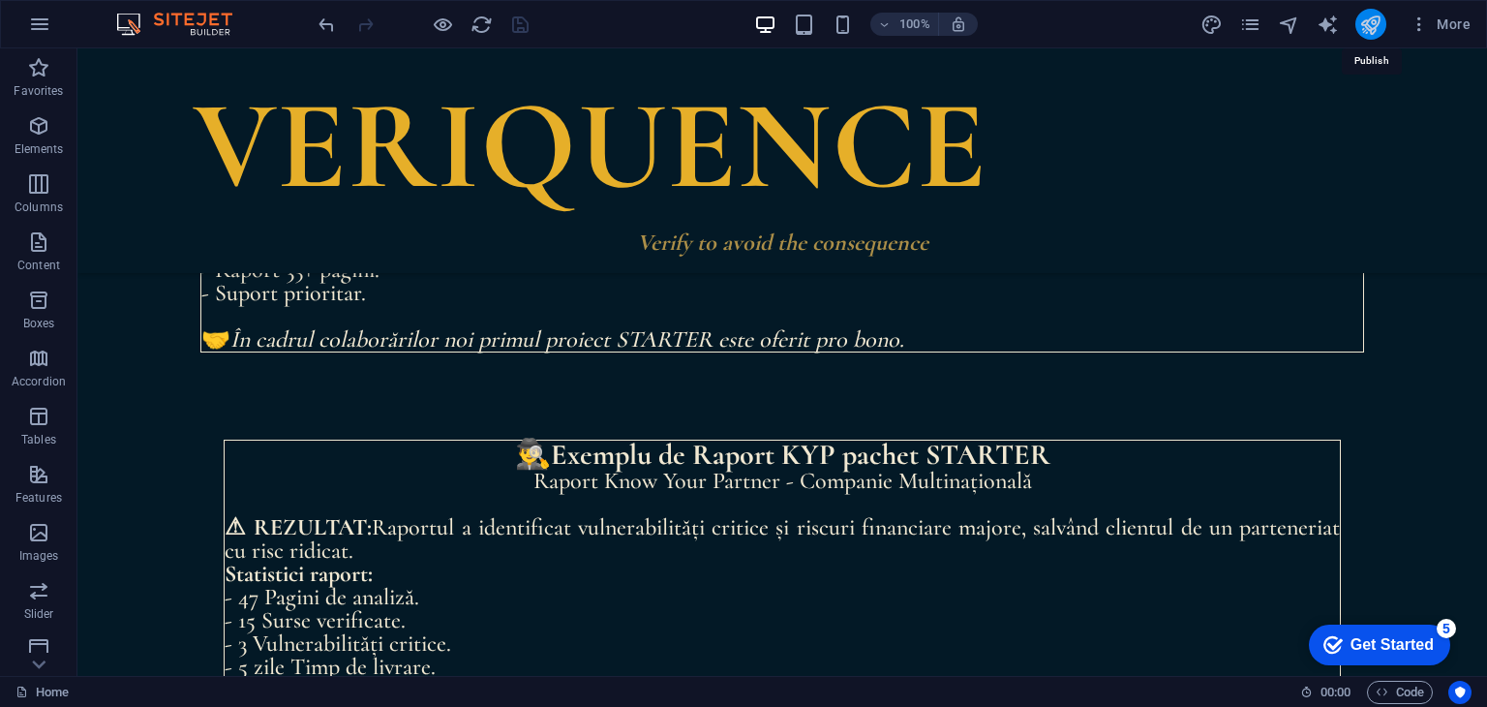
click at [1377, 15] on icon "publish" at bounding box center [1370, 25] width 22 height 22
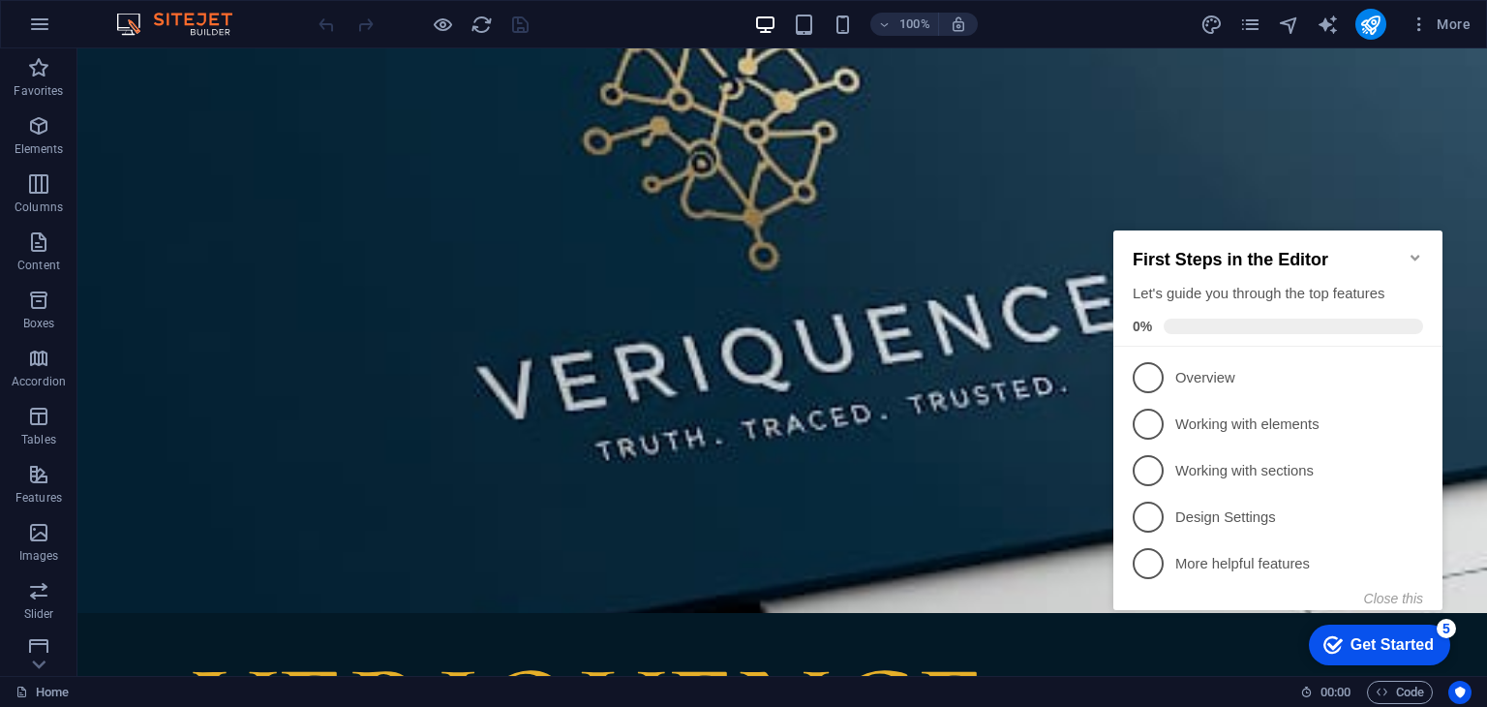
click at [1417, 250] on icon "Minimize checklist" at bounding box center [1414, 257] width 15 height 15
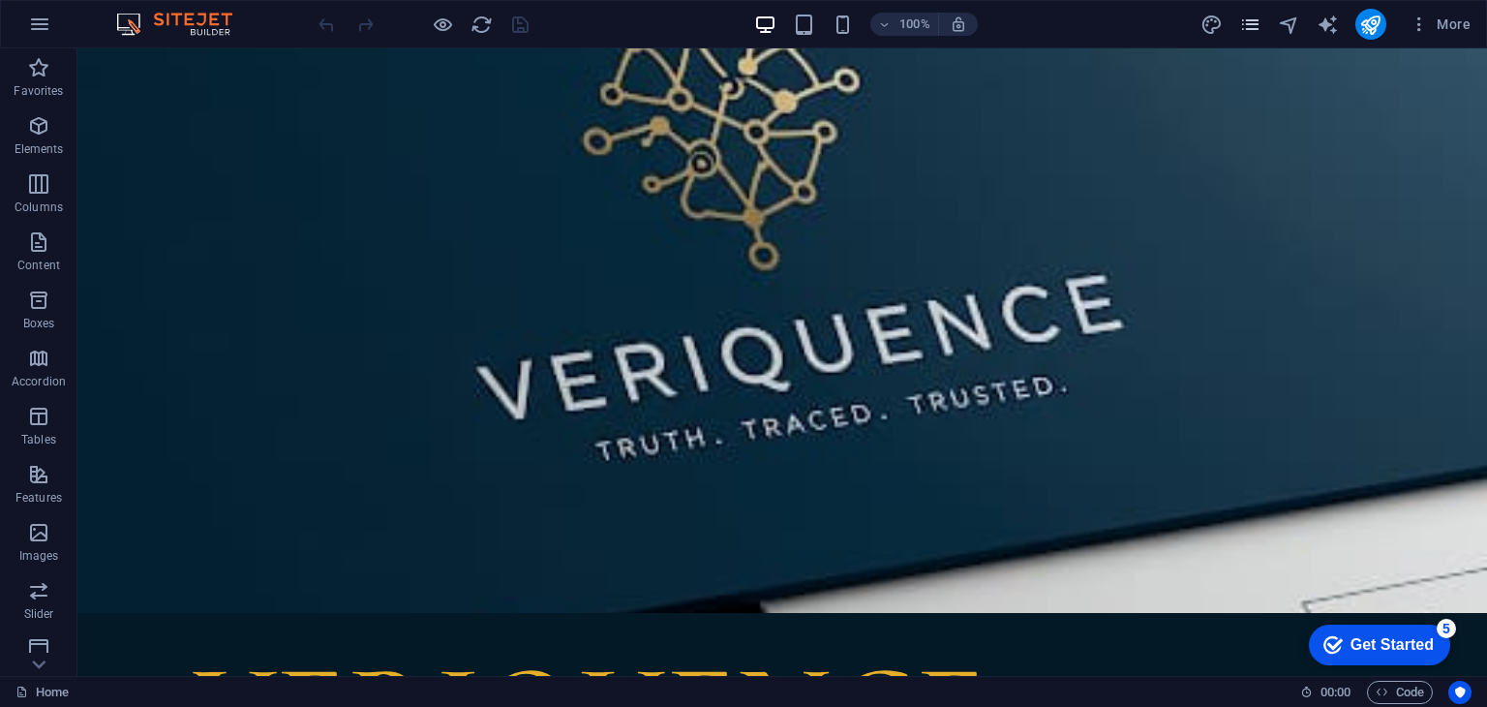
click at [1257, 20] on icon "pages" at bounding box center [1250, 25] width 22 height 22
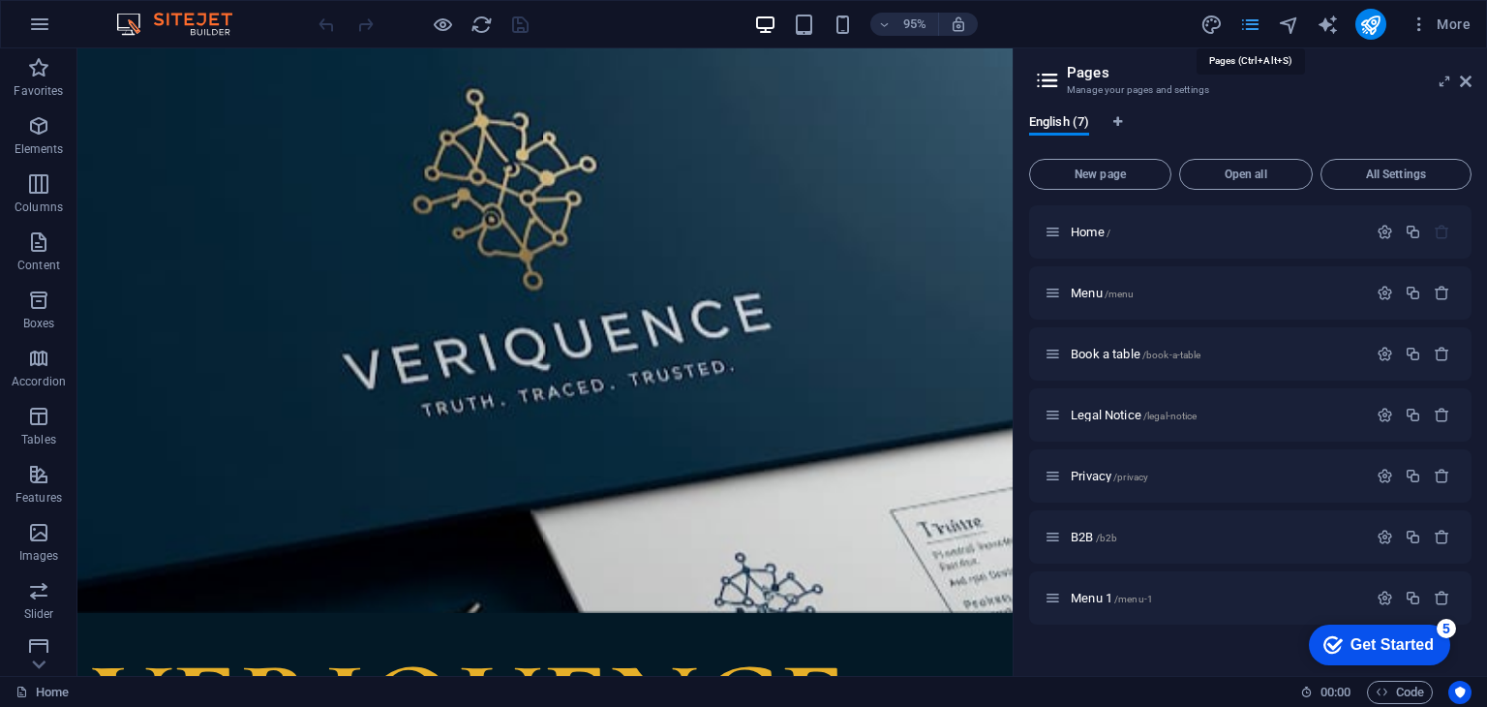
click at [1255, 23] on icon "pages" at bounding box center [1250, 25] width 22 height 22
click at [1467, 83] on icon at bounding box center [1466, 81] width 12 height 15
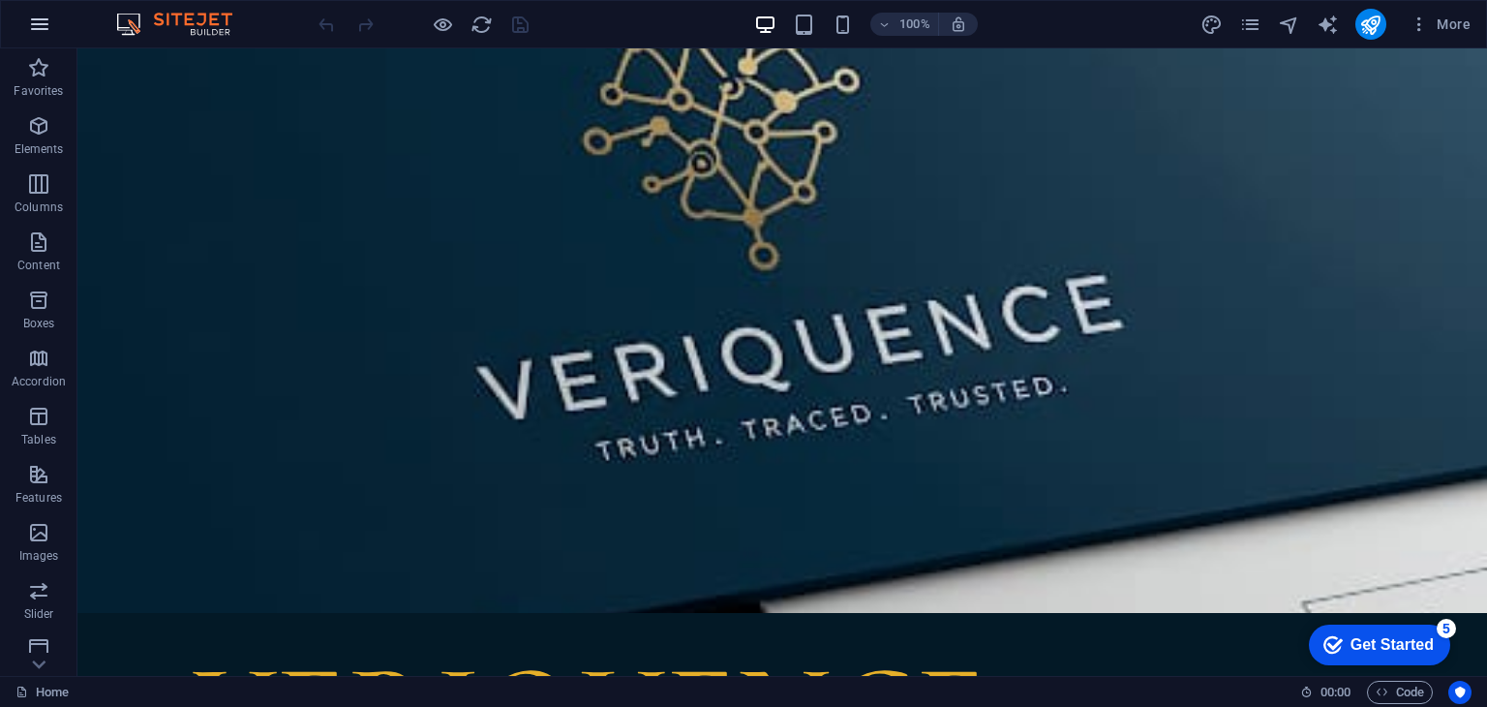
click at [42, 22] on icon "button" at bounding box center [39, 24] width 23 height 23
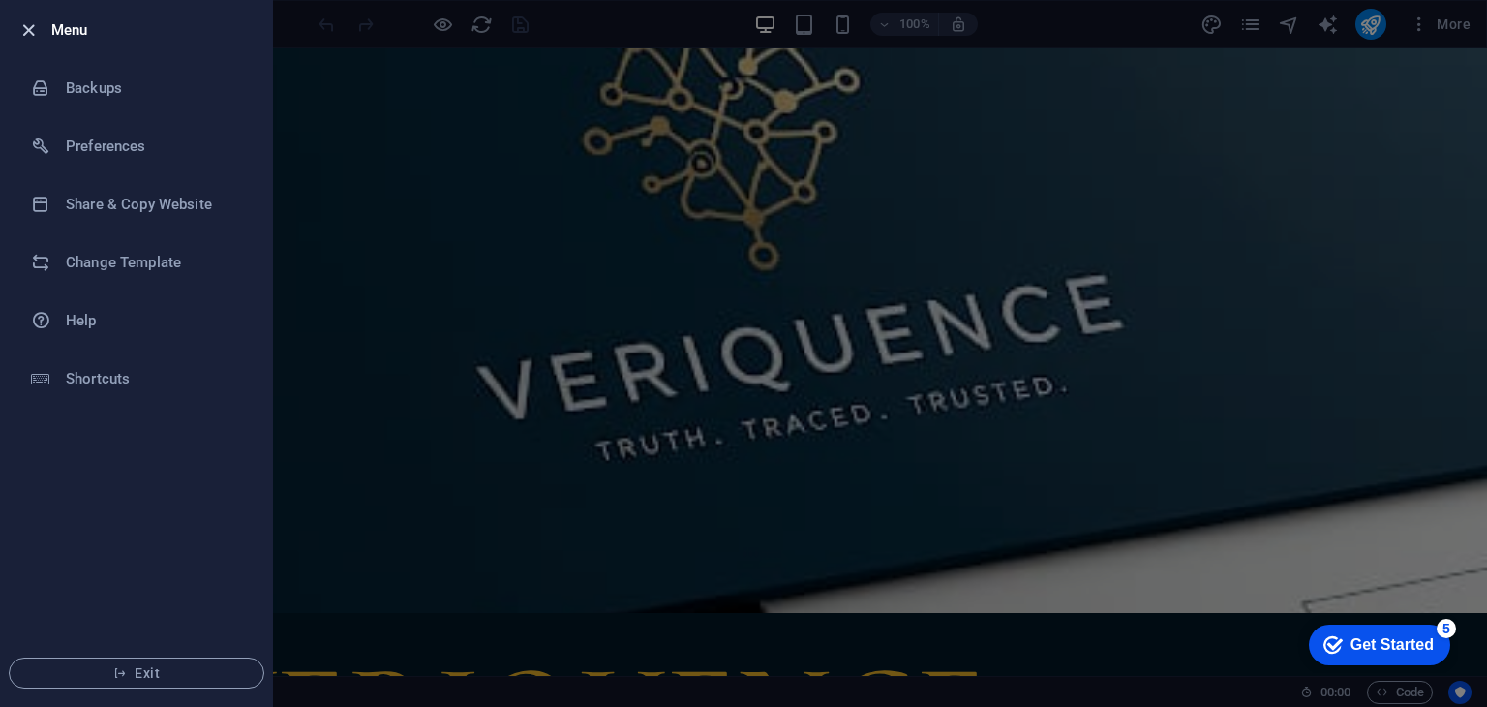
click at [29, 28] on icon "button" at bounding box center [28, 30] width 22 height 22
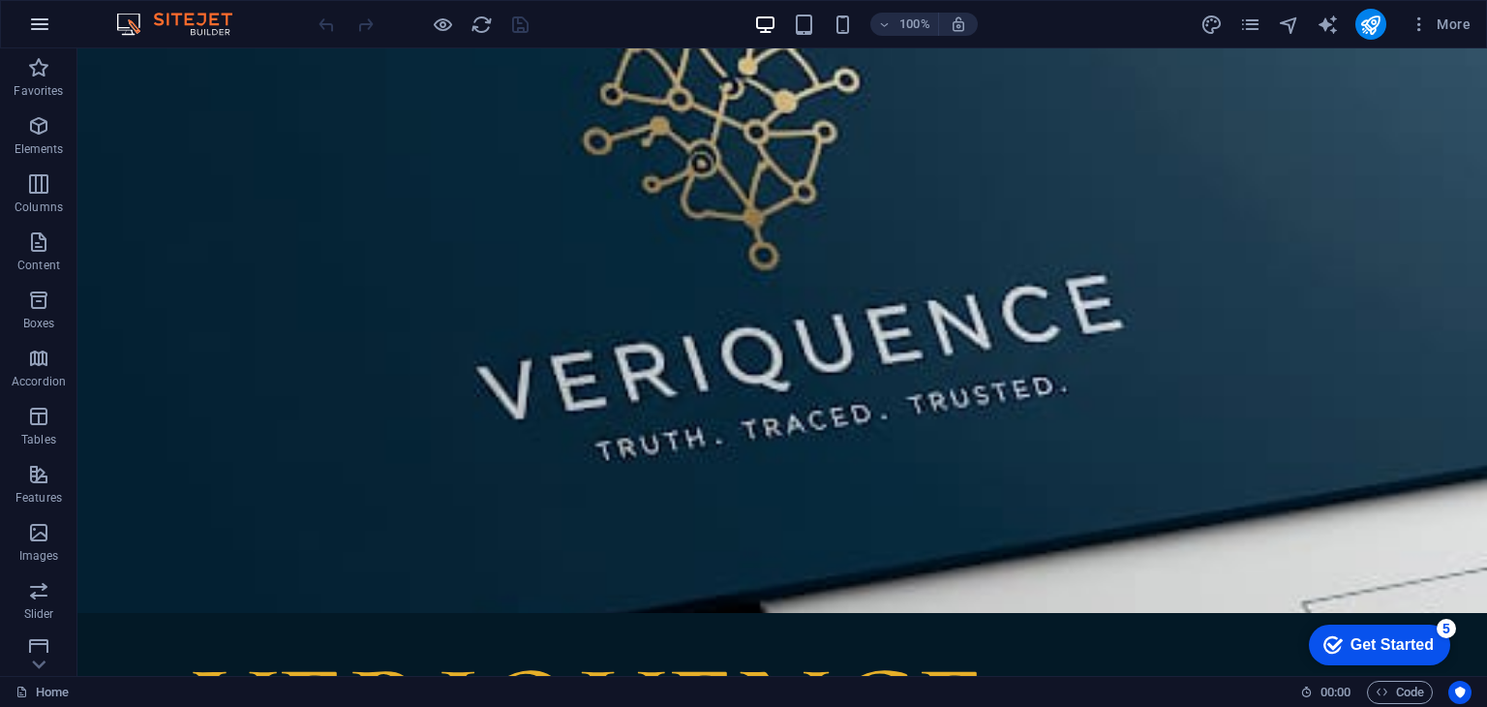
click at [41, 19] on icon "button" at bounding box center [39, 24] width 23 height 23
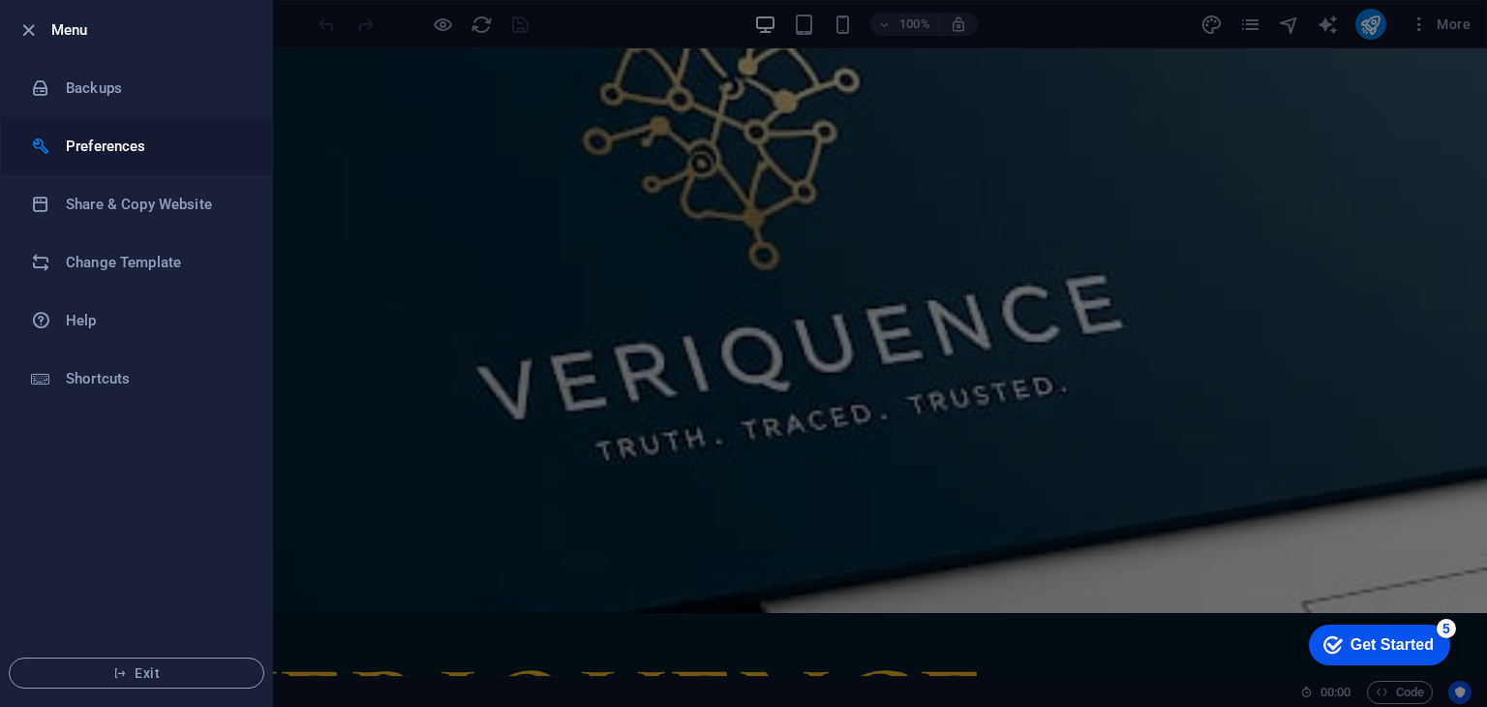
click at [138, 140] on h6 "Preferences" at bounding box center [155, 146] width 179 height 23
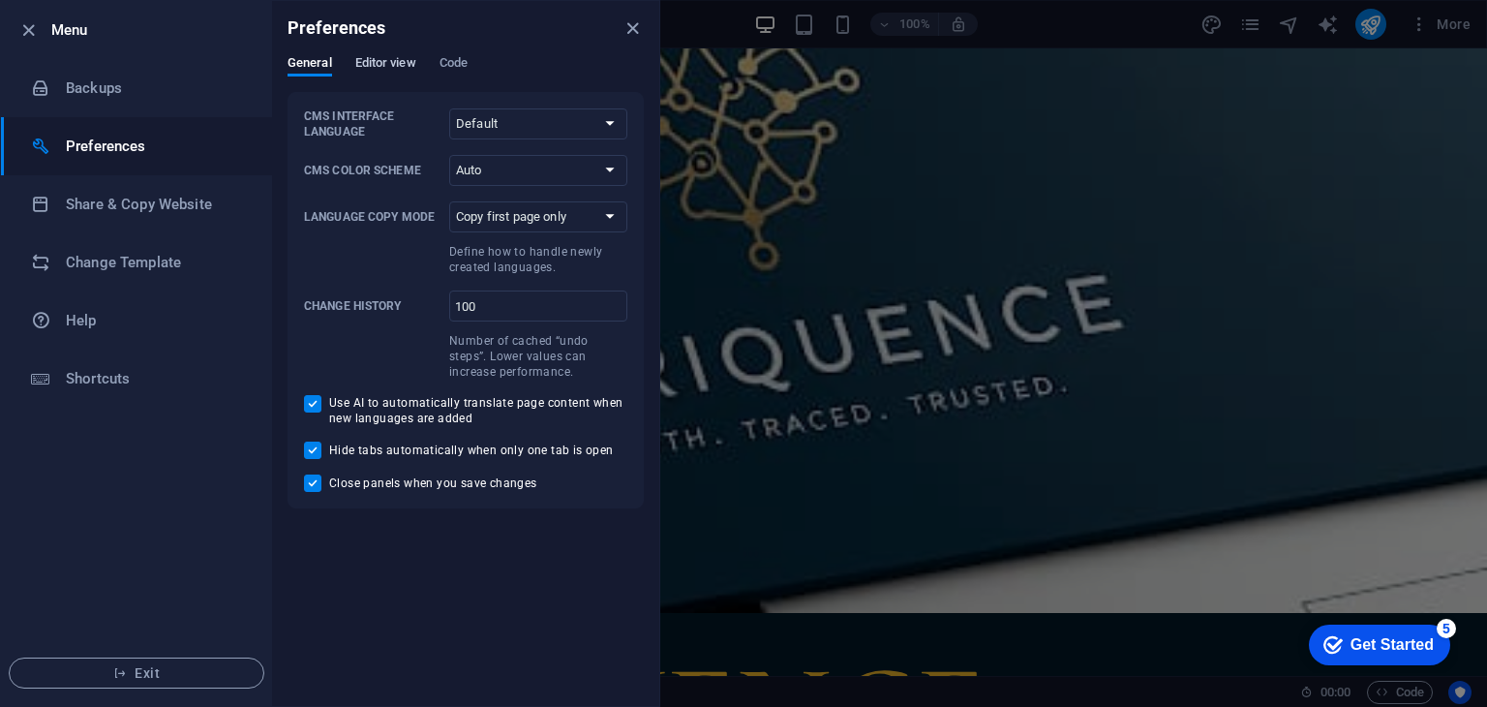
click at [407, 74] on span "Editor view" at bounding box center [385, 64] width 61 height 27
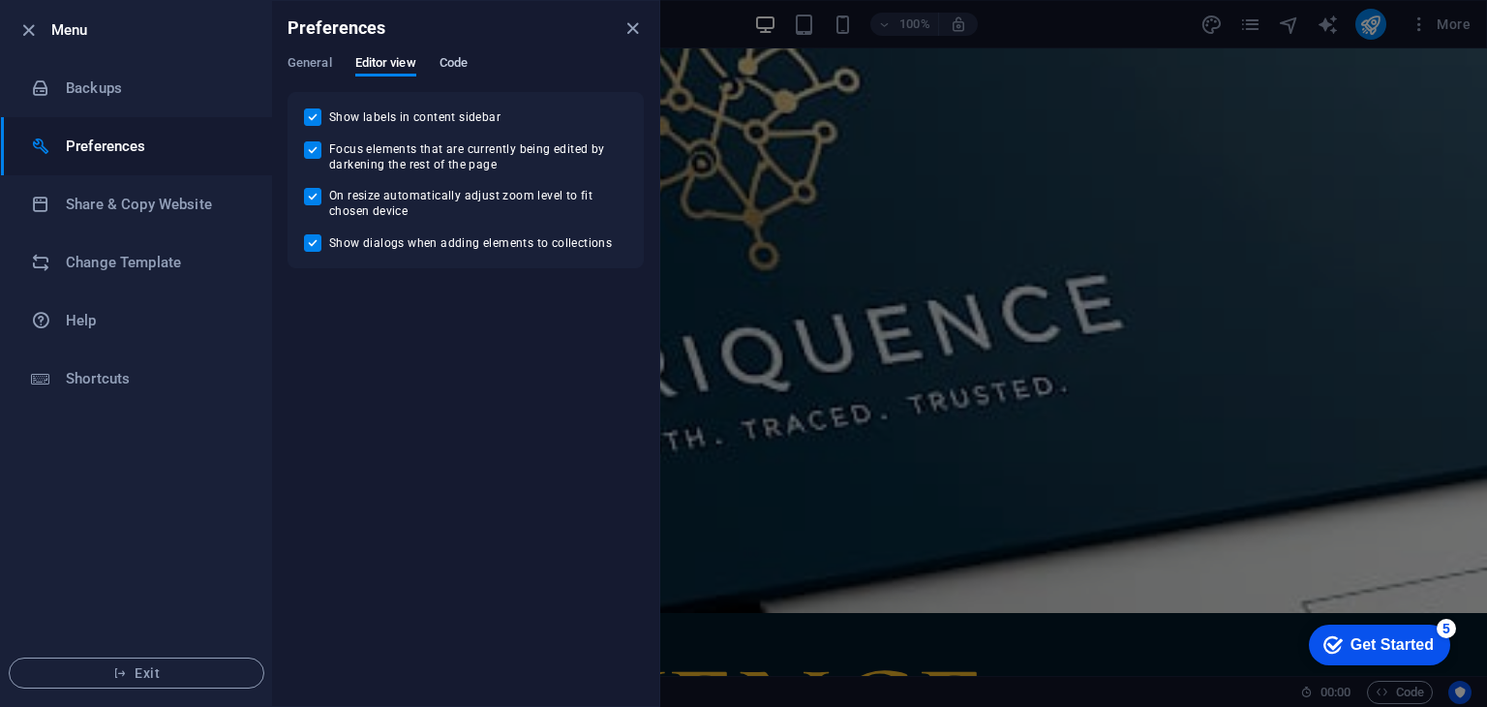
click at [447, 59] on span "Code" at bounding box center [453, 64] width 28 height 27
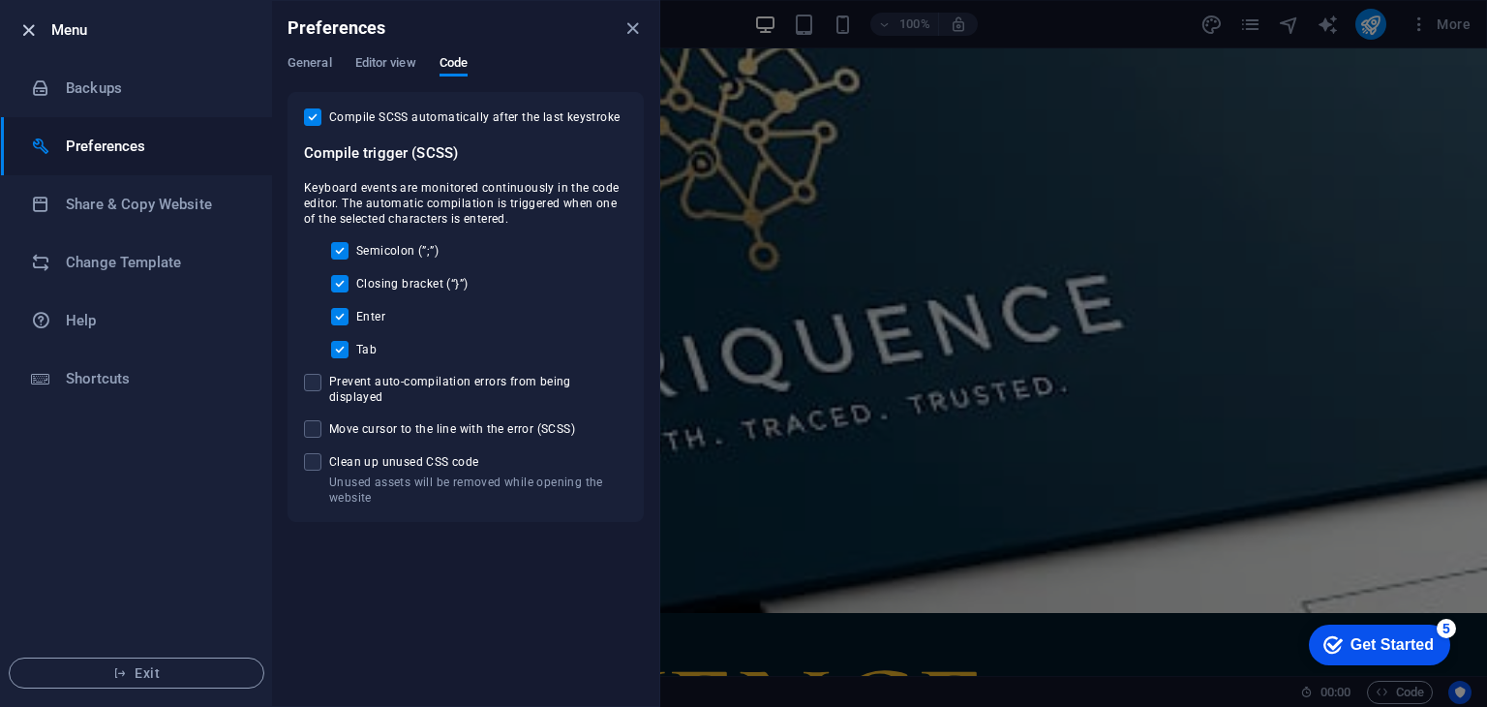
click at [30, 32] on icon "button" at bounding box center [28, 30] width 22 height 22
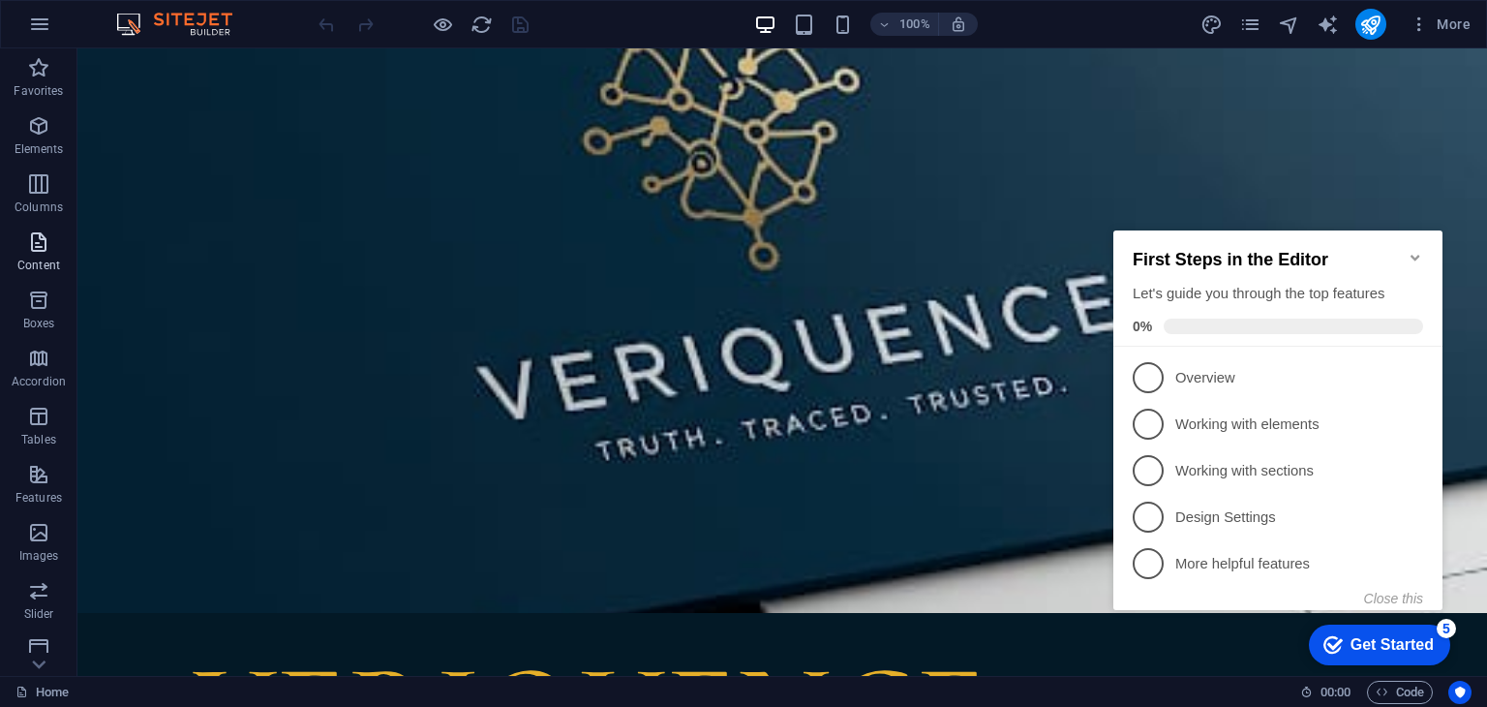
click at [39, 241] on icon "button" at bounding box center [38, 241] width 23 height 23
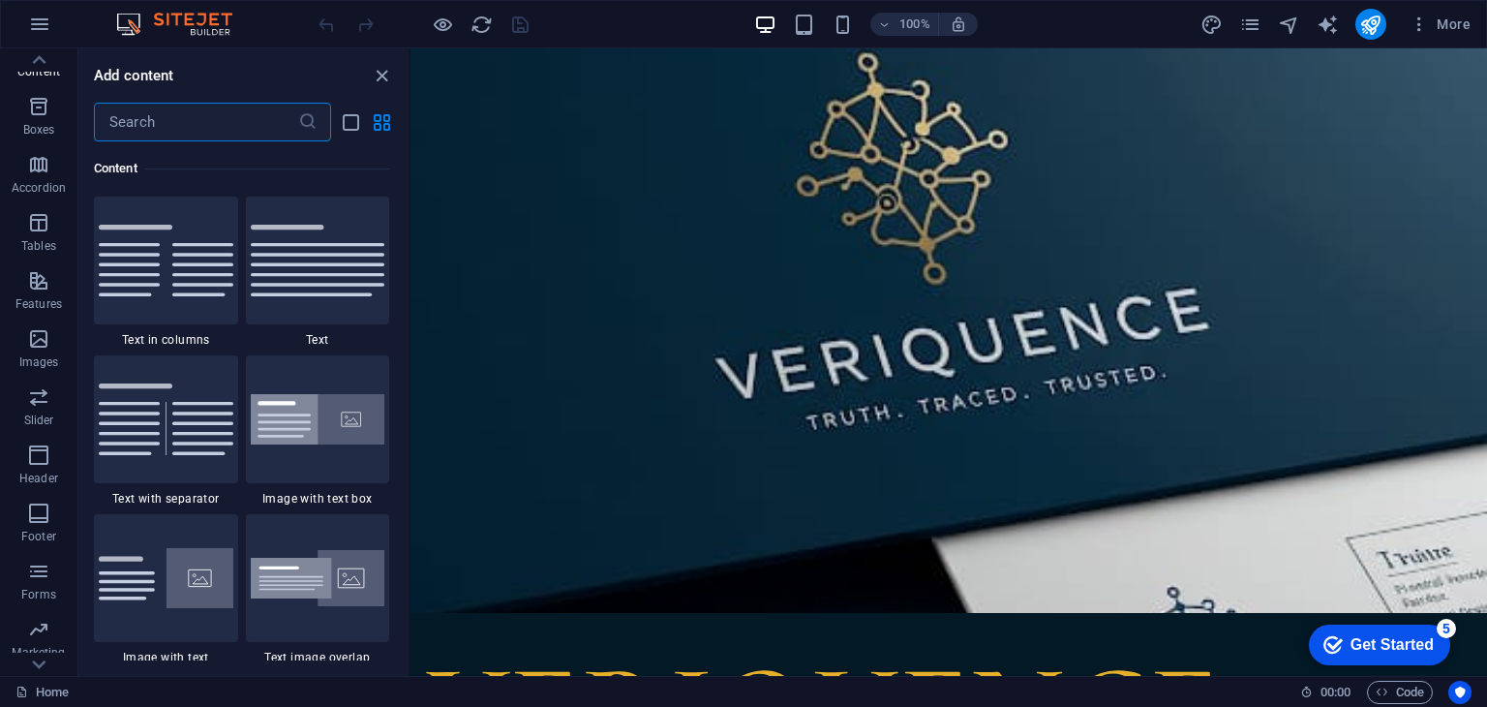
scroll to position [244, 0]
click at [41, 525] on icon "button" at bounding box center [38, 520] width 23 height 23
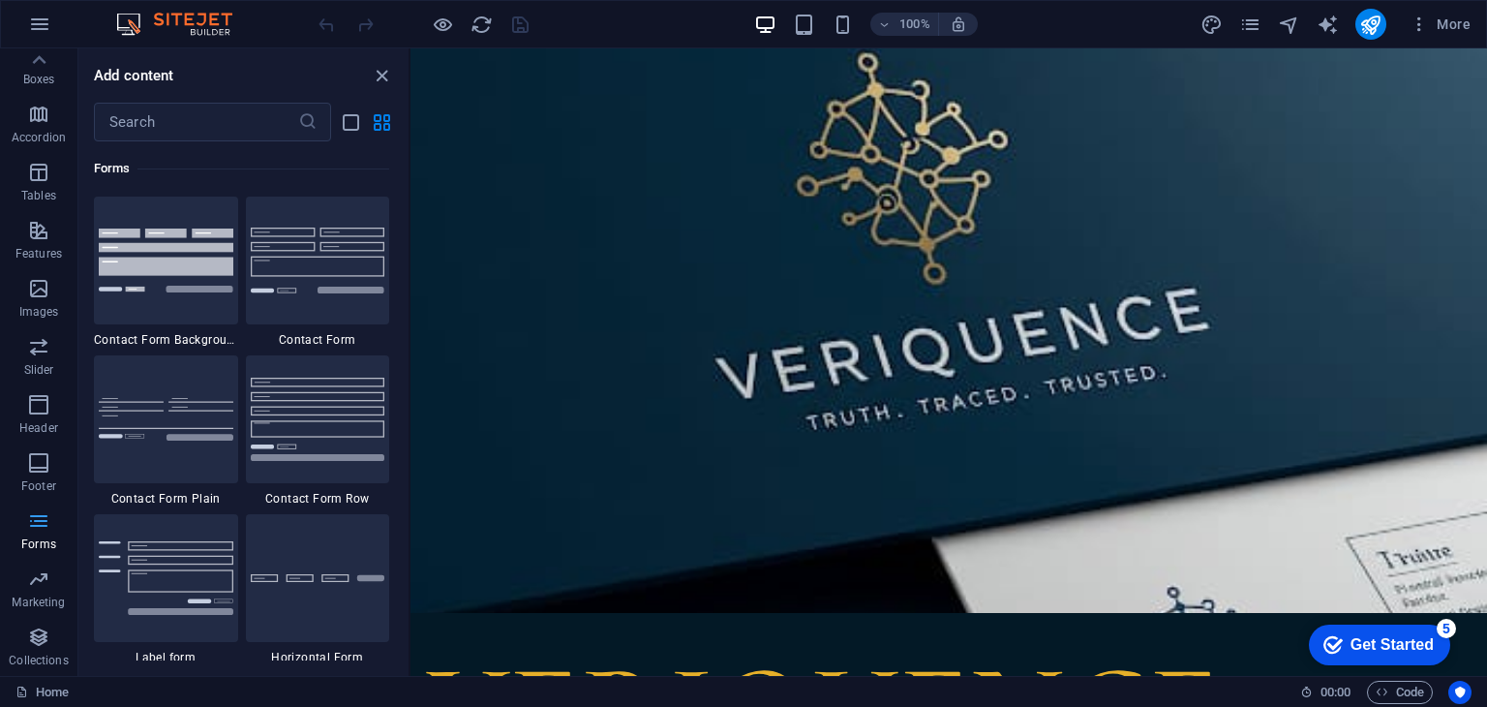
scroll to position [0, 0]
click at [42, 33] on icon "button" at bounding box center [39, 24] width 23 height 23
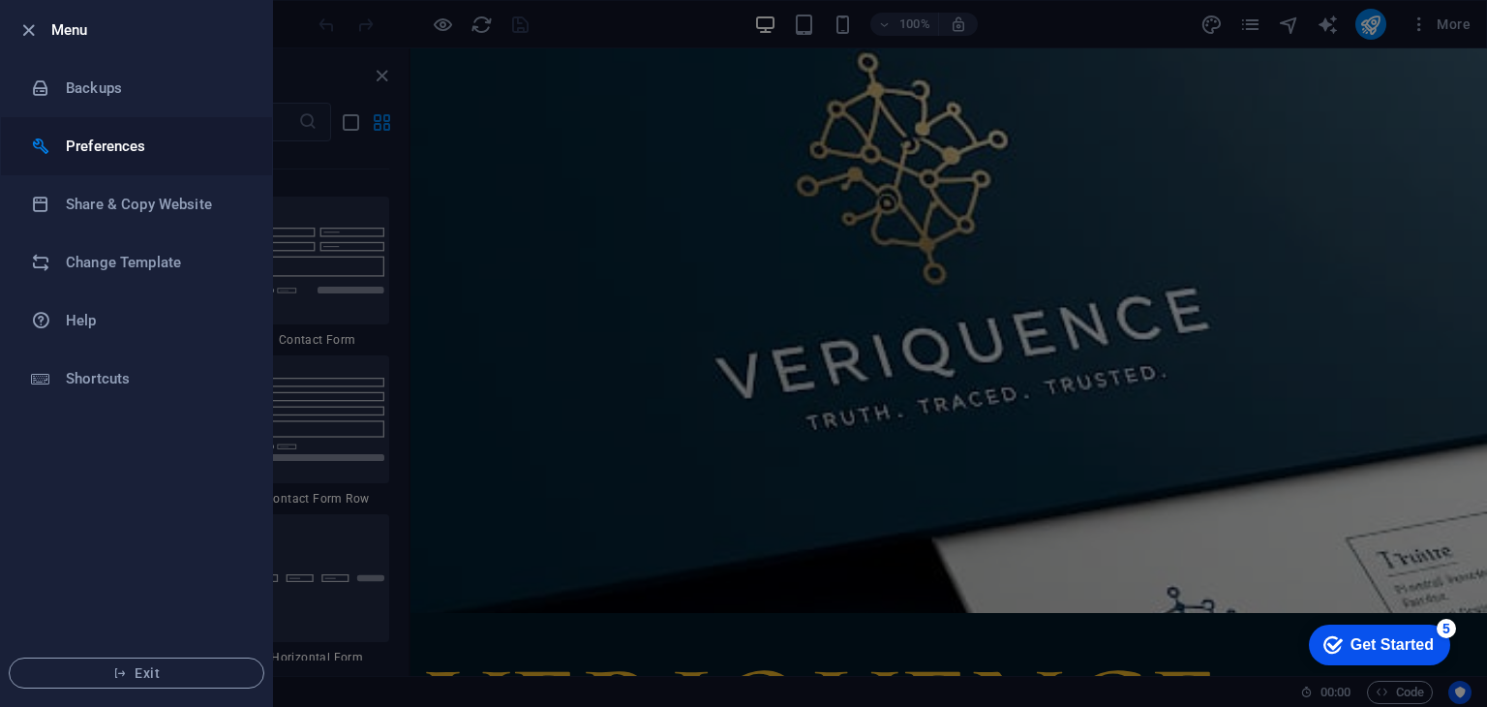
click at [143, 139] on h6 "Preferences" at bounding box center [155, 146] width 179 height 23
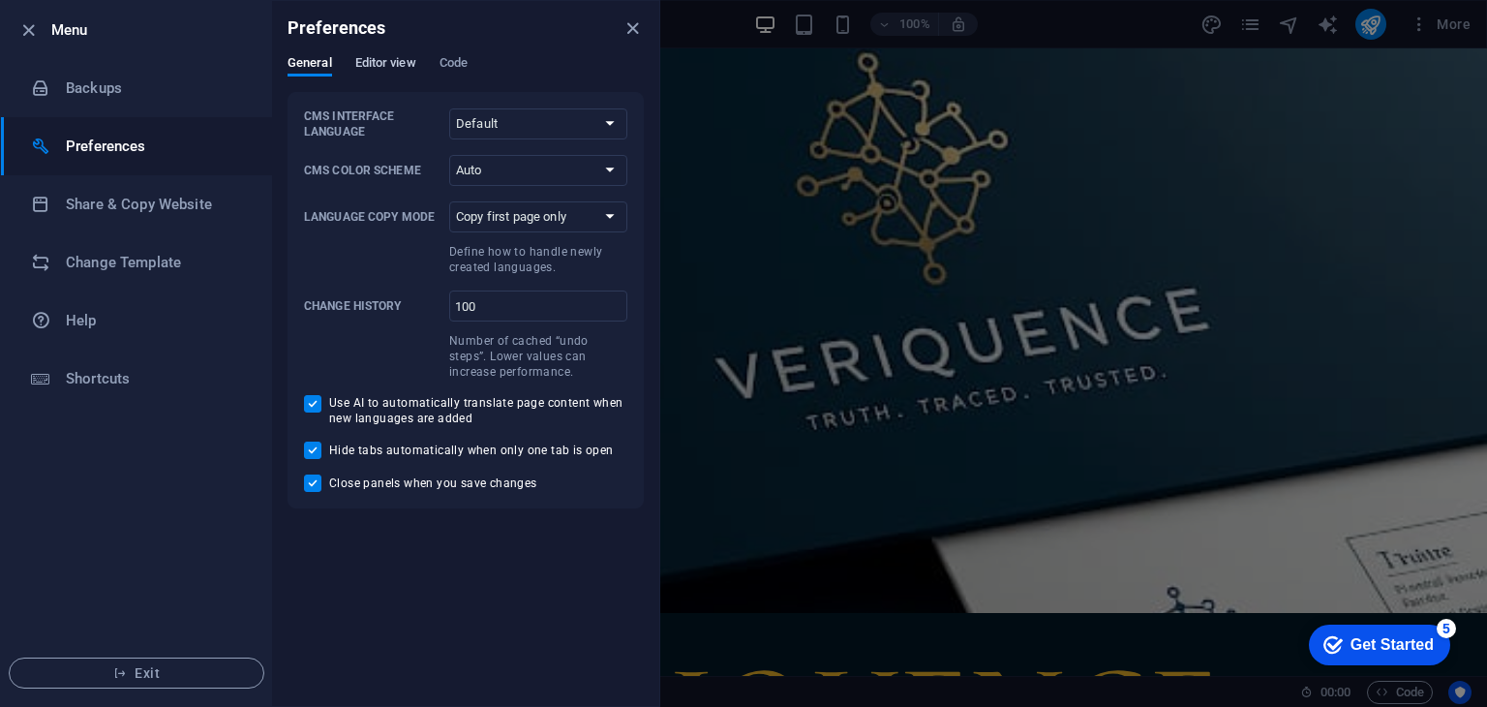
click at [386, 56] on span "Editor view" at bounding box center [385, 64] width 61 height 27
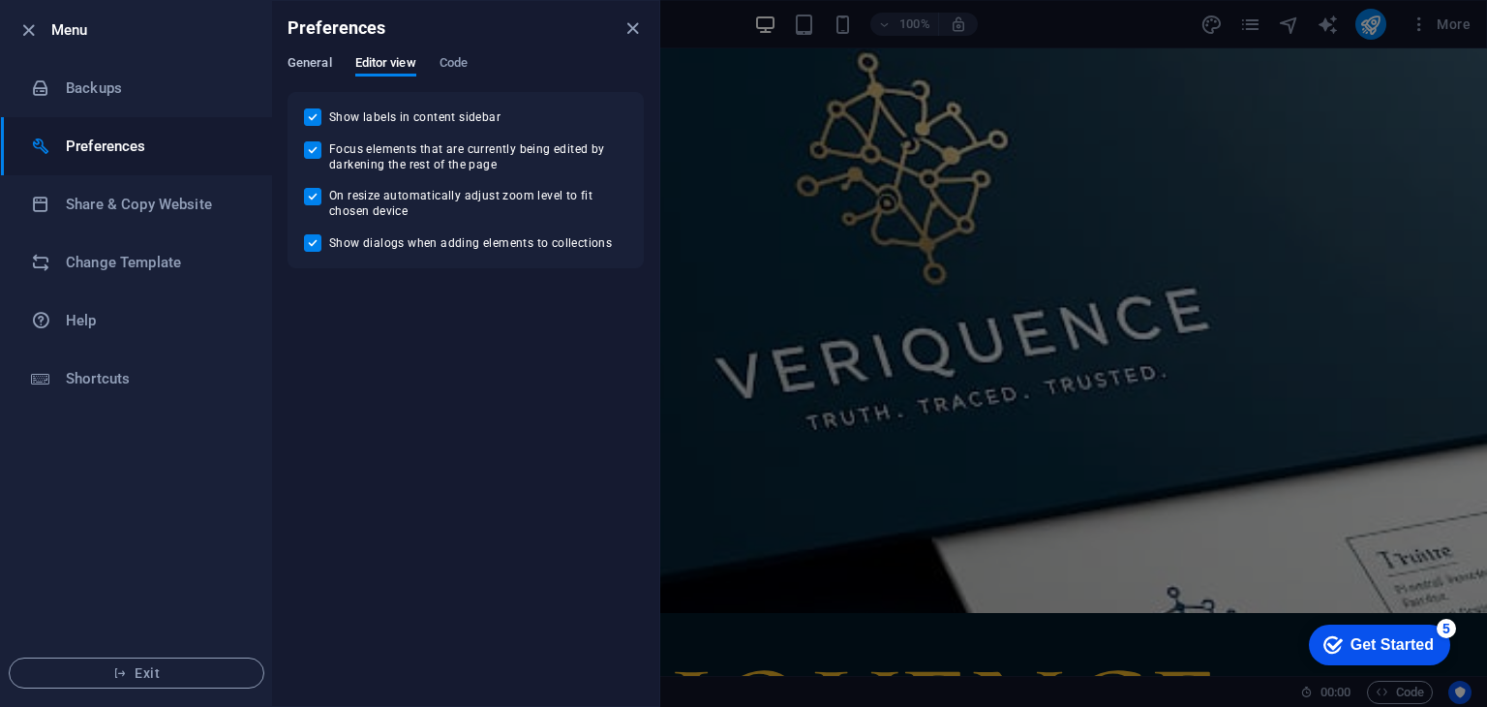
click at [309, 56] on span "General" at bounding box center [309, 64] width 45 height 27
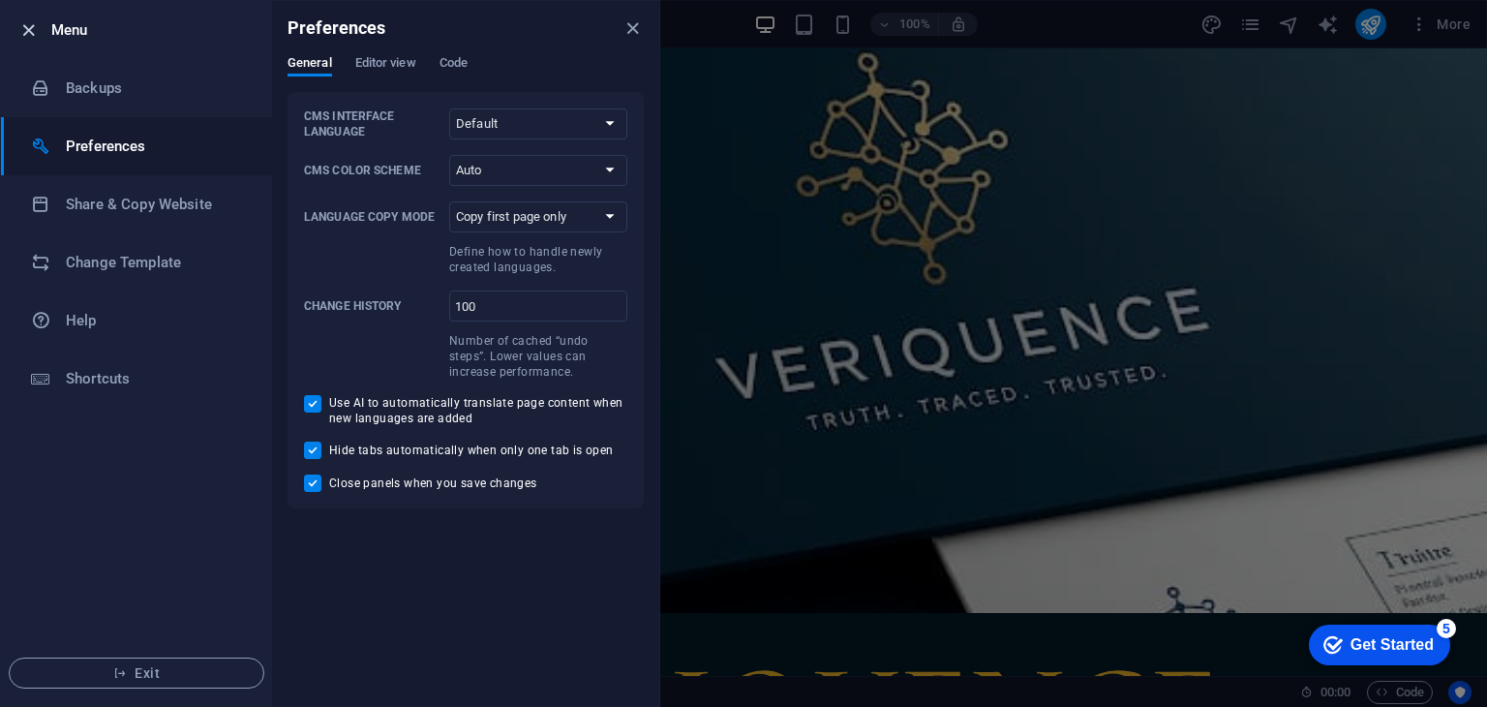
click at [30, 20] on icon "button" at bounding box center [28, 30] width 22 height 22
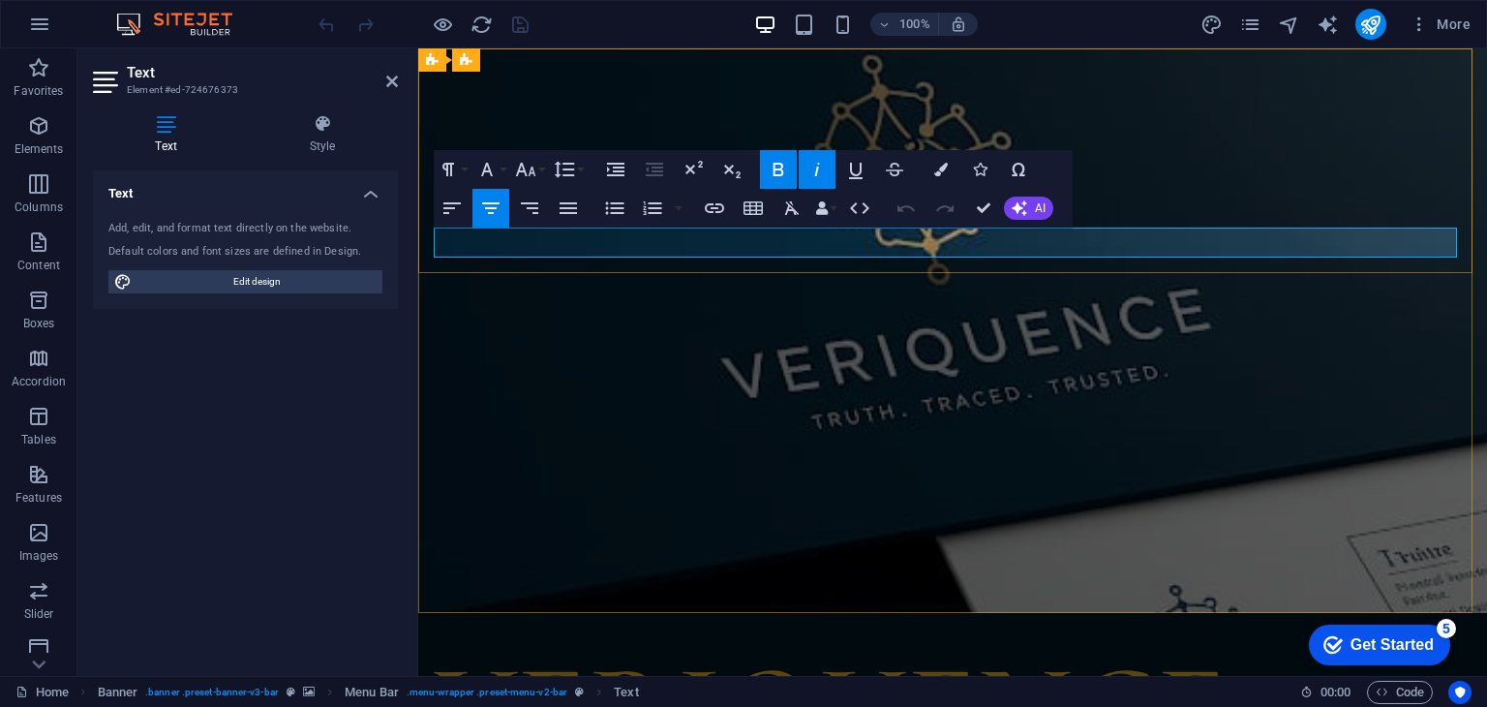
drag, startPoint x: 1117, startPoint y: 241, endPoint x: 805, endPoint y: 230, distance: 311.9
copy strong "Verify to avoid the consequence"
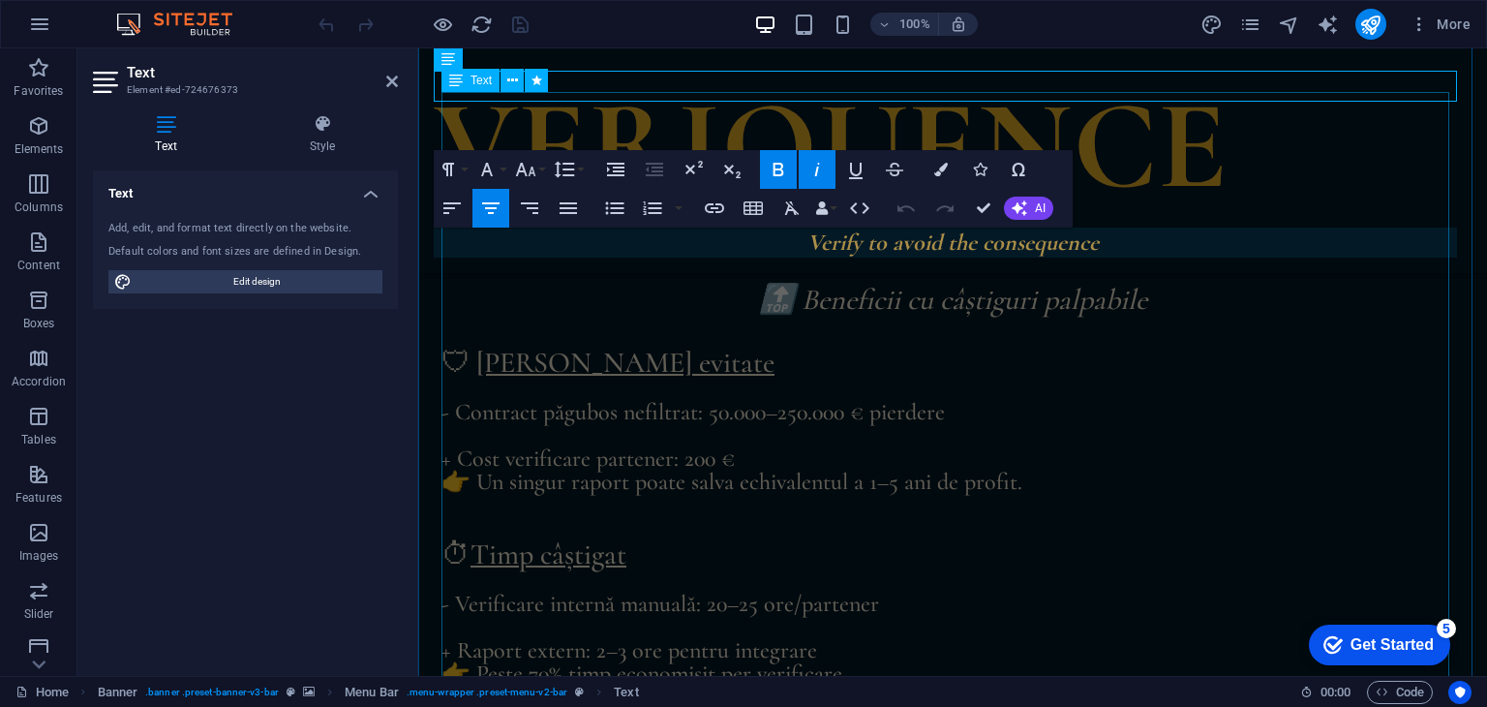
scroll to position [645, 0]
